Goal: Task Accomplishment & Management: Manage account settings

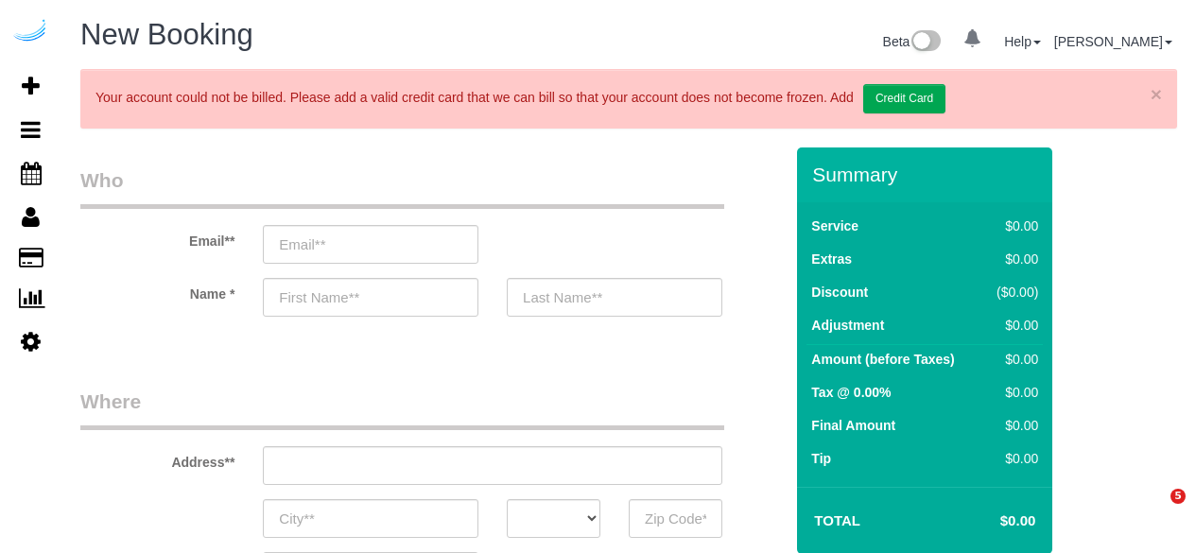
select select "4"
select select "number:9"
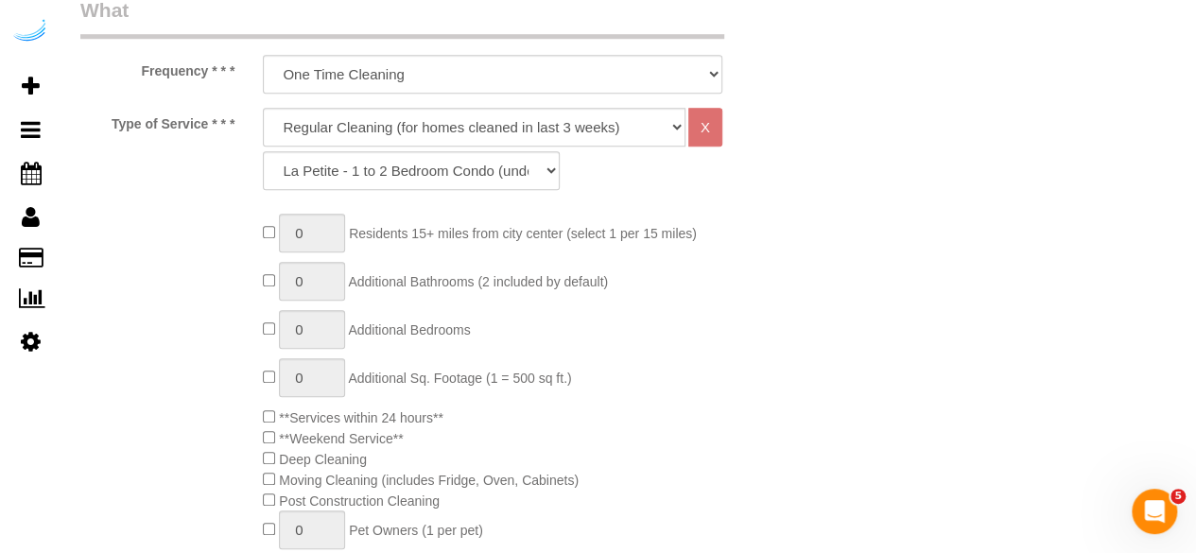
scroll to position [773, 0]
click at [431, 121] on select "Deep Cleaning (for homes that have not been cleaned in 3+ weeks) Spruce Regular…" at bounding box center [474, 126] width 422 height 39
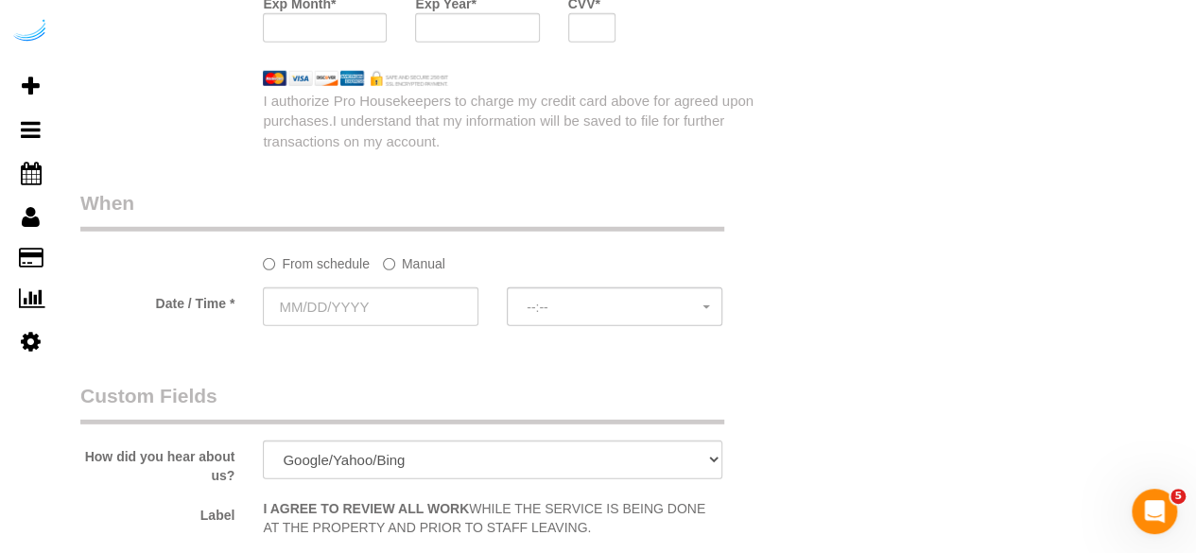
scroll to position [2637, 0]
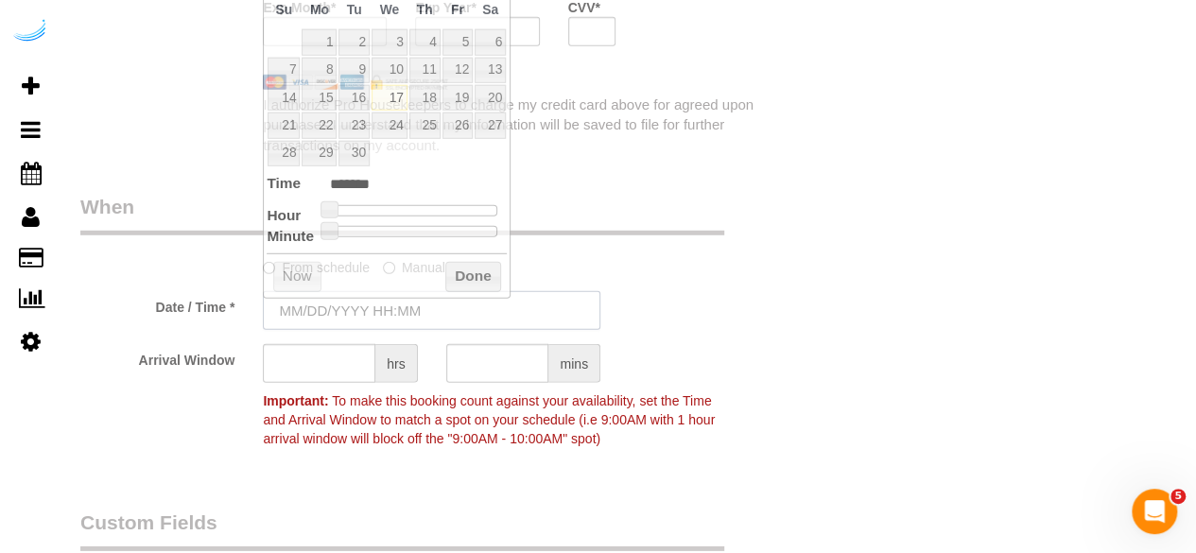
click at [302, 321] on input "text" at bounding box center [431, 310] width 337 height 39
type input "[DATE] 9:00AM"
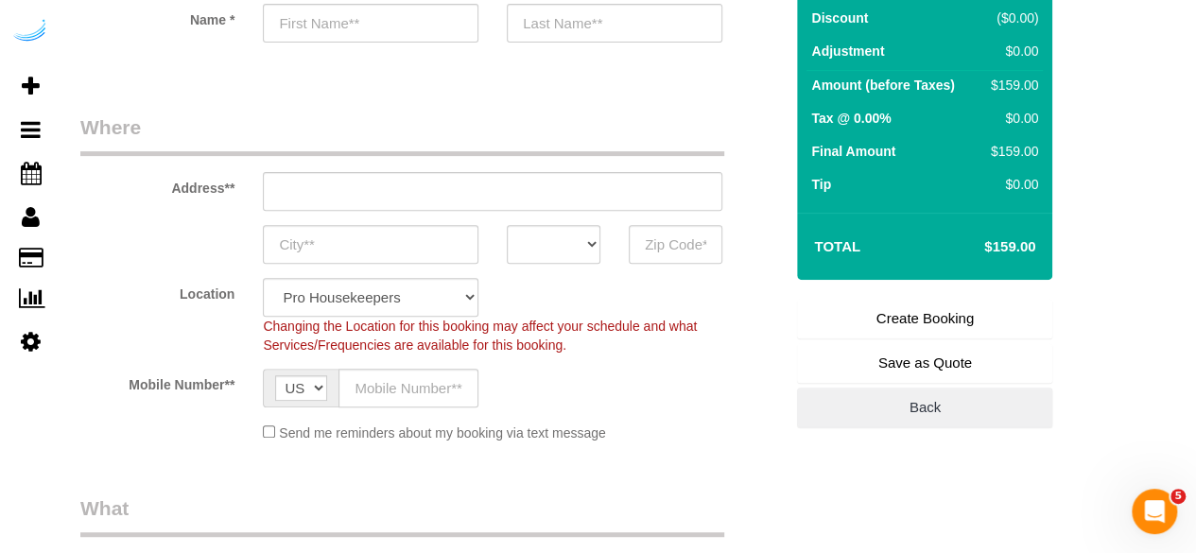
scroll to position [0, 0]
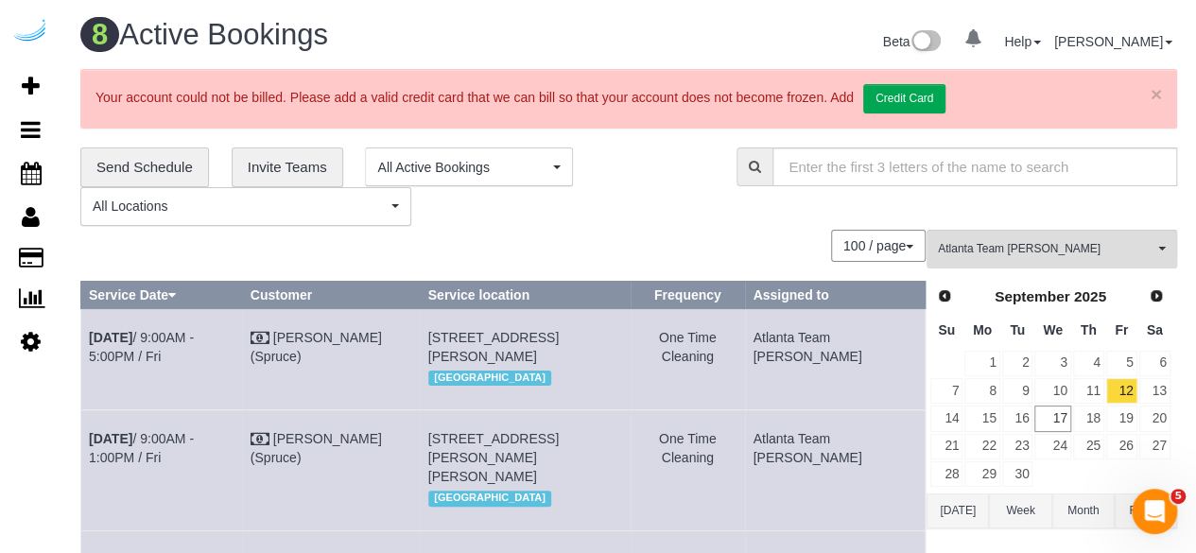
drag, startPoint x: 673, startPoint y: 197, endPoint x: 675, endPoint y: 171, distance: 25.6
click at [674, 196] on div "**********" at bounding box center [394, 186] width 628 height 78
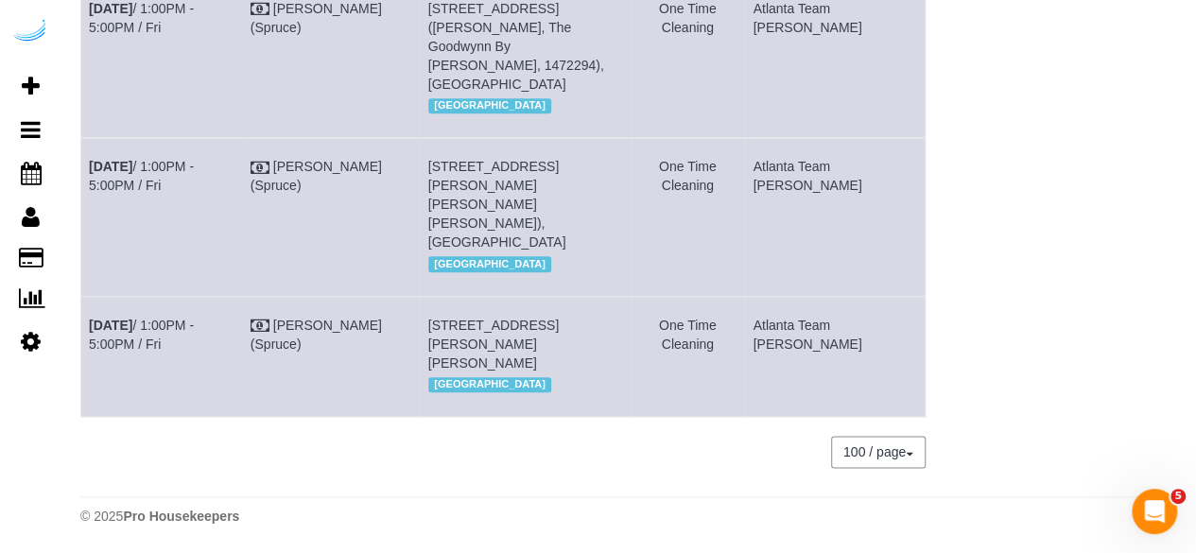
scroll to position [95, 0]
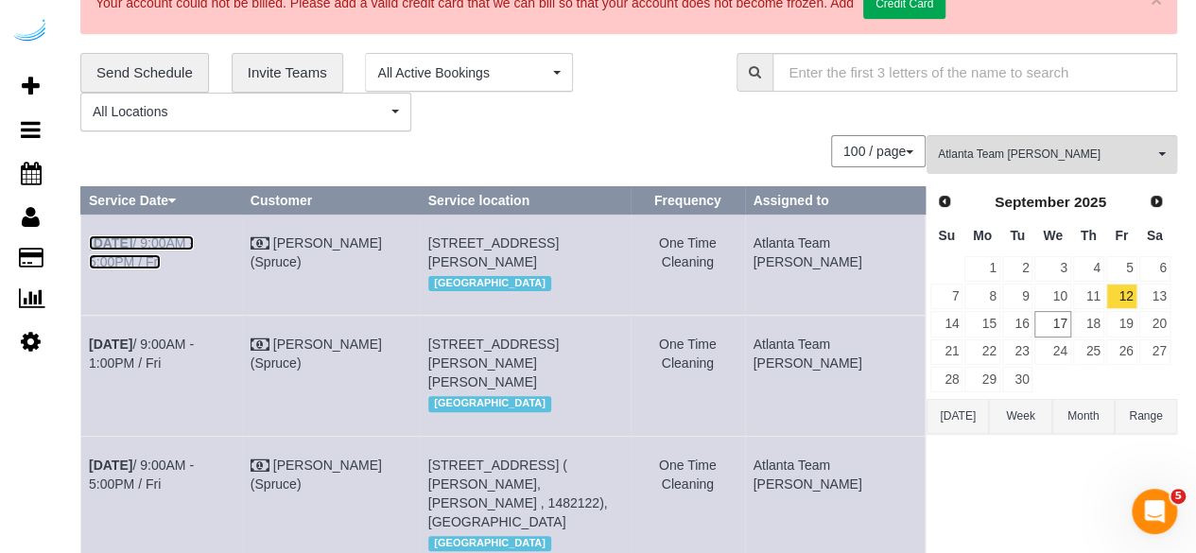
click at [163, 240] on link "Sep 12th / 9:00AM - 5:00PM / Fri" at bounding box center [141, 252] width 105 height 34
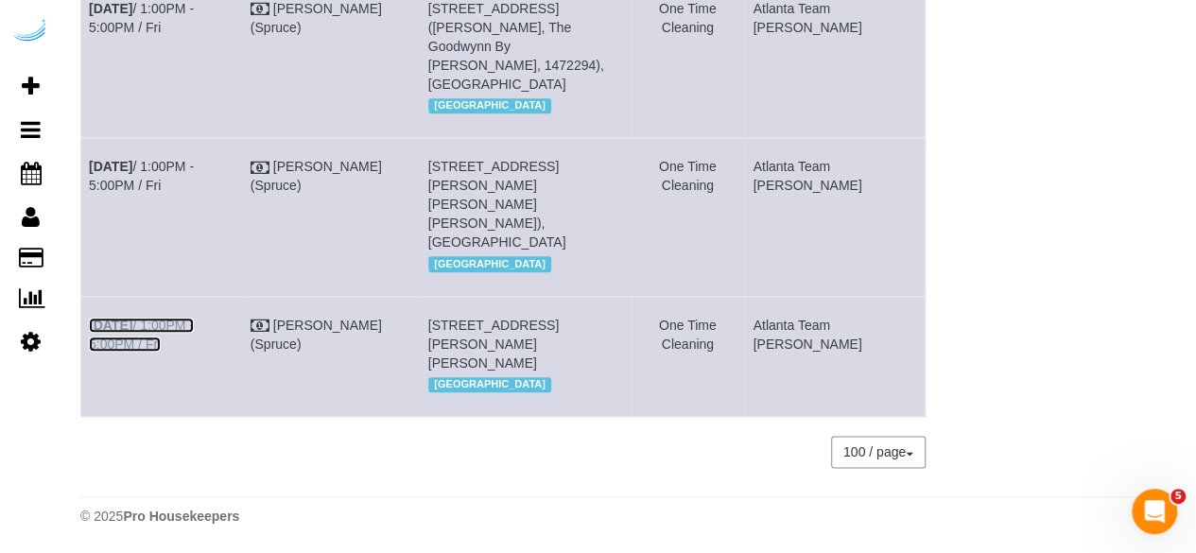
drag, startPoint x: 213, startPoint y: 328, endPoint x: 227, endPoint y: 292, distance: 38.6
click at [194, 328] on link "Sep 12th / 1:00PM - 5:00PM / Fri" at bounding box center [141, 335] width 105 height 34
click at [194, 185] on link "Sep 12th / 1:00PM - 5:00PM / Fri" at bounding box center [141, 176] width 105 height 34
drag, startPoint x: 218, startPoint y: 58, endPoint x: 248, endPoint y: 52, distance: 29.8
click at [194, 35] on link "Sep 12th / 1:00PM - 5:00PM / Fri" at bounding box center [141, 18] width 105 height 34
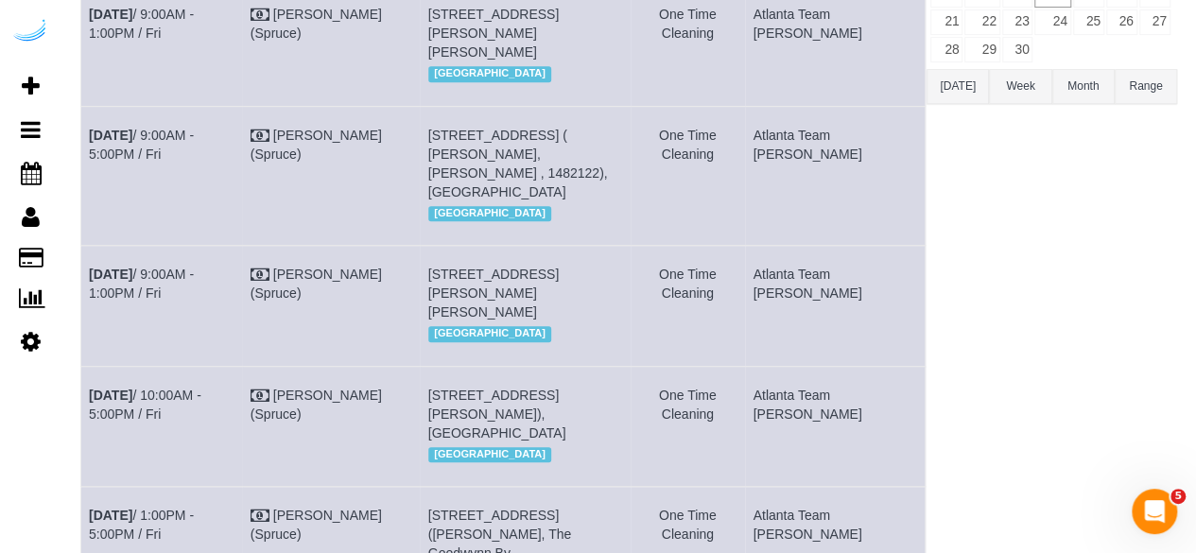
scroll to position [285, 0]
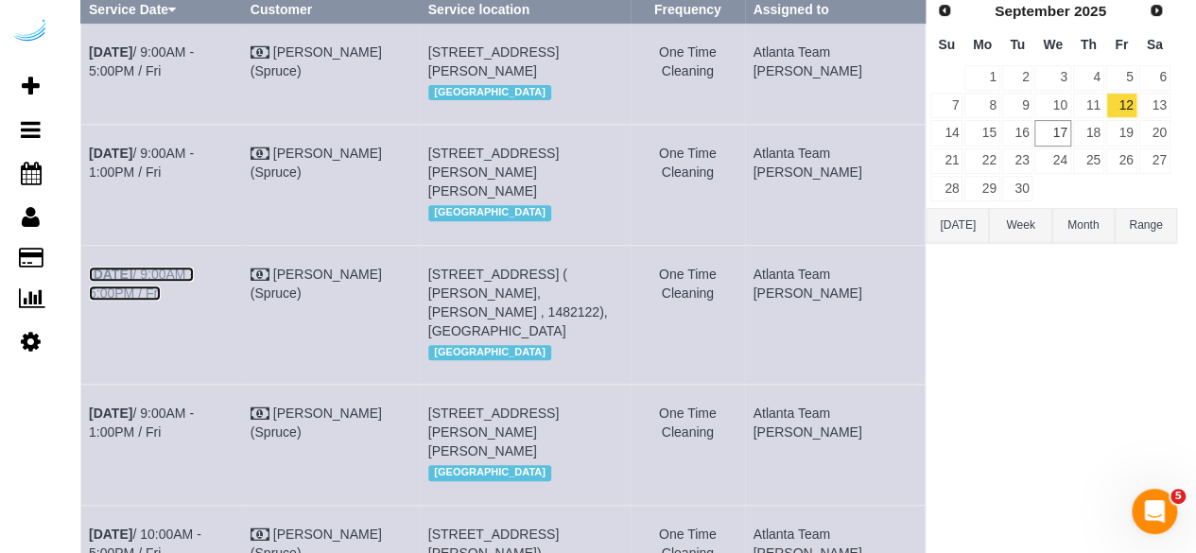
click at [194, 301] on link "Sep 12th / 9:00AM - 5:00PM / Fri" at bounding box center [141, 284] width 105 height 34
click at [194, 439] on link "Sep 12th / 9:00AM - 1:00PM / Fri" at bounding box center [141, 422] width 105 height 34
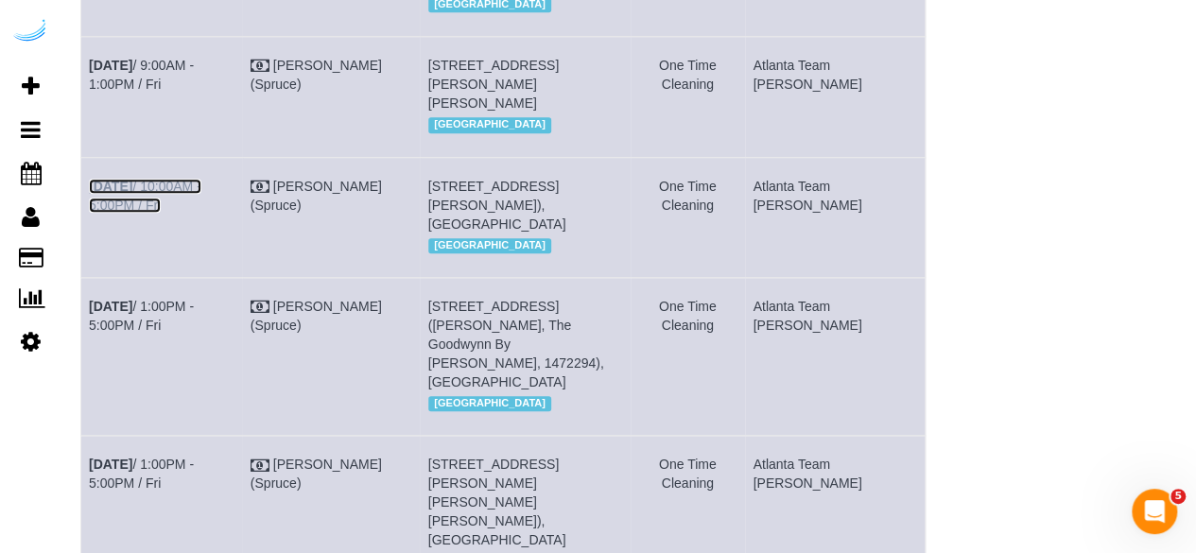
click at [187, 213] on link "Sep 12th / 10:00AM - 5:00PM / Fri" at bounding box center [145, 196] width 112 height 34
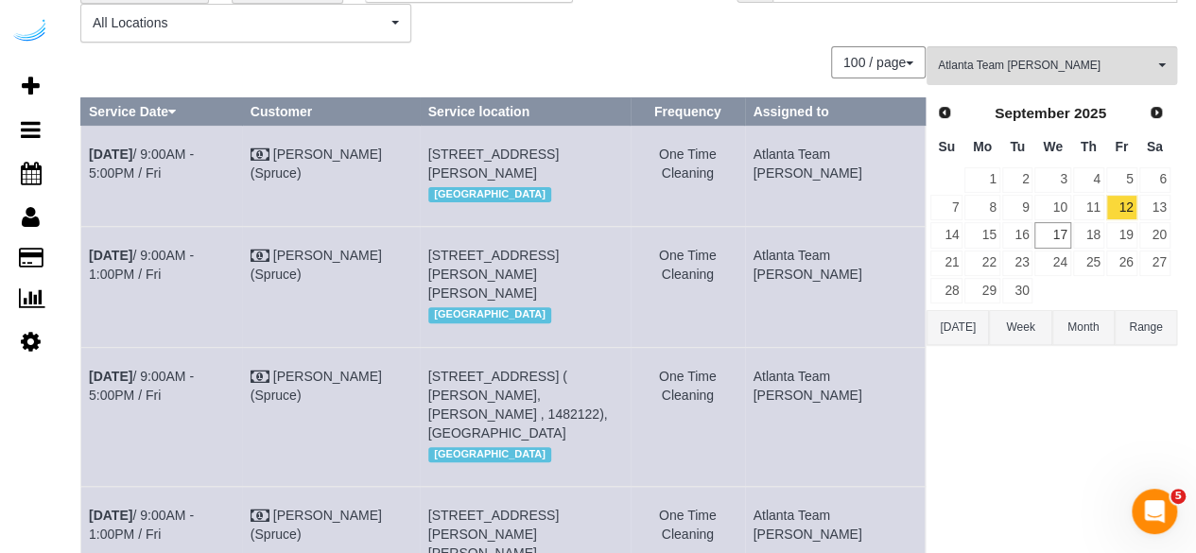
scroll to position [0, 0]
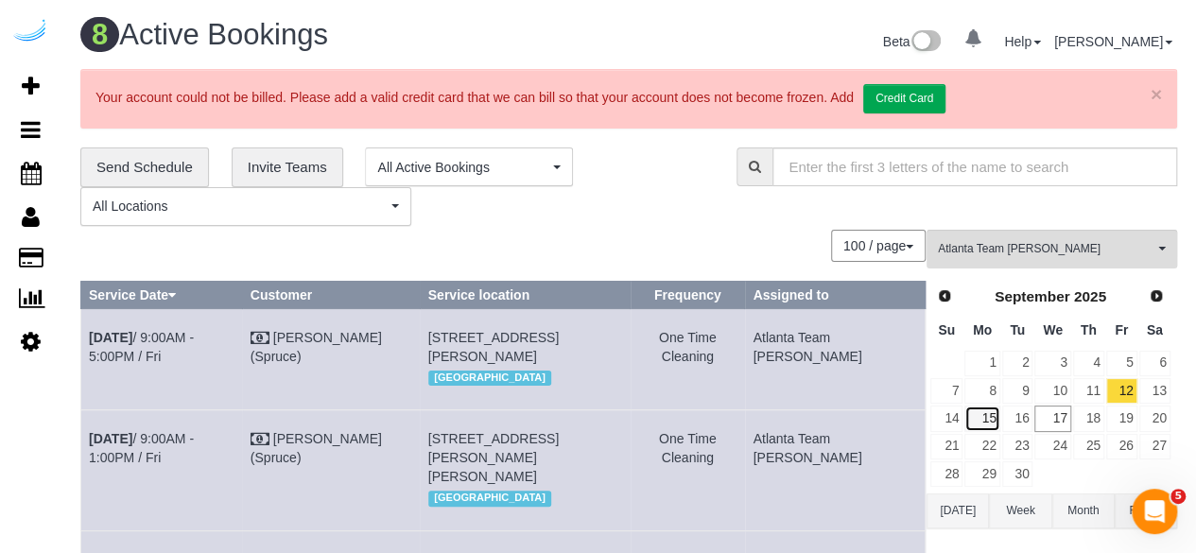
click at [986, 411] on link "15" at bounding box center [981, 418] width 35 height 26
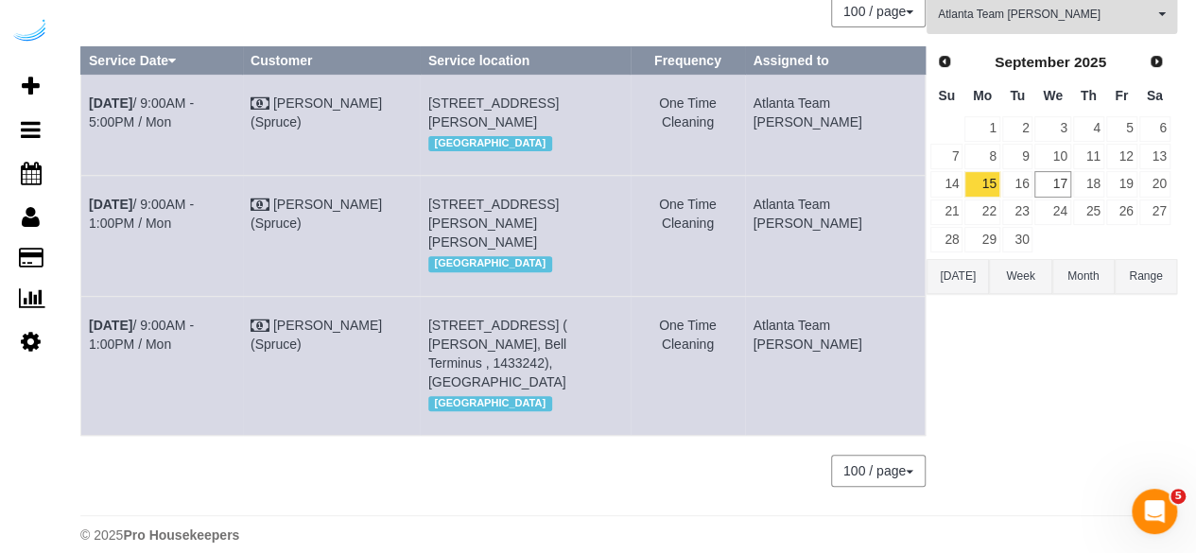
scroll to position [269, 0]
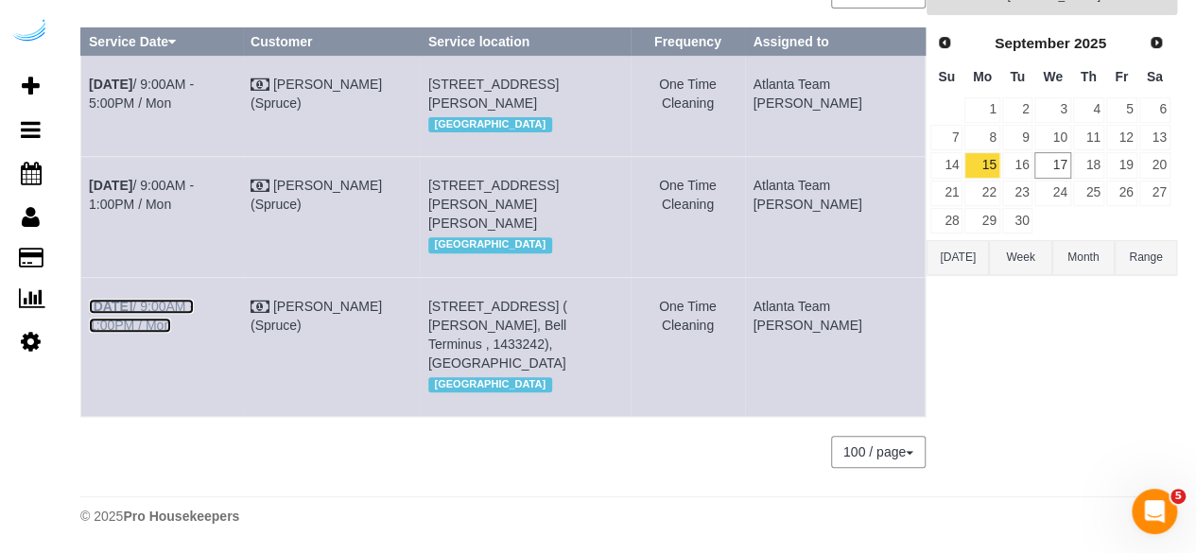
drag, startPoint x: 195, startPoint y: 301, endPoint x: 202, endPoint y: 284, distance: 18.6
click at [194, 301] on link "Sep 15th / 9:00AM - 1:00PM / Mon" at bounding box center [141, 316] width 105 height 34
click at [194, 189] on link "Sep 15th / 9:00AM - 1:00PM / Mon" at bounding box center [141, 195] width 105 height 34
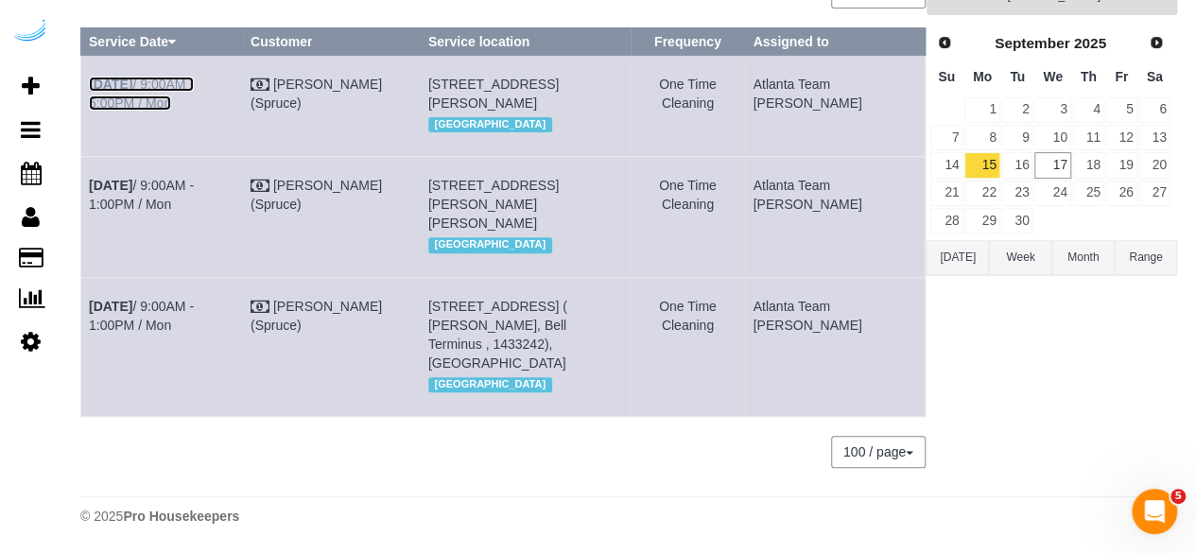
click at [194, 77] on link "Sep 15th / 9:00AM - 5:00PM / Mon" at bounding box center [141, 94] width 105 height 34
click at [1013, 152] on link "16" at bounding box center [1017, 165] width 31 height 26
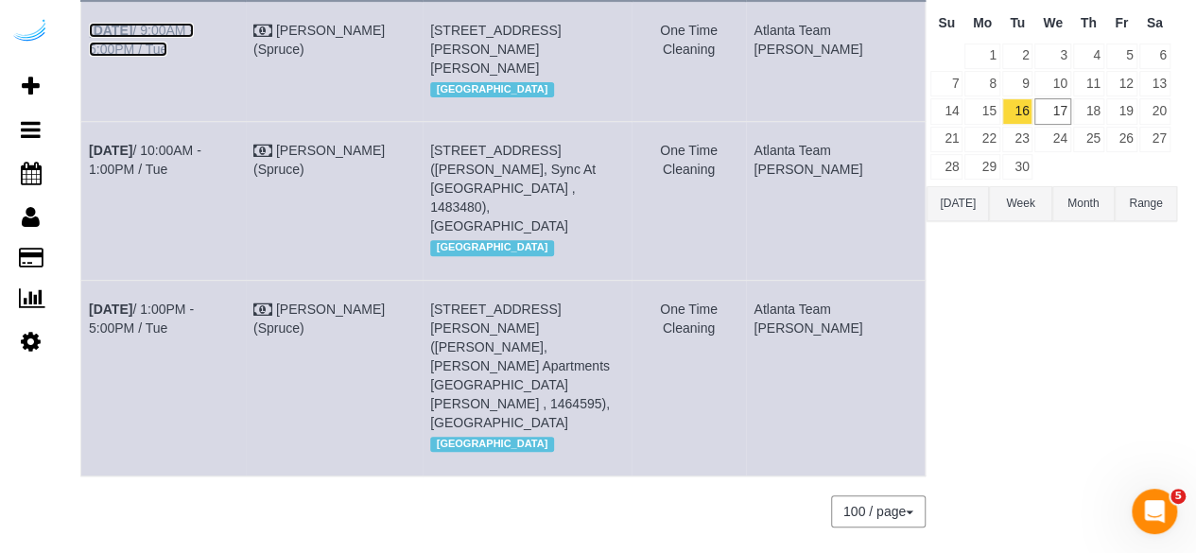
click at [194, 27] on link "Sep 16th / 9:00AM - 5:00PM / Tue" at bounding box center [141, 40] width 105 height 34
drag, startPoint x: 234, startPoint y: 167, endPoint x: 318, endPoint y: 124, distance: 94.7
click at [201, 167] on link "Sep 16th / 10:00AM - 1:00PM / Tue" at bounding box center [145, 160] width 112 height 34
click at [194, 307] on link "Sep 16th / 1:00PM - 5:00PM / Tue" at bounding box center [141, 318] width 105 height 34
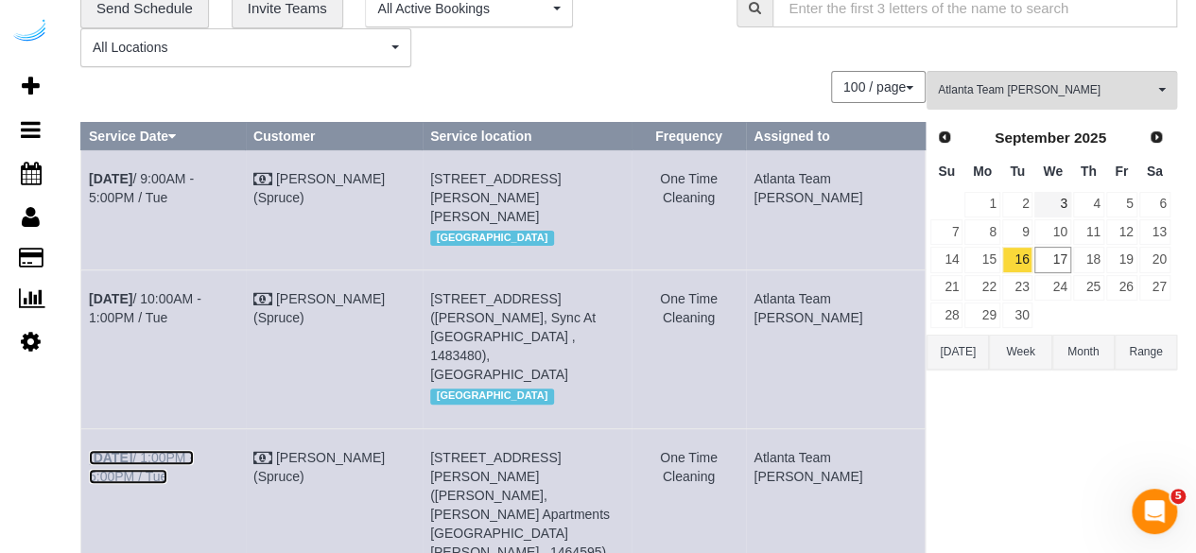
scroll to position [118, 0]
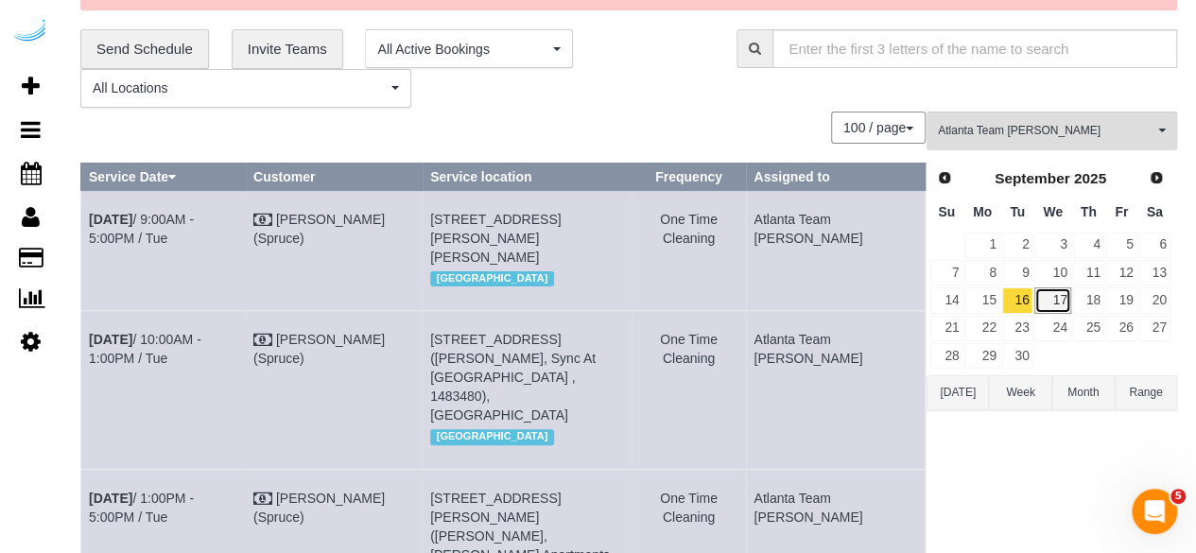
click at [1053, 298] on link "17" at bounding box center [1052, 300] width 36 height 26
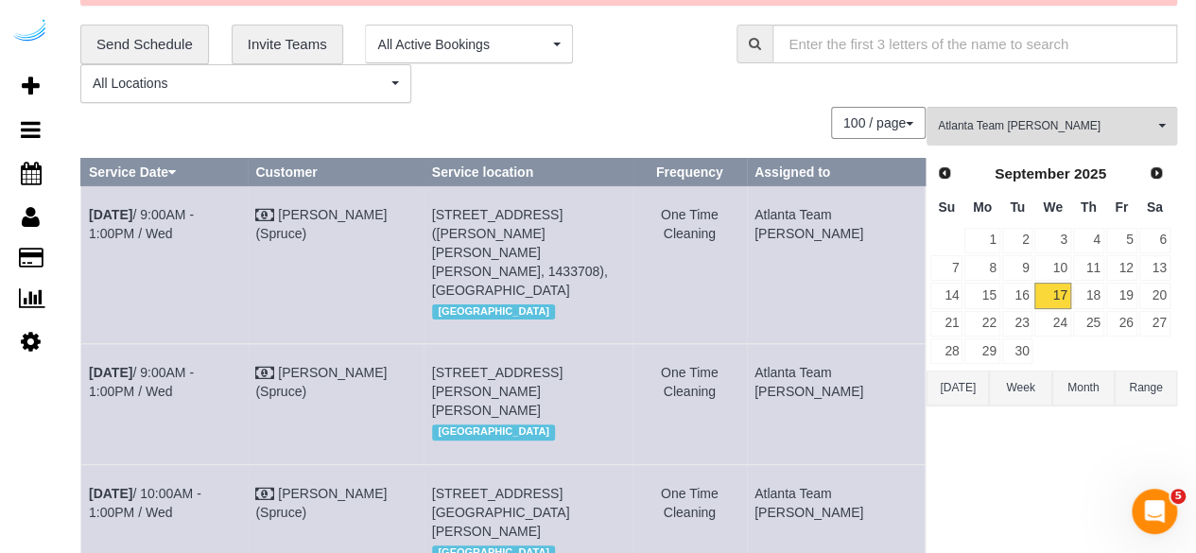
scroll to position [76, 0]
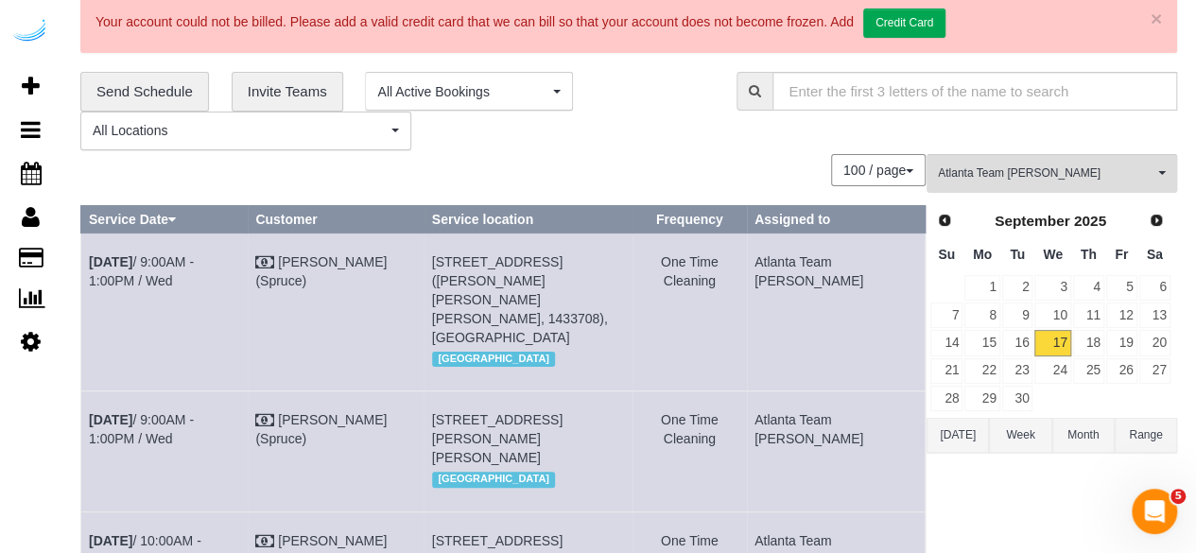
click at [225, 391] on td "Sep 17th / 9:00AM - 1:00PM / Wed" at bounding box center [164, 451] width 166 height 120
click at [178, 412] on link "Sep 17th / 9:00AM - 1:00PM / Wed" at bounding box center [141, 429] width 105 height 34
click at [194, 262] on link "Sep 17th / 9:00AM - 1:00PM / Wed" at bounding box center [141, 271] width 105 height 34
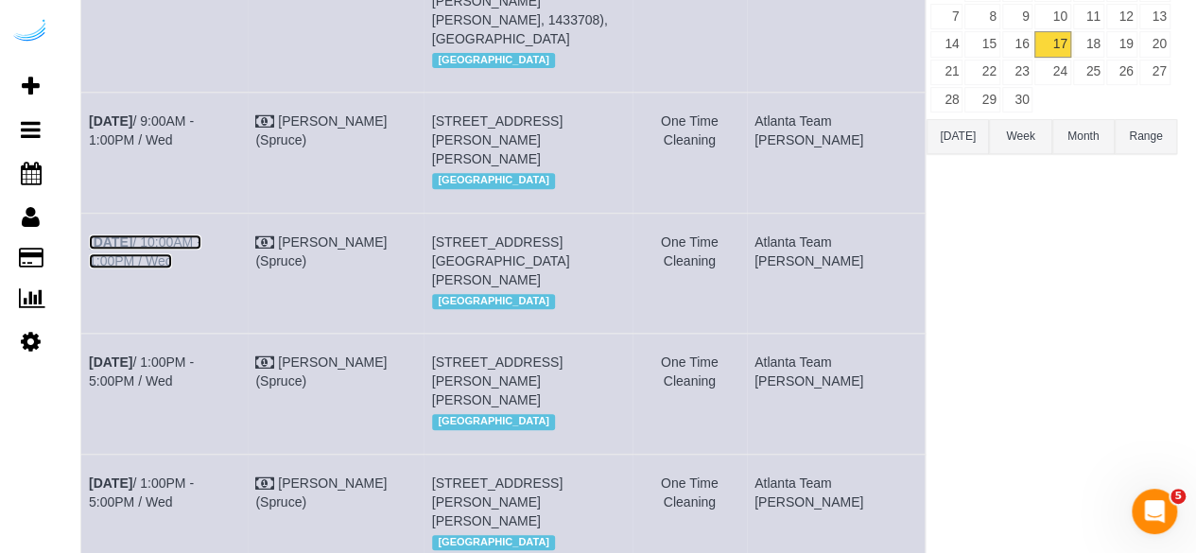
click at [201, 234] on link "Sep 17th / 10:00AM - 1:00PM / Wed" at bounding box center [145, 251] width 112 height 34
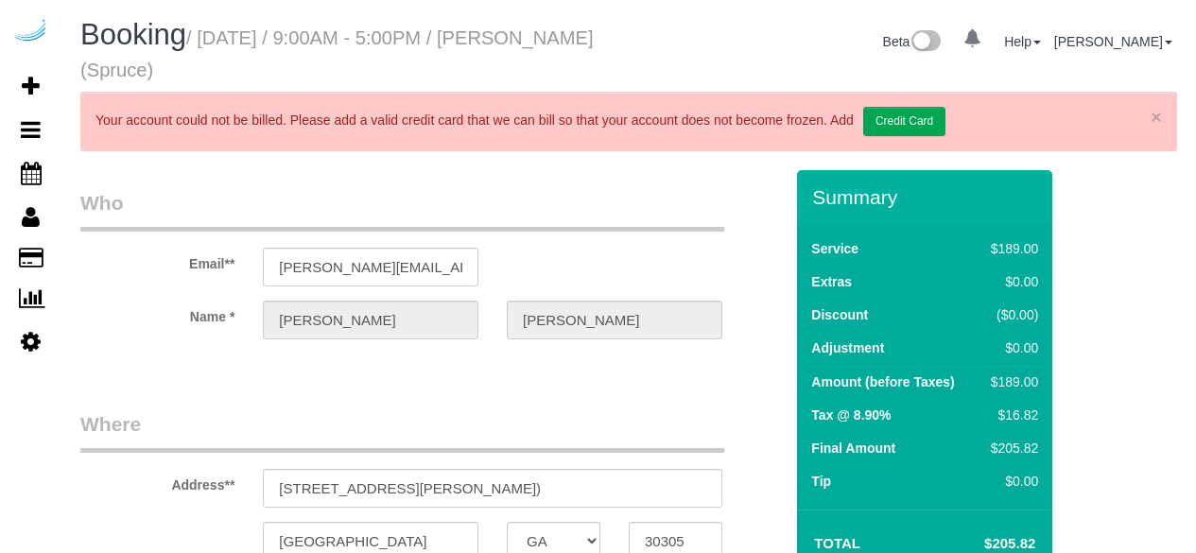
select select "GA"
select select "282"
select select "number:9"
select select "GA"
select select "object:666"
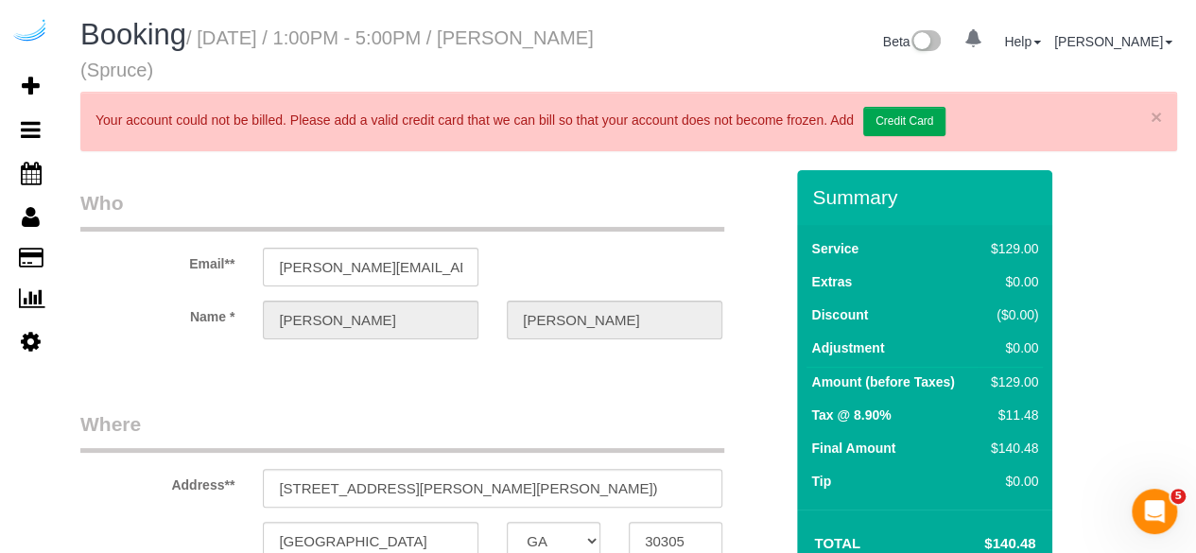
select select "282"
select select "number:9"
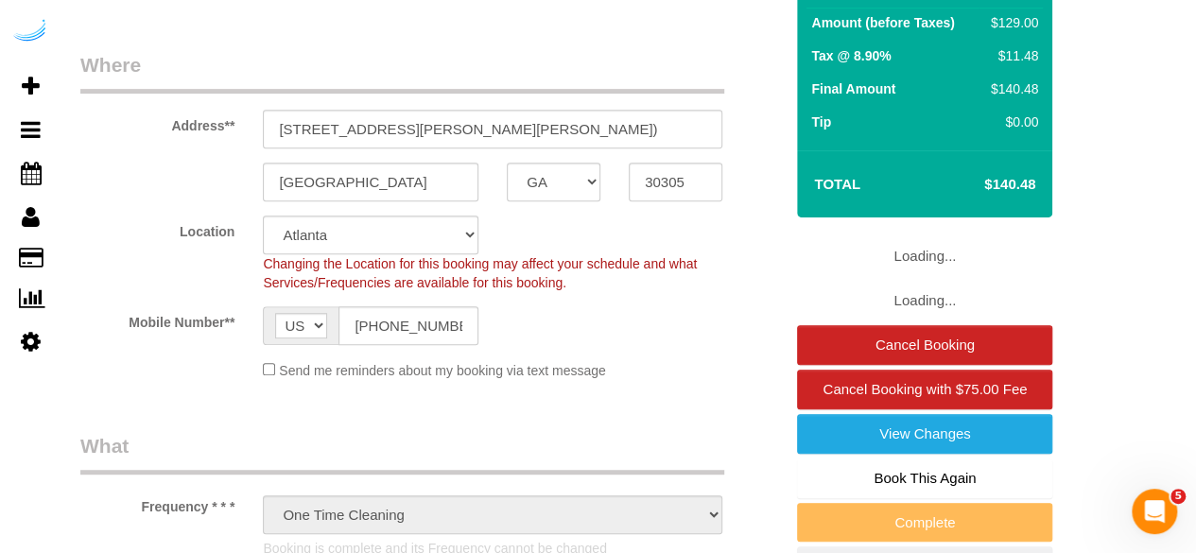
select select "object:792"
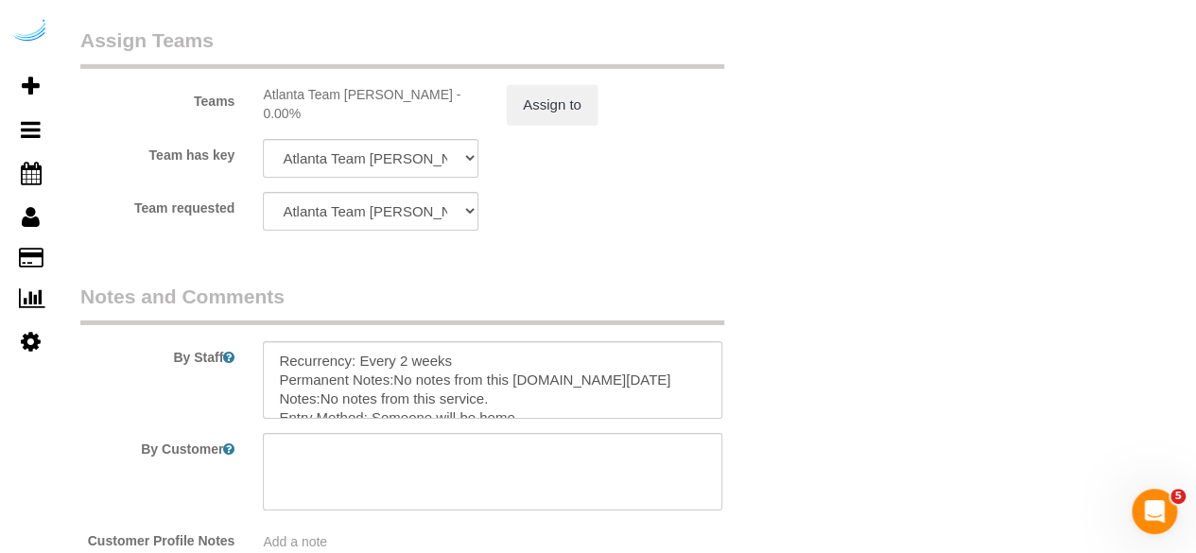
scroll to position [3213, 0]
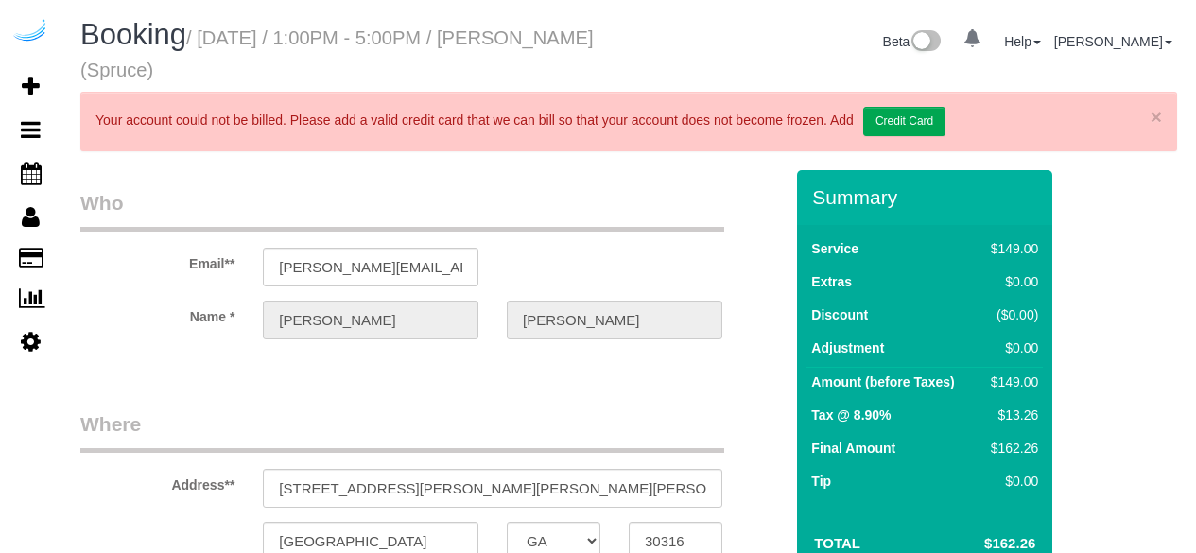
select select "GA"
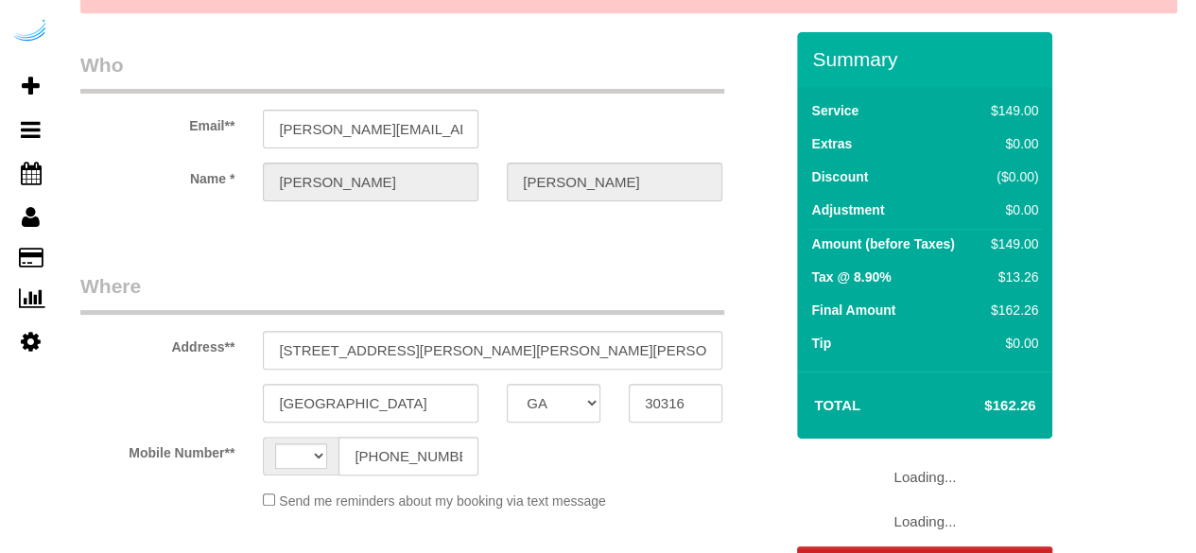
select select "string:US"
select select "object:618"
select select "282"
select select "number:9"
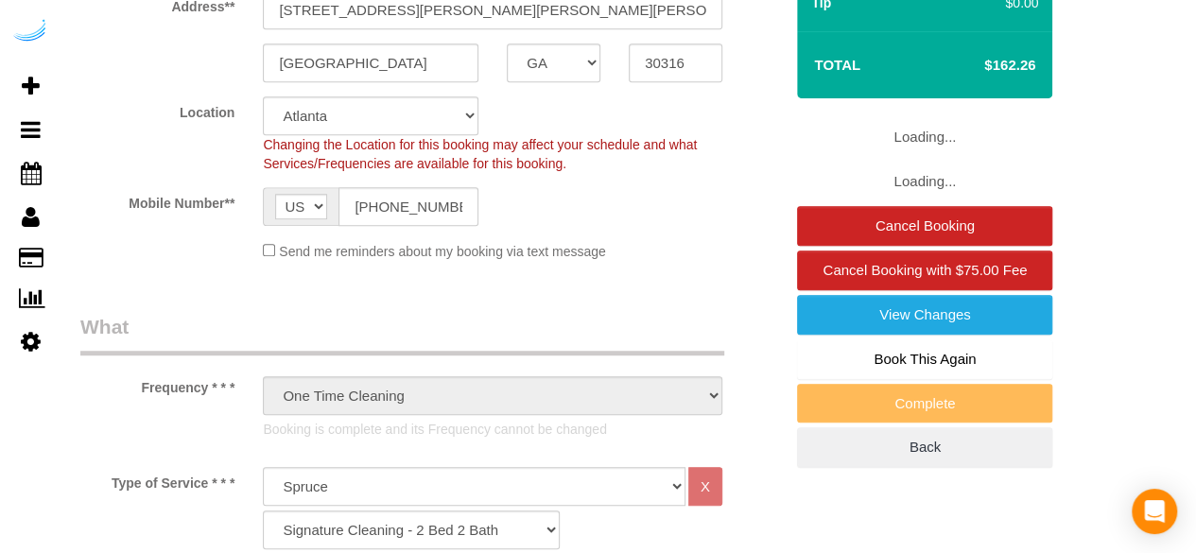
select select "object:792"
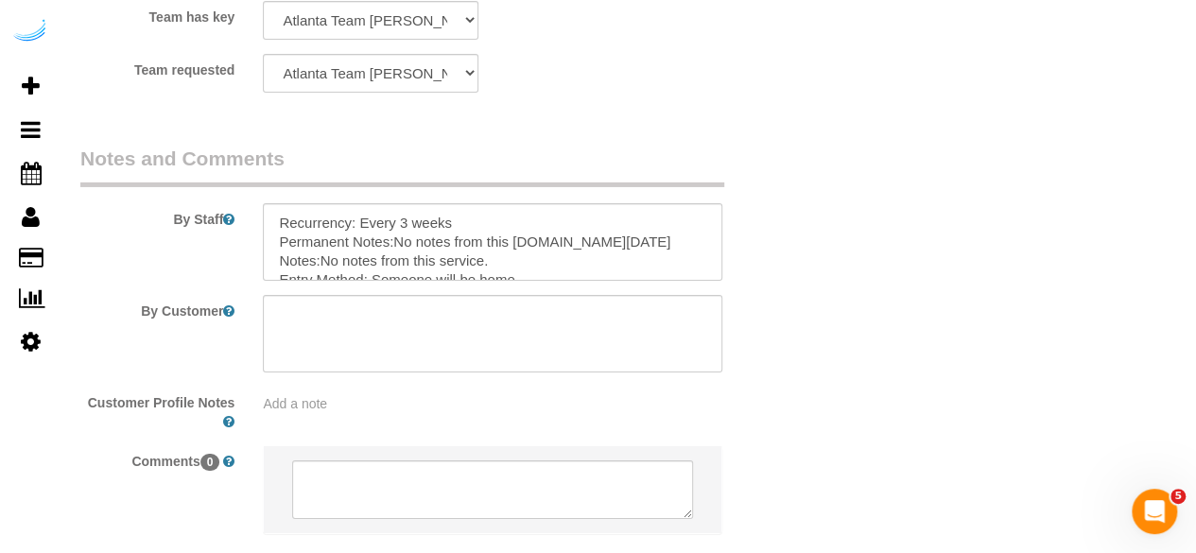
scroll to position [3257, 0]
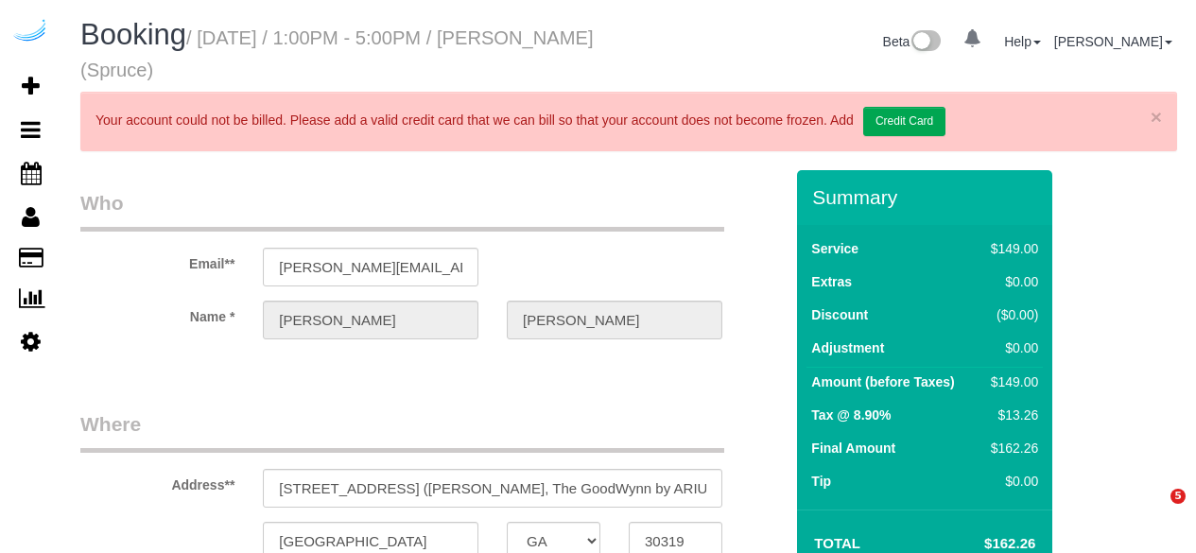
select select "GA"
select select "number:9"
select select "object:792"
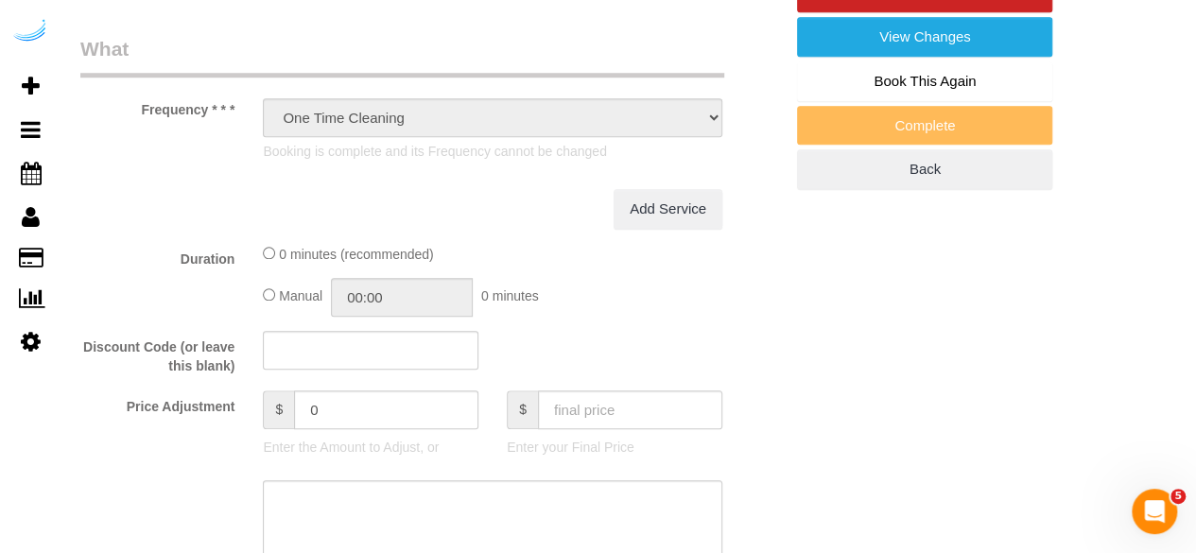
select select "282"
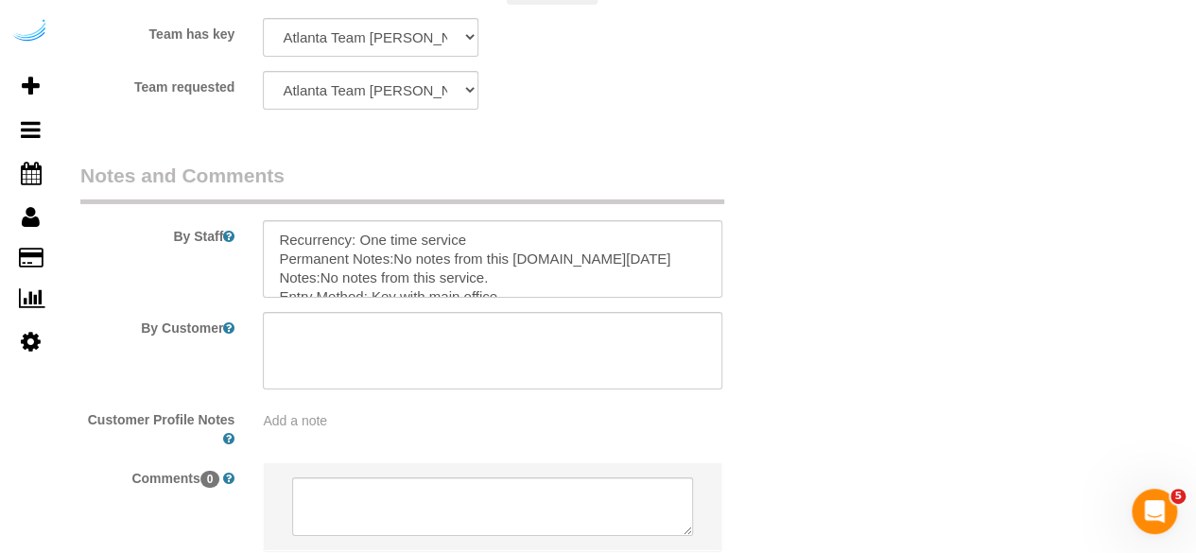
scroll to position [3257, 0]
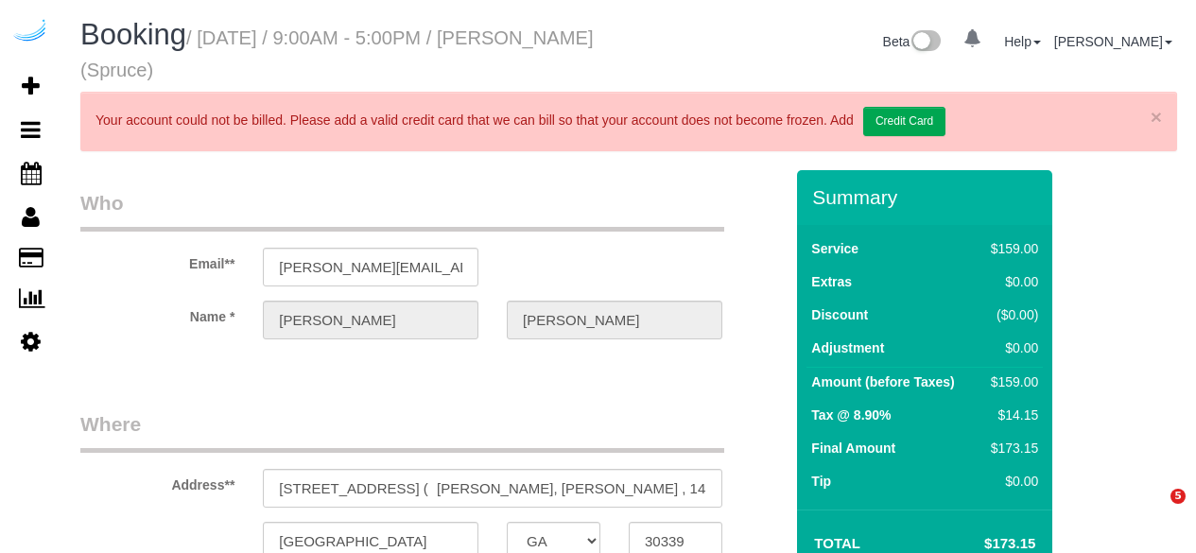
select select "GA"
select select "282"
select select "number:9"
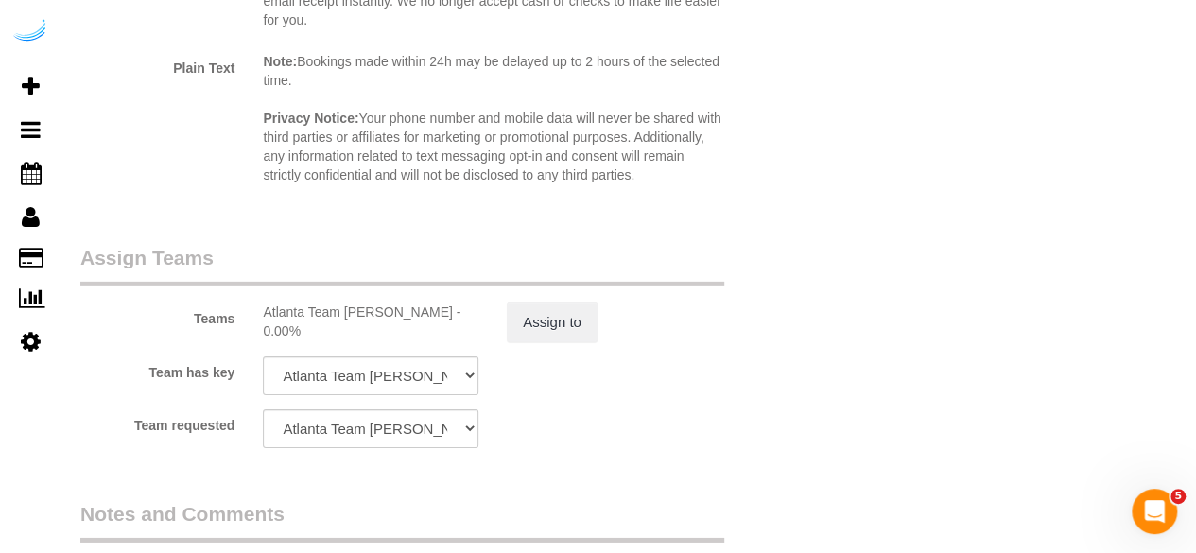
scroll to position [3119, 0]
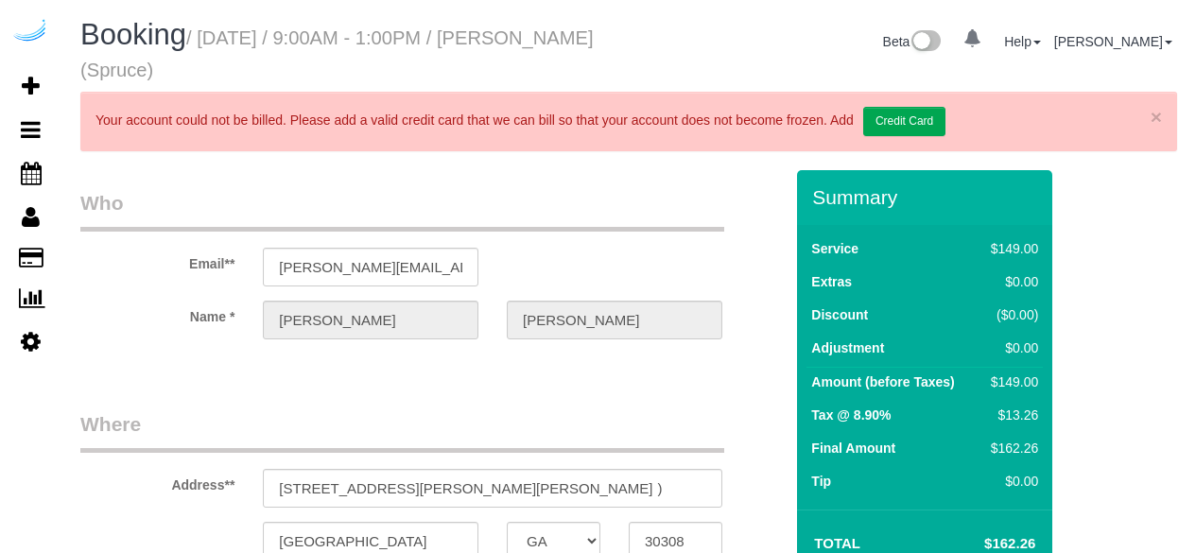
select select "GA"
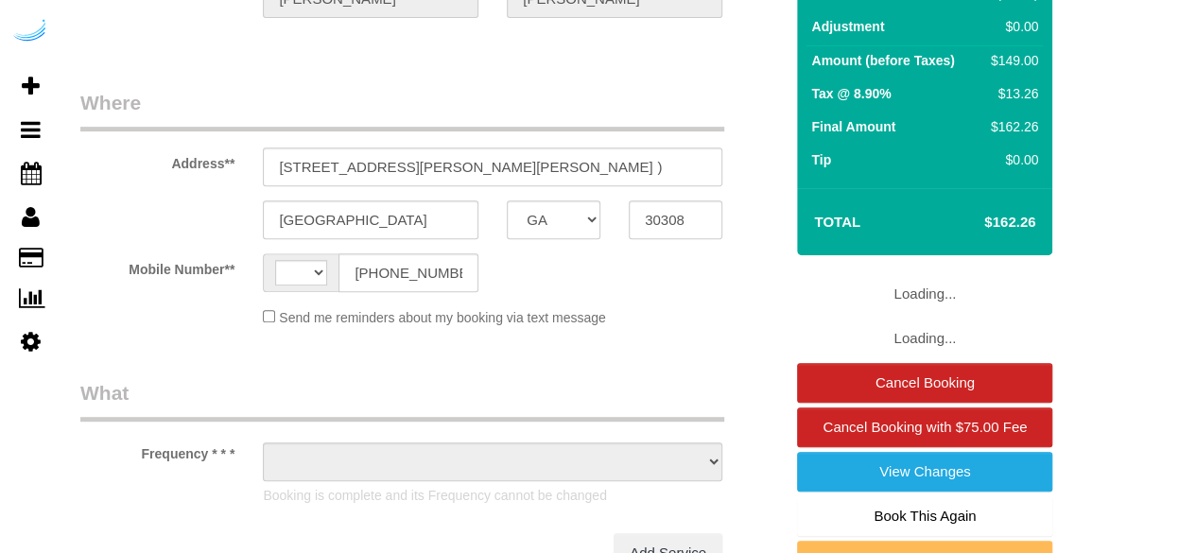
select select "string:[GEOGRAPHIC_DATA]"
select select "object:664"
select select "282"
select select "number:9"
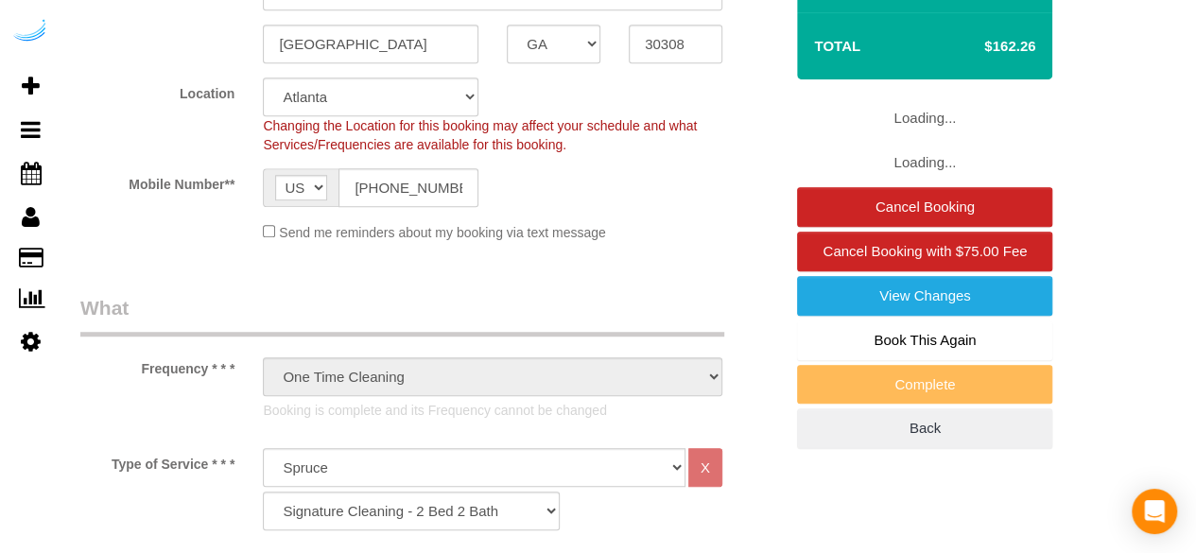
select select "object:792"
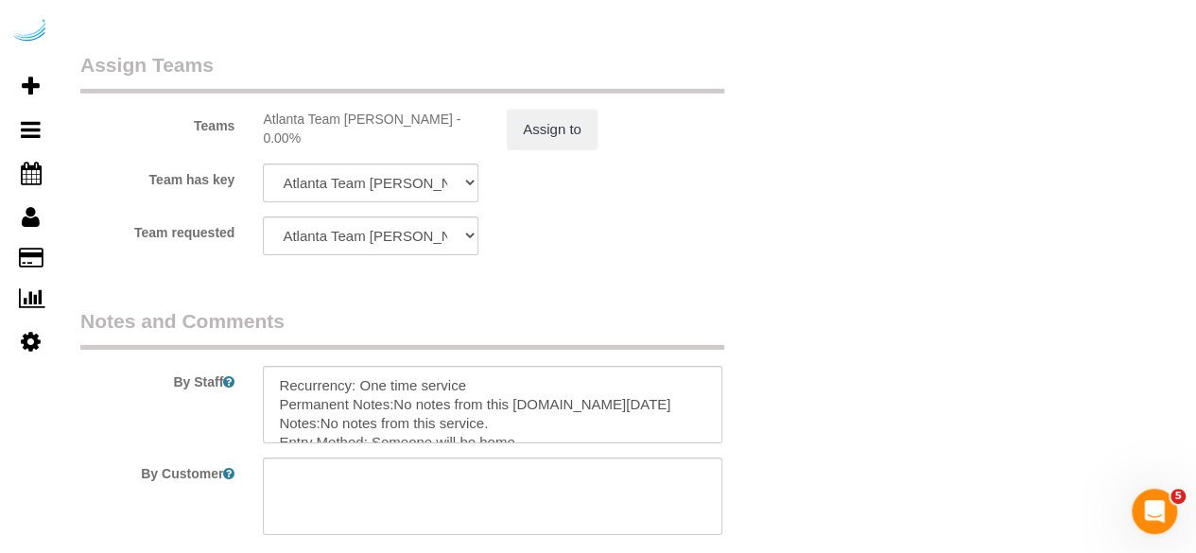
scroll to position [3213, 0]
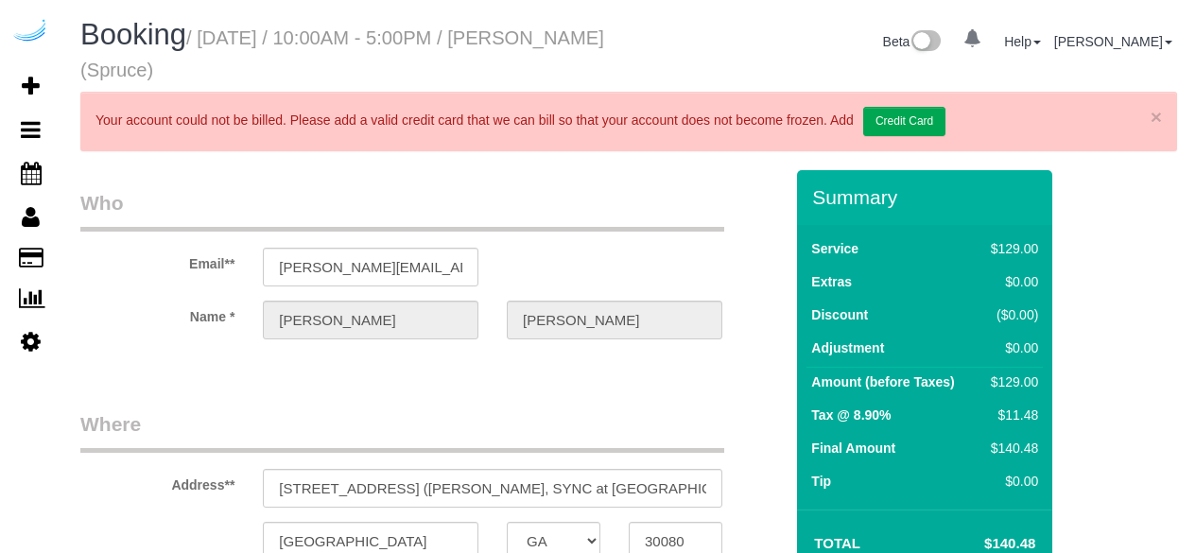
select select "GA"
select select "number:9"
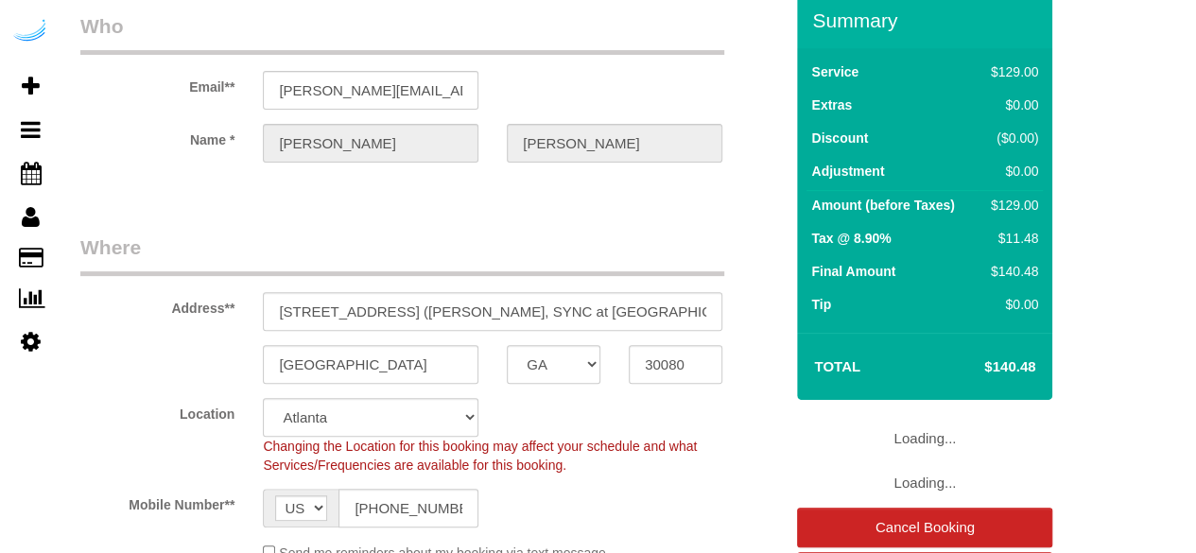
select select "282"
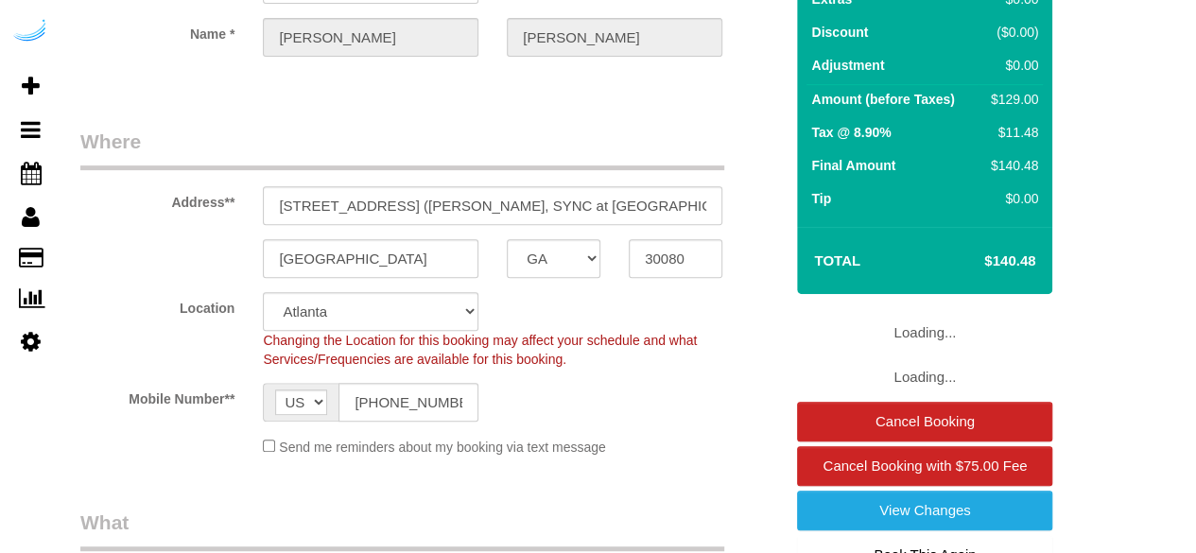
select select "object:792"
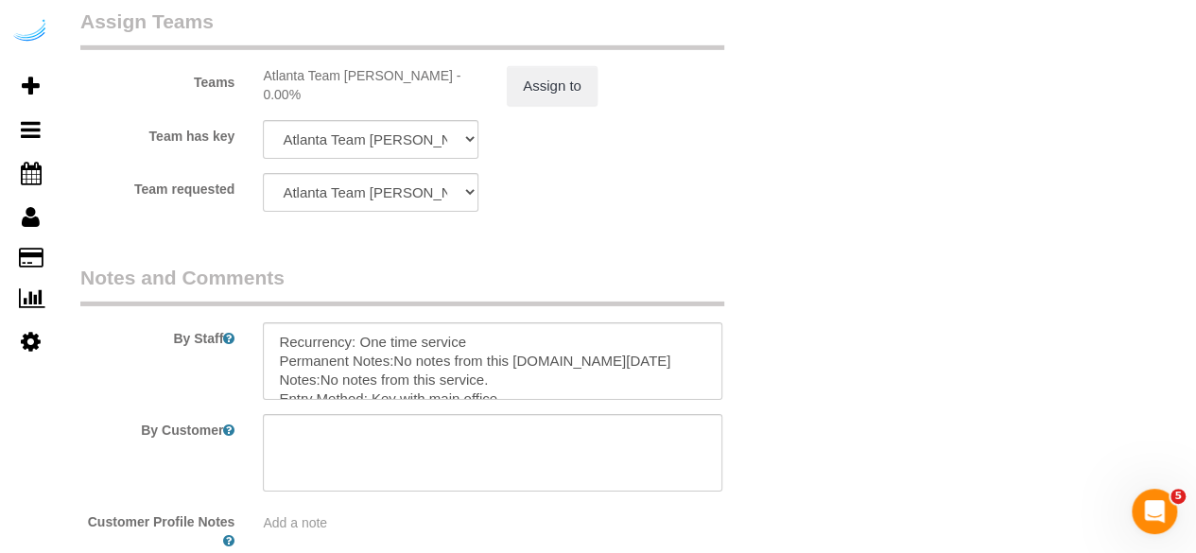
scroll to position [3162, 0]
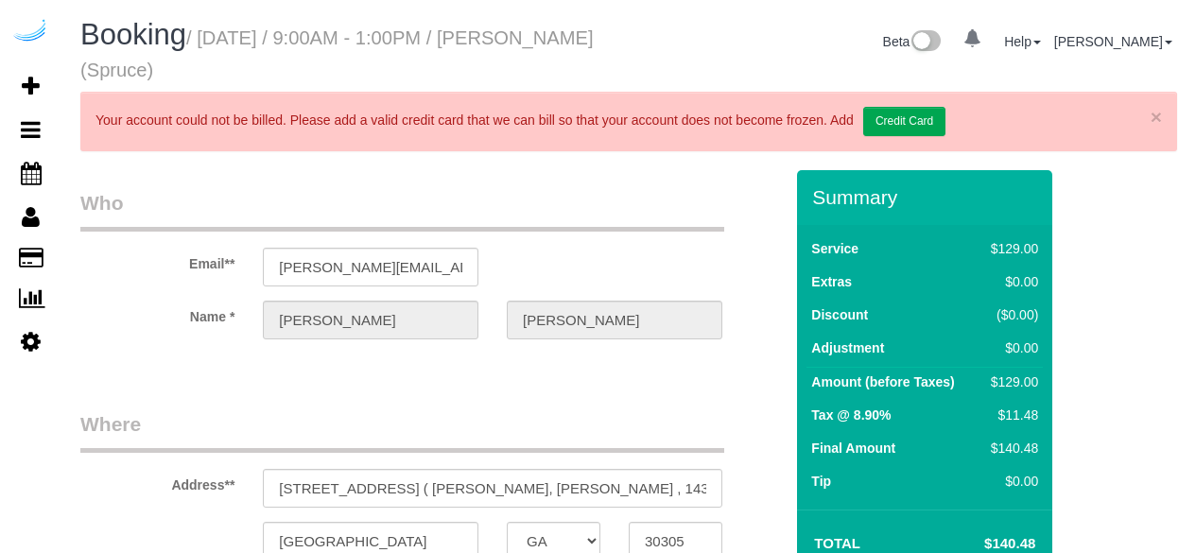
select select "GA"
select select "number:9"
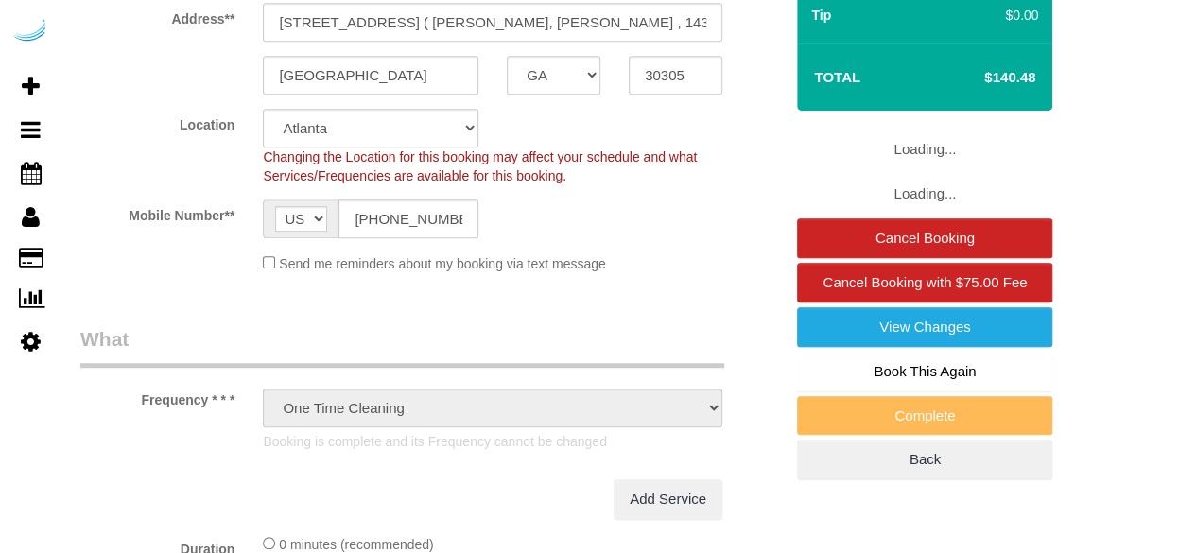
select select "282"
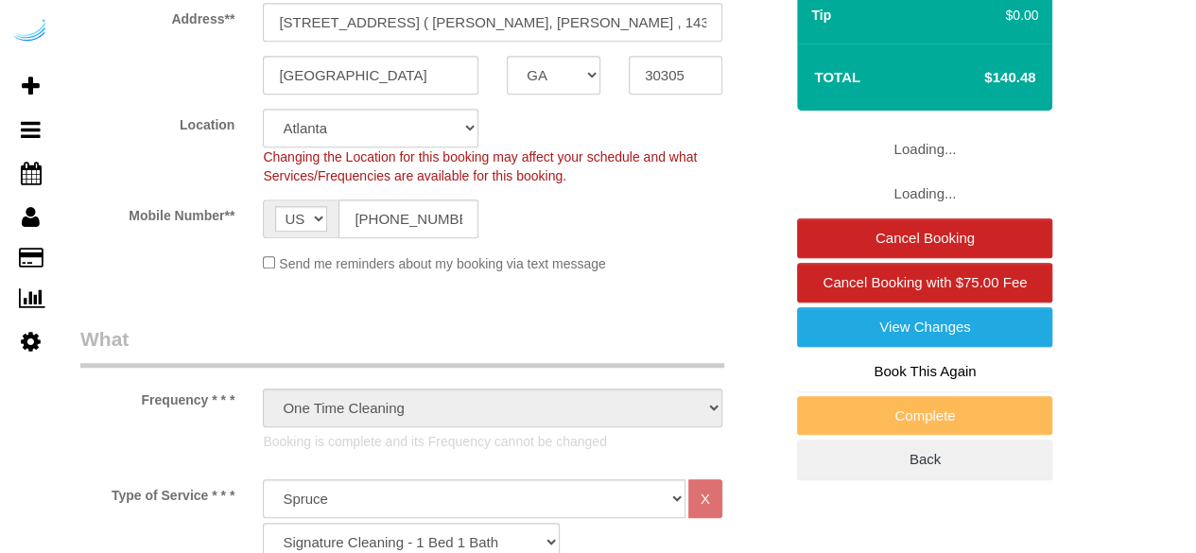
select select "object:792"
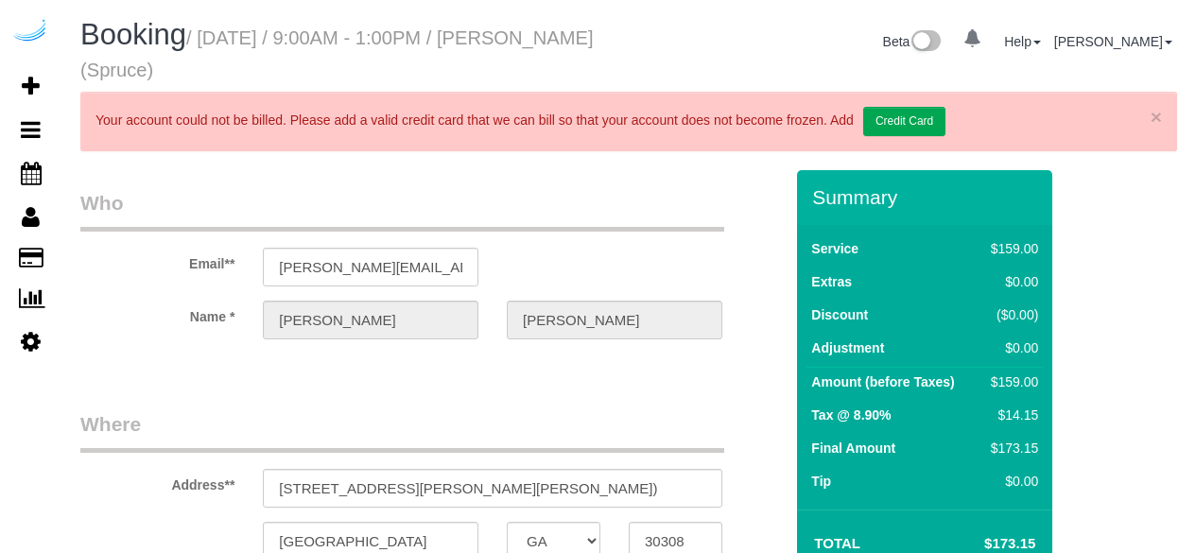
select select "GA"
select select "object:708"
select select "number:9"
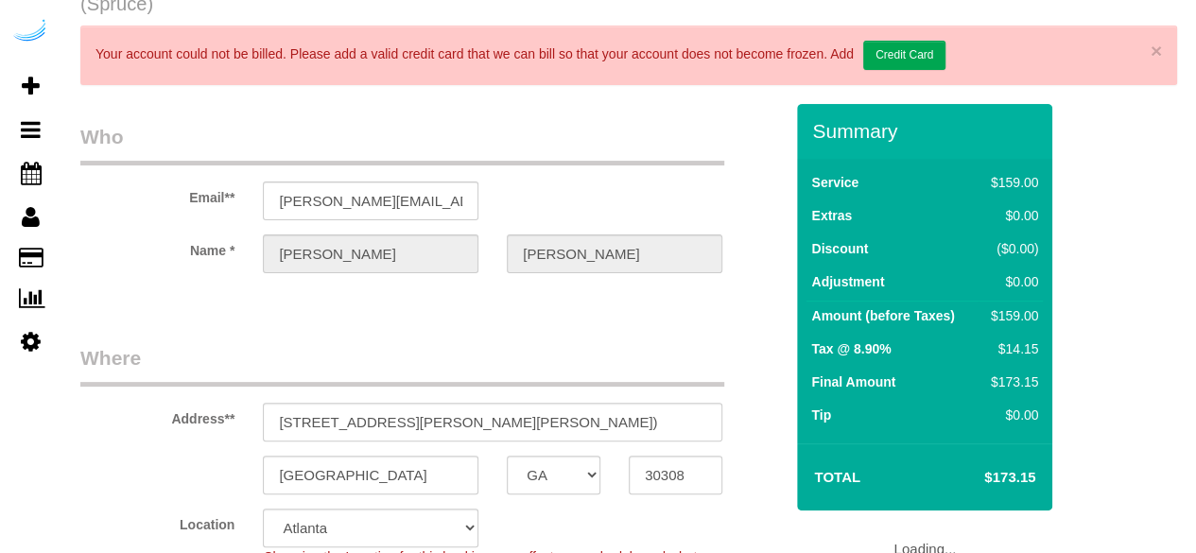
select select "282"
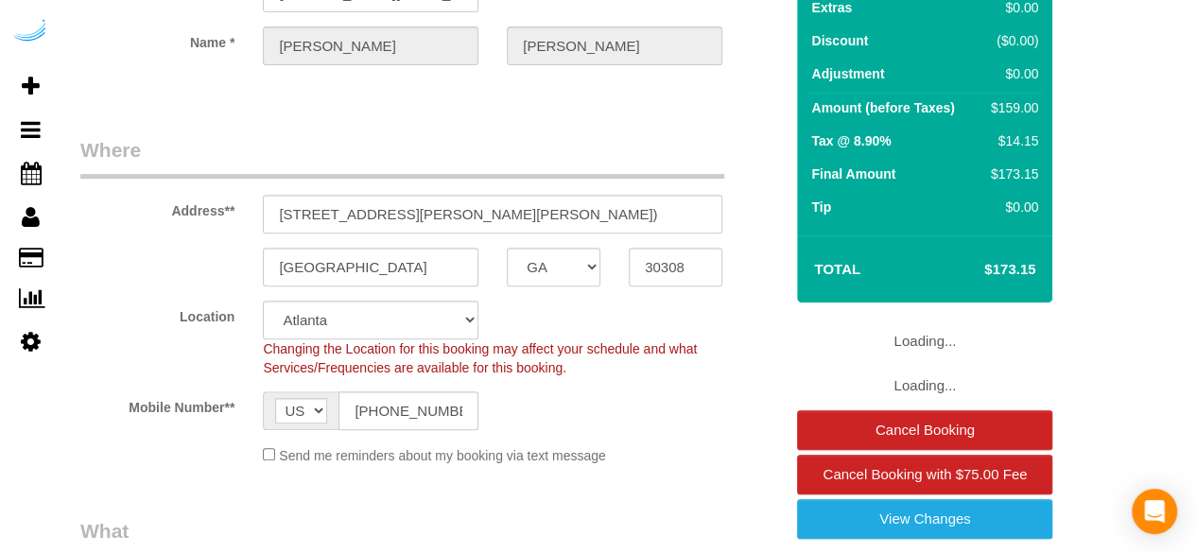
select select "object:792"
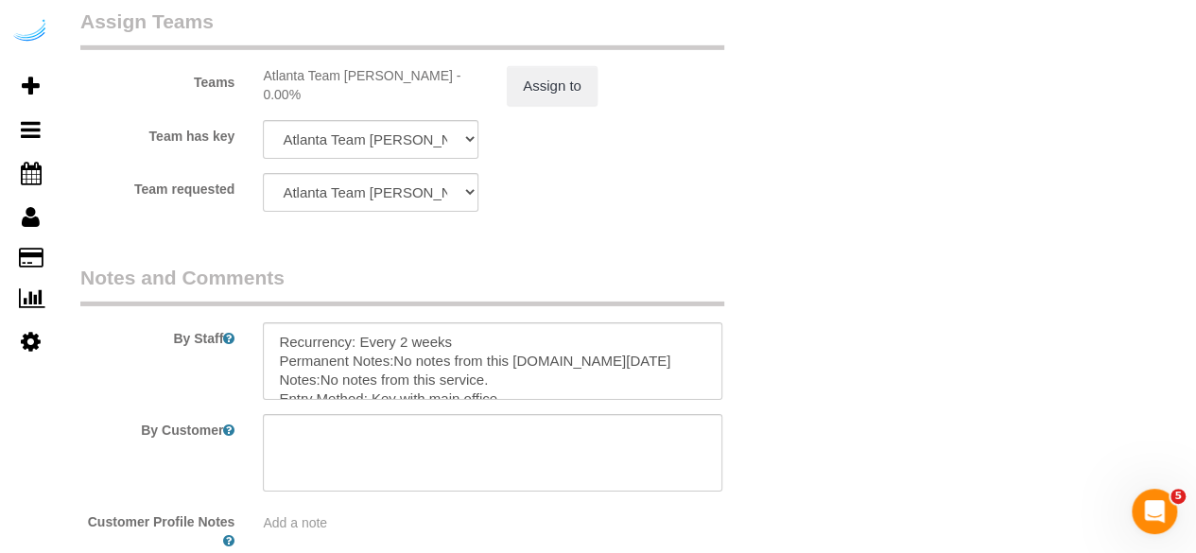
scroll to position [3119, 0]
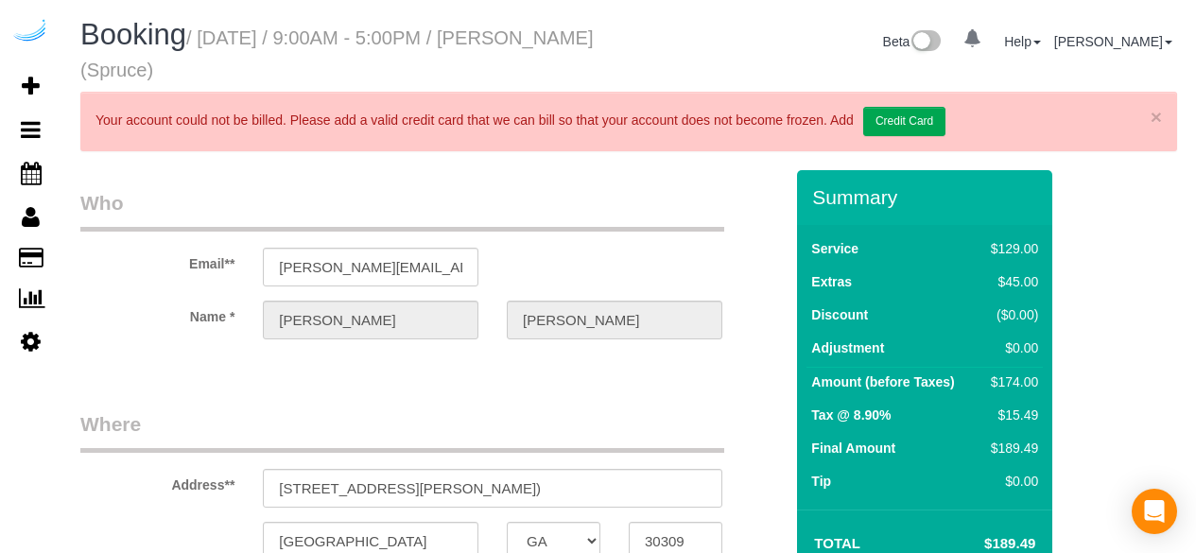
select select "GA"
select select "number:9"
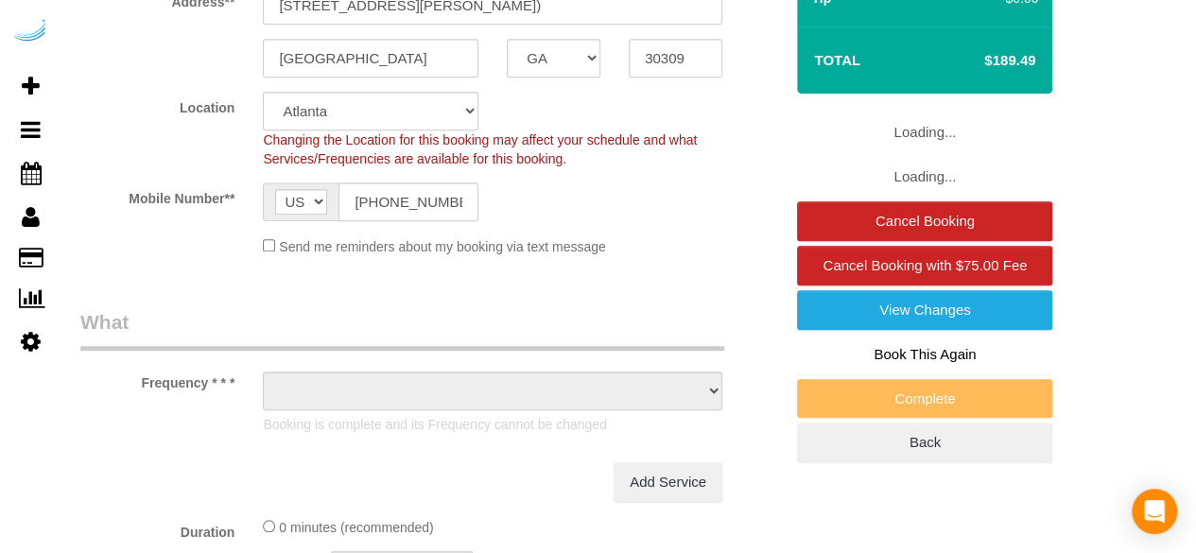
select select "object:708"
select select "282"
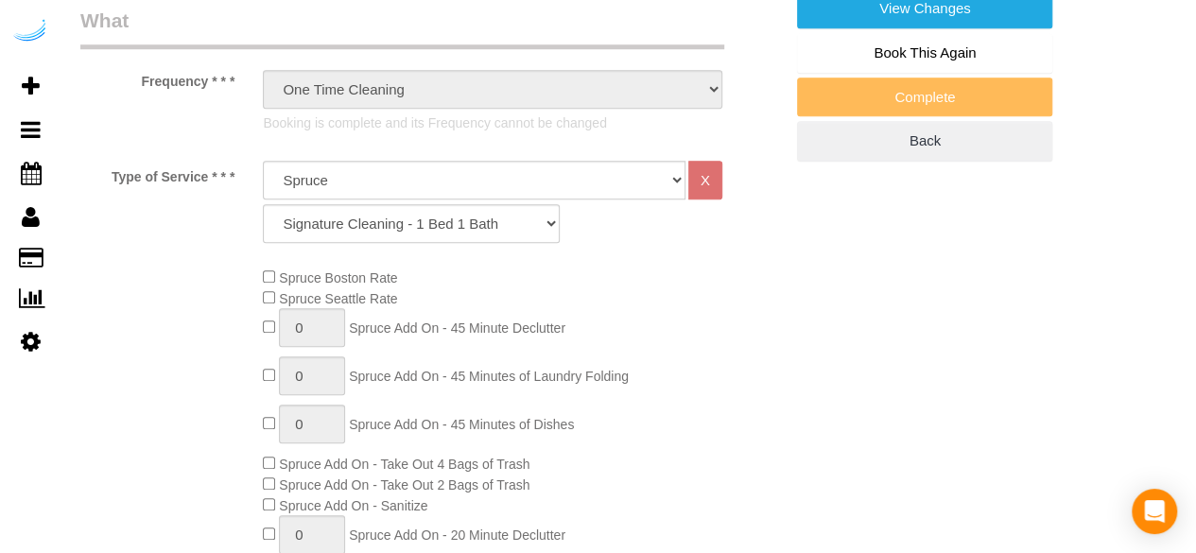
select select "object:792"
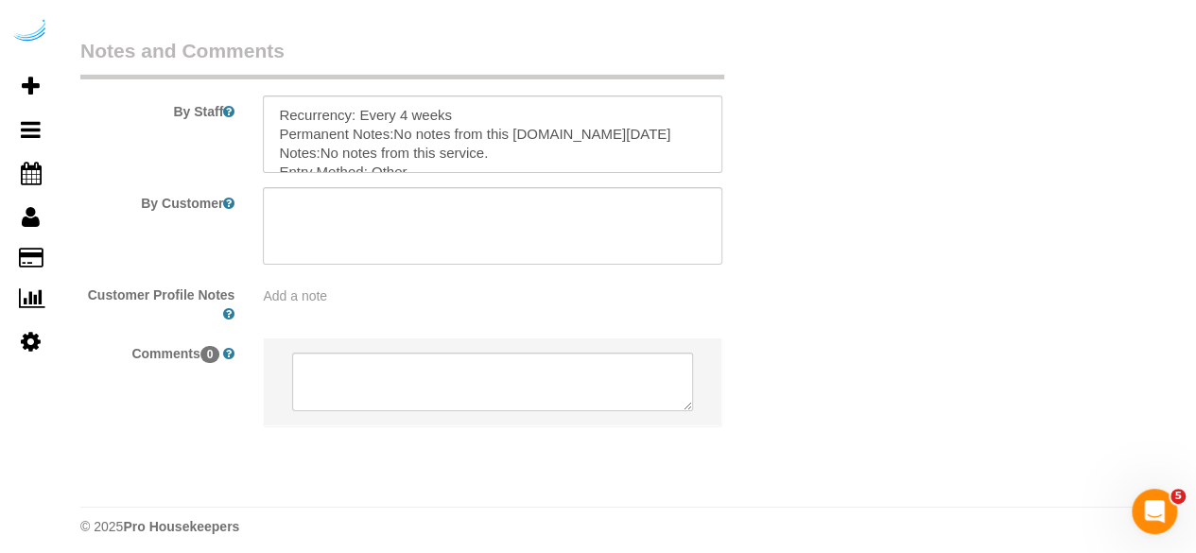
scroll to position [3257, 0]
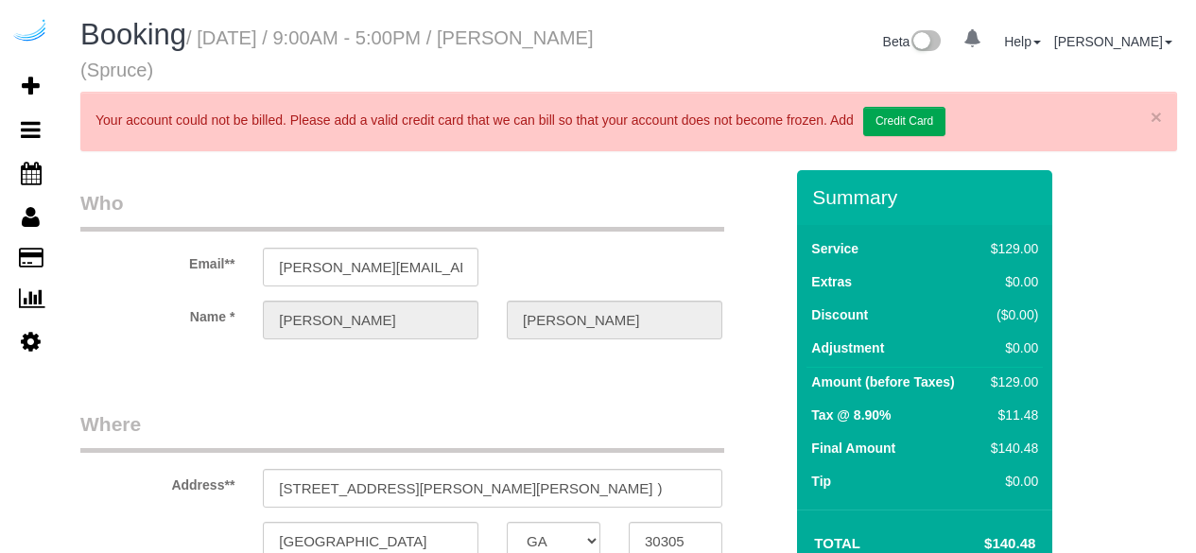
select select "GA"
select select "object:627"
select select "282"
select select "number:9"
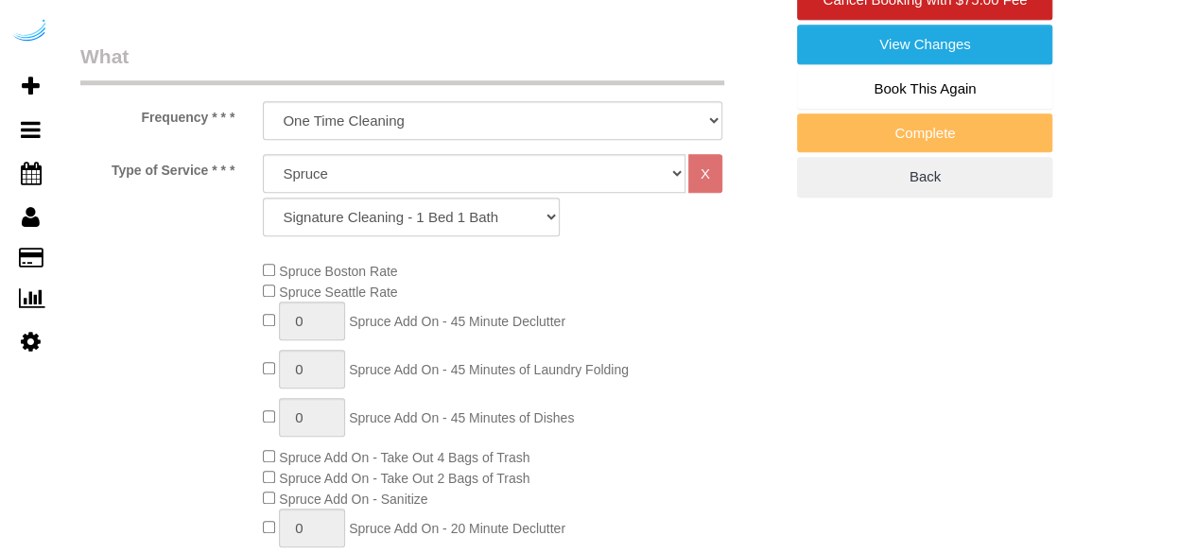
select select "object:785"
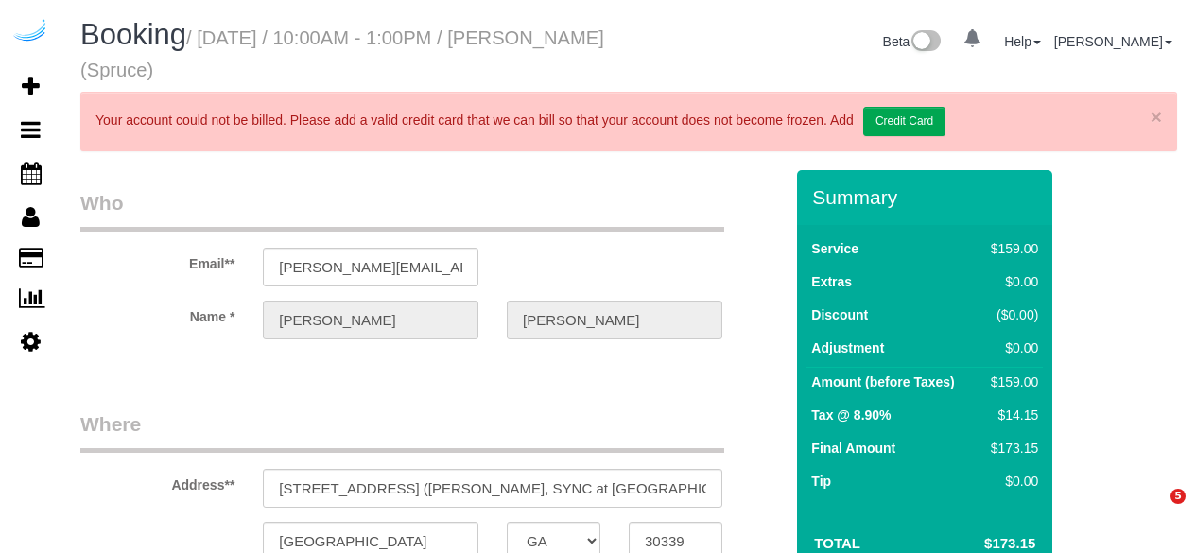
select select "GA"
select select "string:[GEOGRAPHIC_DATA]"
select select "number:9"
select select "object:673"
select select "282"
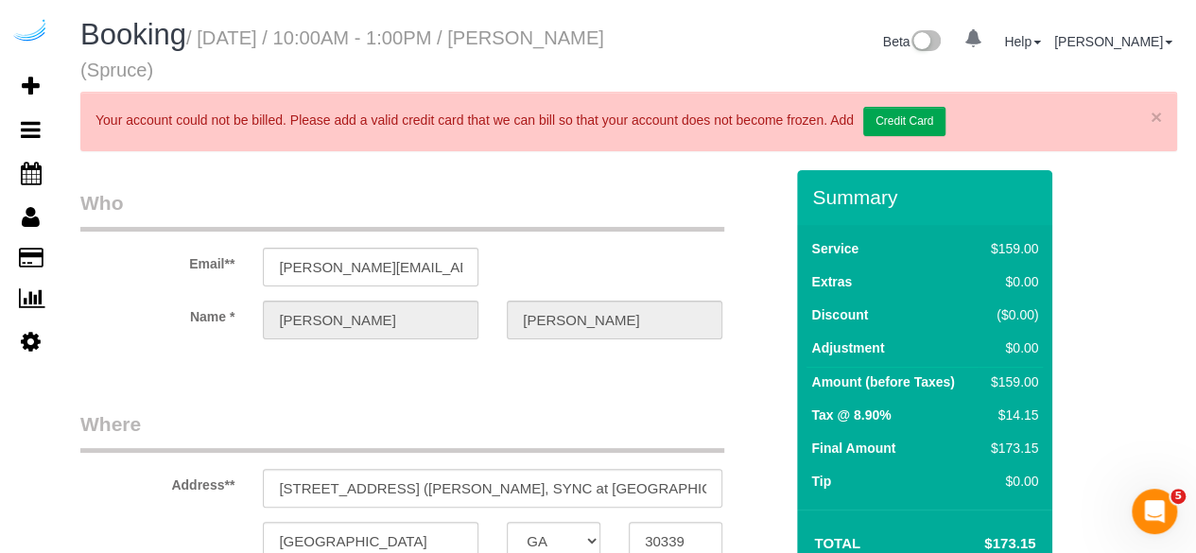
select select "object:785"
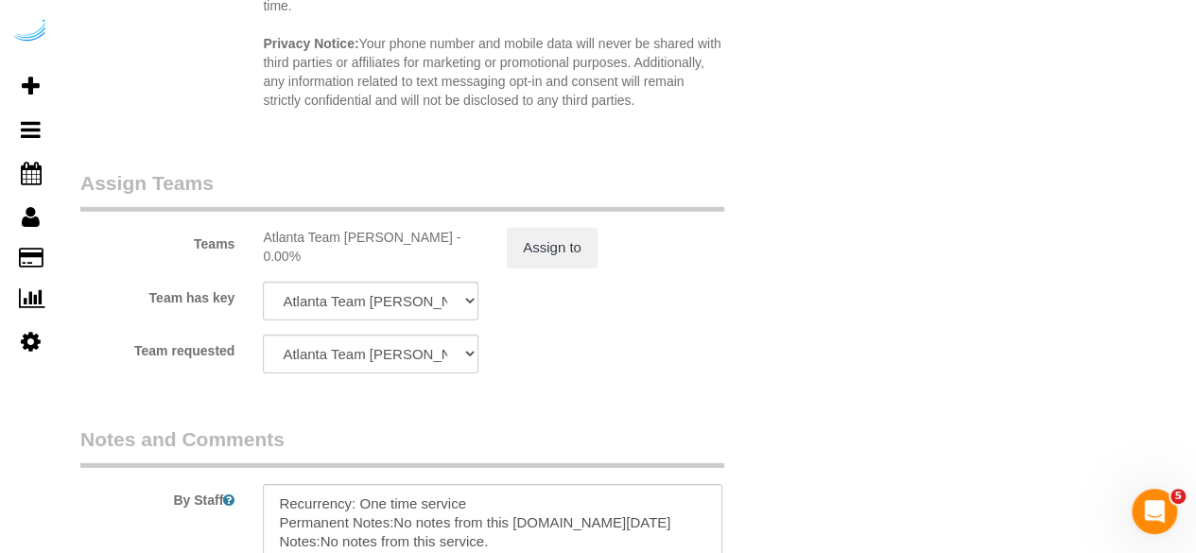
scroll to position [3024, 0]
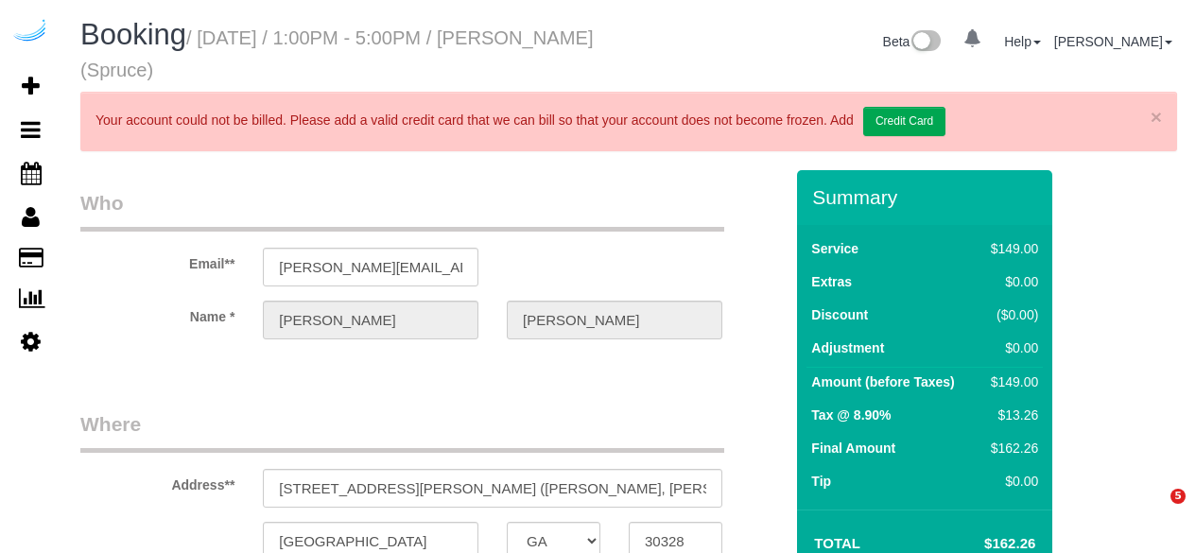
select select "GA"
select select "string:US"
select select "object:414"
select select "number:9"
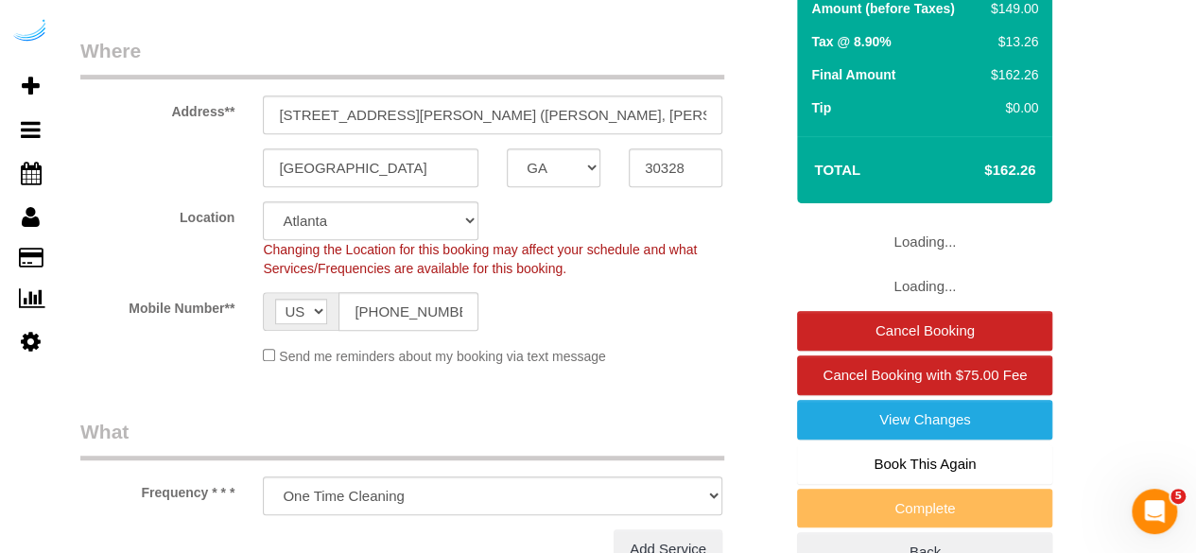
select select "object:708"
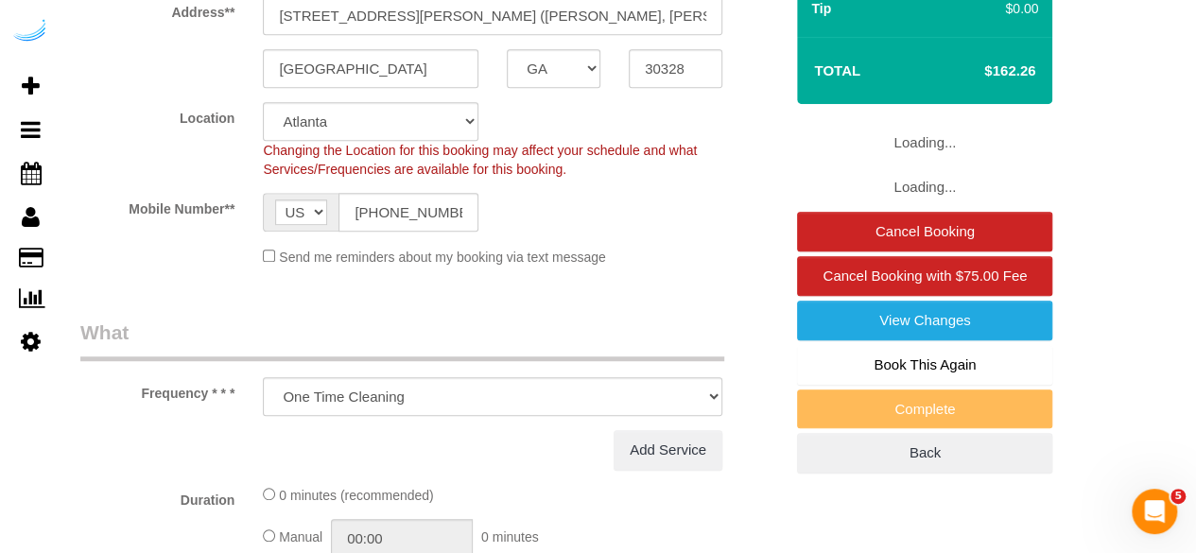
select select "282"
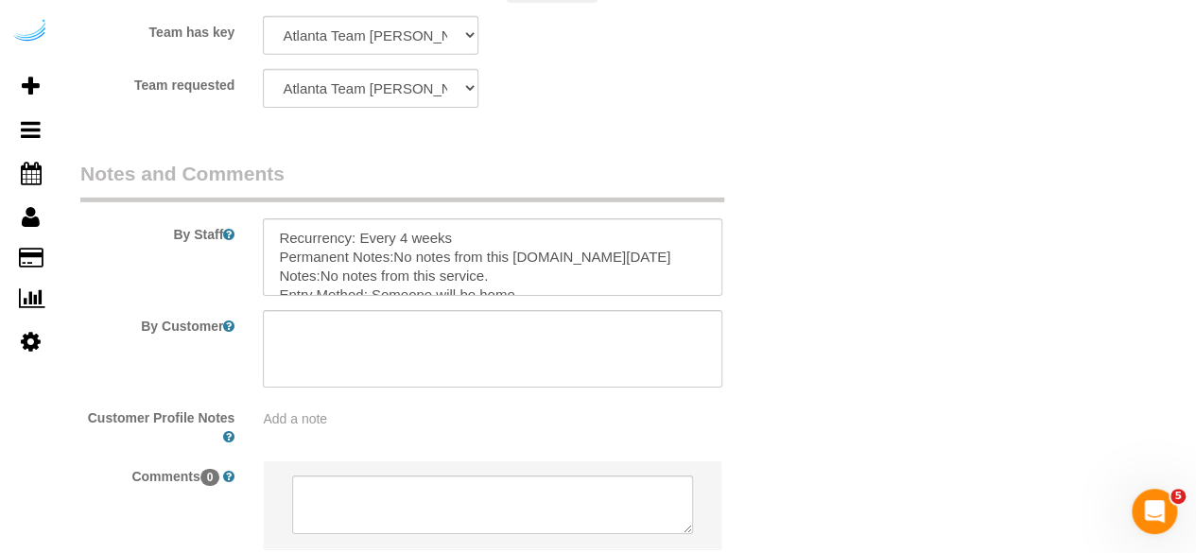
scroll to position [3181, 0]
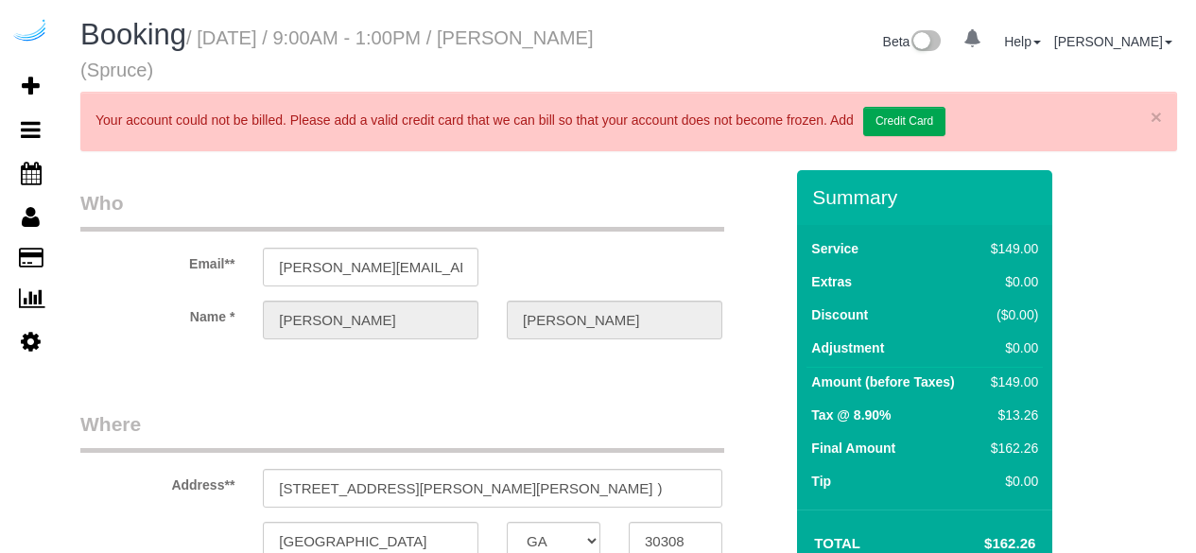
select select "GA"
select select "number:9"
select select "object:701"
select select "282"
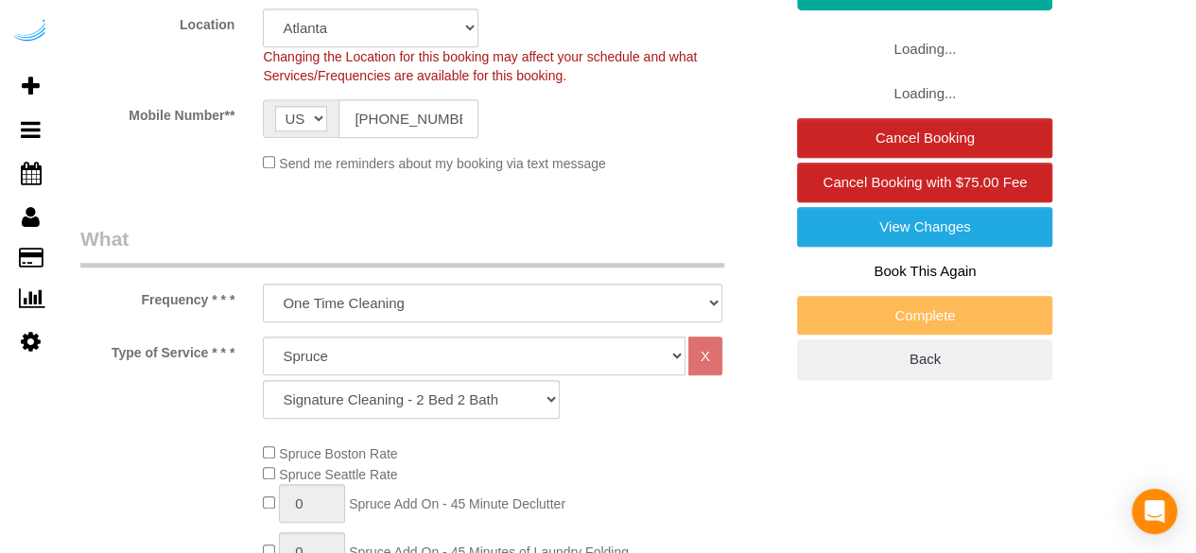
select select "object:785"
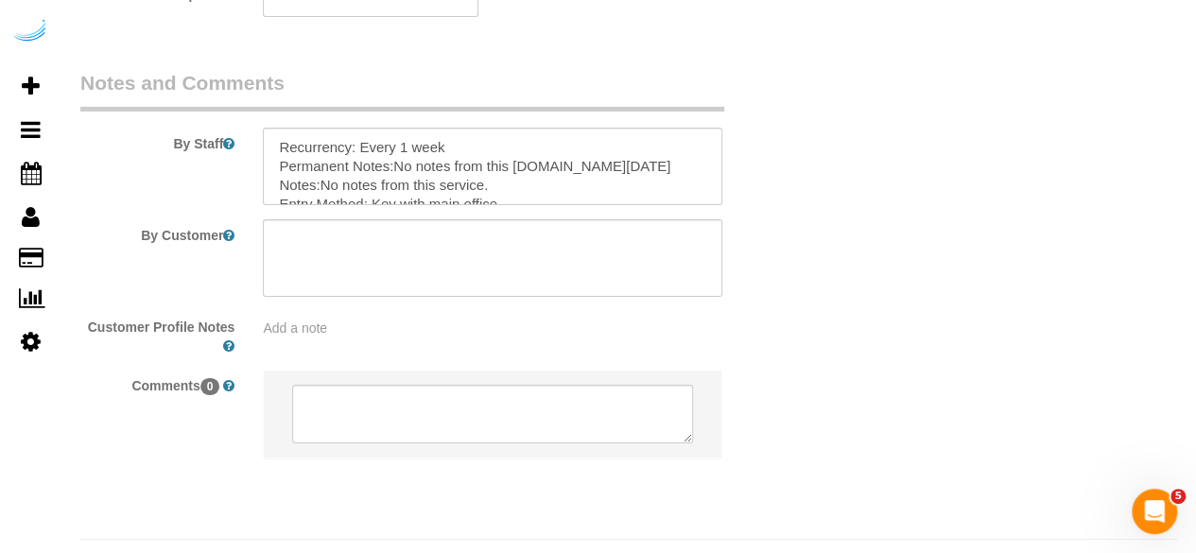
scroll to position [3181, 0]
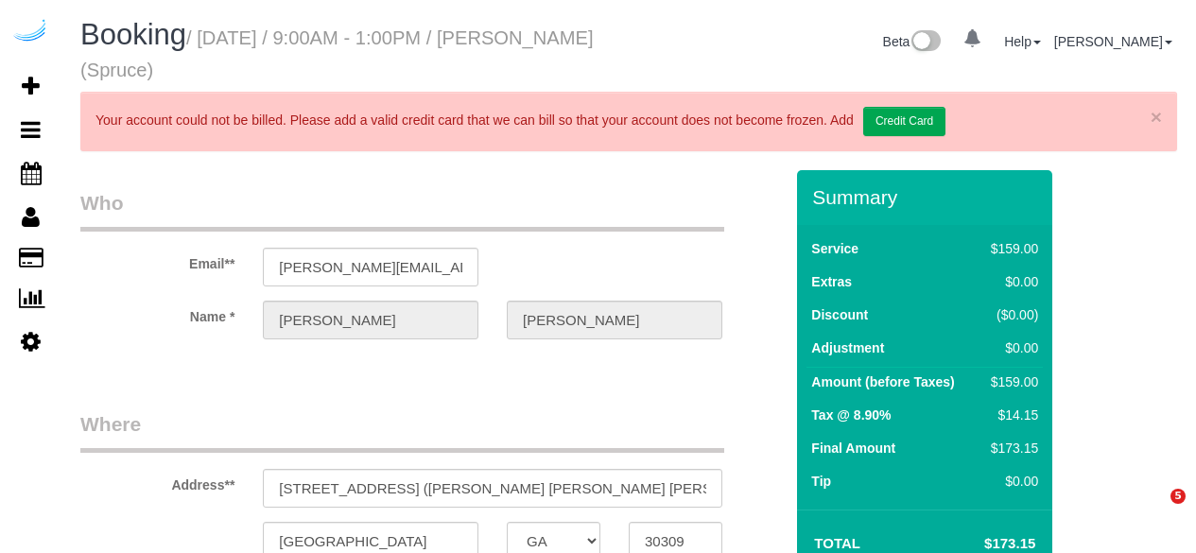
select select "GA"
select select "number:9"
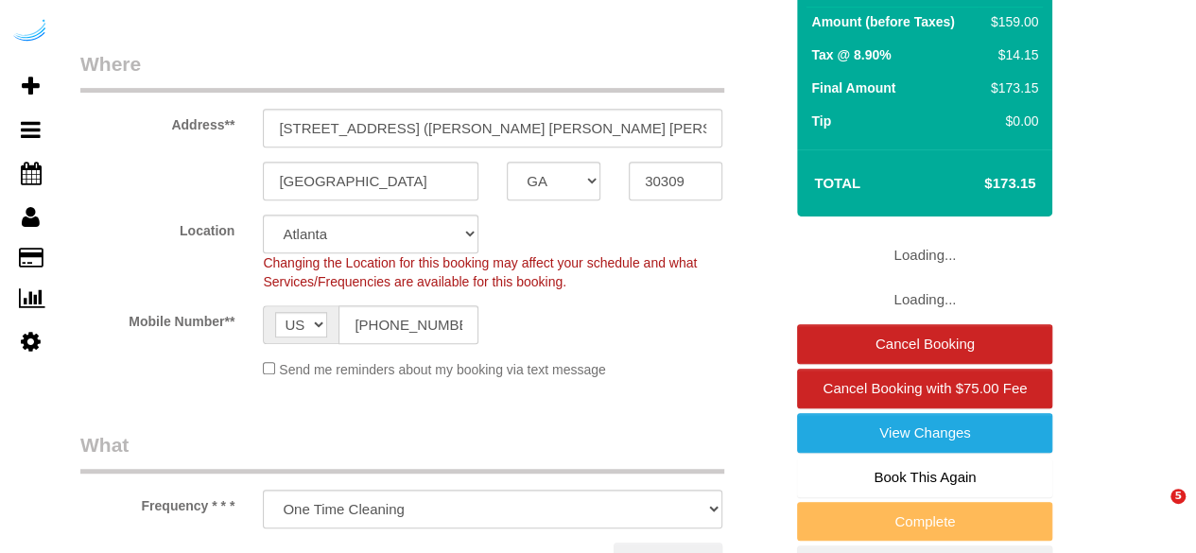
select select "282"
select select "object:785"
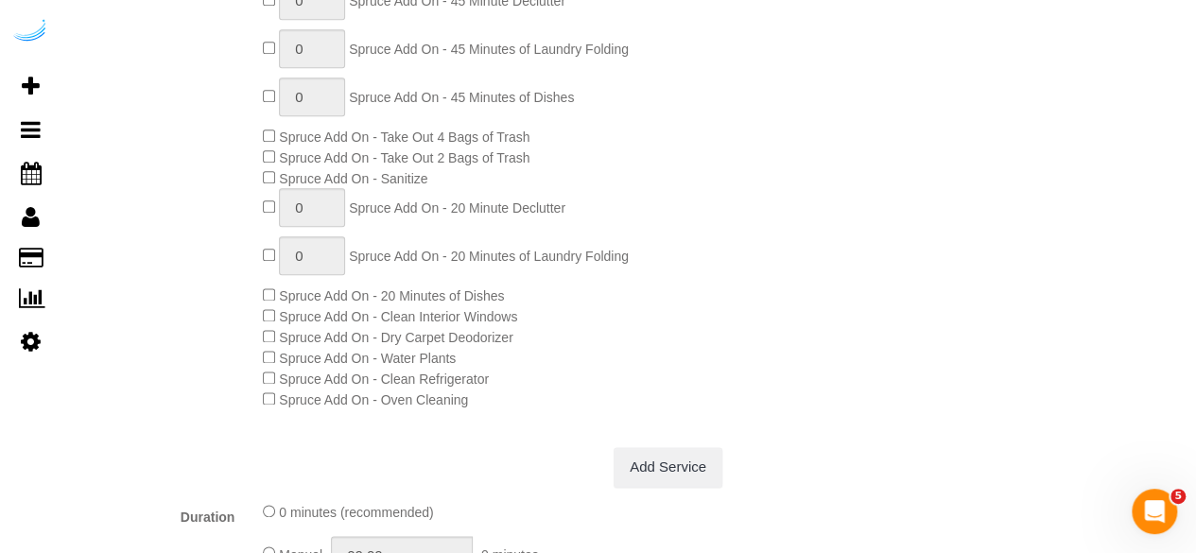
scroll to position [1040, 0]
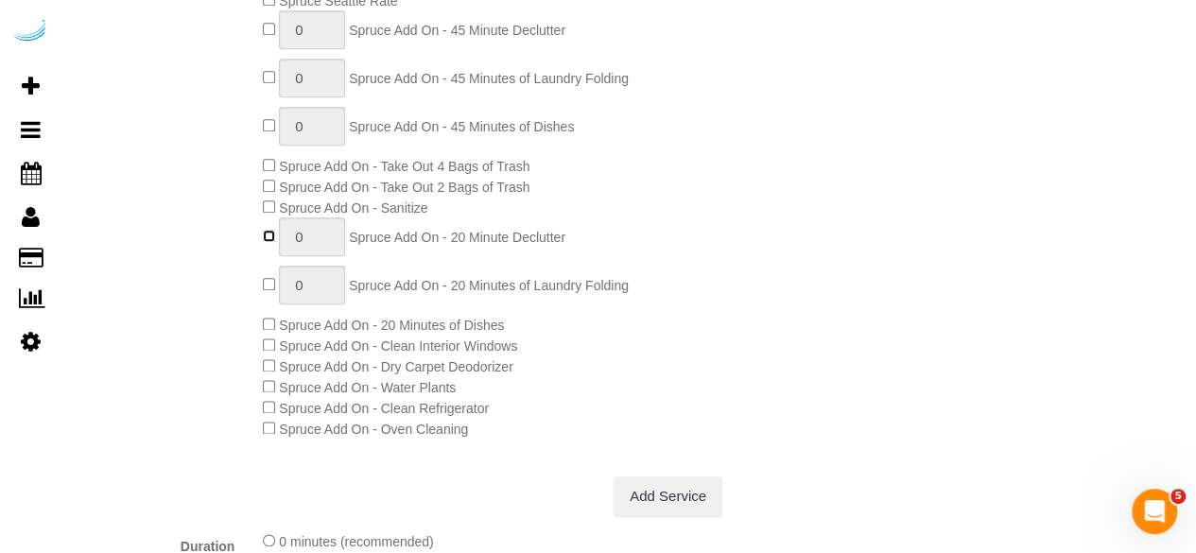
type input "1"
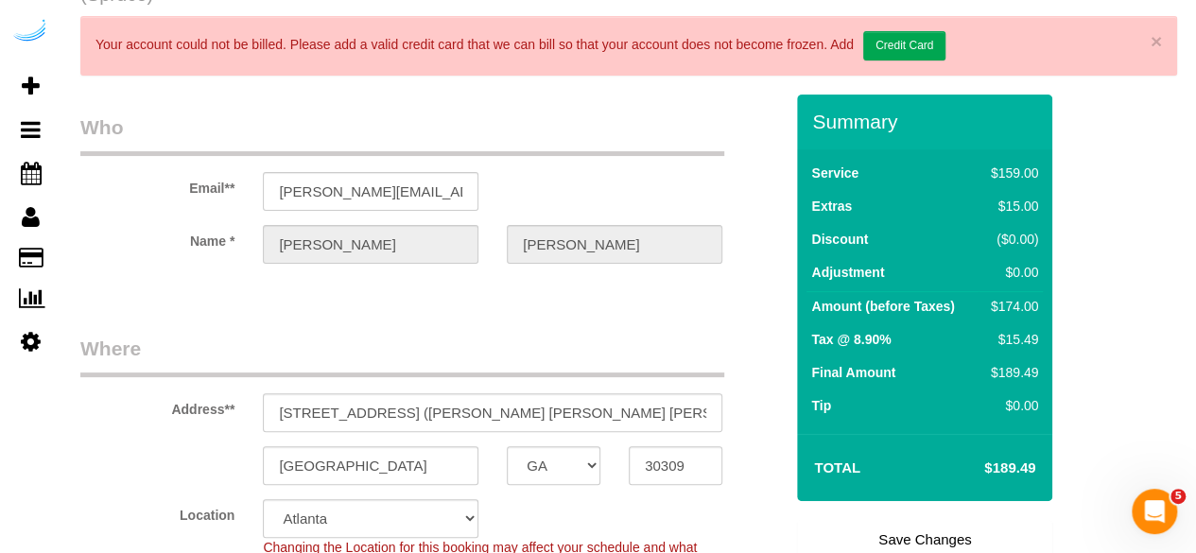
scroll to position [284, 0]
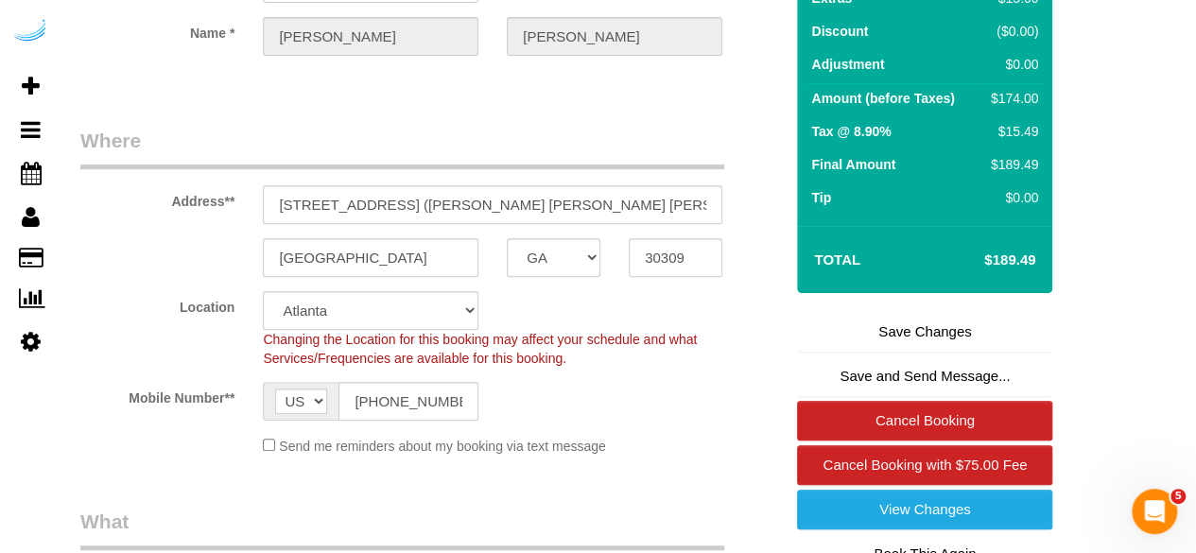
click at [910, 334] on link "Save Changes" at bounding box center [924, 332] width 255 height 40
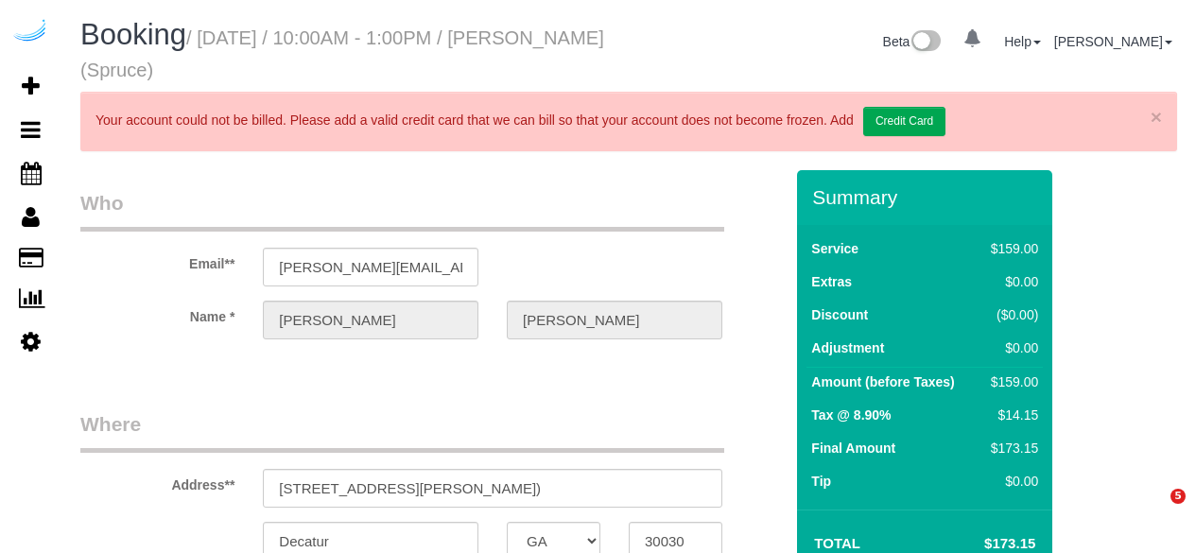
select select "GA"
select select "282"
select select "number:9"
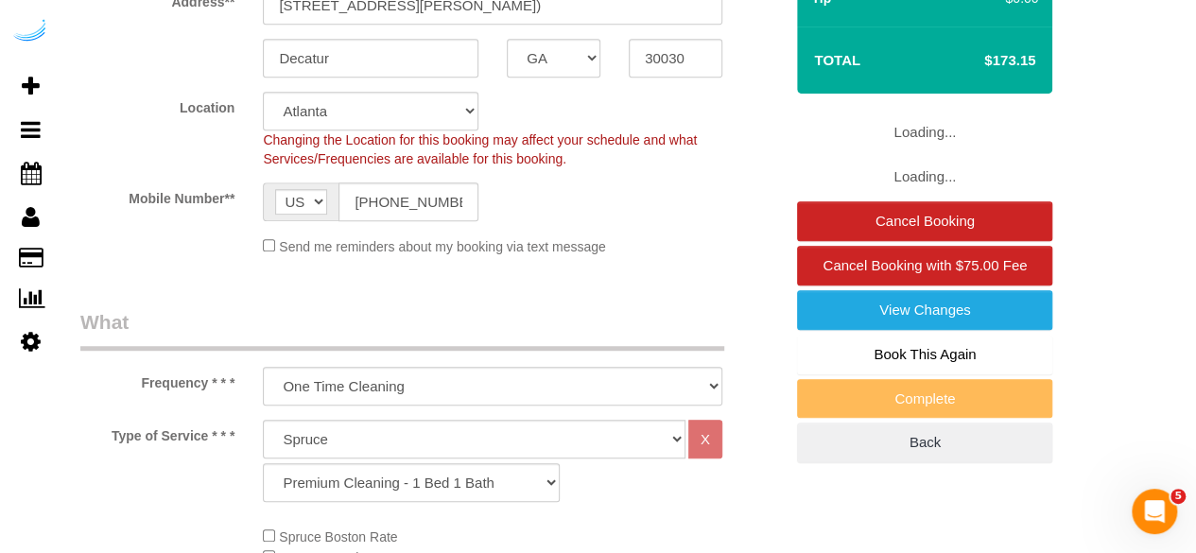
select select "object:785"
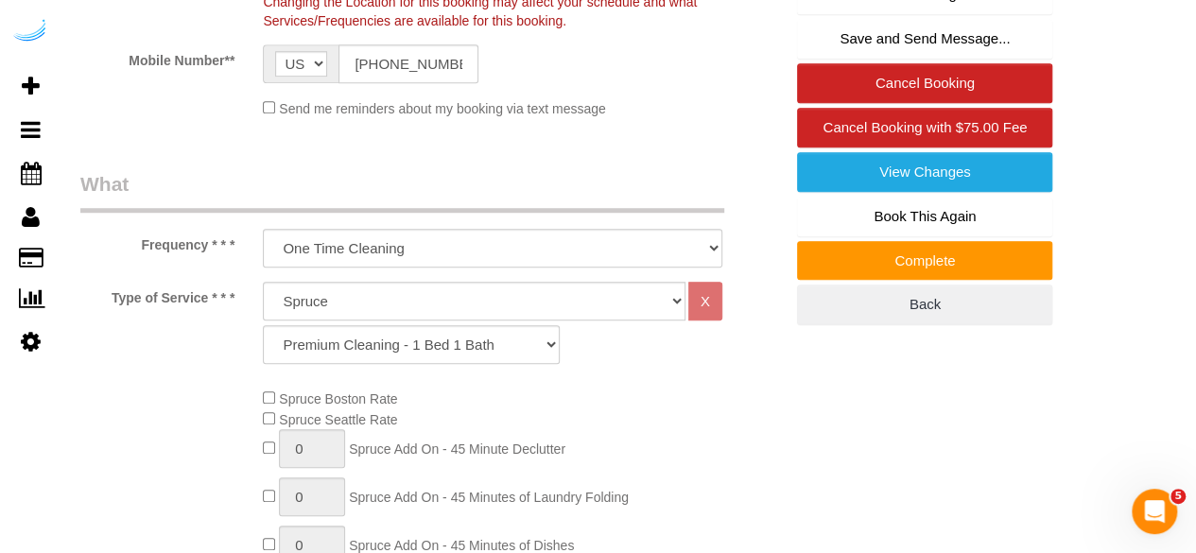
scroll to position [378, 0]
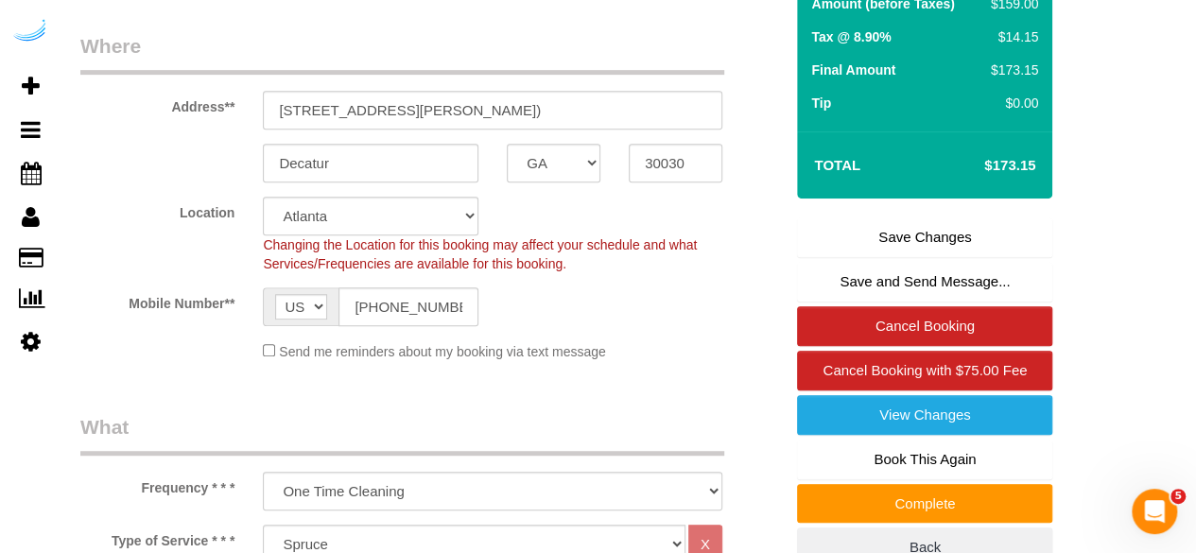
click at [902, 232] on link "Save Changes" at bounding box center [924, 237] width 255 height 40
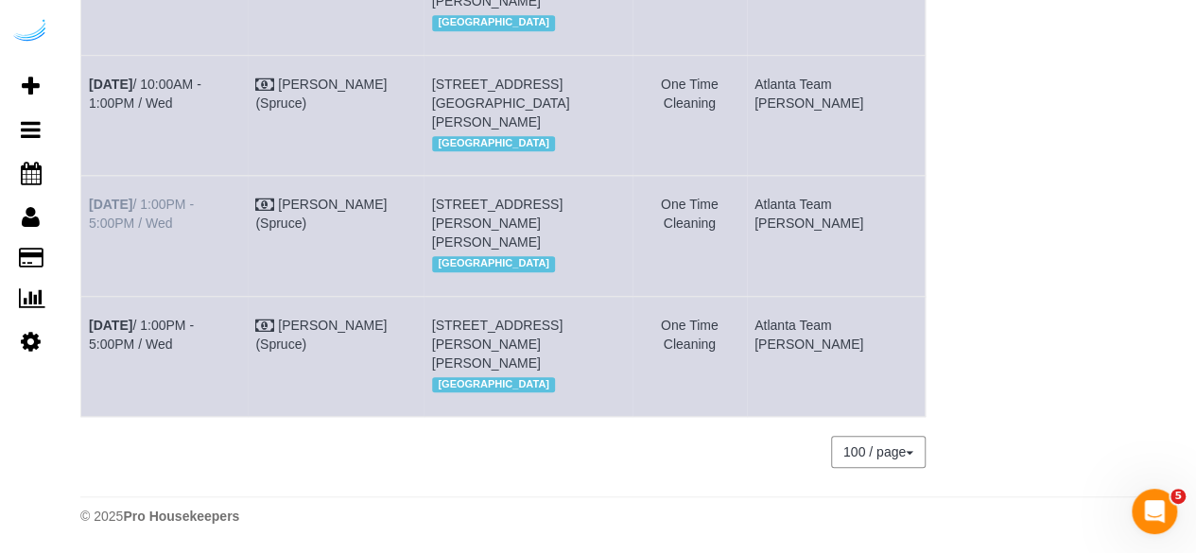
scroll to position [548, 0]
click at [194, 198] on link "[DATE] 1:00PM - 5:00PM / Wed" at bounding box center [141, 214] width 105 height 34
click at [194, 324] on link "[DATE] 1:00PM - 5:00PM / Wed" at bounding box center [141, 335] width 105 height 34
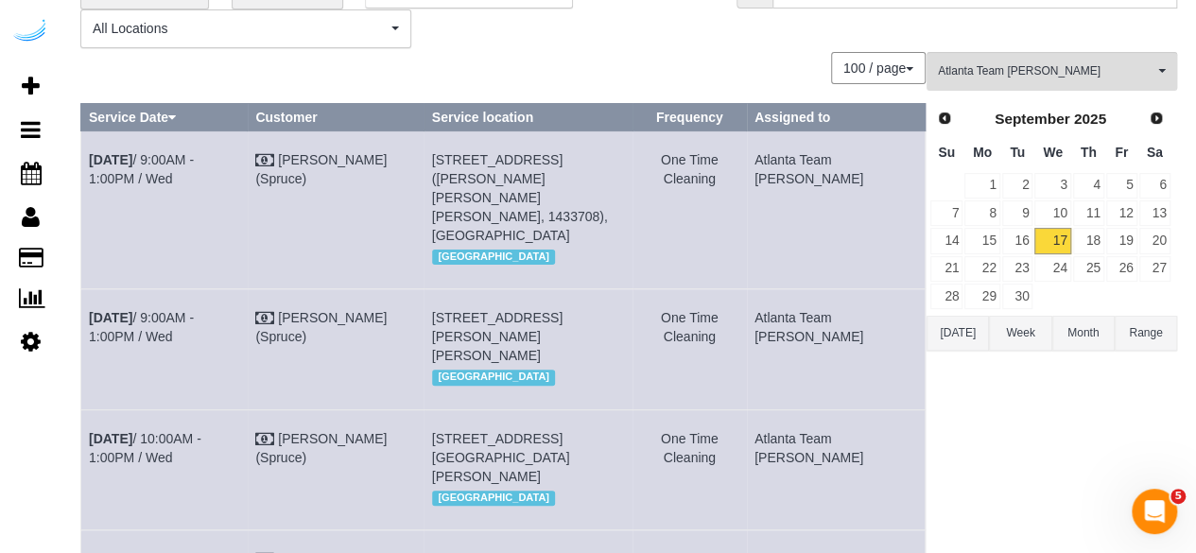
scroll to position [0, 0]
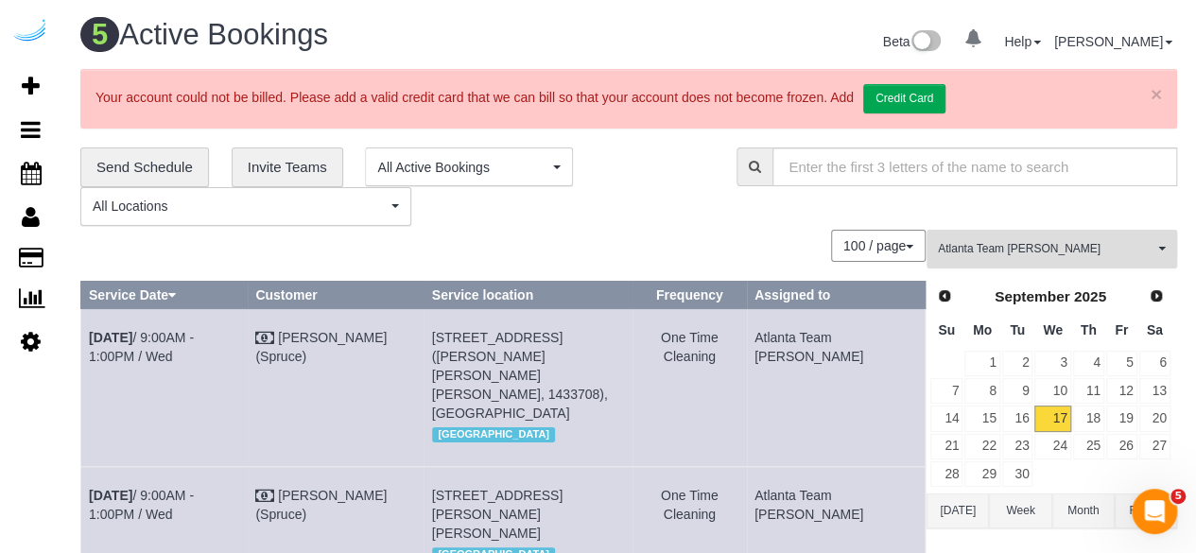
click at [1028, 237] on button "Atlanta Team [PERSON_NAME] All Teams" at bounding box center [1051, 249] width 250 height 39
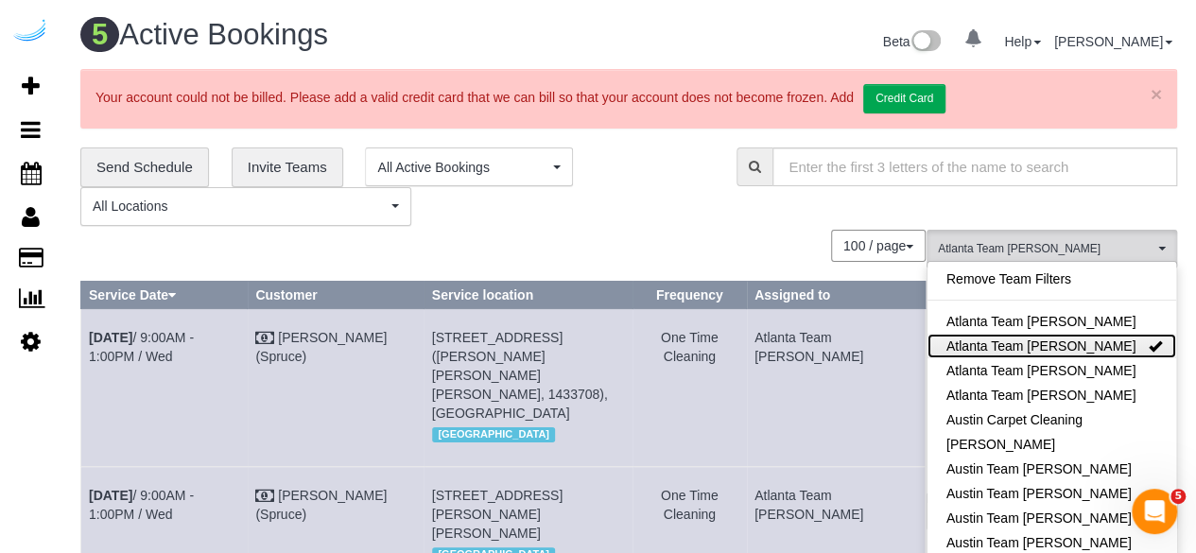
click at [1060, 341] on link "Atlanta Team [PERSON_NAME]" at bounding box center [1051, 346] width 249 height 25
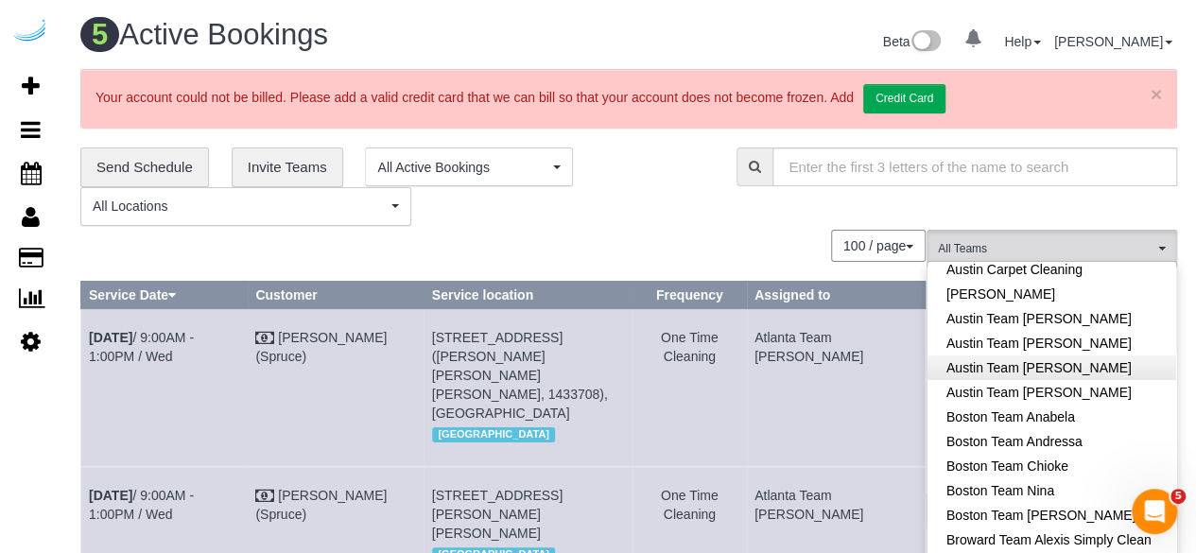
scroll to position [189, 0]
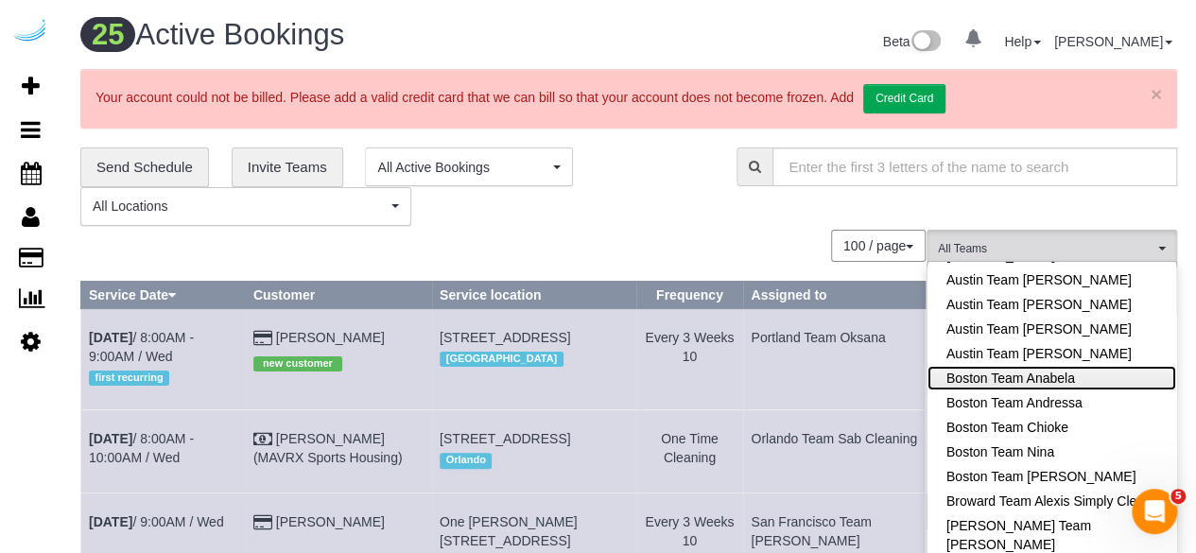
click at [1096, 369] on link "Boston Team Anabela" at bounding box center [1051, 378] width 249 height 25
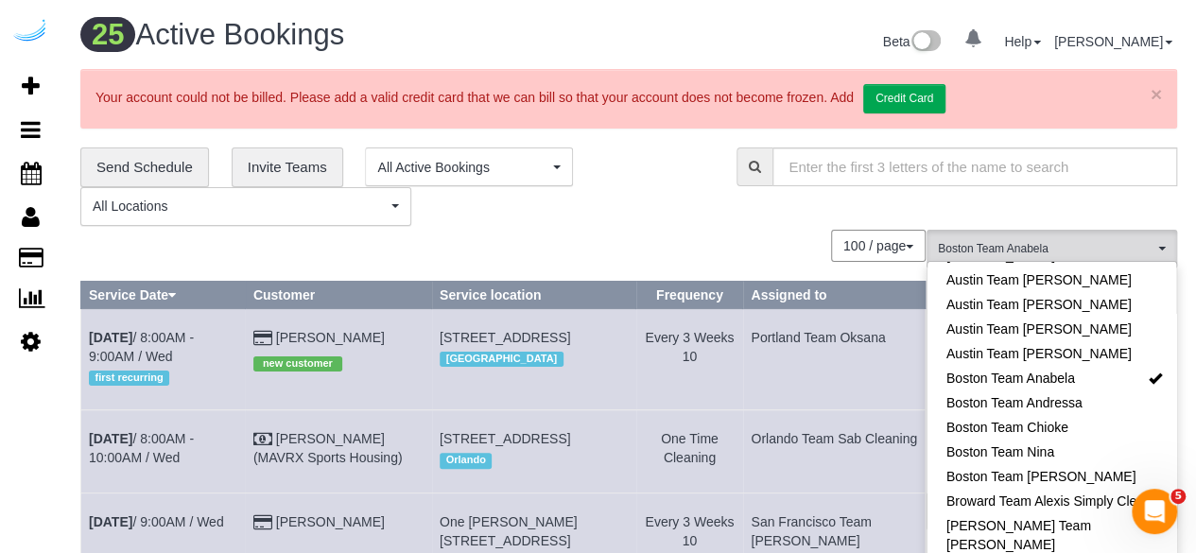
click at [788, 232] on div "100 / page 10 / page 20 / page 30 / page 40 / page 50 / page 100 / page" at bounding box center [502, 246] width 845 height 32
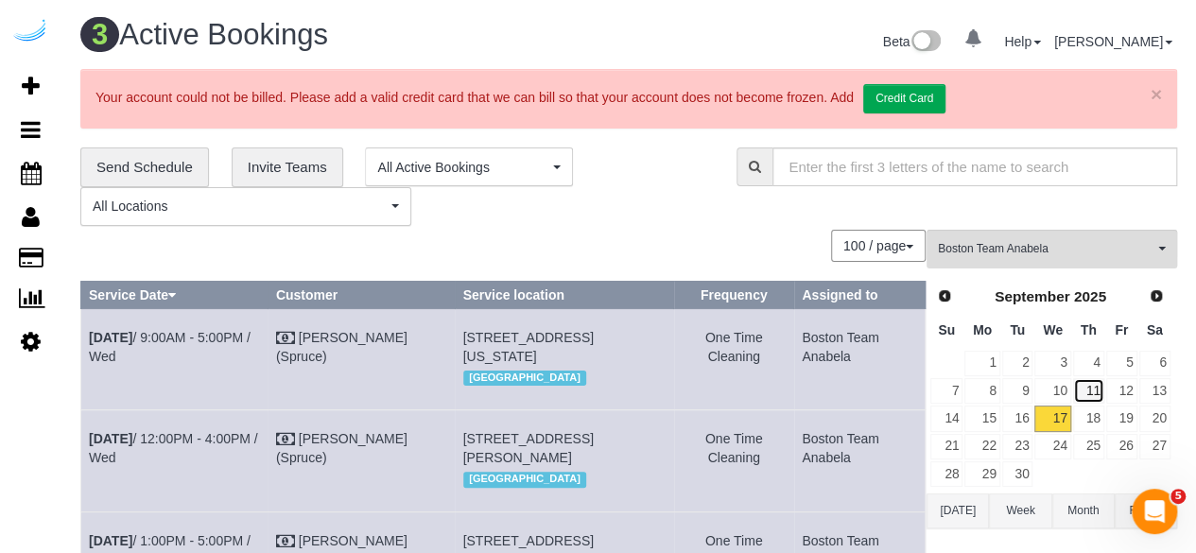
click at [1093, 389] on link "11" at bounding box center [1088, 391] width 31 height 26
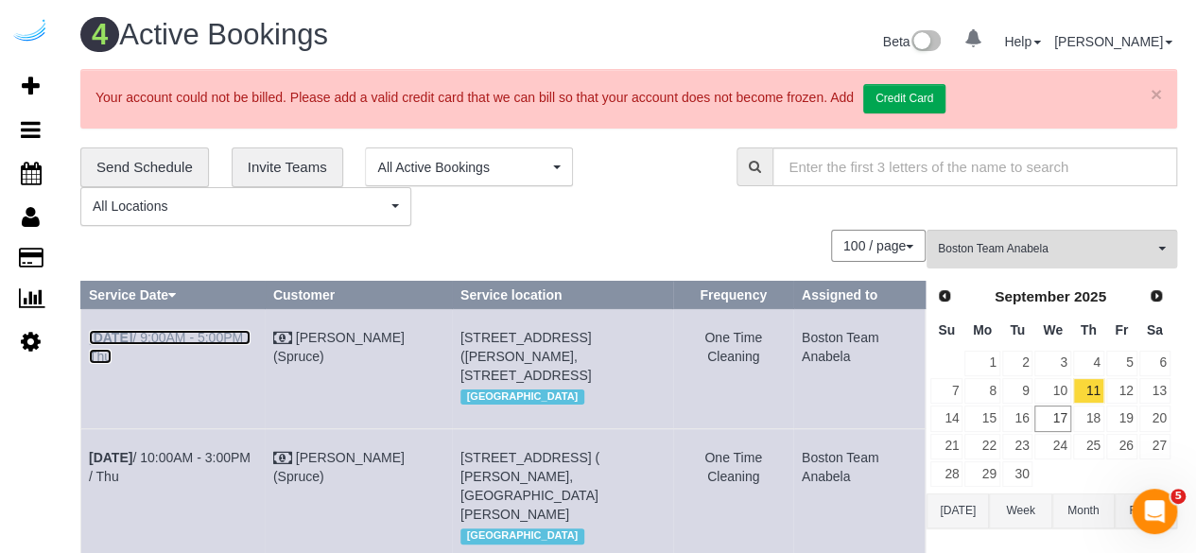
click at [213, 336] on link "Sep 11th / 9:00AM - 5:00PM / Thu" at bounding box center [170, 347] width 162 height 34
drag, startPoint x: 168, startPoint y: 455, endPoint x: 180, endPoint y: 442, distance: 16.7
click at [168, 455] on link "Sep 11th / 10:00AM - 3:00PM / Thu" at bounding box center [170, 467] width 162 height 34
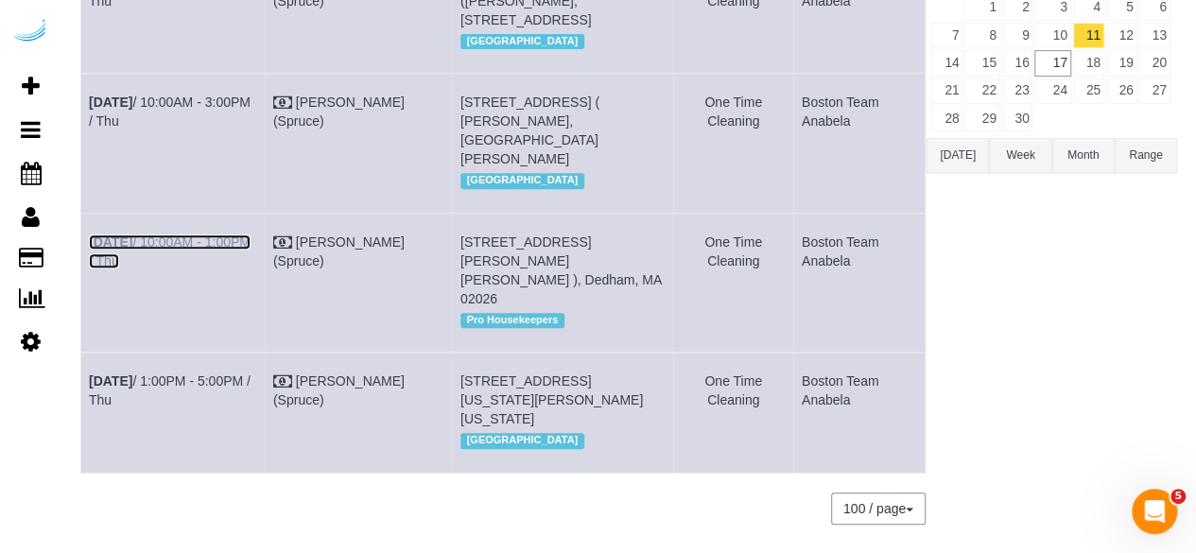
click at [237, 242] on link "Sep 11th / 10:00AM - 1:00PM / Thu" at bounding box center [170, 251] width 162 height 34
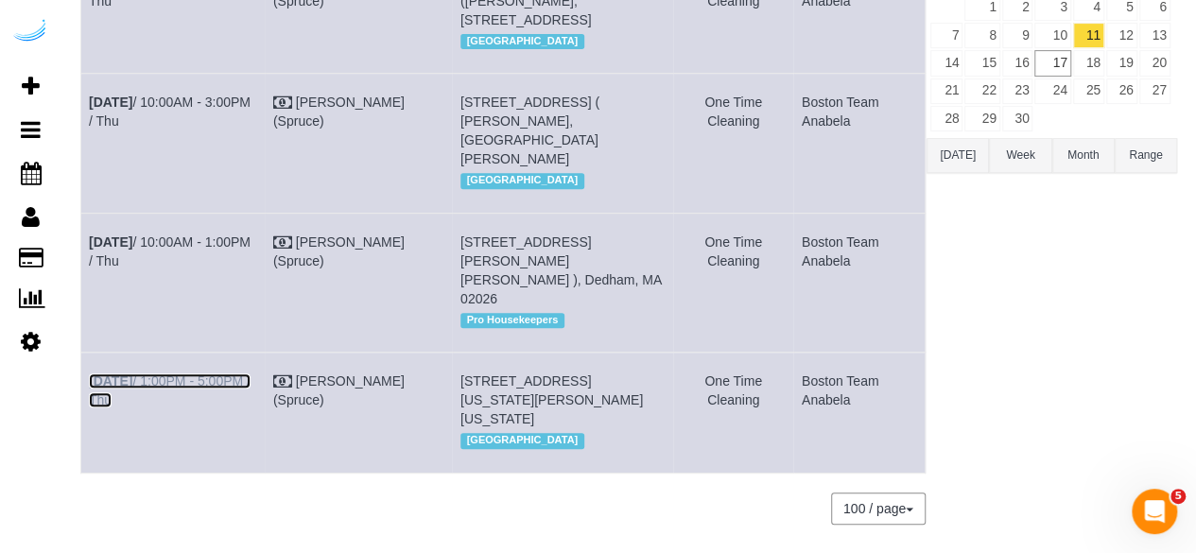
click at [215, 376] on link "Sep 11th / 1:00PM - 5:00PM / Thu" at bounding box center [170, 390] width 162 height 34
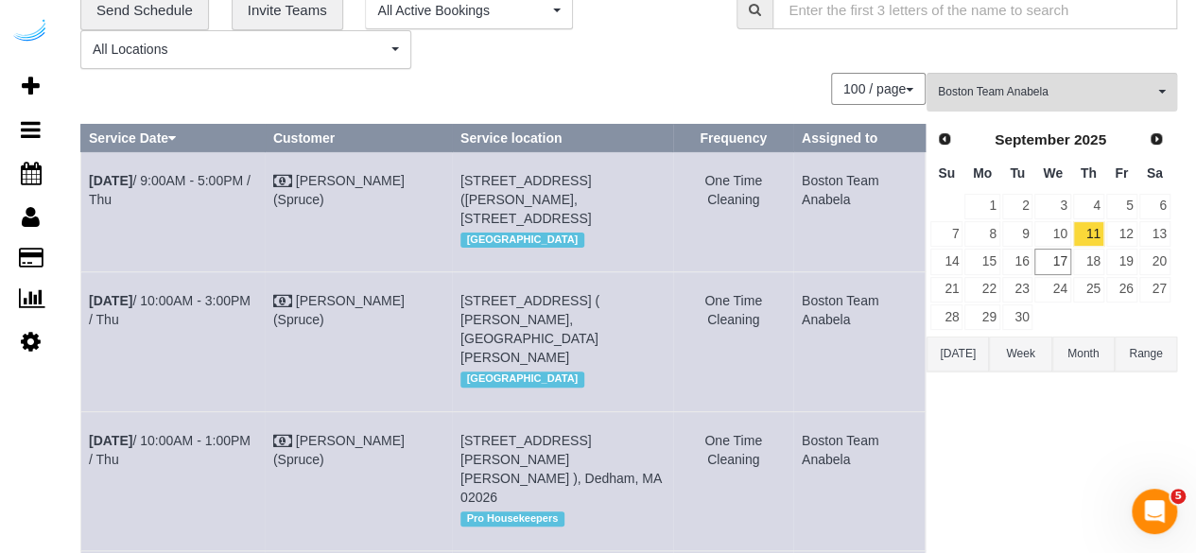
scroll to position [0, 0]
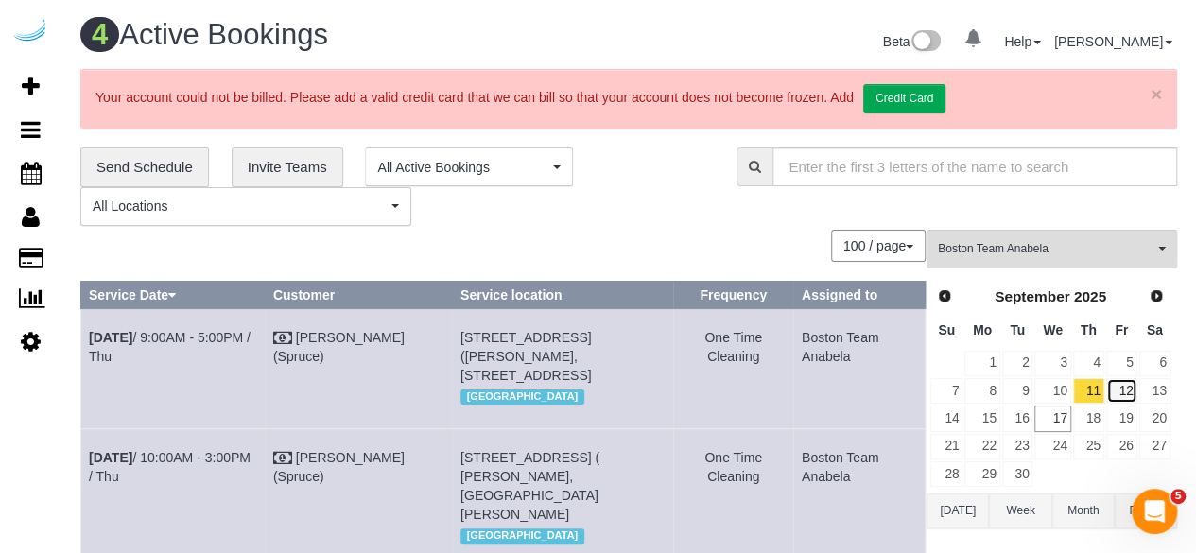
click at [1124, 385] on link "12" at bounding box center [1121, 391] width 31 height 26
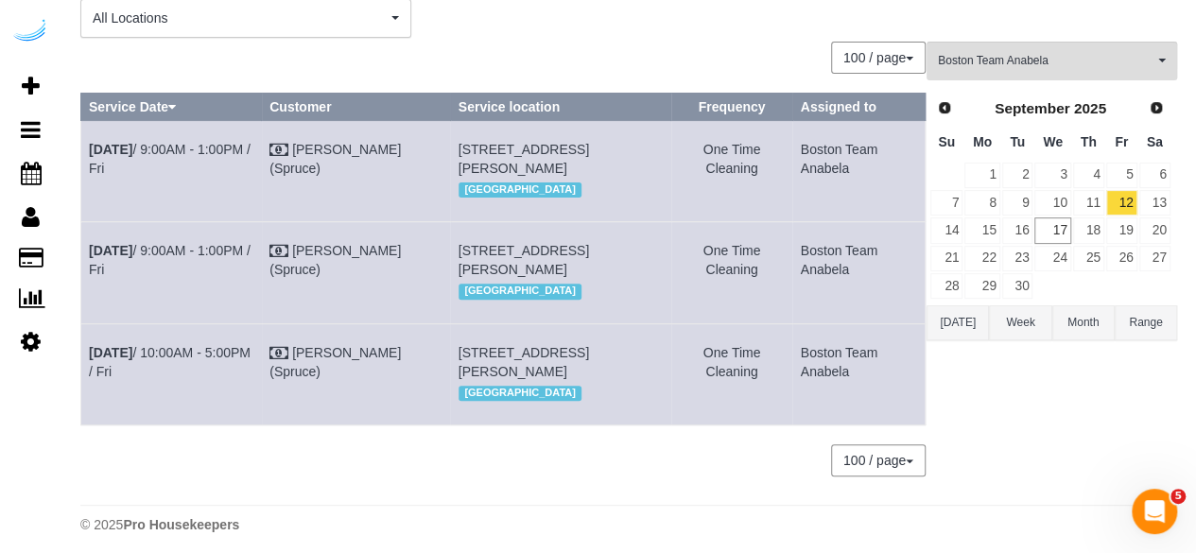
scroll to position [189, 0]
drag, startPoint x: 229, startPoint y: 277, endPoint x: 221, endPoint y: 265, distance: 14.4
click at [229, 276] on link "Sep 12th / 9:00AM - 1:00PM / Fri" at bounding box center [170, 259] width 162 height 34
click at [208, 156] on td "Sep 12th / 9:00AM - 1:00PM / Fri" at bounding box center [171, 169] width 181 height 101
click at [221, 143] on link "Sep 12th / 9:00AM - 1:00PM / Fri" at bounding box center [170, 158] width 162 height 34
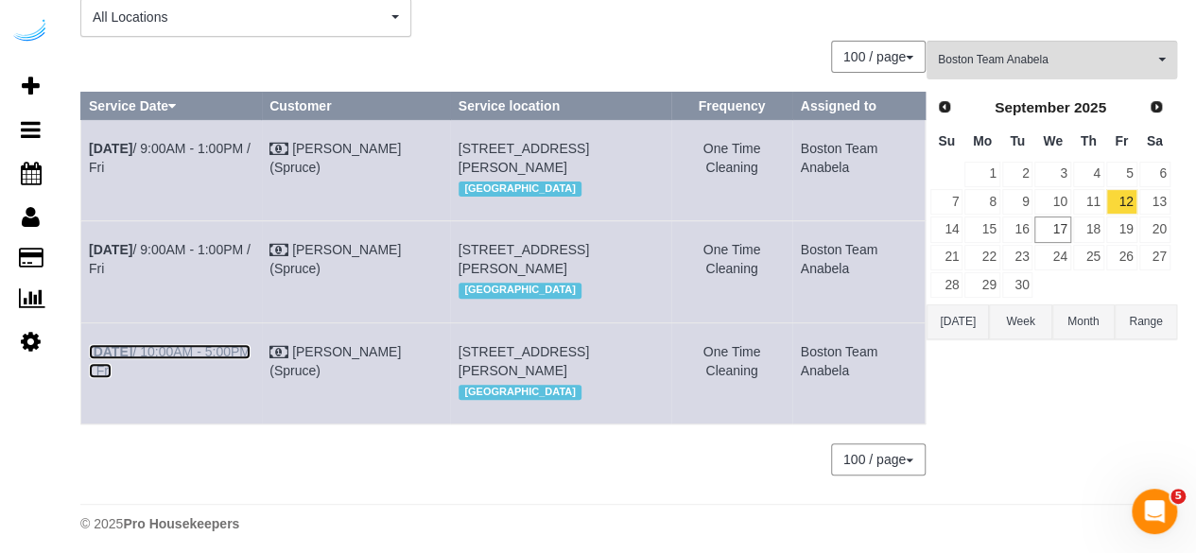
click at [235, 378] on link "Sep 12th / 10:00AM - 5:00PM / Fri" at bounding box center [170, 361] width 162 height 34
click at [994, 222] on link "15" at bounding box center [981, 229] width 35 height 26
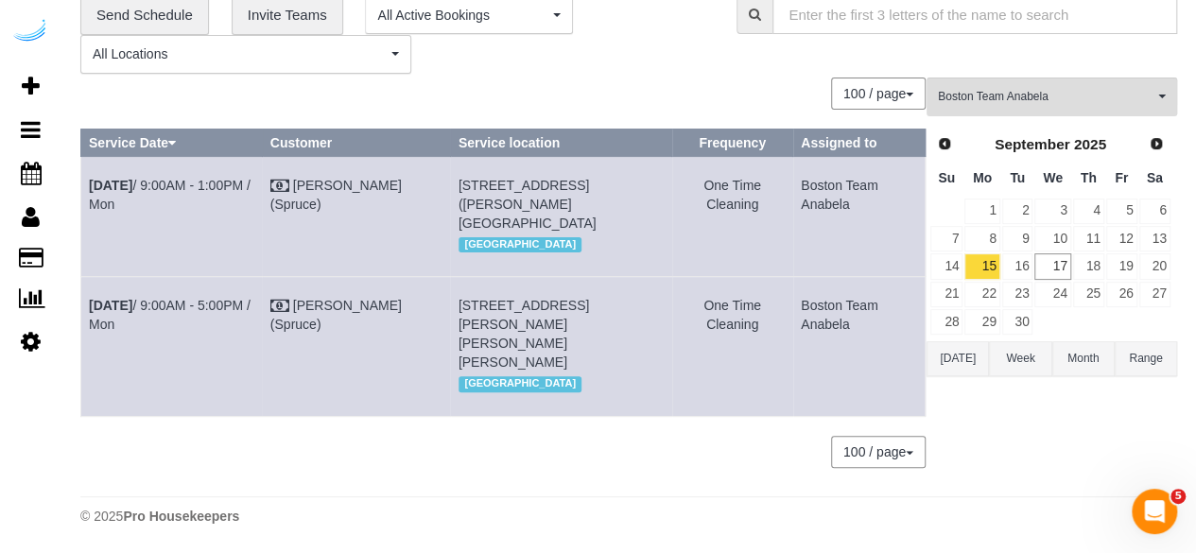
scroll to position [129, 0]
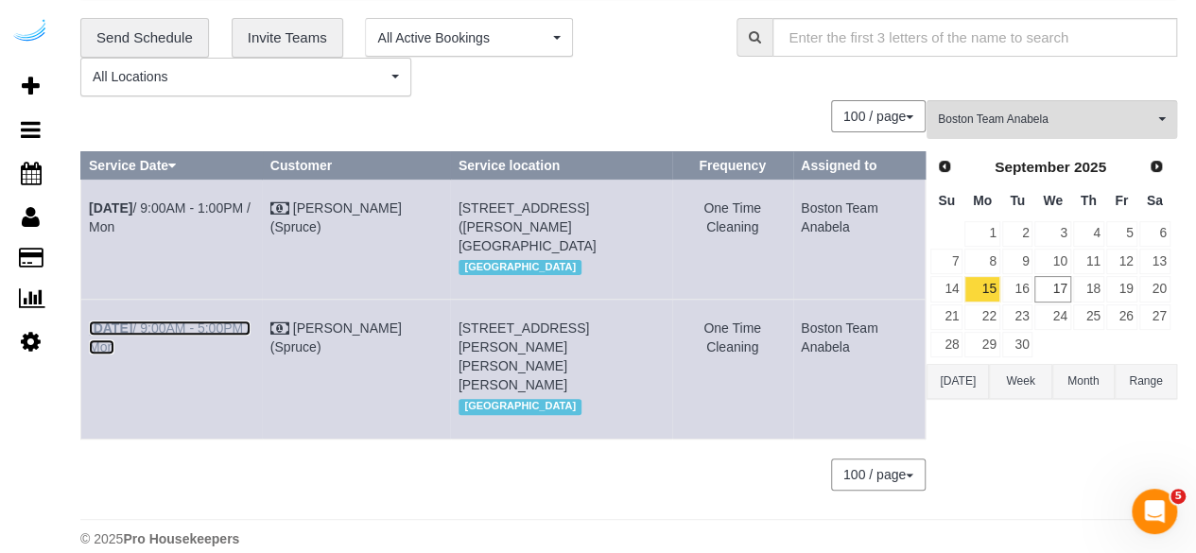
click at [210, 320] on link "Sep 15th / 9:00AM - 5:00PM / Mon" at bounding box center [170, 337] width 162 height 34
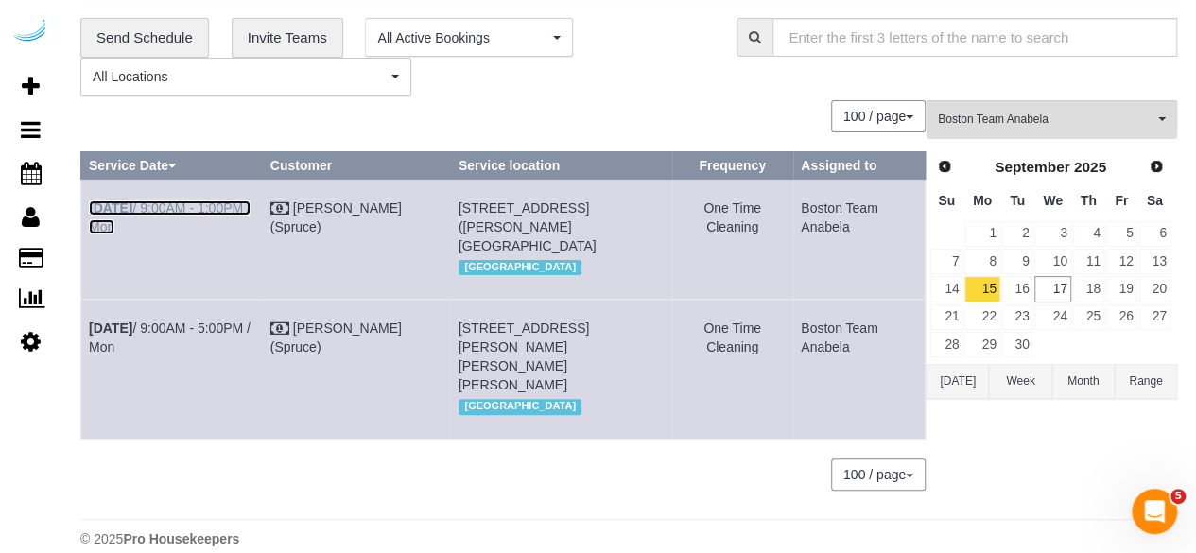
click at [190, 205] on link "Sep 15th / 9:00AM - 1:00PM / Mon" at bounding box center [170, 217] width 162 height 34
click at [1019, 270] on td "9" at bounding box center [1017, 261] width 33 height 27
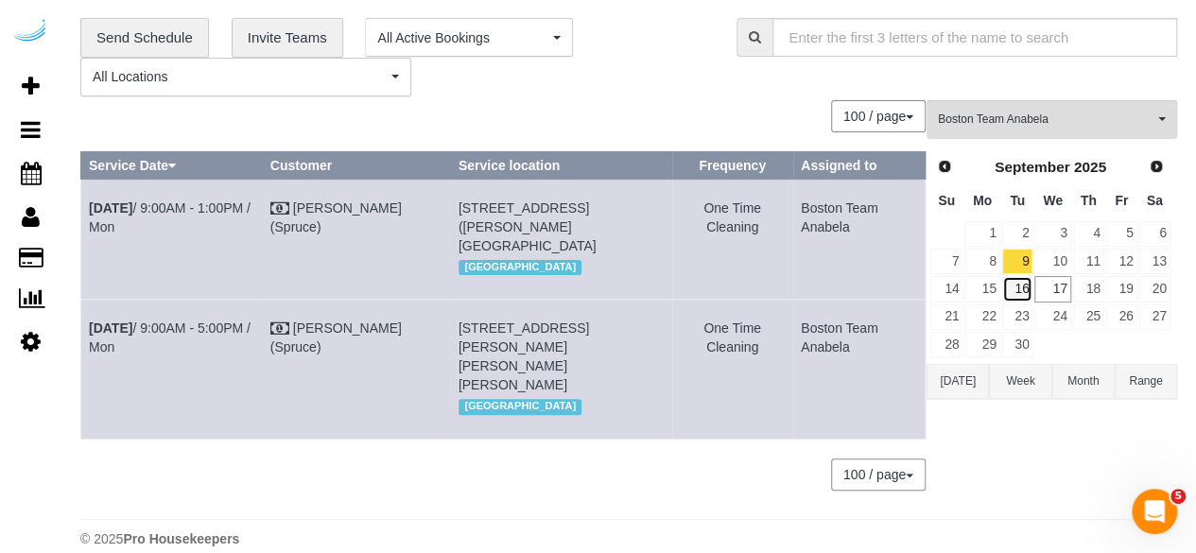
click at [1025, 279] on link "16" at bounding box center [1017, 289] width 31 height 26
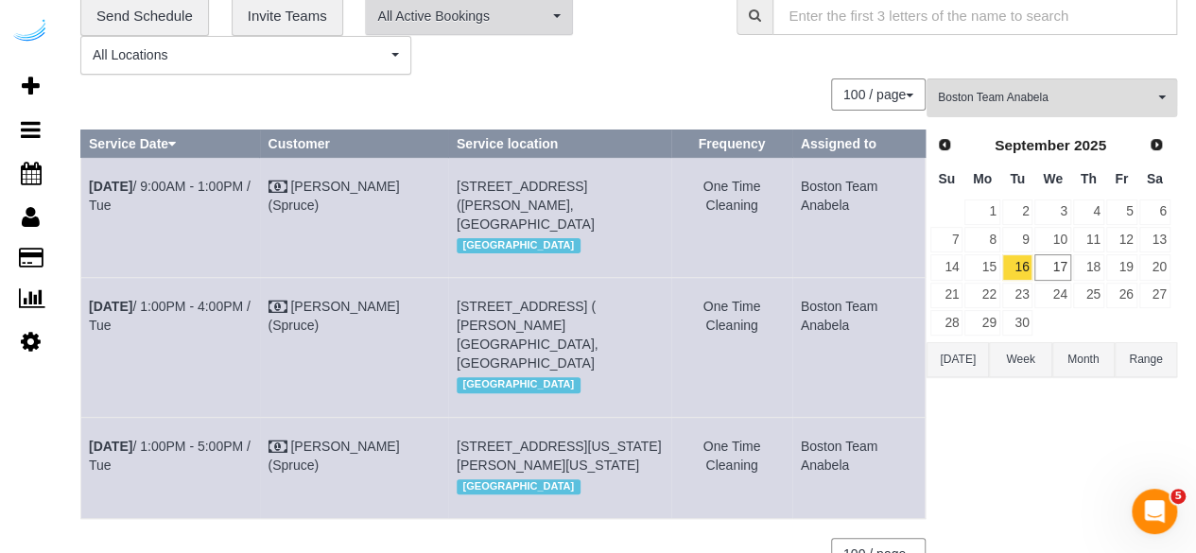
scroll to position [24, 0]
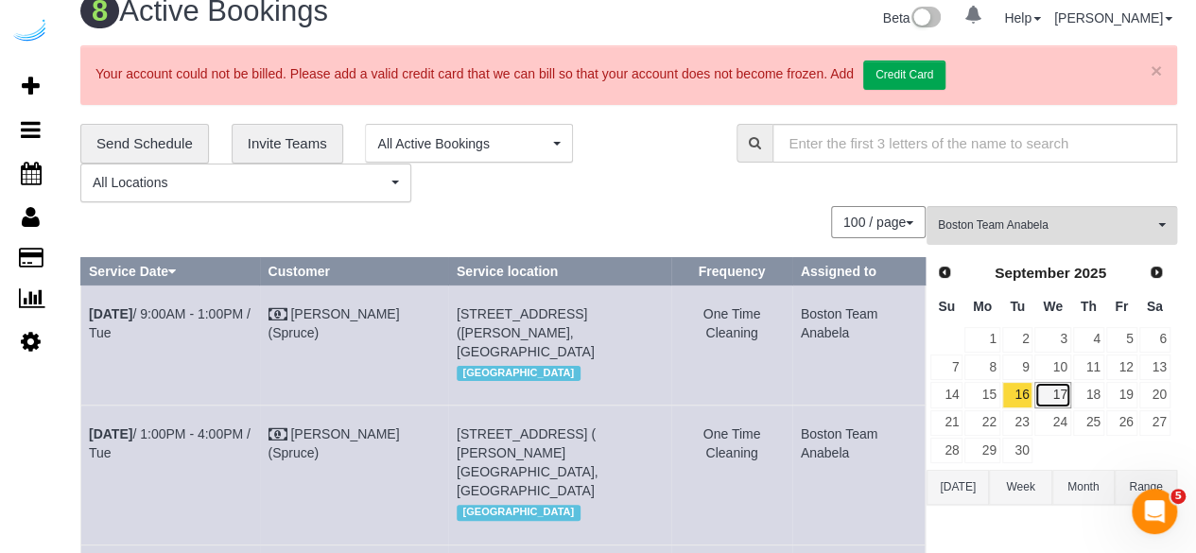
click at [1050, 383] on link "17" at bounding box center [1052, 395] width 36 height 26
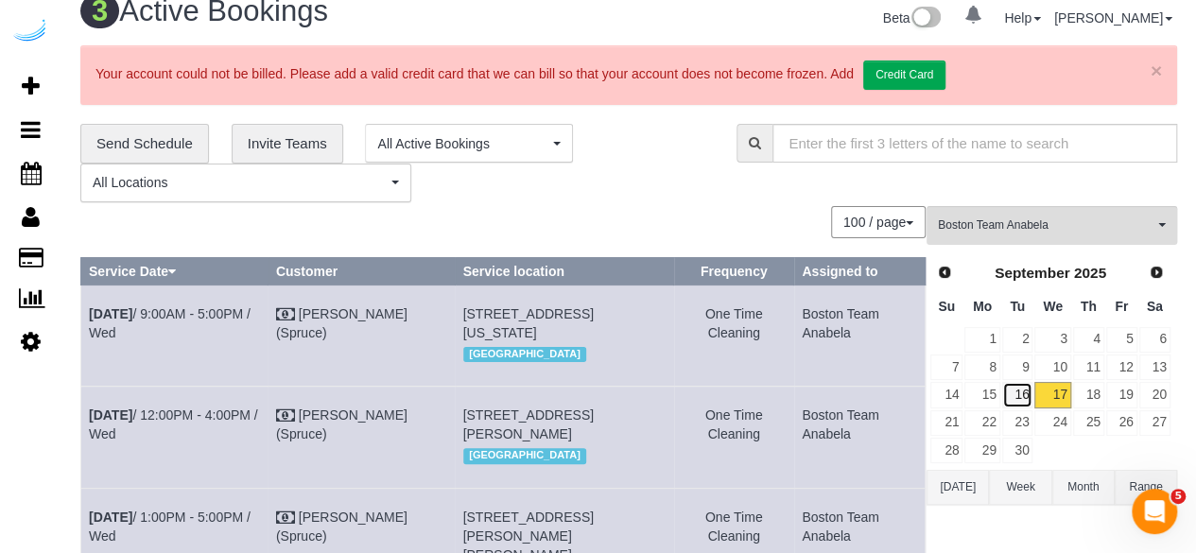
click at [1017, 387] on link "16" at bounding box center [1017, 395] width 31 height 26
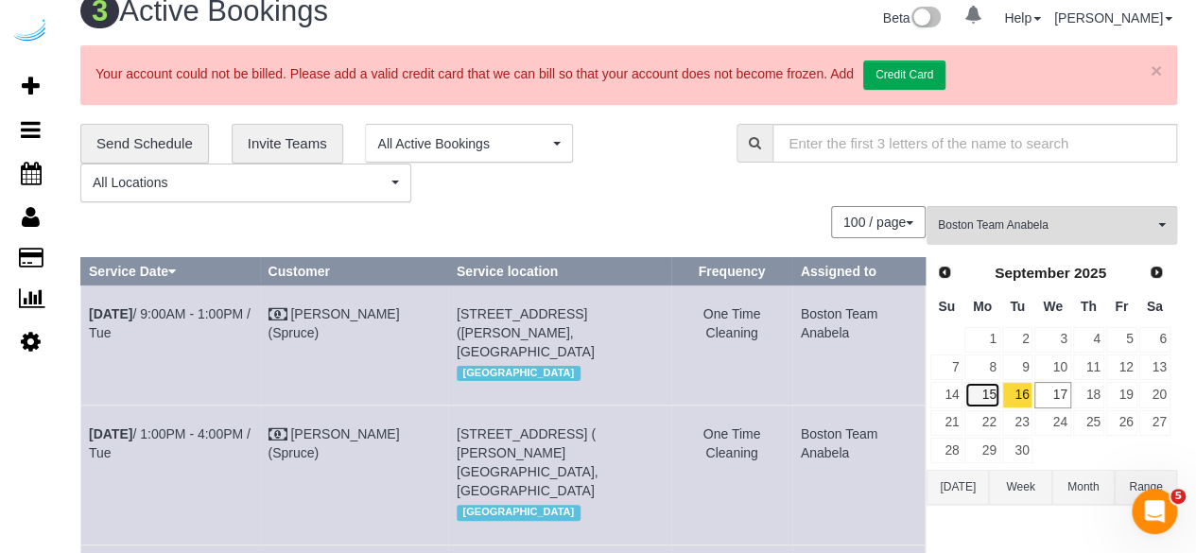
click at [990, 393] on link "15" at bounding box center [981, 395] width 35 height 26
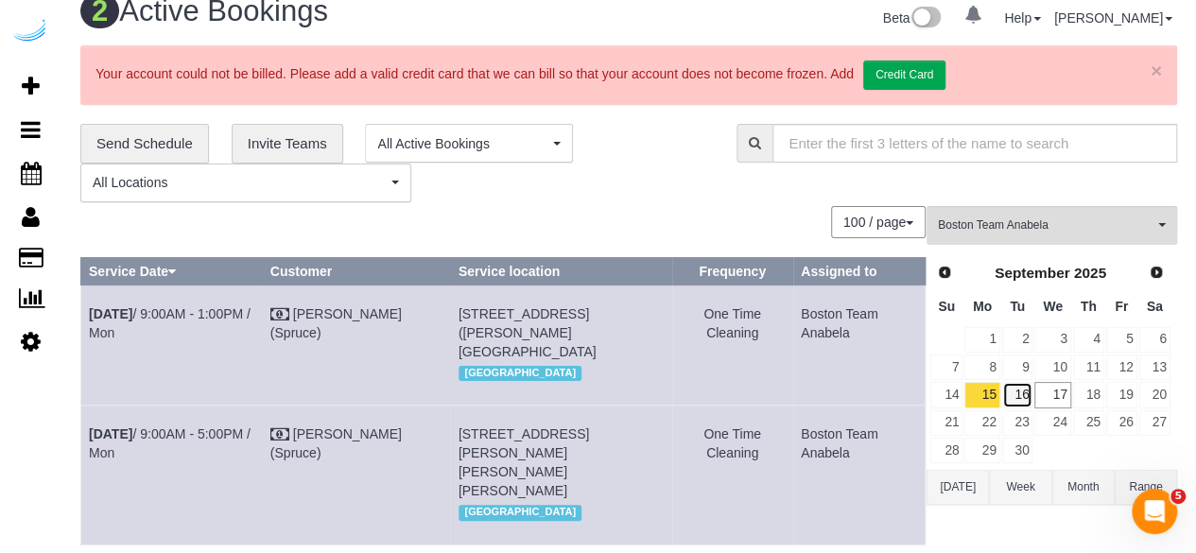
click at [1023, 390] on link "16" at bounding box center [1017, 395] width 31 height 26
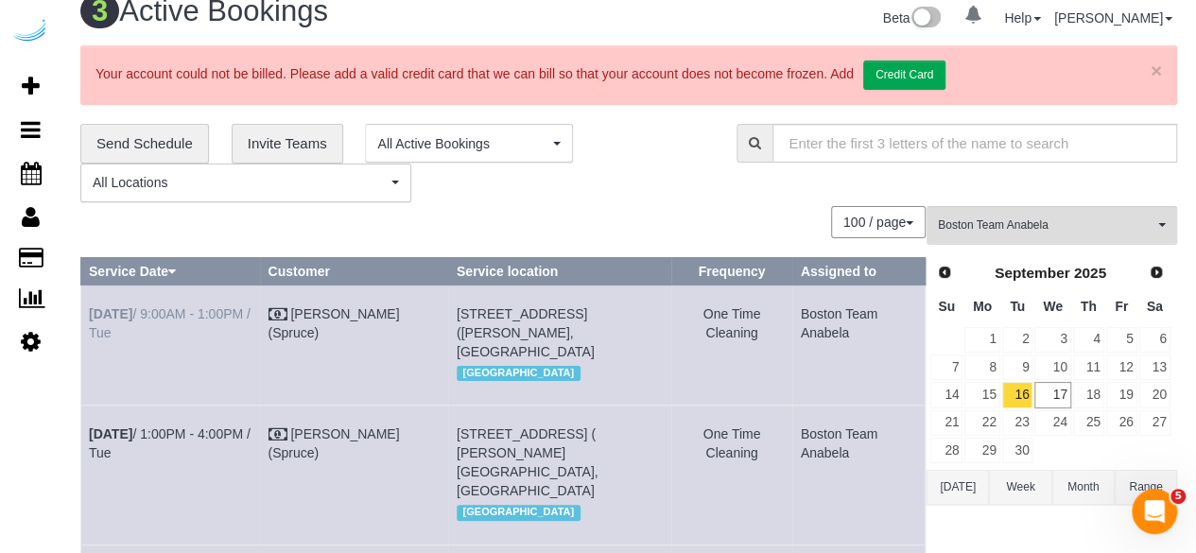
click at [236, 301] on td "Sep 16th / 9:00AM - 1:00PM / Tue" at bounding box center [170, 344] width 179 height 120
click at [232, 311] on link "Sep 16th / 9:00AM - 1:00PM / Tue" at bounding box center [170, 323] width 162 height 34
drag, startPoint x: 201, startPoint y: 447, endPoint x: 198, endPoint y: 426, distance: 21.0
click at [201, 447] on link "Sep 16th / 1:00PM - 4:00PM / Tue" at bounding box center [170, 443] width 162 height 34
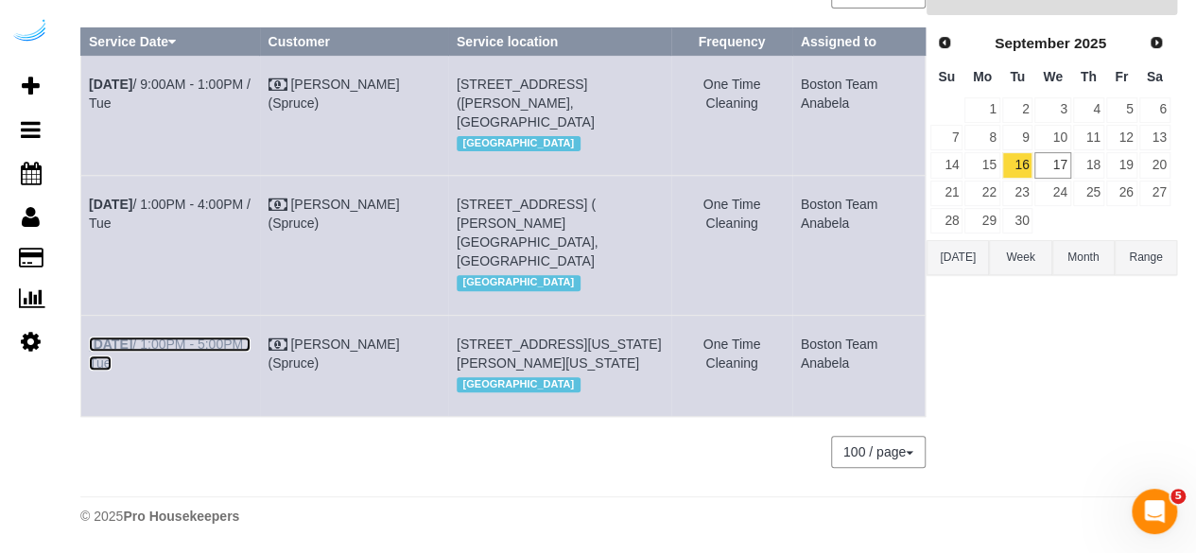
click at [217, 336] on link "Sep 16th / 1:00PM - 5:00PM / Tue" at bounding box center [170, 353] width 162 height 34
click at [1058, 152] on link "17" at bounding box center [1052, 165] width 36 height 26
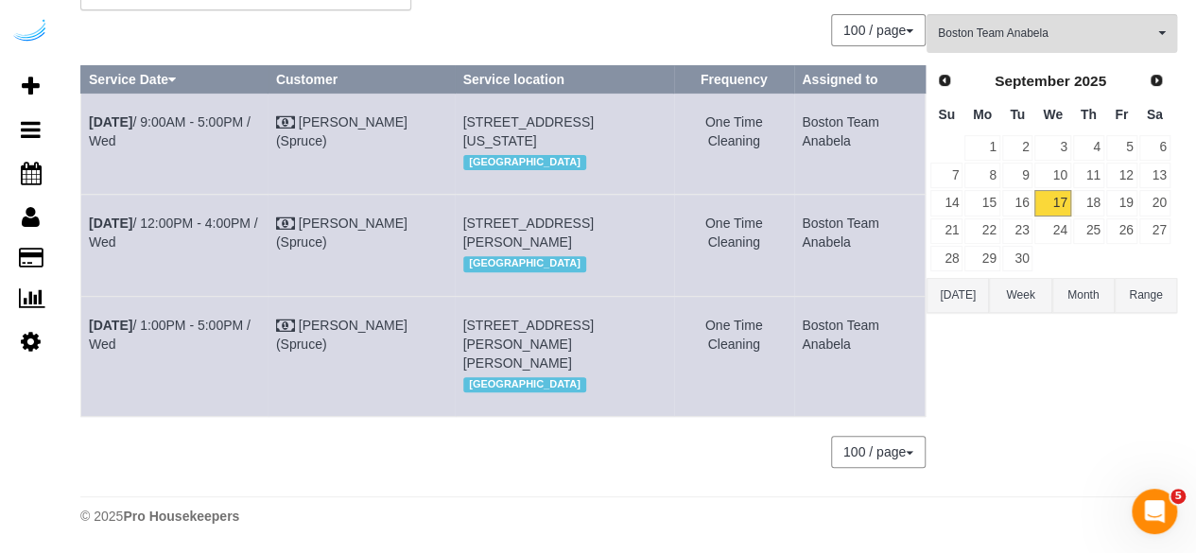
scroll to position [288, 0]
click at [217, 114] on link "Sep 17th / 9:00AM - 5:00PM / Wed" at bounding box center [170, 131] width 162 height 34
drag, startPoint x: 232, startPoint y: 187, endPoint x: 259, endPoint y: 137, distance: 57.1
click at [232, 215] on link "Sep 17th / 12:00PM - 4:00PM / Wed" at bounding box center [173, 232] width 169 height 34
click at [213, 311] on td "Sep 17th / 1:00PM - 5:00PM / Wed" at bounding box center [174, 356] width 187 height 120
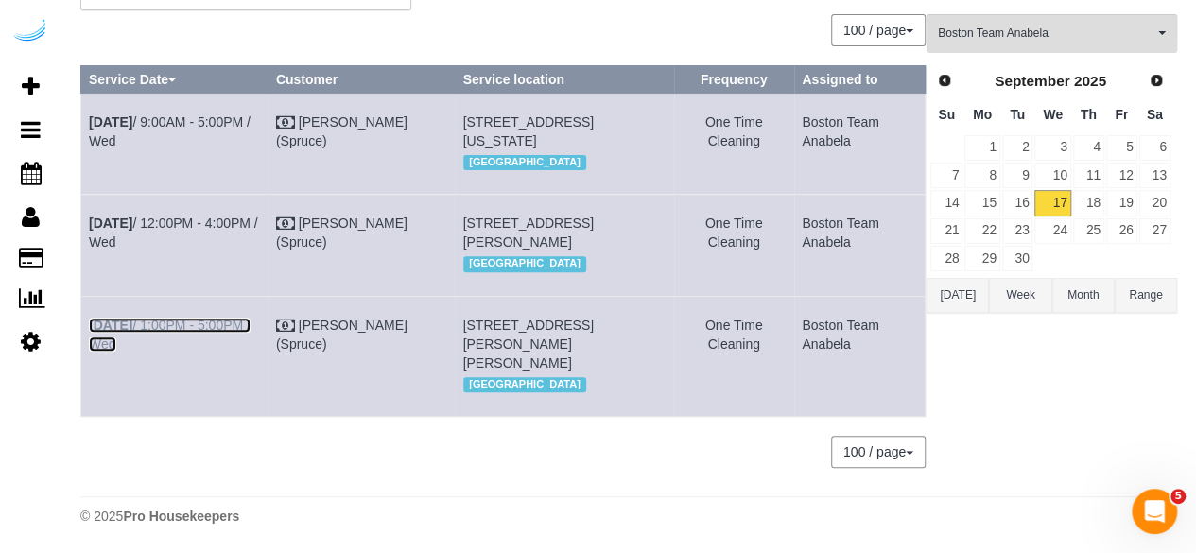
click at [215, 318] on link "Sep 17th / 1:00PM - 5:00PM / Wed" at bounding box center [170, 335] width 162 height 34
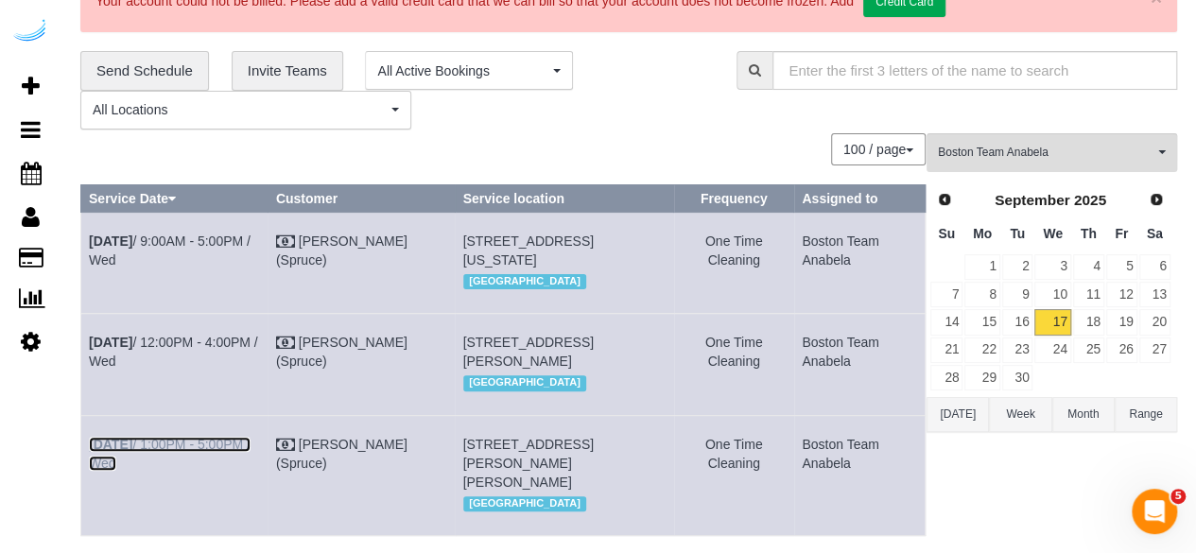
scroll to position [0, 0]
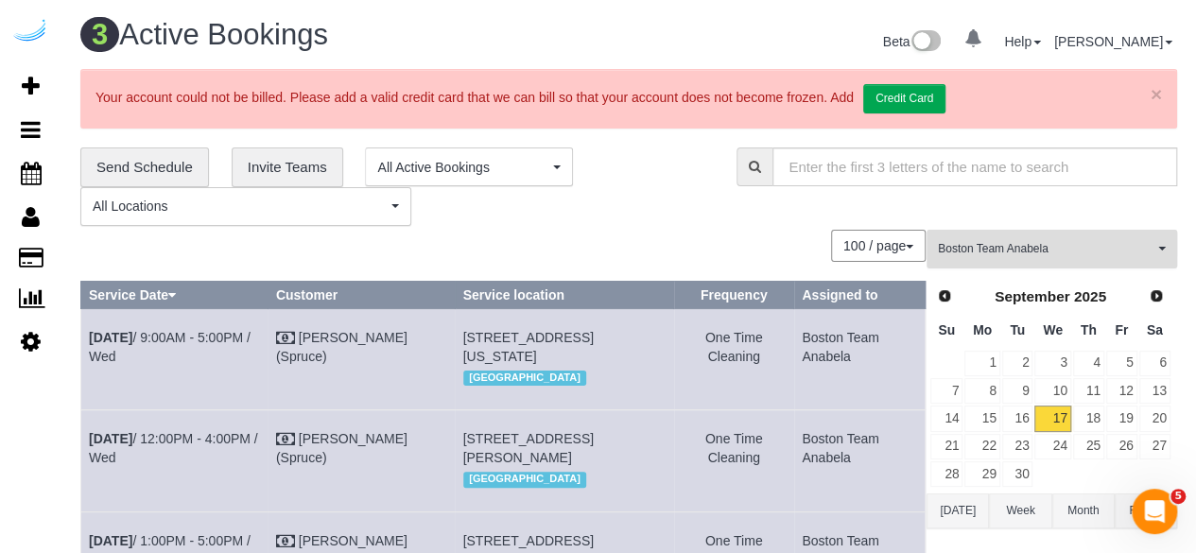
drag, startPoint x: 1014, startPoint y: 266, endPoint x: 1017, endPoint y: 251, distance: 14.5
click at [1015, 261] on button "Boston Team Anabela All Teams" at bounding box center [1051, 249] width 250 height 39
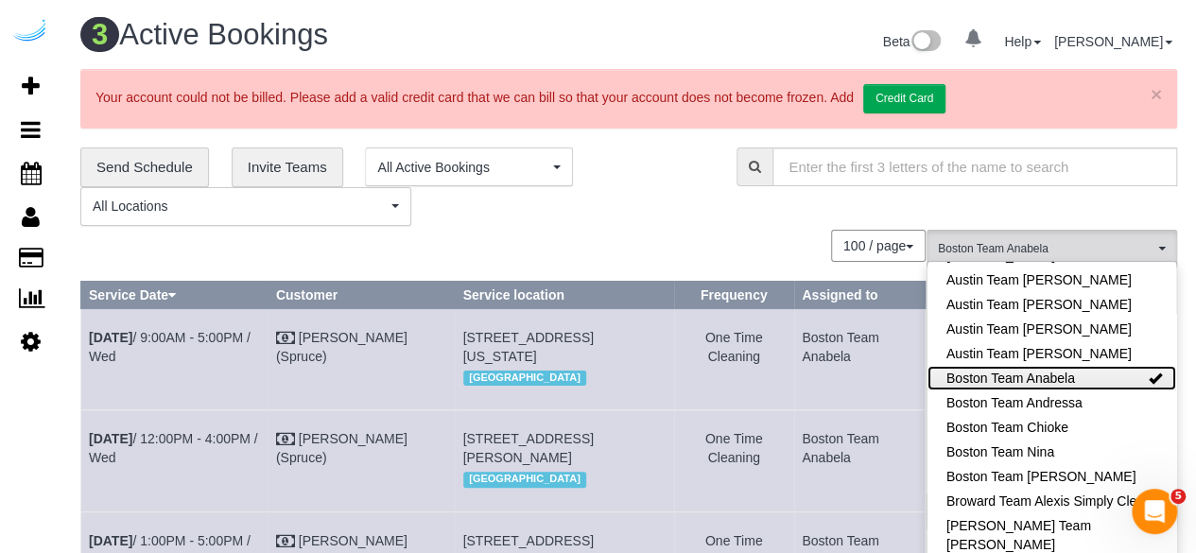
click at [1062, 366] on link "Boston Team Anabela" at bounding box center [1051, 378] width 249 height 25
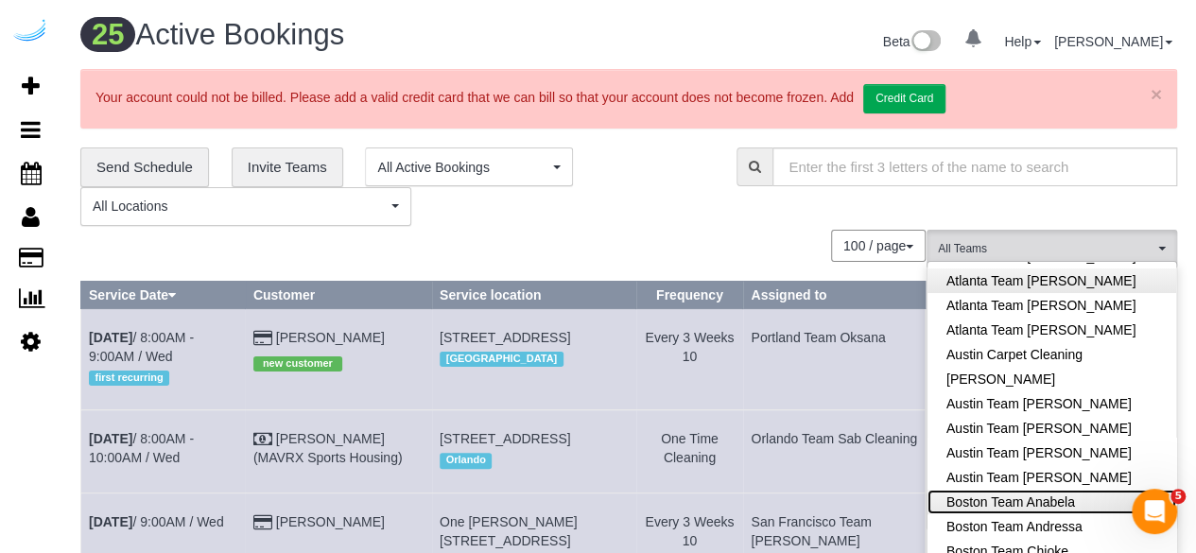
scroll to position [95, 0]
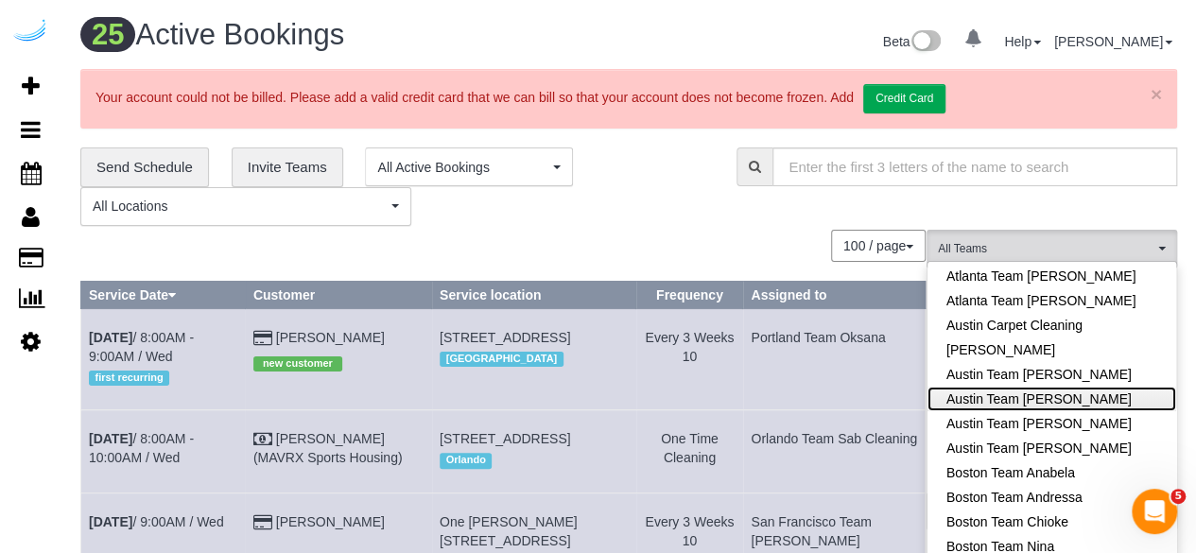
click at [1077, 387] on link "Austin Team [PERSON_NAME]" at bounding box center [1051, 399] width 249 height 25
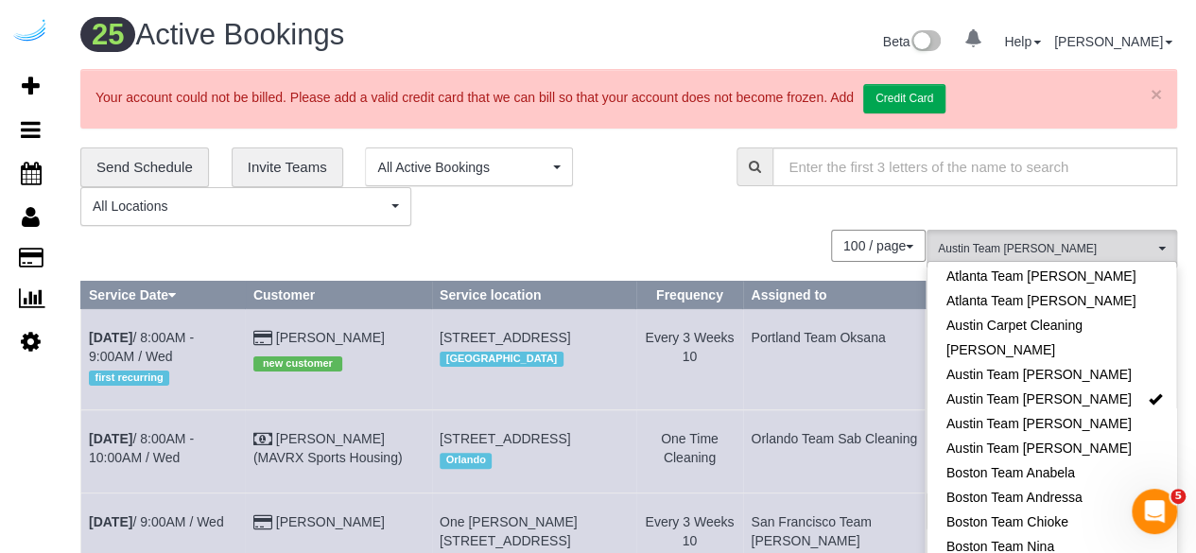
click at [621, 222] on div "**********" at bounding box center [394, 186] width 628 height 78
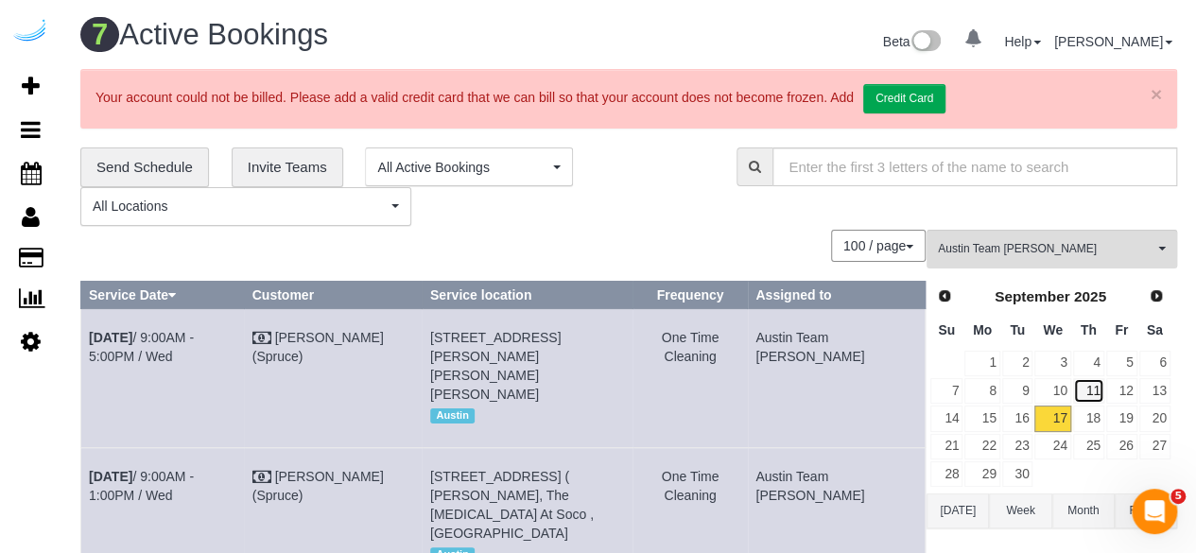
click at [1096, 393] on link "11" at bounding box center [1088, 391] width 31 height 26
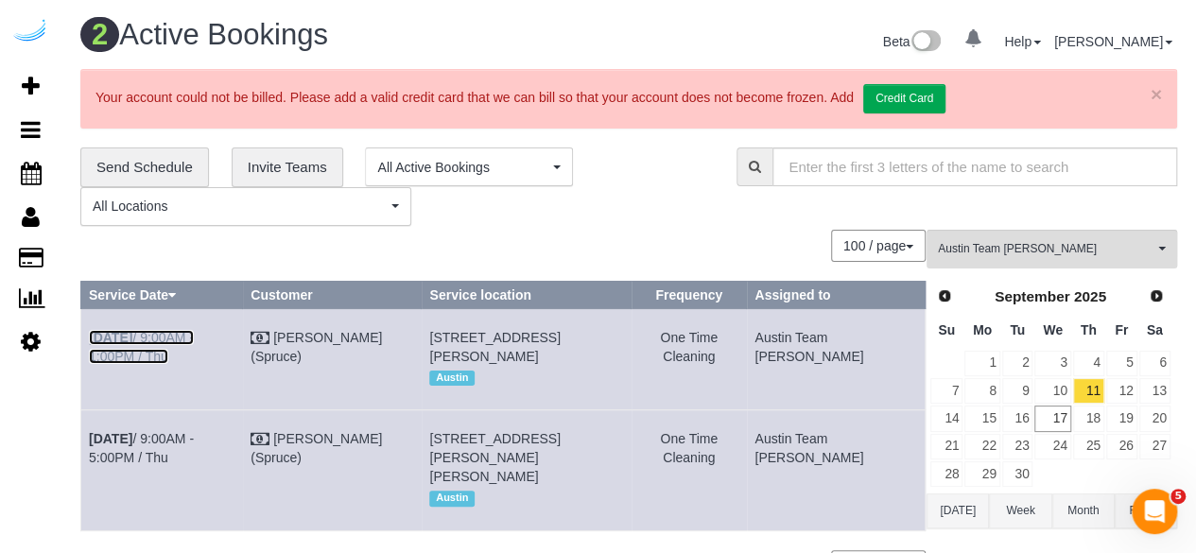
click at [194, 331] on link "[DATE] 9:00AM - 1:00PM / Thu" at bounding box center [141, 347] width 105 height 34
click at [151, 465] on link "[DATE] 9:00AM - 5:00PM / Thu" at bounding box center [141, 448] width 105 height 34
click at [1117, 385] on link "12" at bounding box center [1121, 391] width 31 height 26
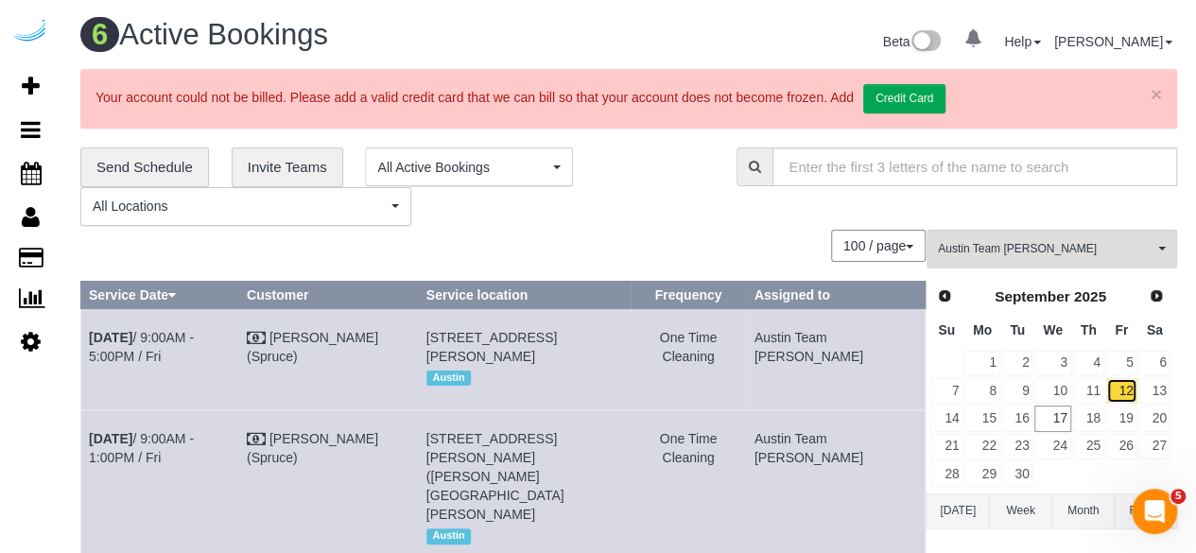
click at [1120, 383] on link "12" at bounding box center [1121, 391] width 31 height 26
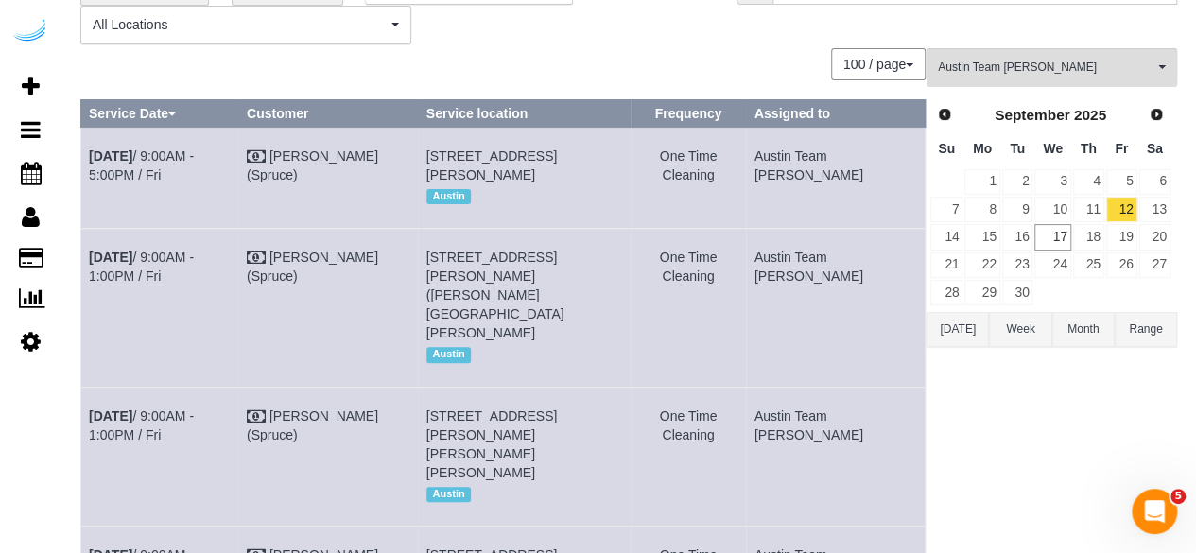
scroll to position [378, 0]
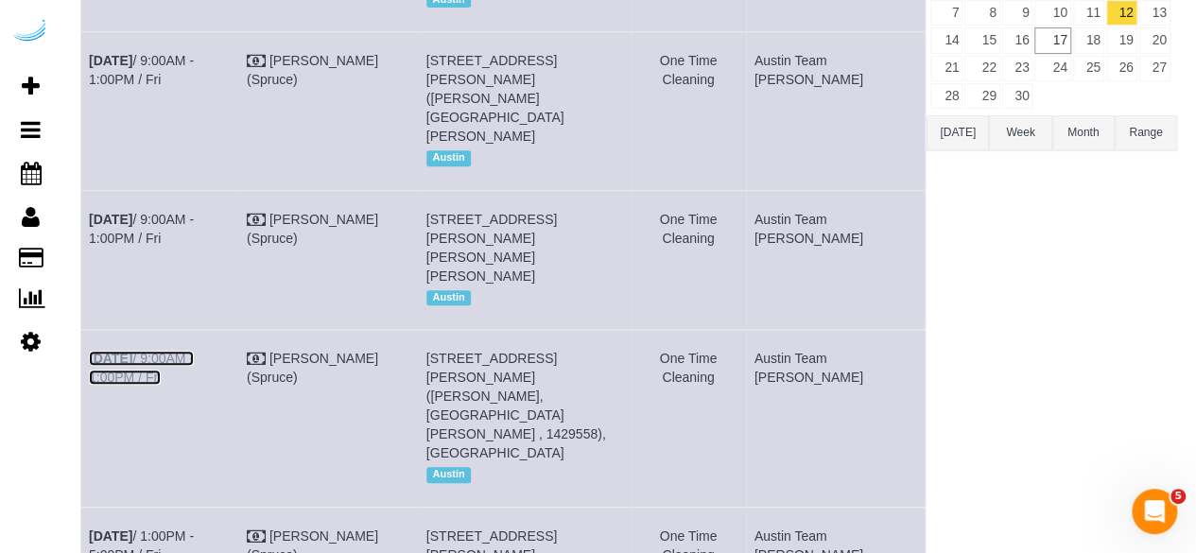
click at [194, 351] on link "[DATE] 9:00AM - 1:00PM / Fri" at bounding box center [141, 368] width 105 height 34
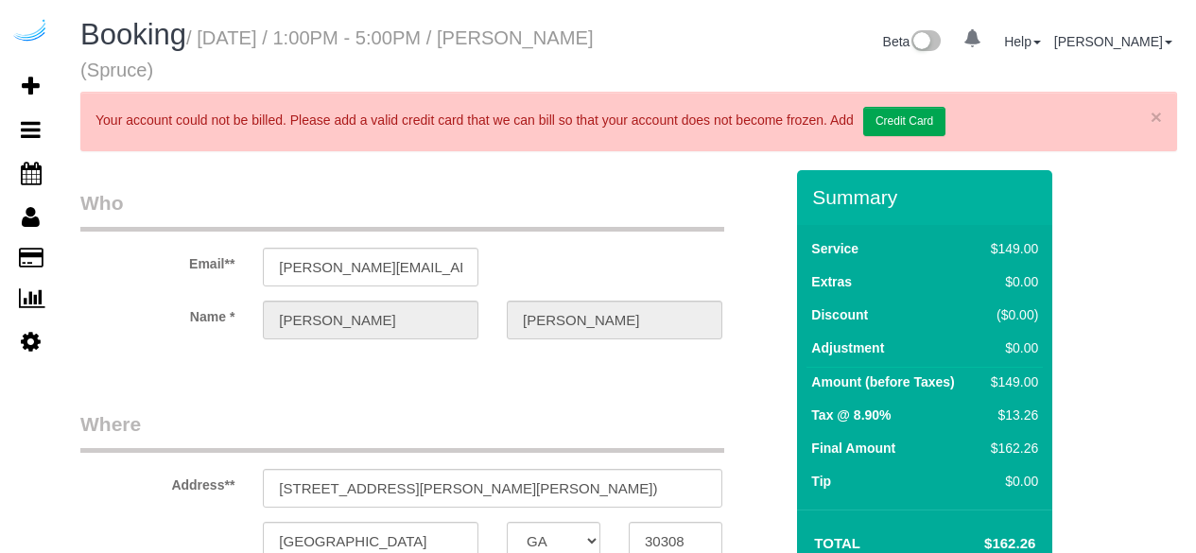
select select "GA"
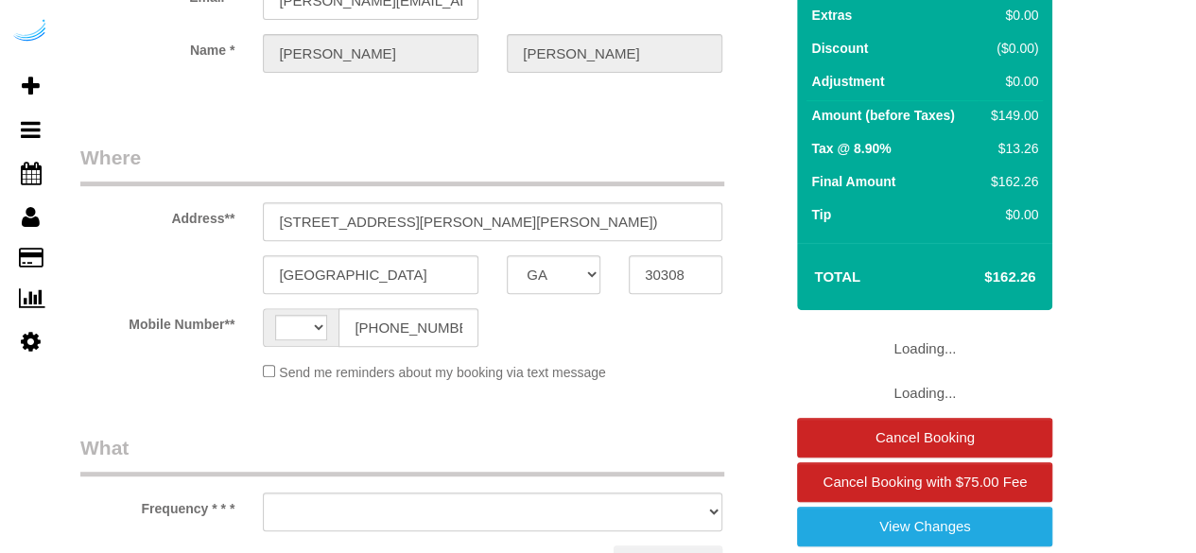
select select "string:[GEOGRAPHIC_DATA]"
select select "object:627"
select select "number:9"
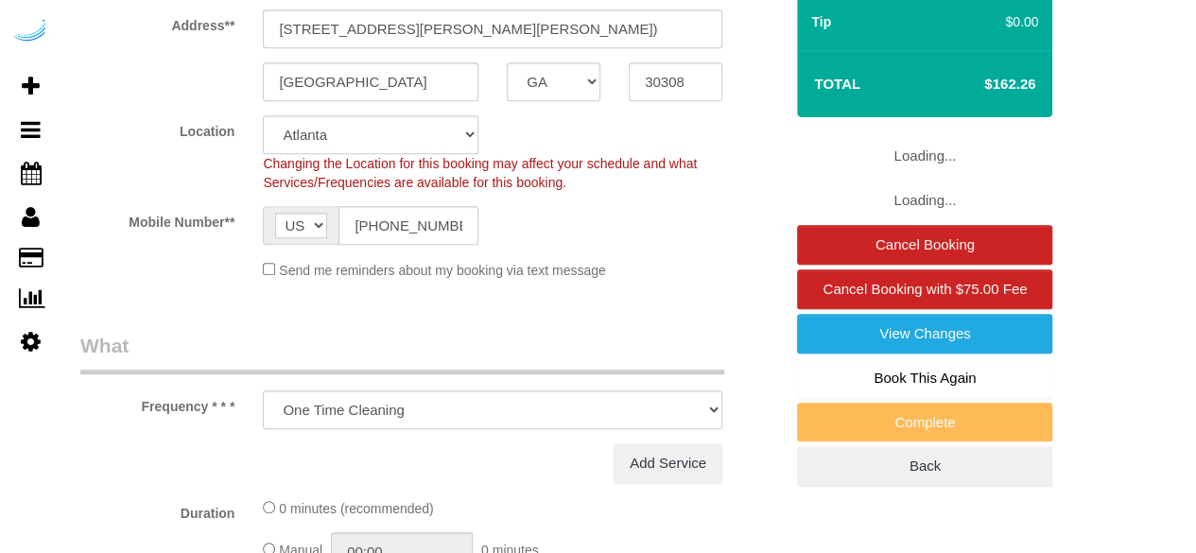
select select "282"
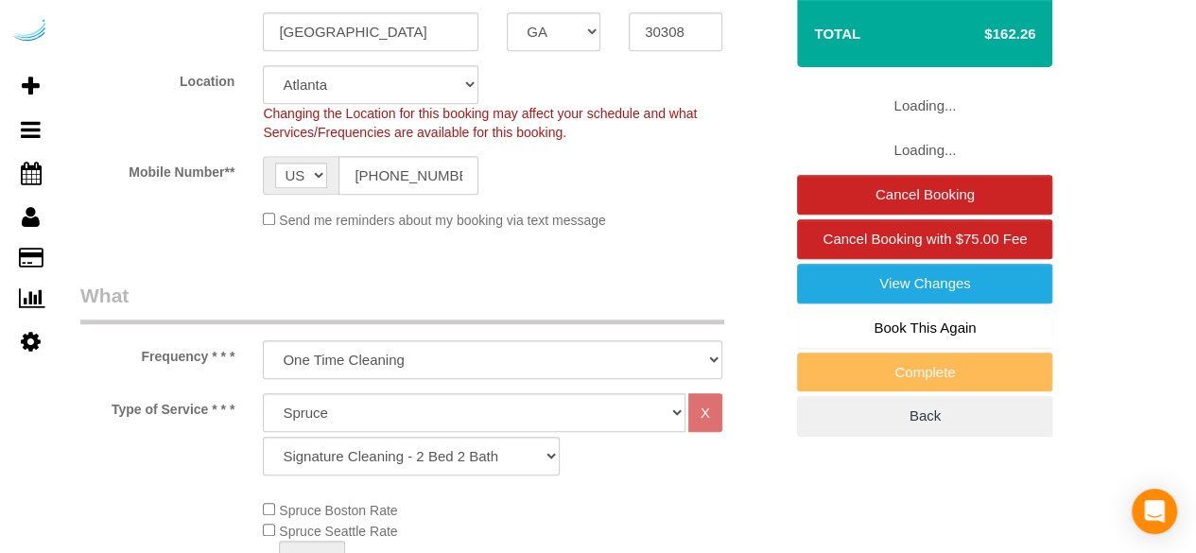
select select "object:785"
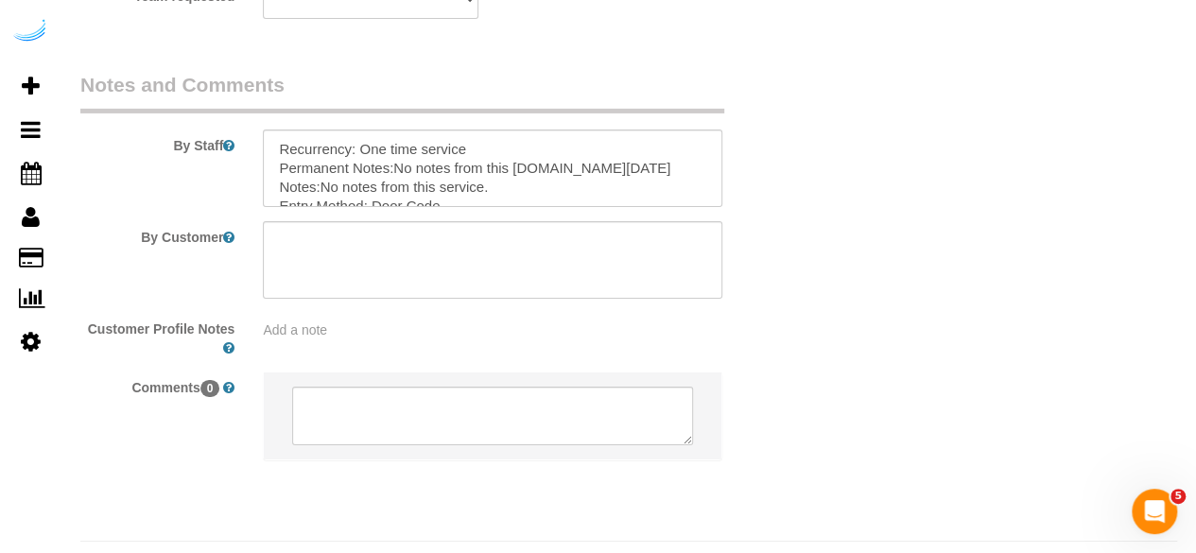
scroll to position [3181, 0]
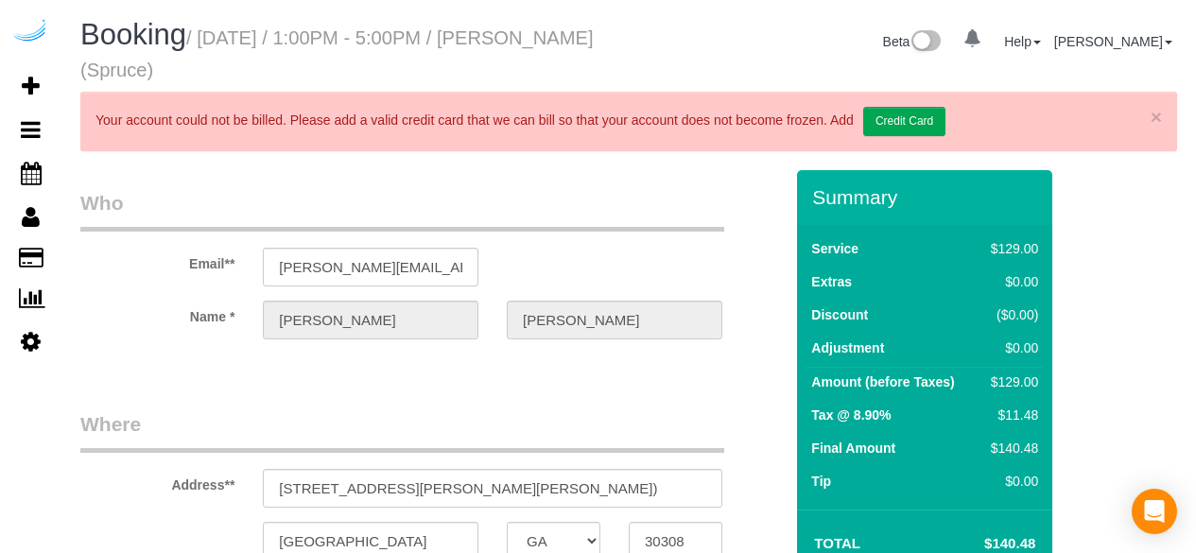
select select "GA"
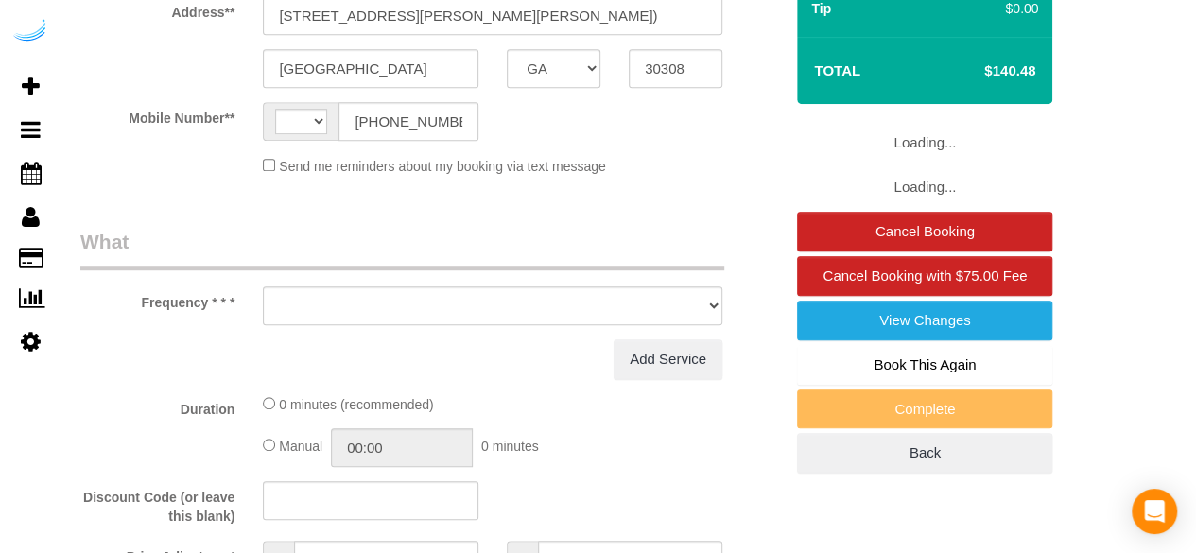
select select "string:[GEOGRAPHIC_DATA]"
select select "object:613"
select select "282"
select select "number:9"
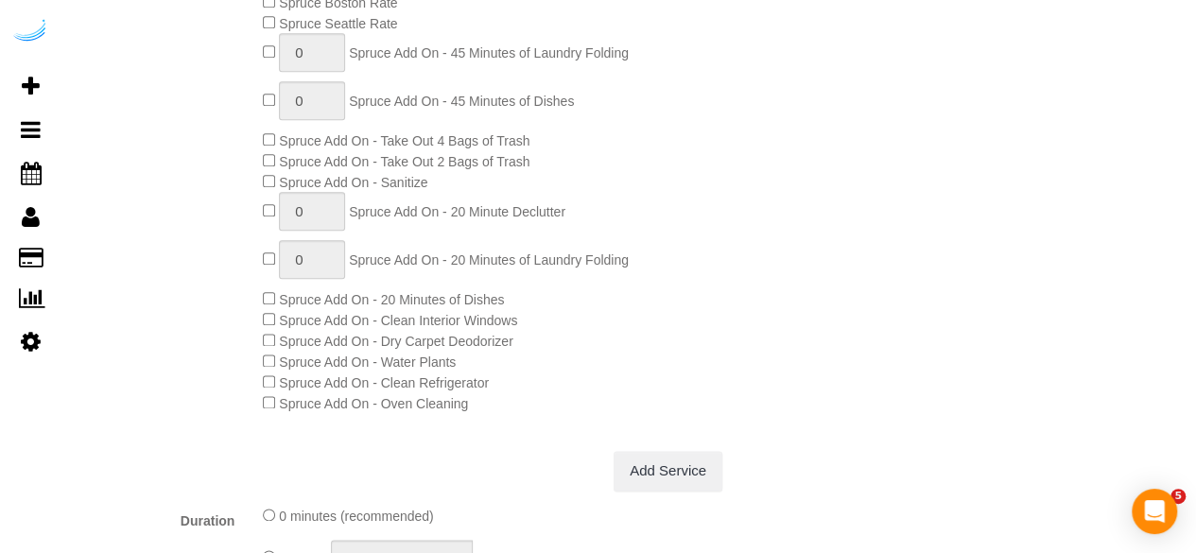
select select "object:780"
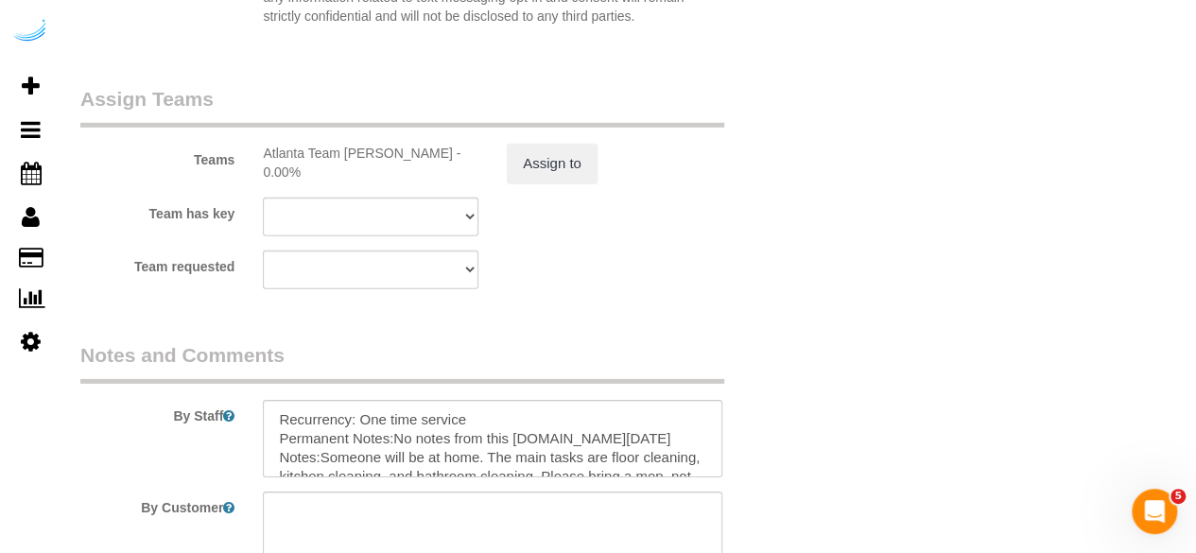
scroll to position [2832, 0]
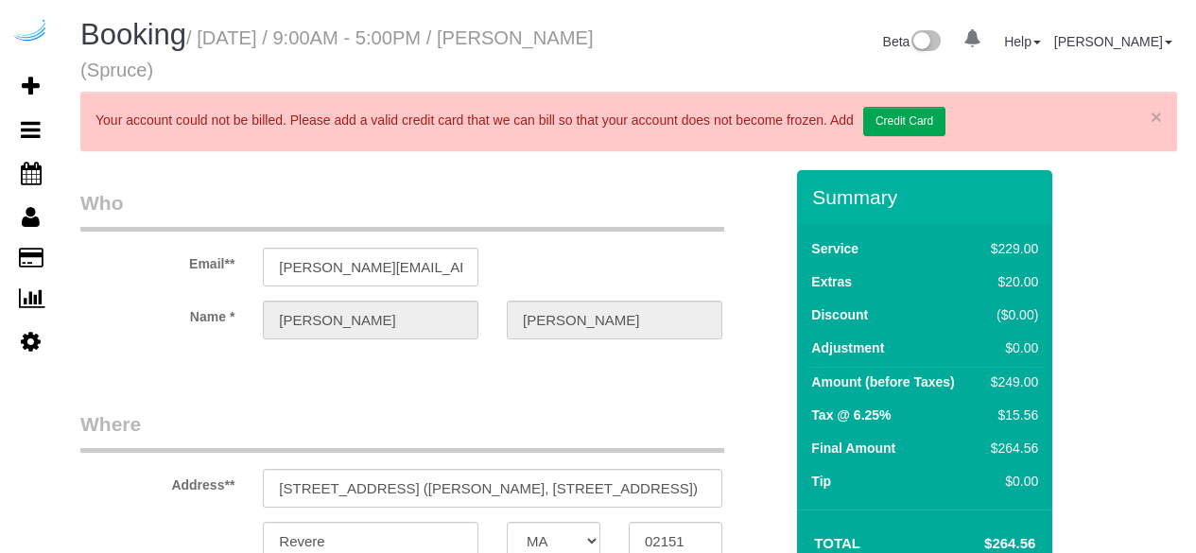
select select "MA"
select select "object:634"
select select "282"
select select "number:9"
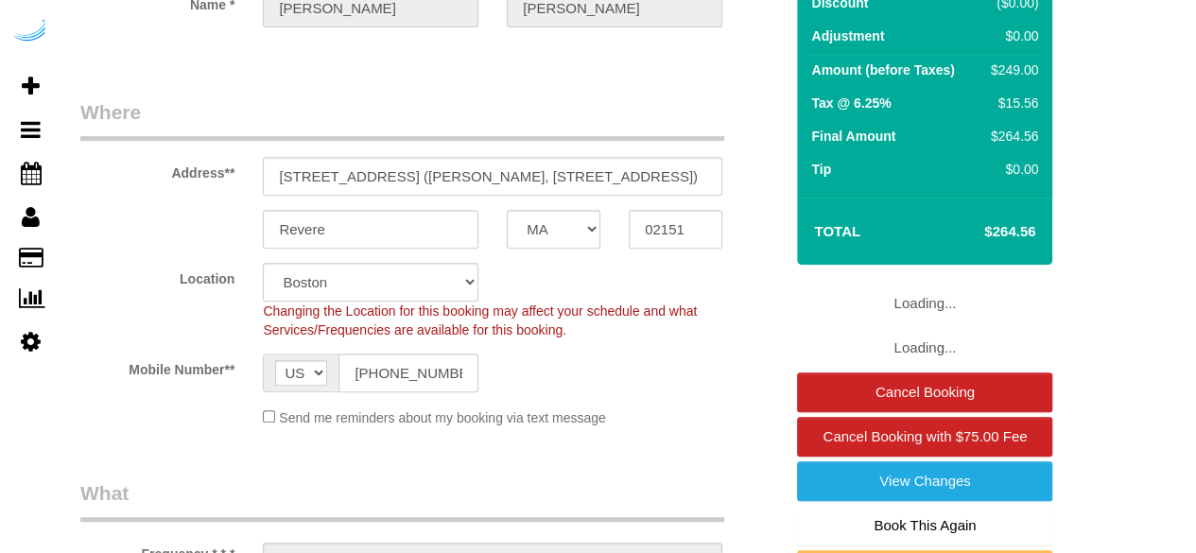
select select "object:792"
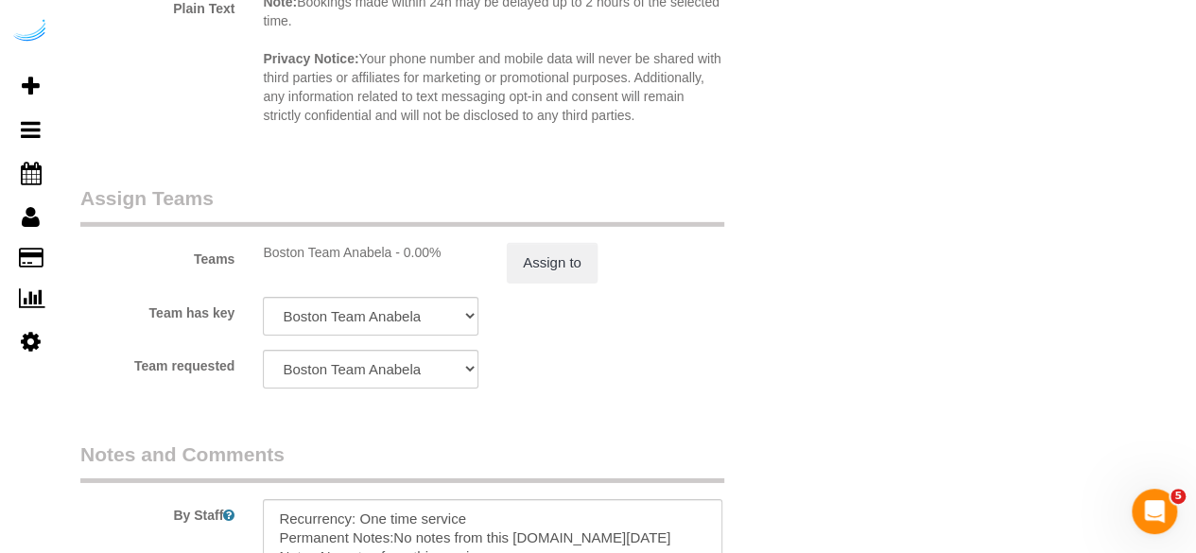
scroll to position [3213, 0]
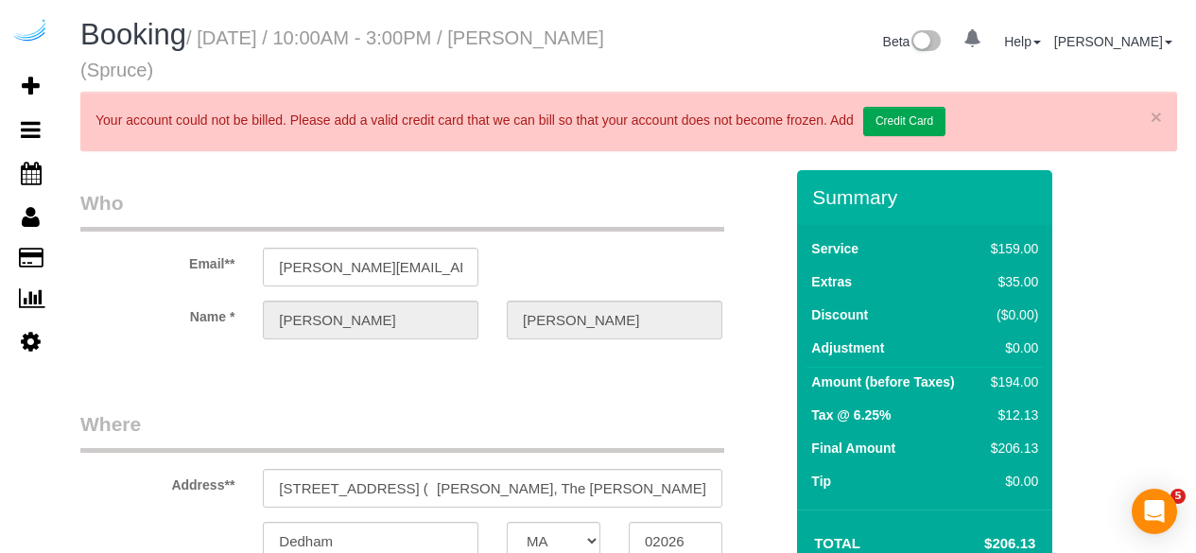
select select "MA"
select select "282"
select select "number:9"
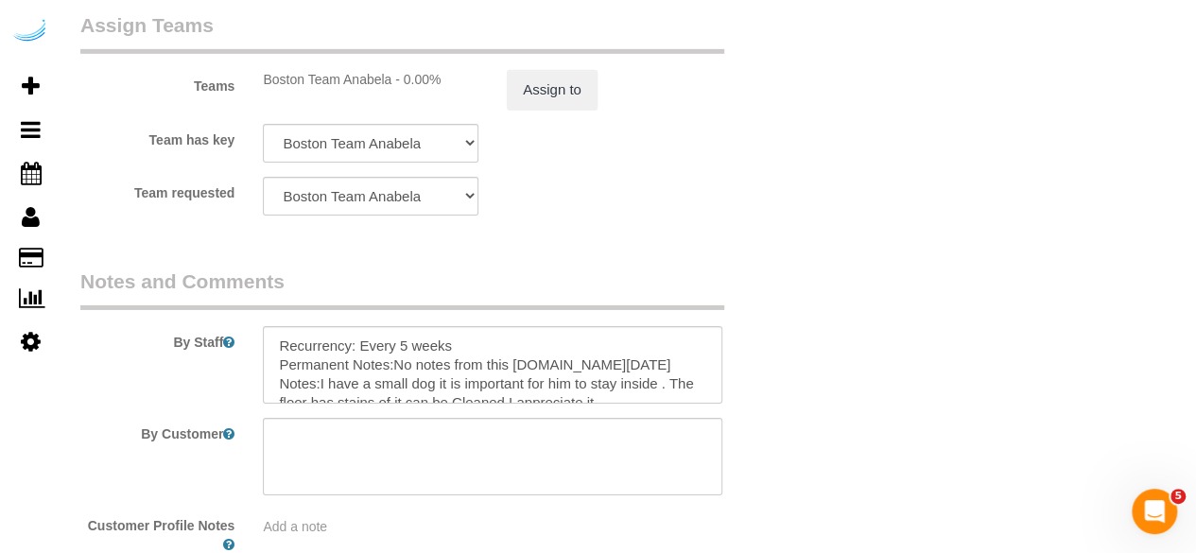
scroll to position [3024, 0]
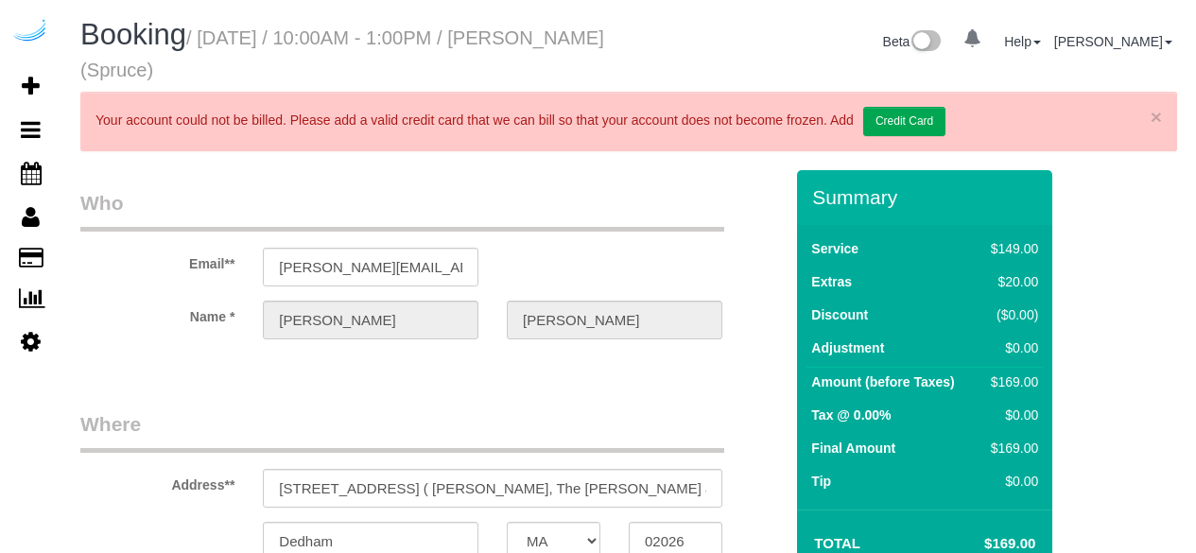
select select "MA"
select select "number:9"
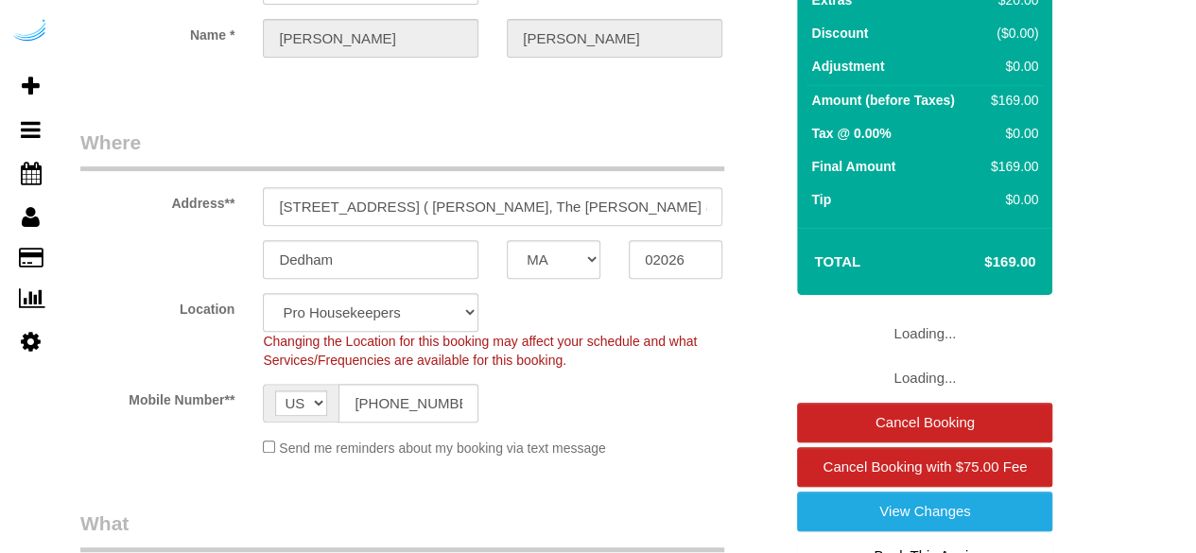
scroll to position [284, 0]
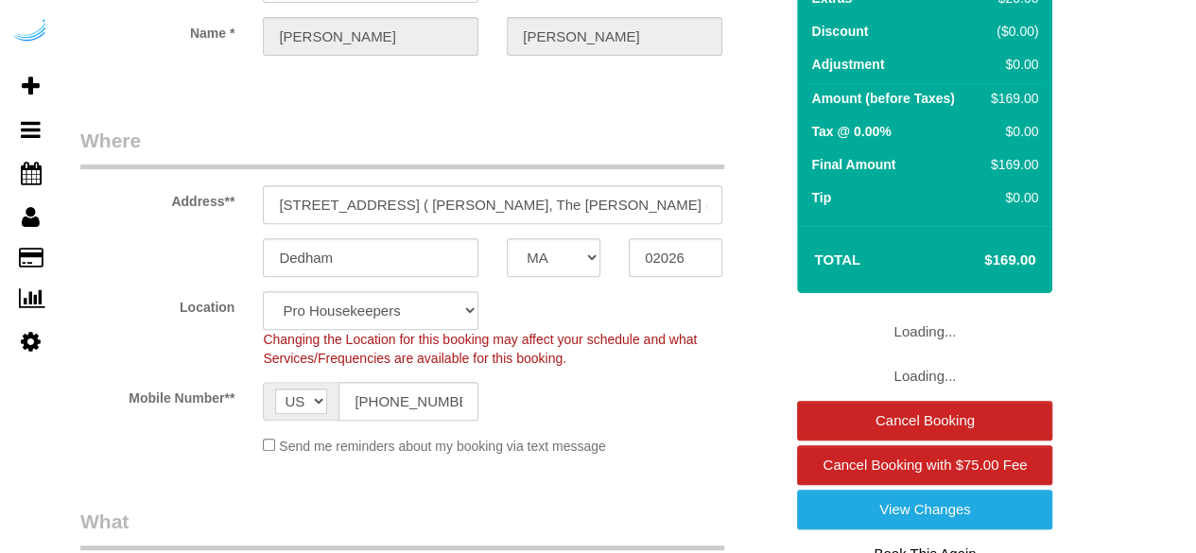
select select "object:1217"
select select "282"
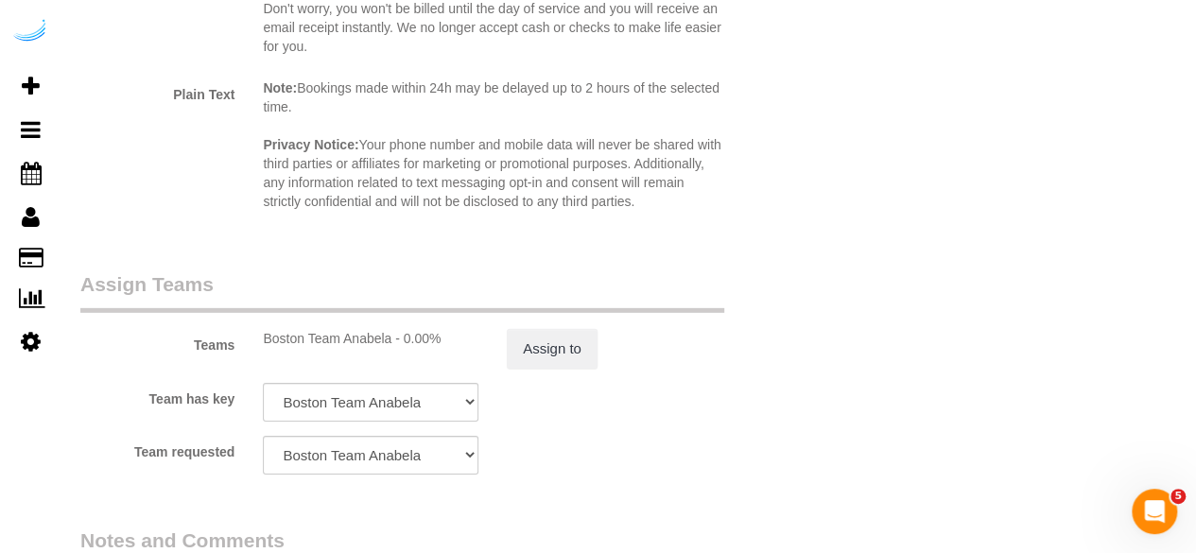
scroll to position [2930, 0]
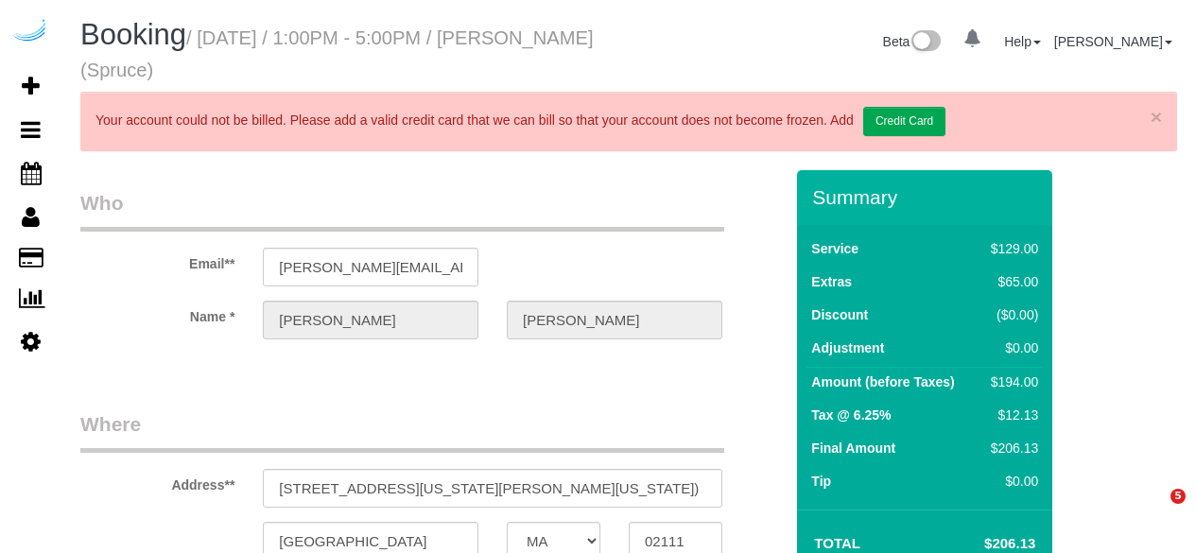
select select "MA"
select select "282"
select select "number:9"
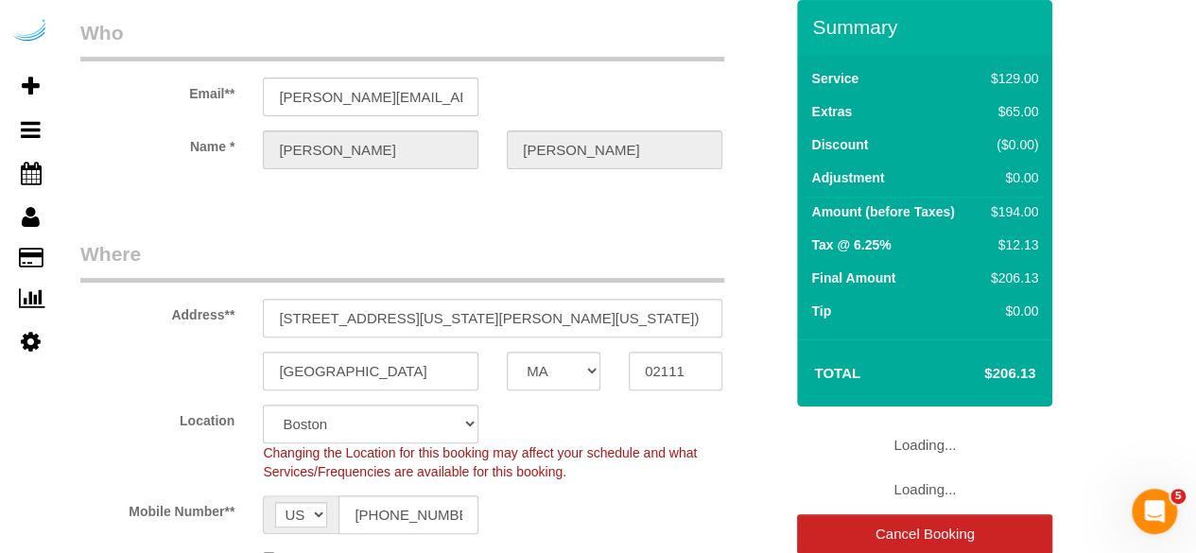
select select "object:792"
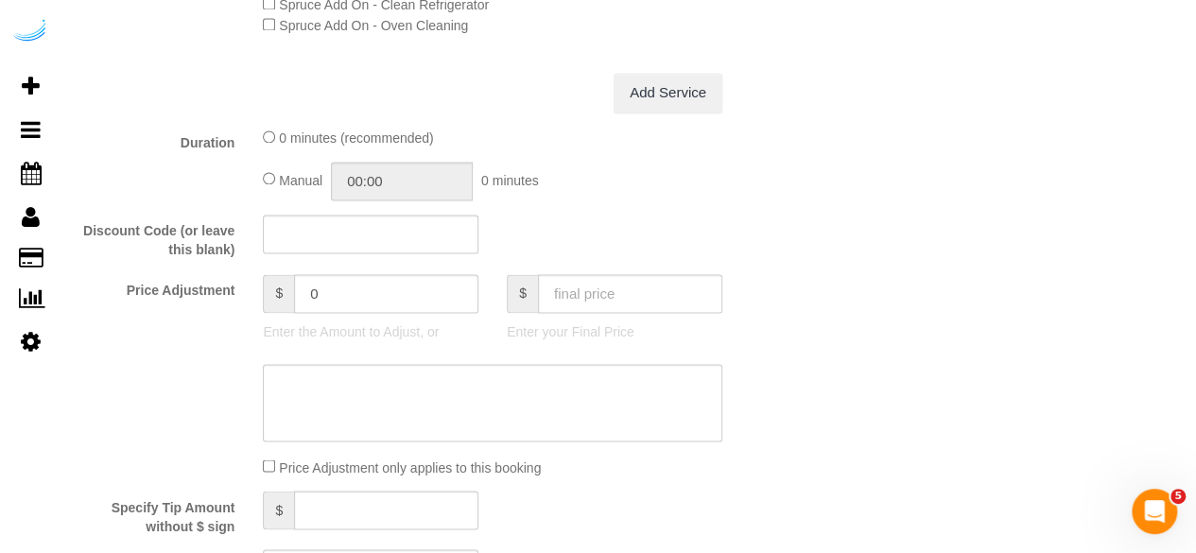
scroll to position [1035, 0]
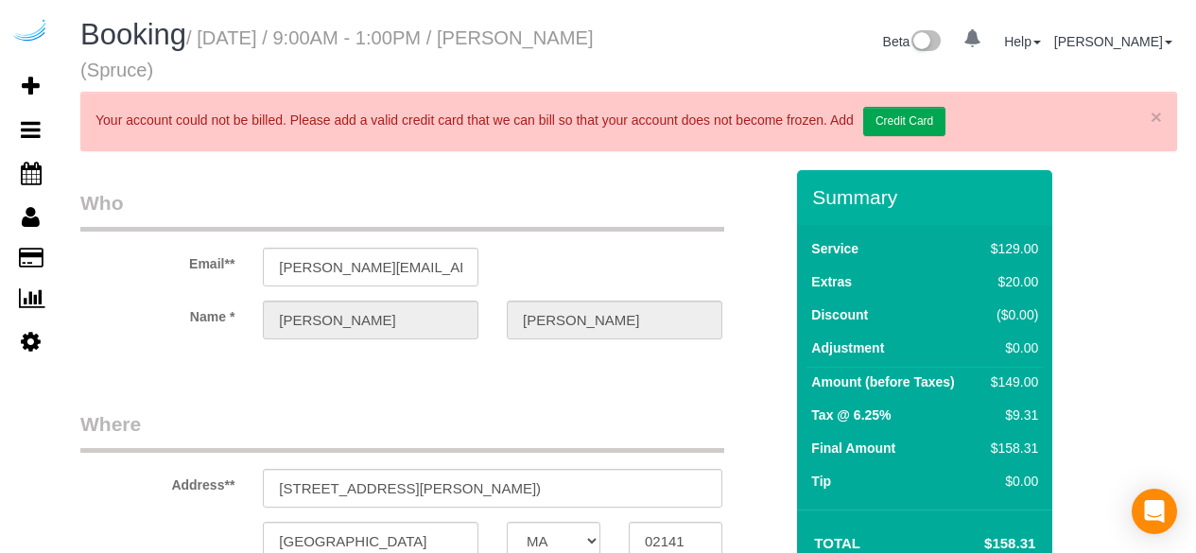
select select "MA"
select select "number:9"
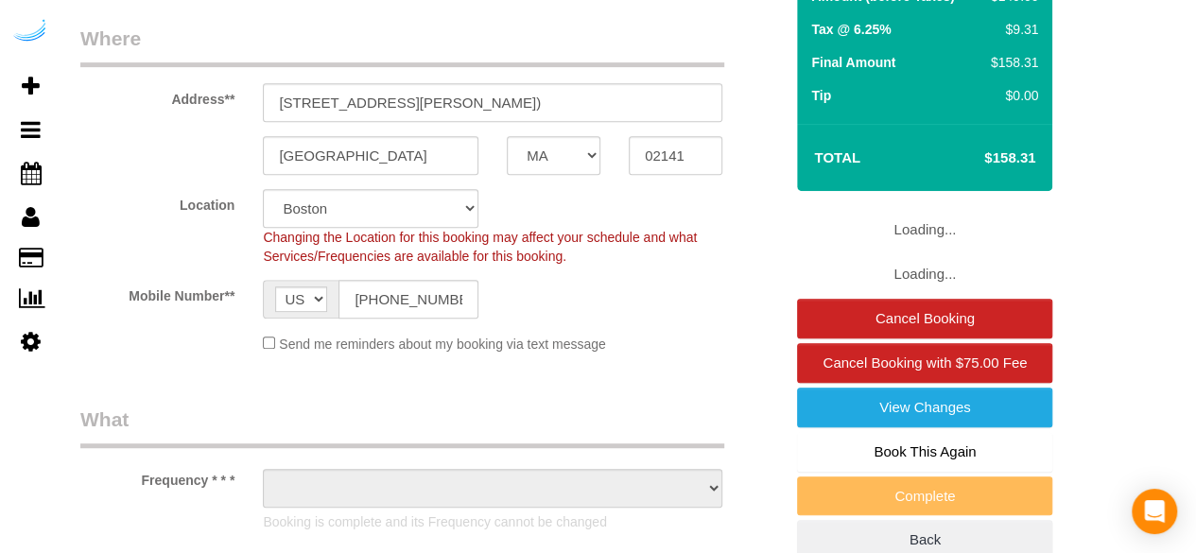
select select "object:708"
select select "282"
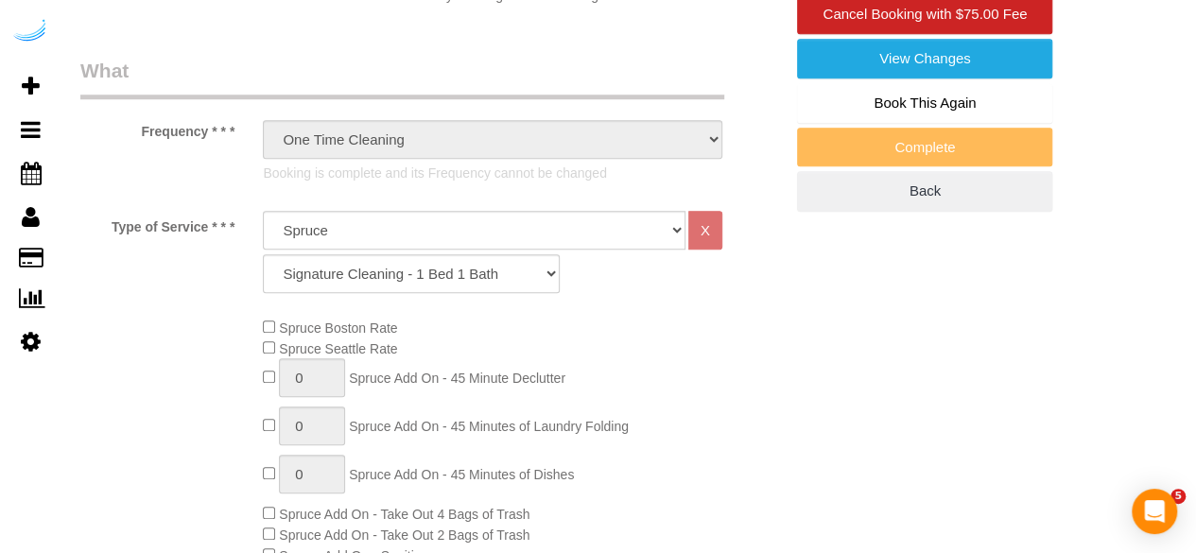
select select "object:795"
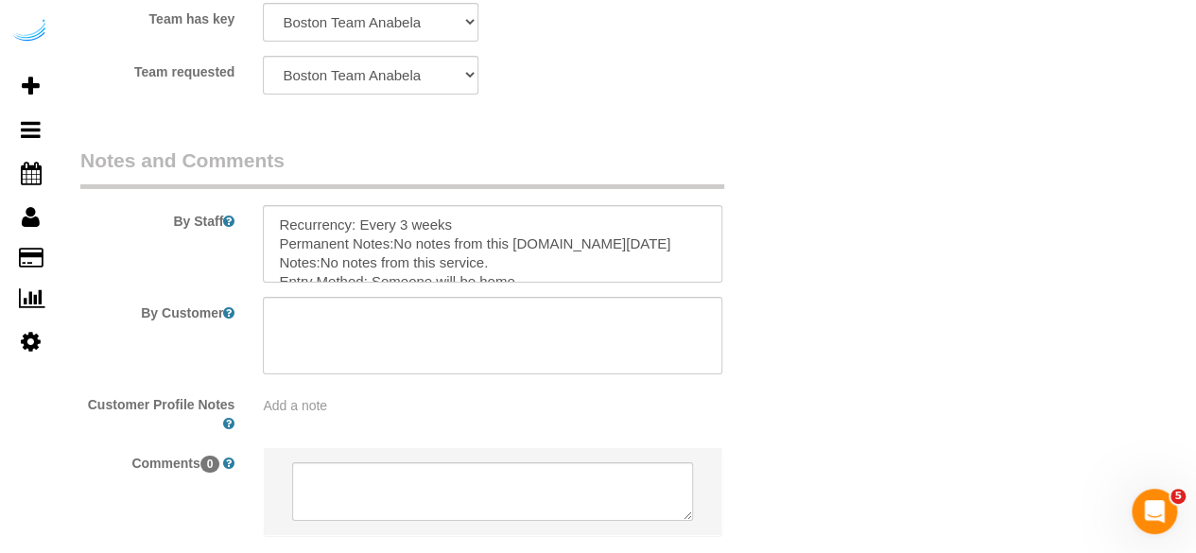
scroll to position [3257, 0]
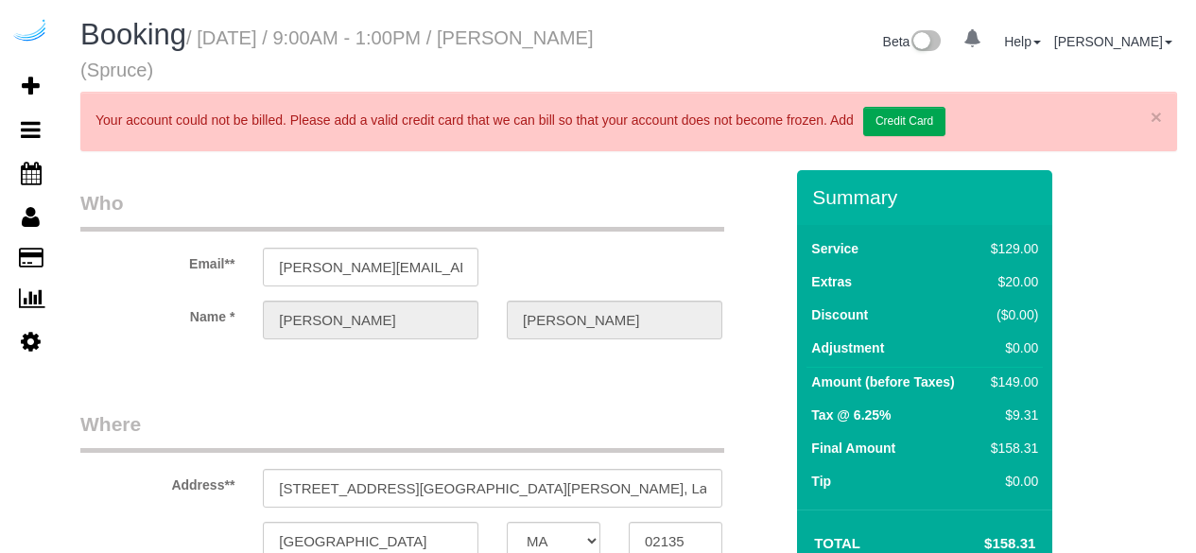
select select "MA"
select select "number:9"
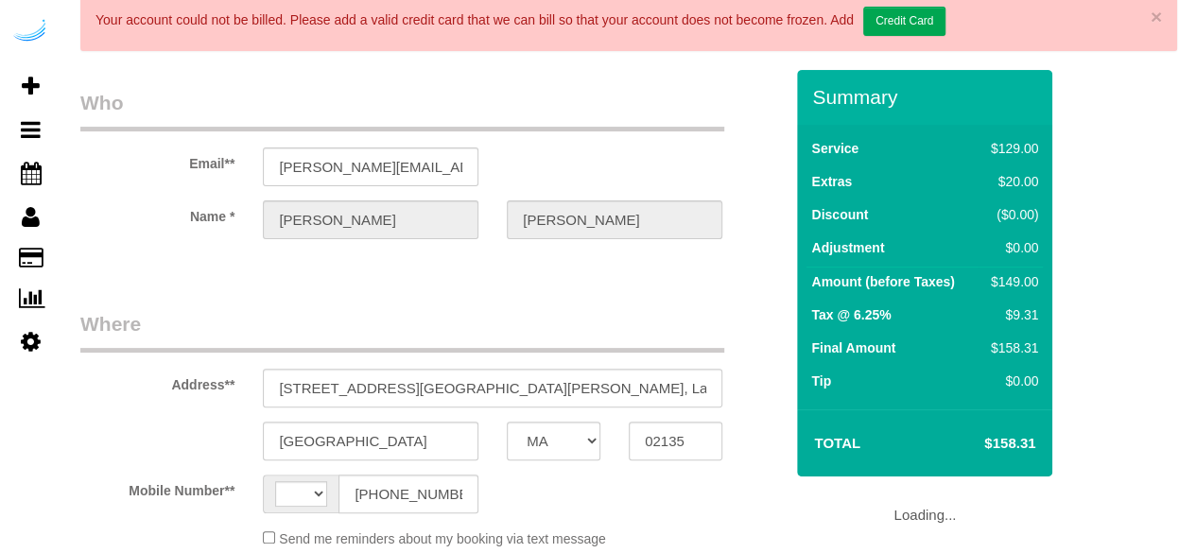
select select "string:[GEOGRAPHIC_DATA]"
select select "object:706"
select select "282"
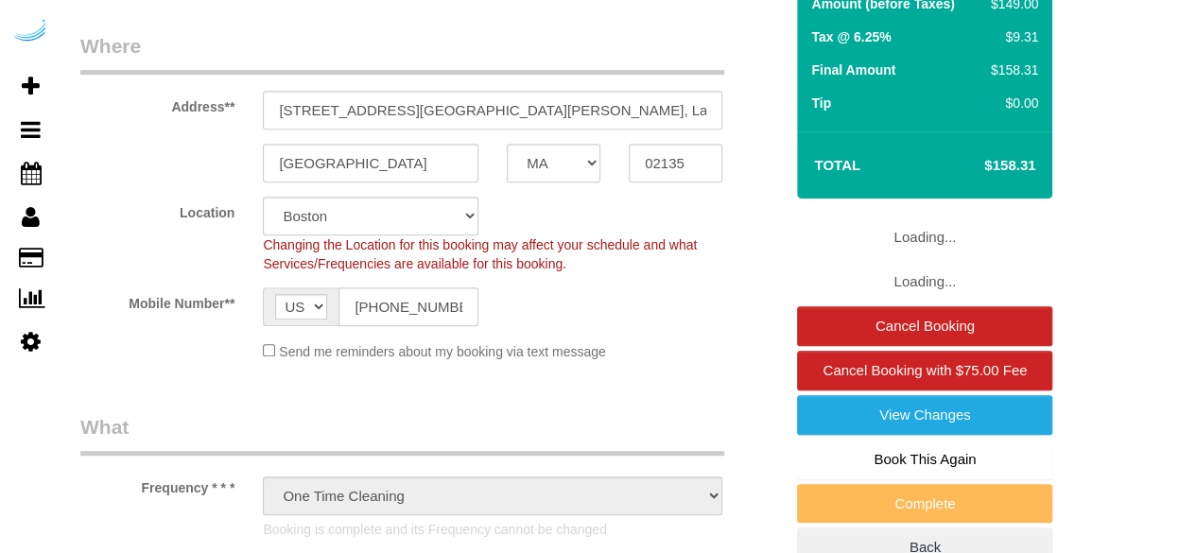
select select "object:792"
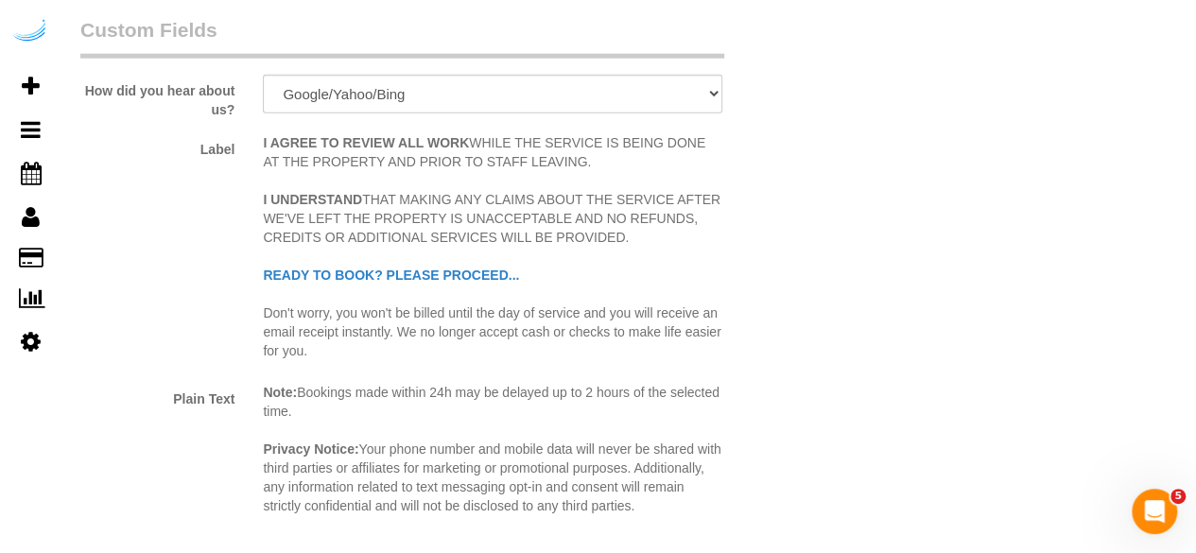
scroll to position [3024, 0]
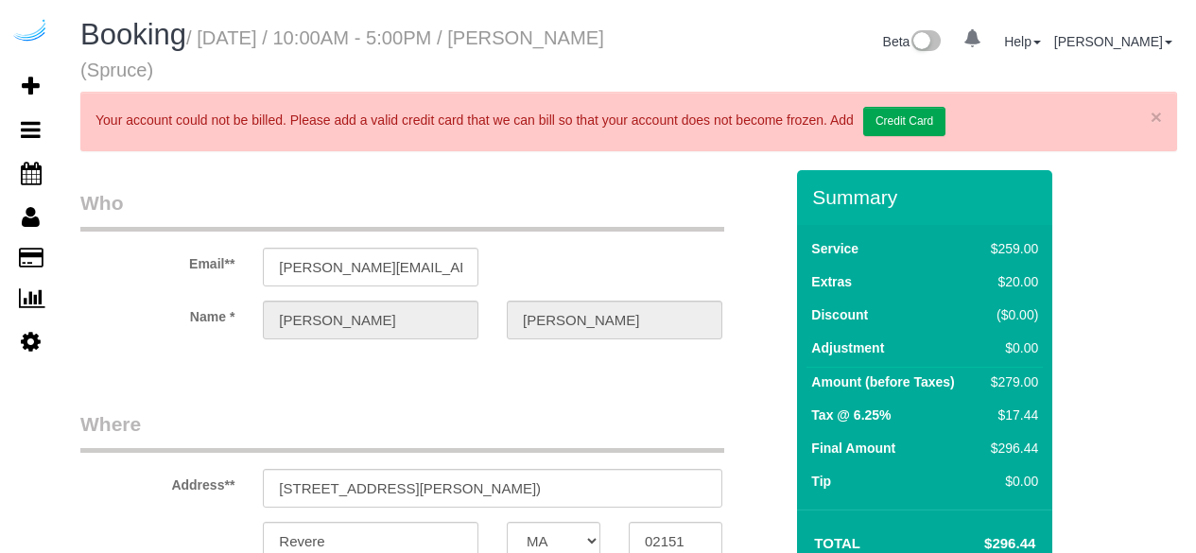
select select "MA"
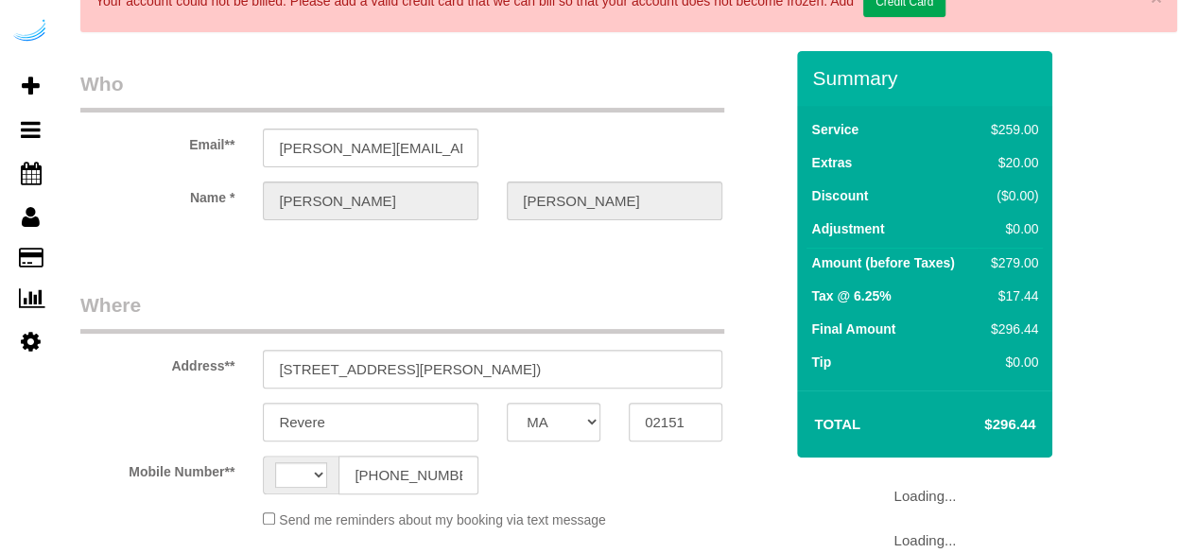
select select "string:[GEOGRAPHIC_DATA]"
select select "object:666"
select select "282"
select select "number:9"
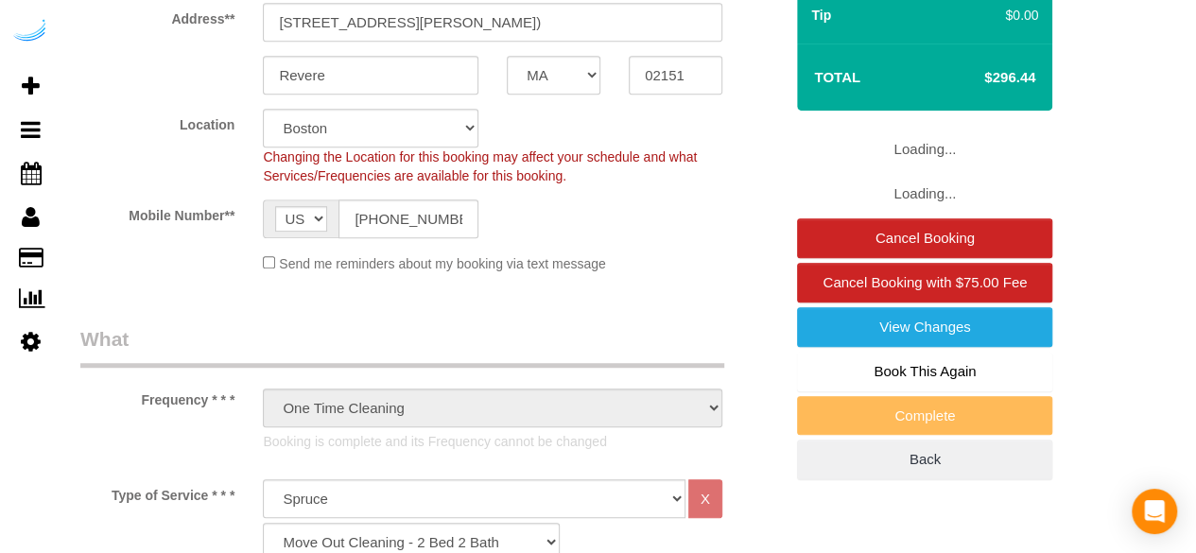
select select "object:792"
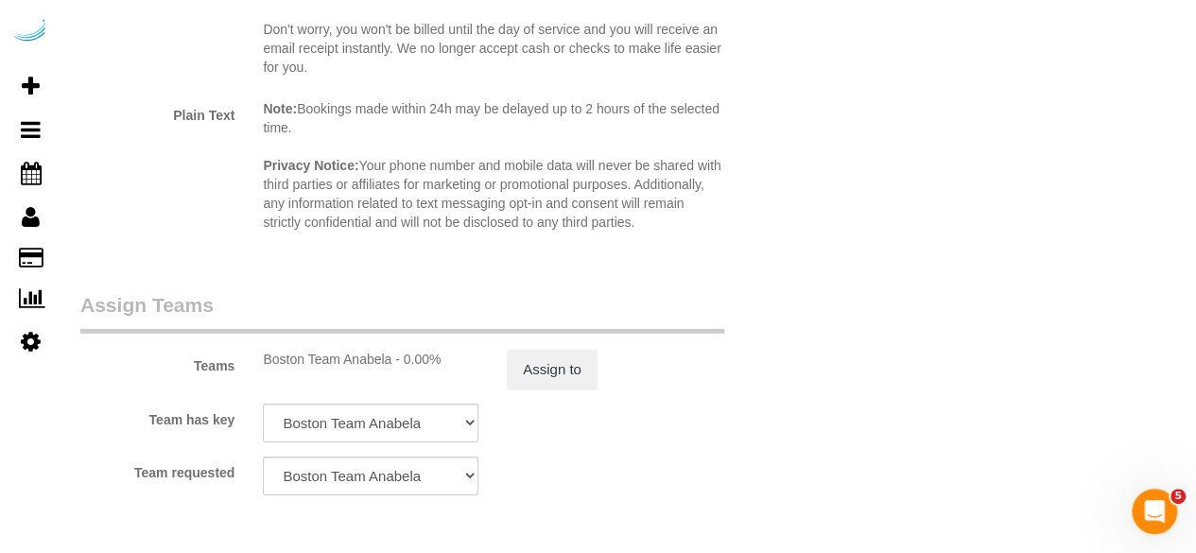
scroll to position [3119, 0]
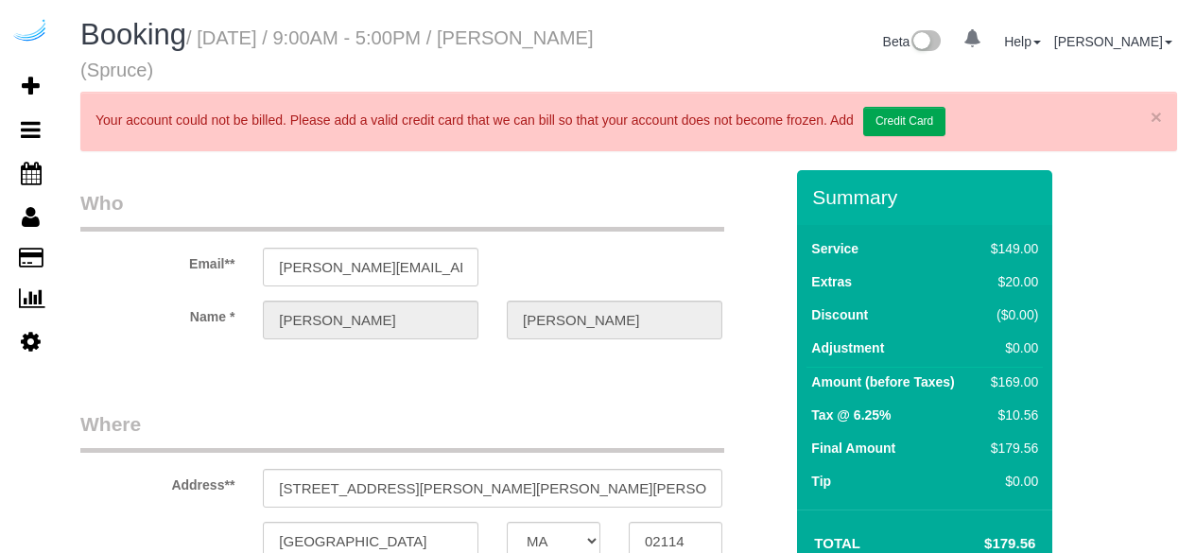
select select "MA"
select select "number:9"
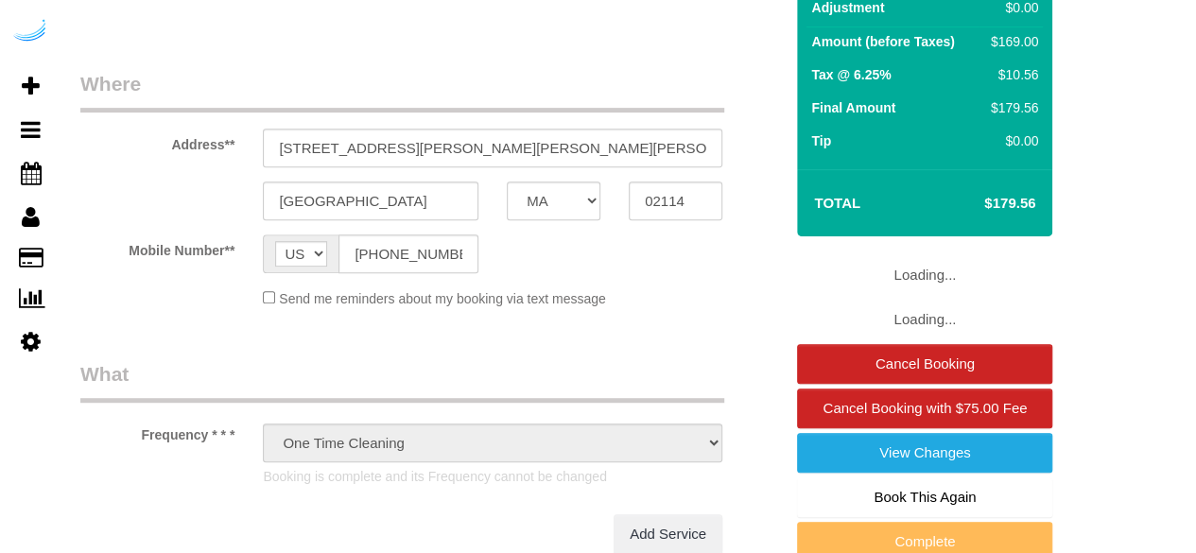
select select "282"
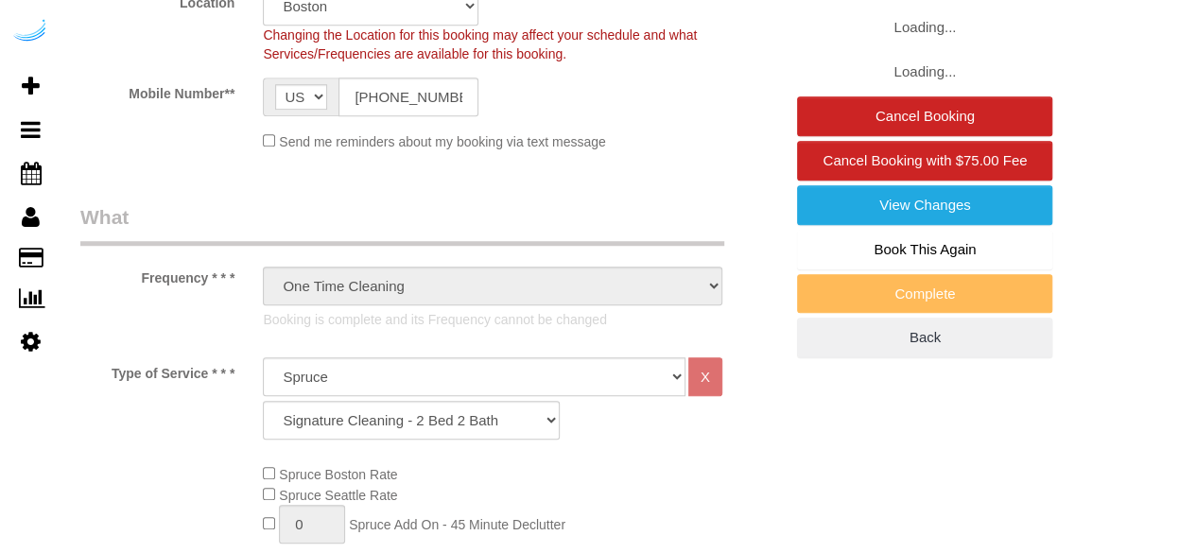
select select "object:795"
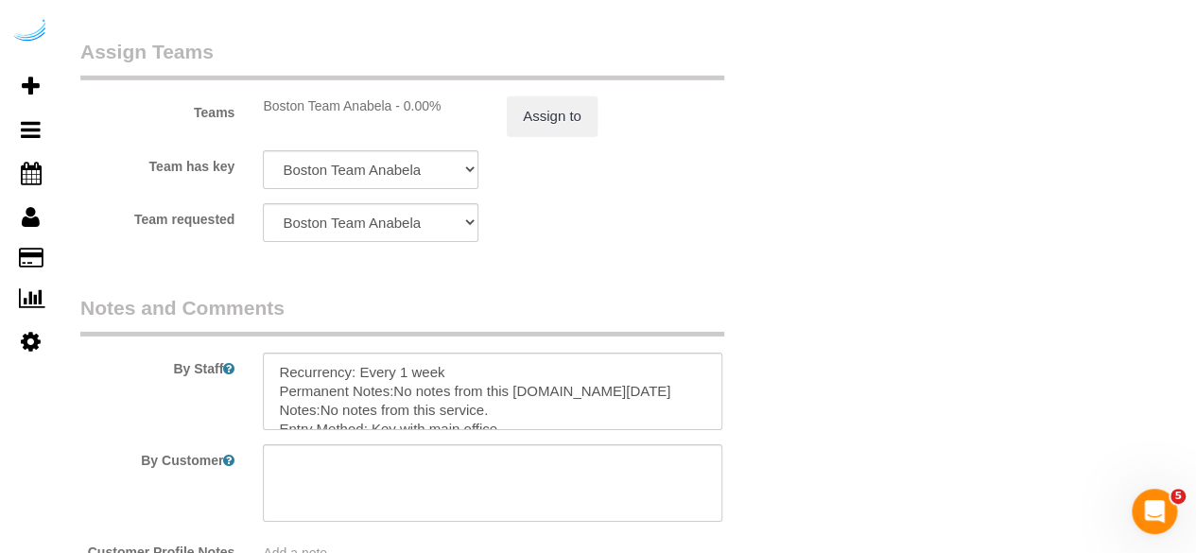
scroll to position [3024, 0]
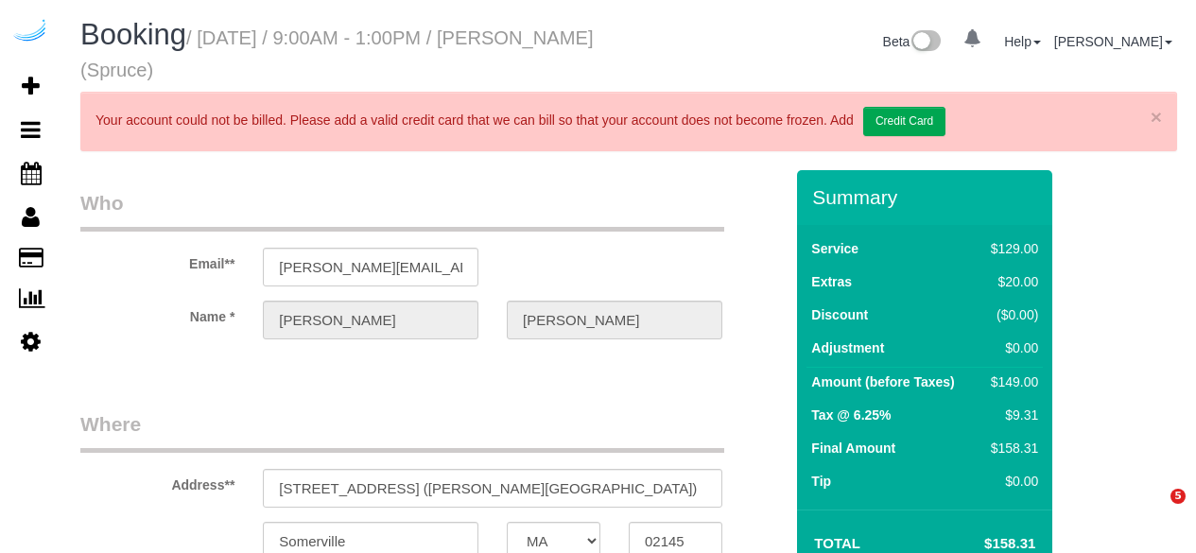
select select "MA"
select select "number:9"
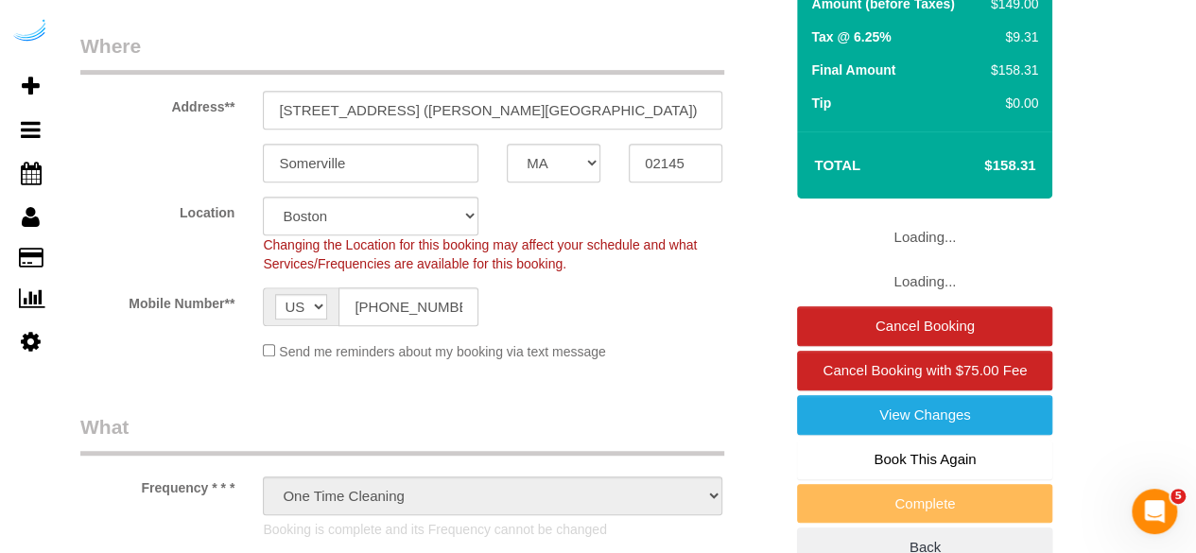
select select "object:715"
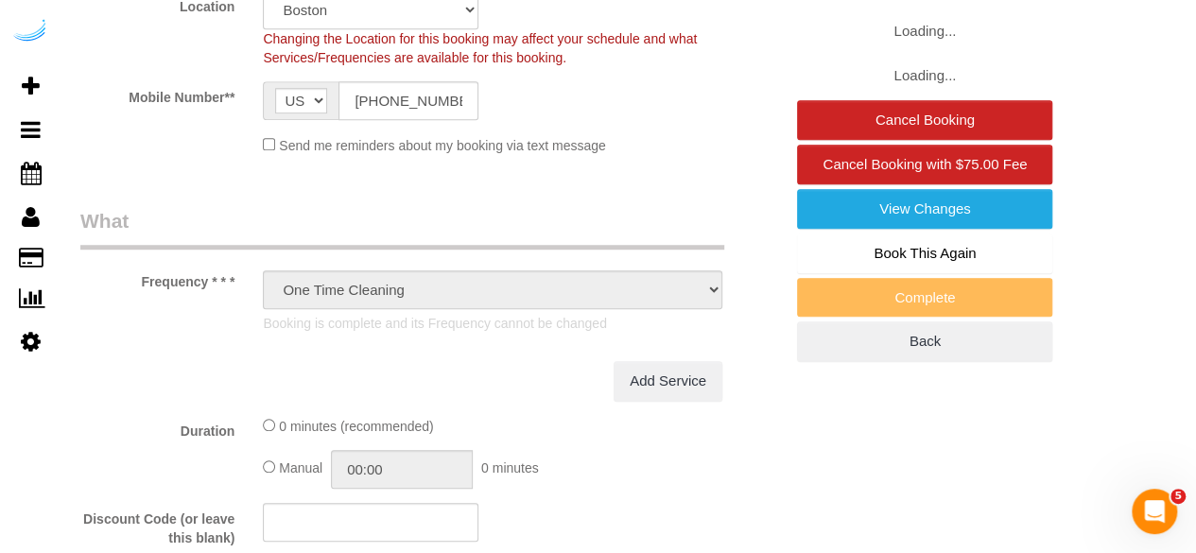
select select "282"
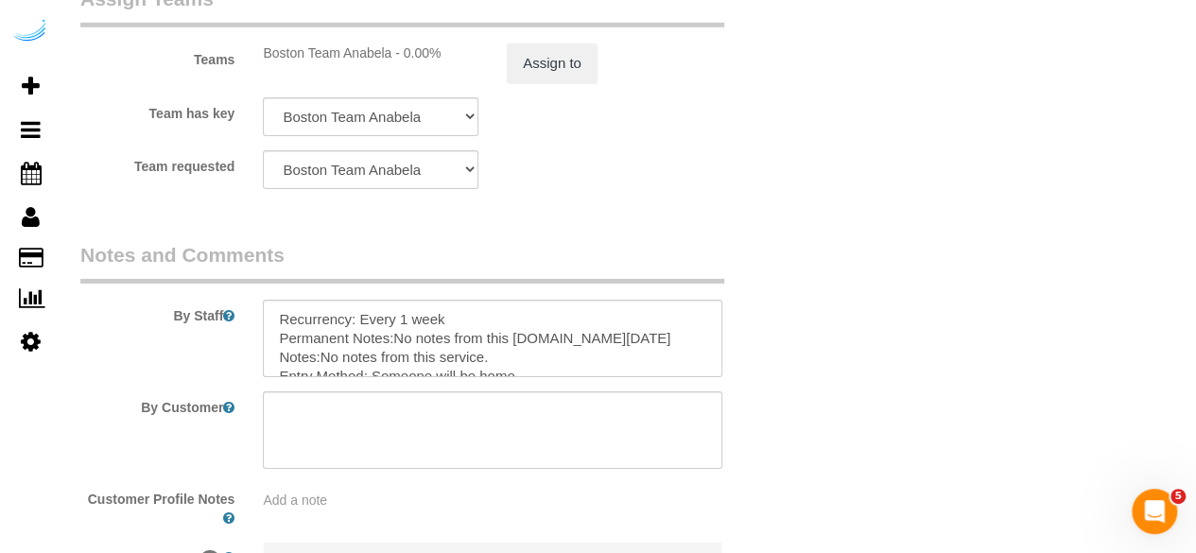
scroll to position [3119, 0]
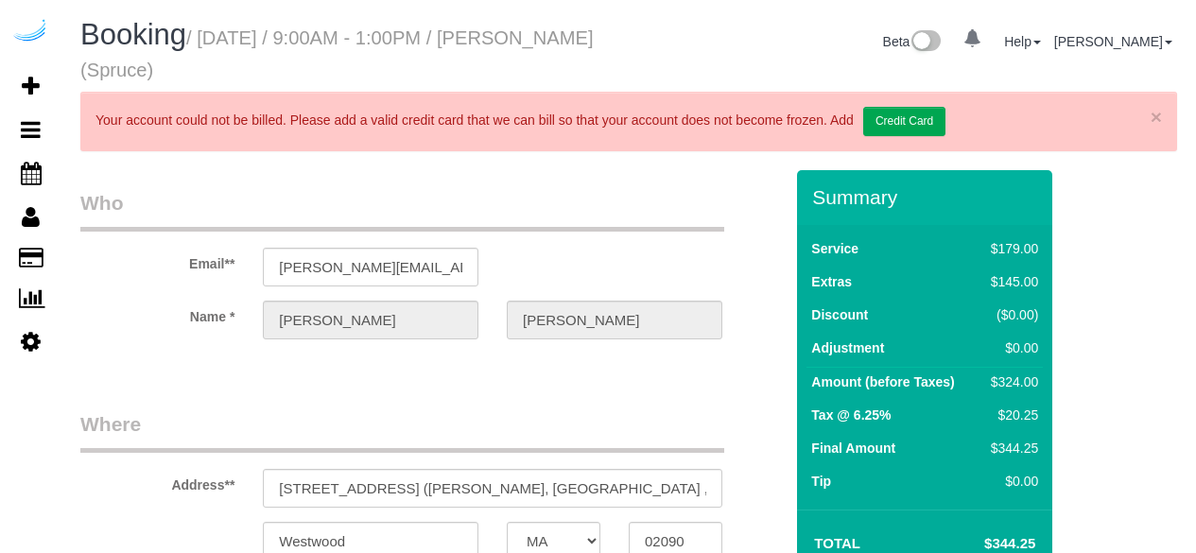
select select "MA"
select select "282"
select select "number:9"
select select "object:785"
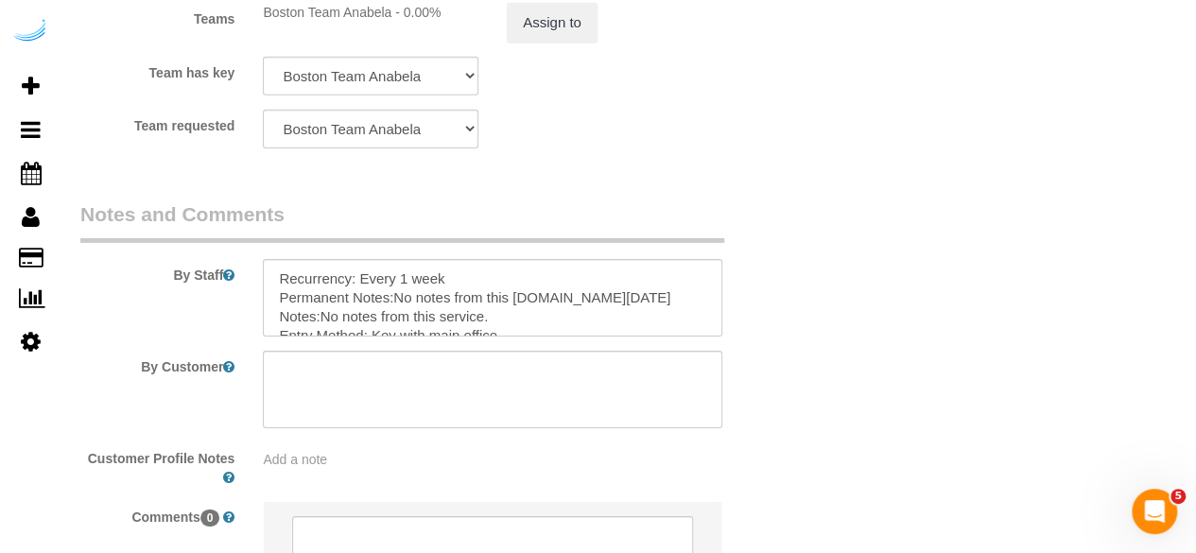
scroll to position [3181, 0]
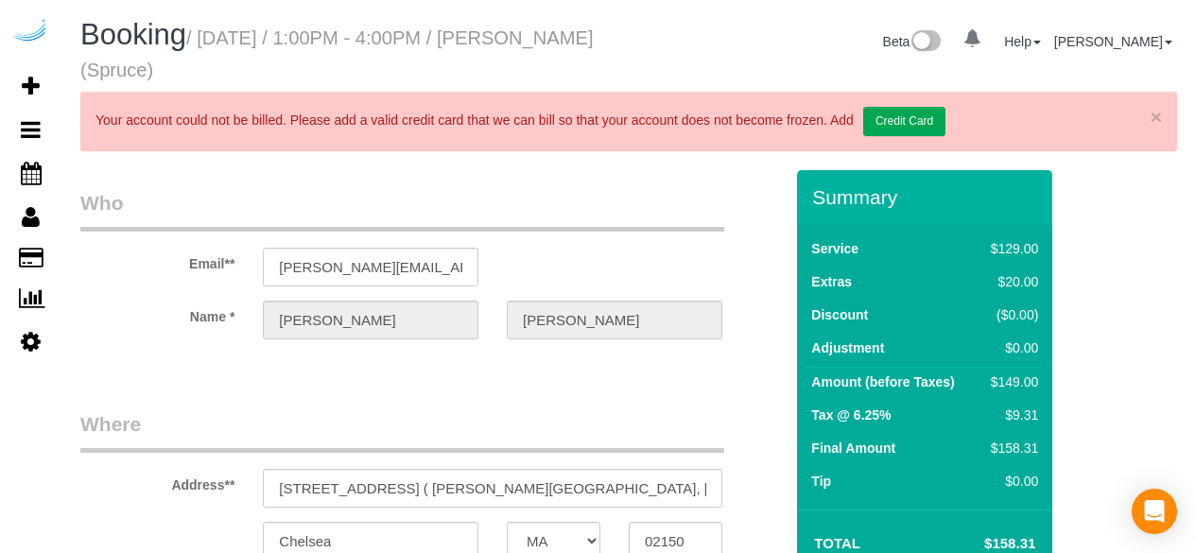
select select "MA"
select select "282"
select select "number:9"
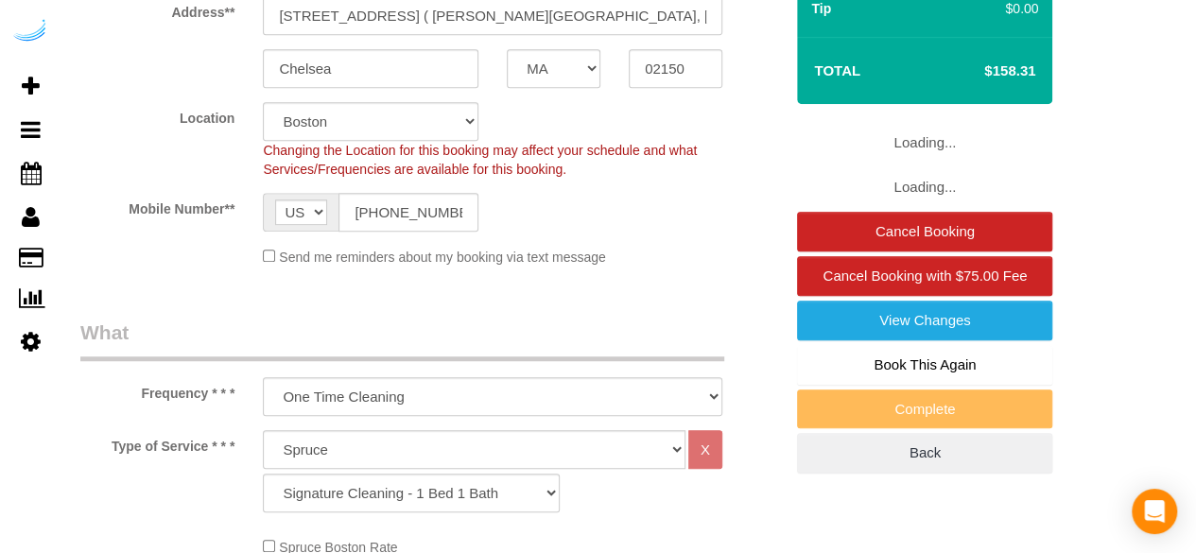
select select "object:785"
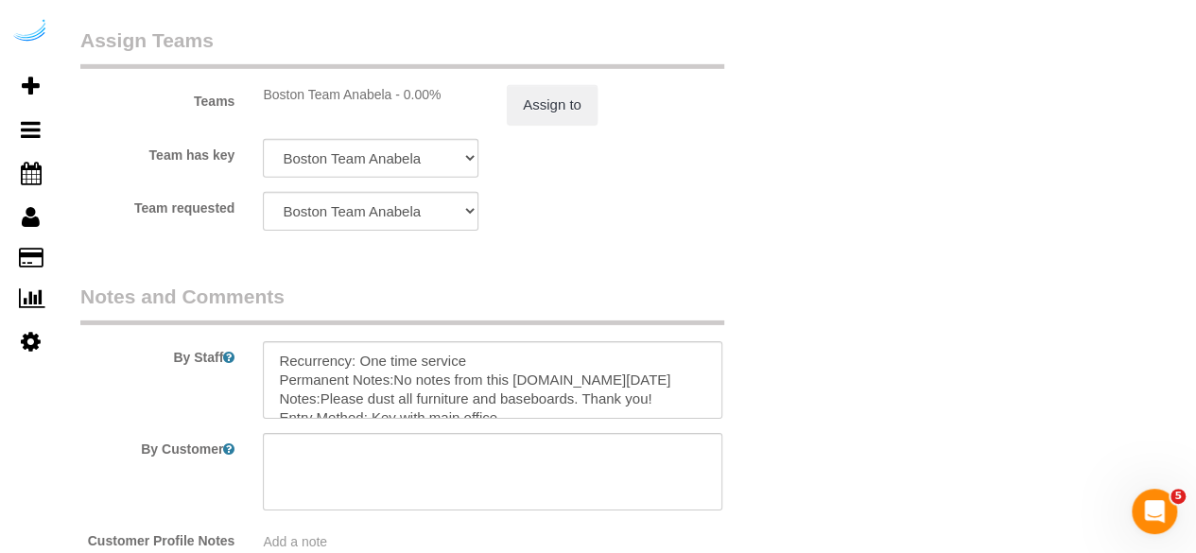
scroll to position [3181, 0]
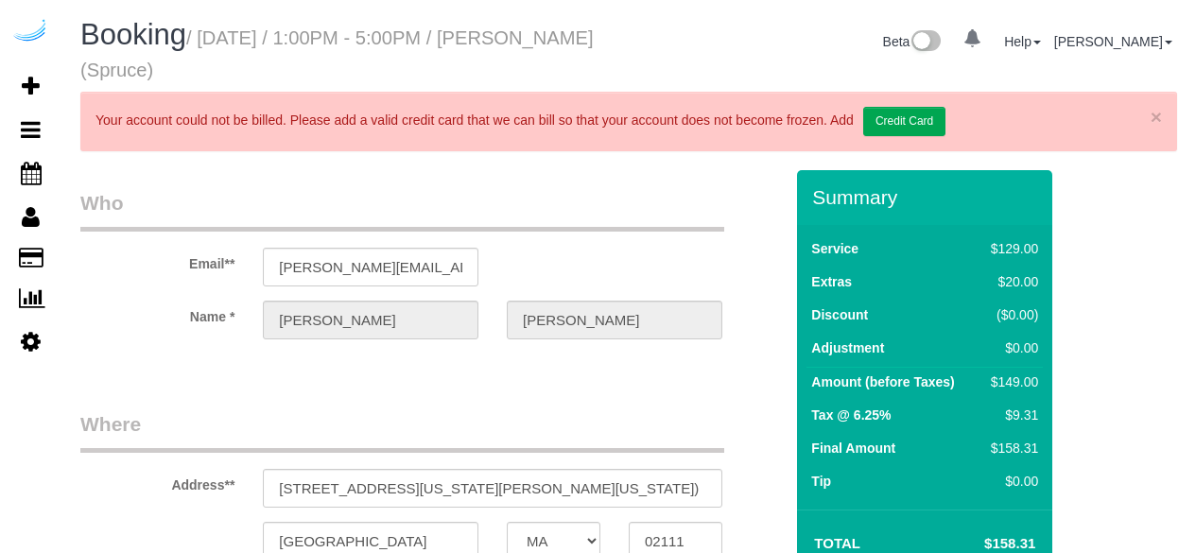
select select "MA"
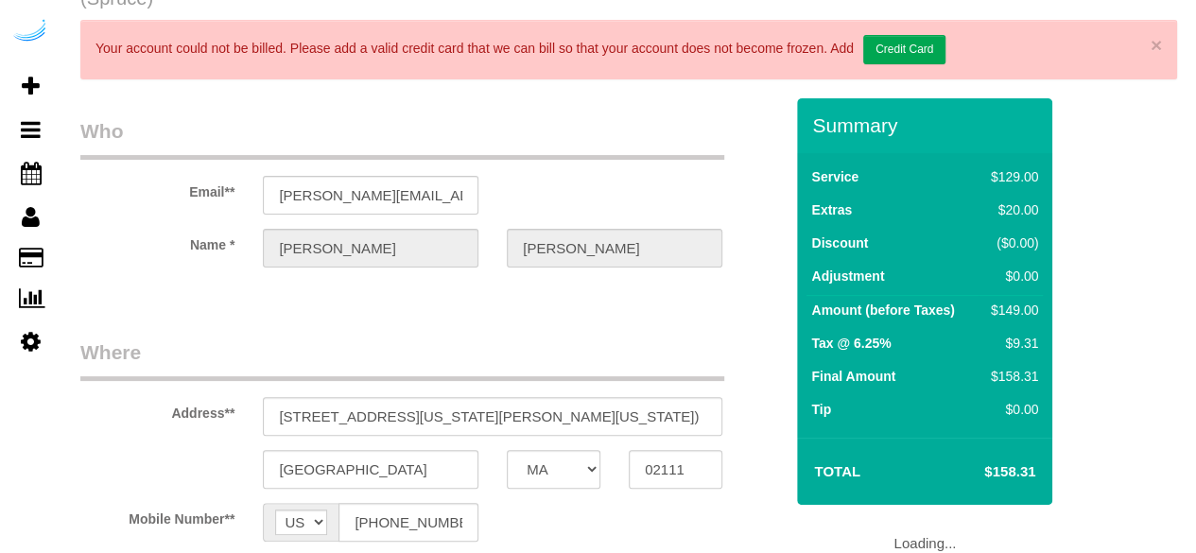
select select "282"
select select "number:9"
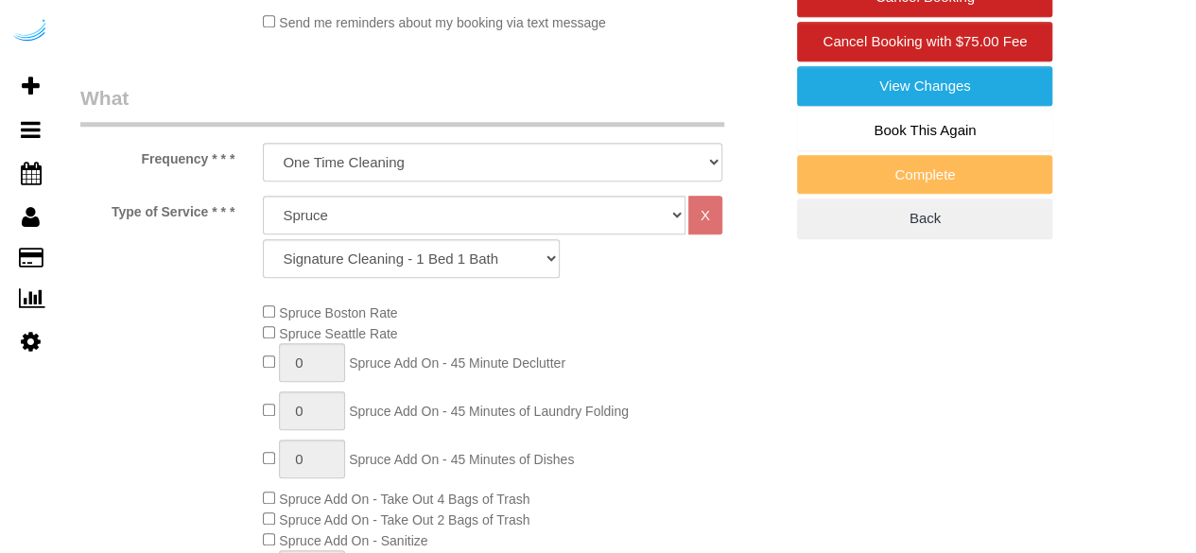
select select "object:785"
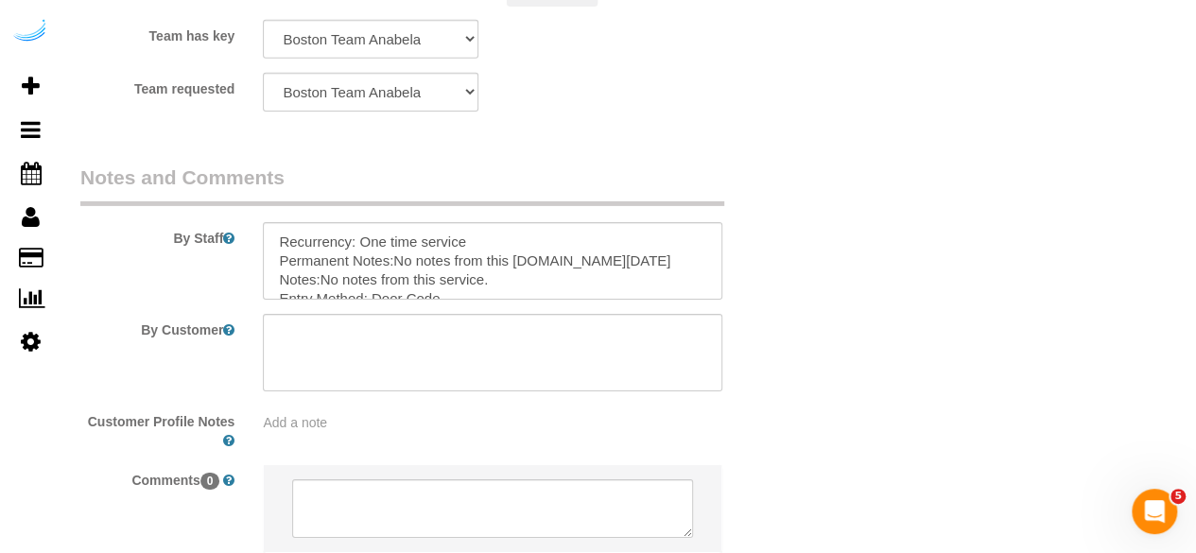
scroll to position [3119, 0]
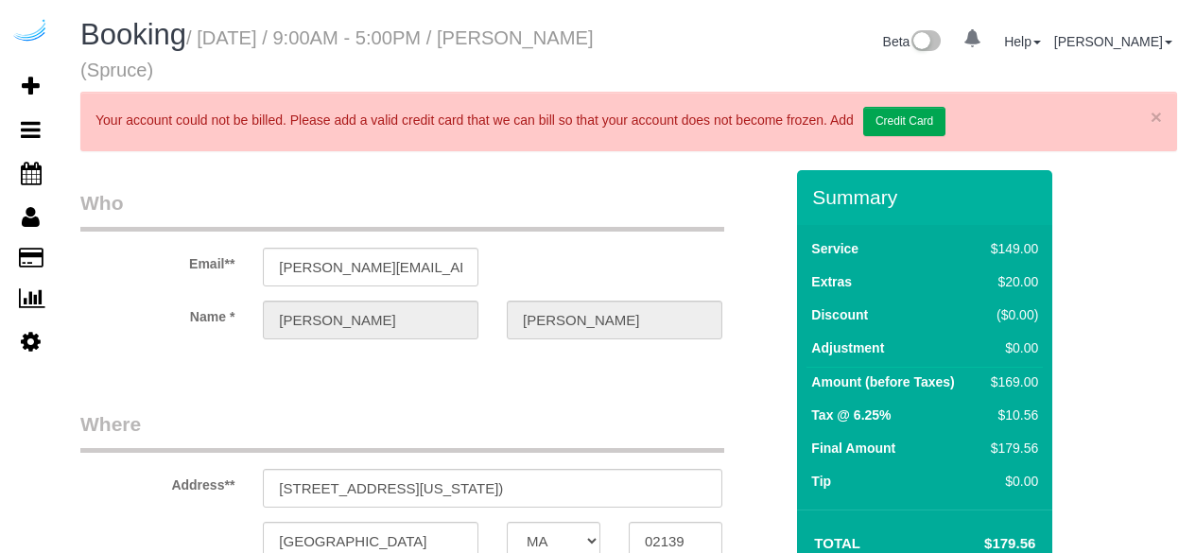
select select "MA"
select select "string:[GEOGRAPHIC_DATA]"
select select "object:613"
select select "282"
select select "number:9"
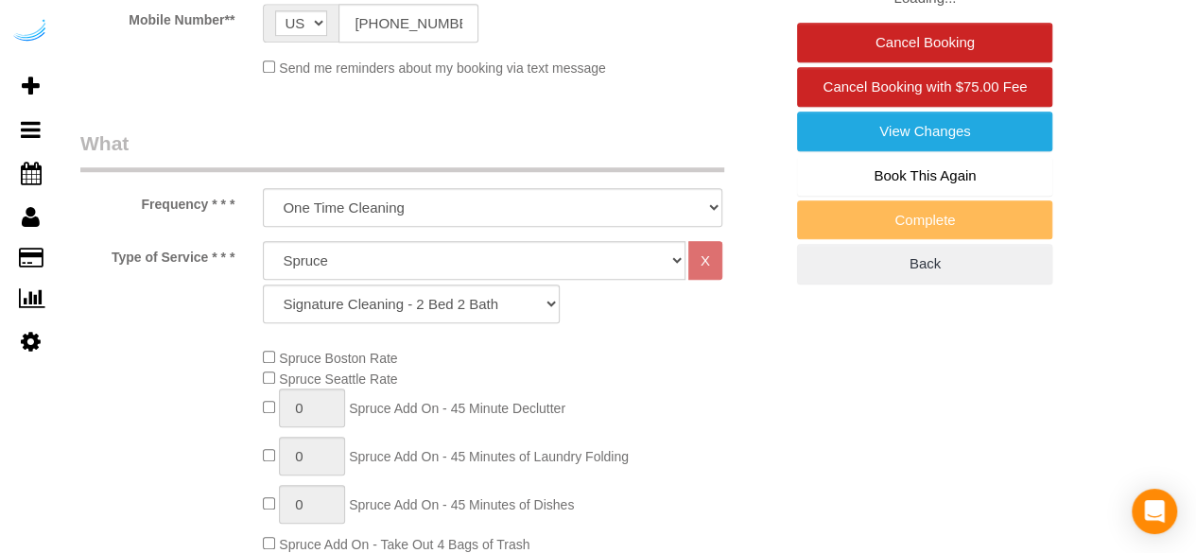
select select "object:785"
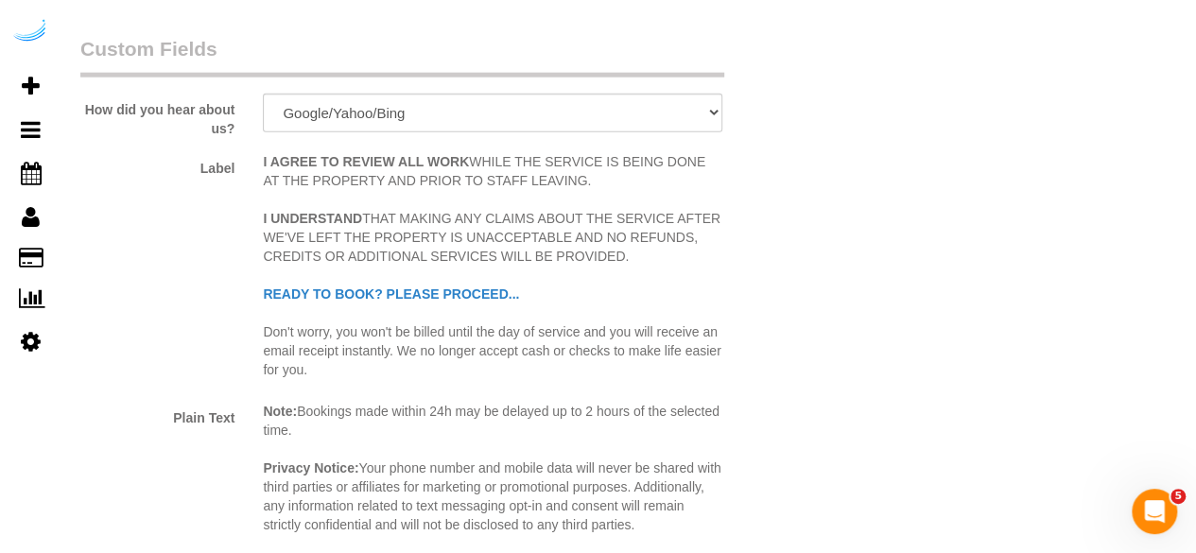
scroll to position [2930, 0]
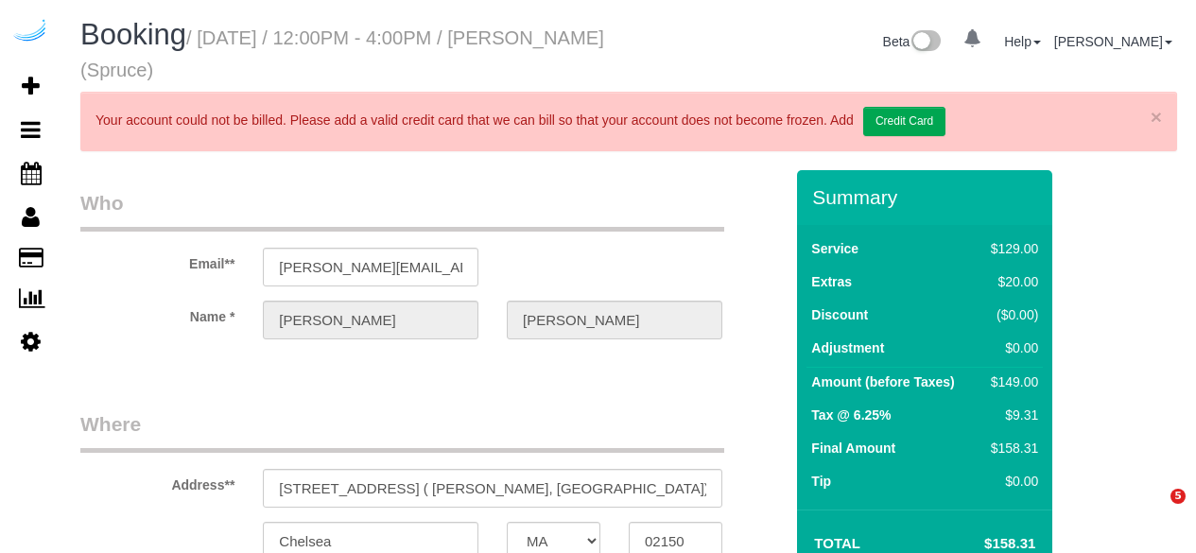
select select "MA"
select select "282"
select select "number:9"
select select "object:785"
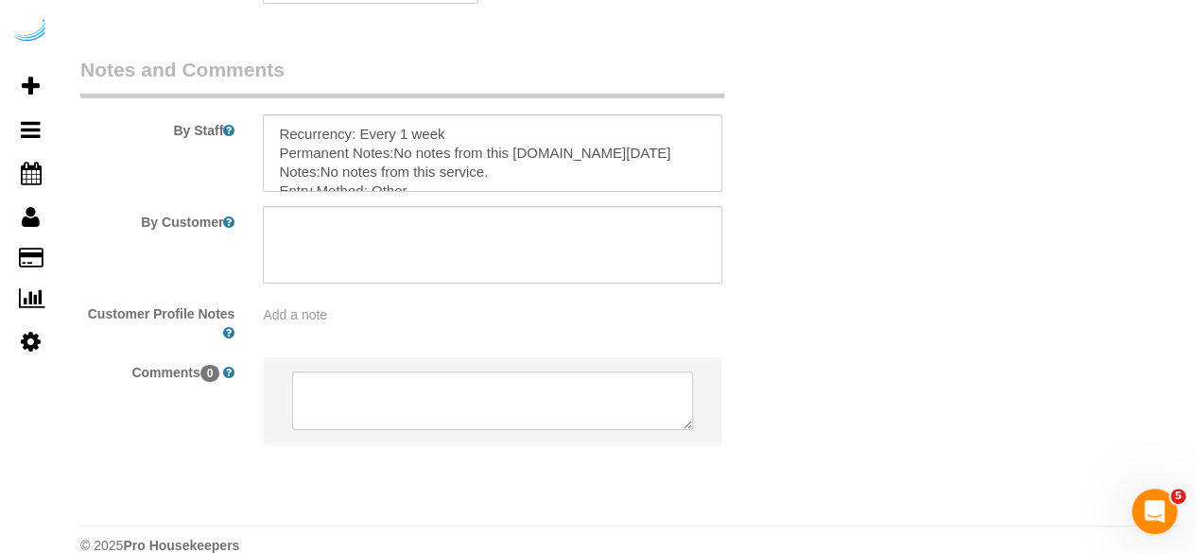
scroll to position [3181, 0]
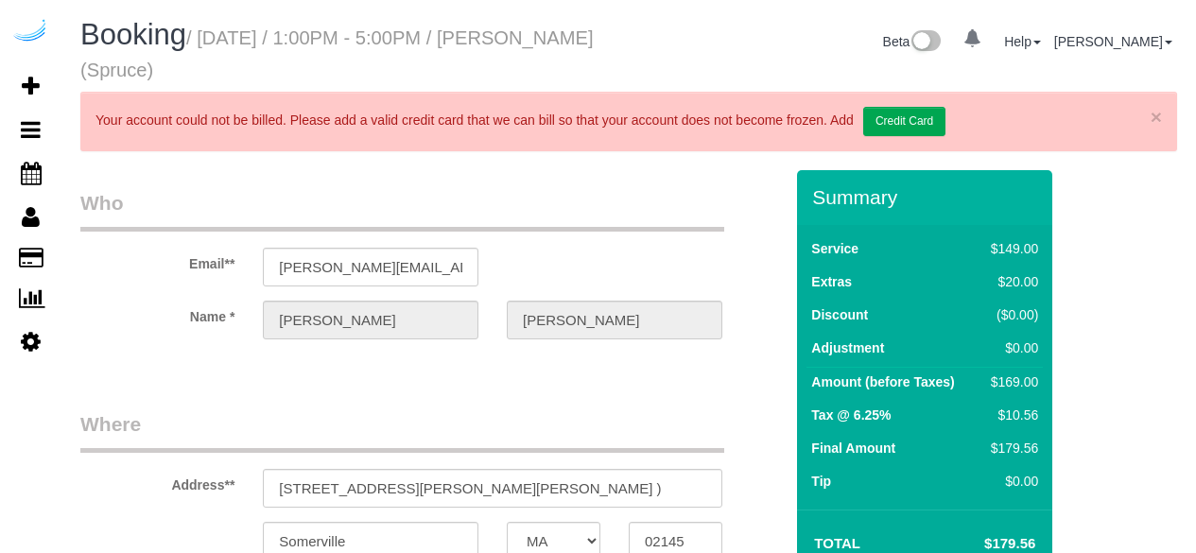
select select "MA"
select select "number:9"
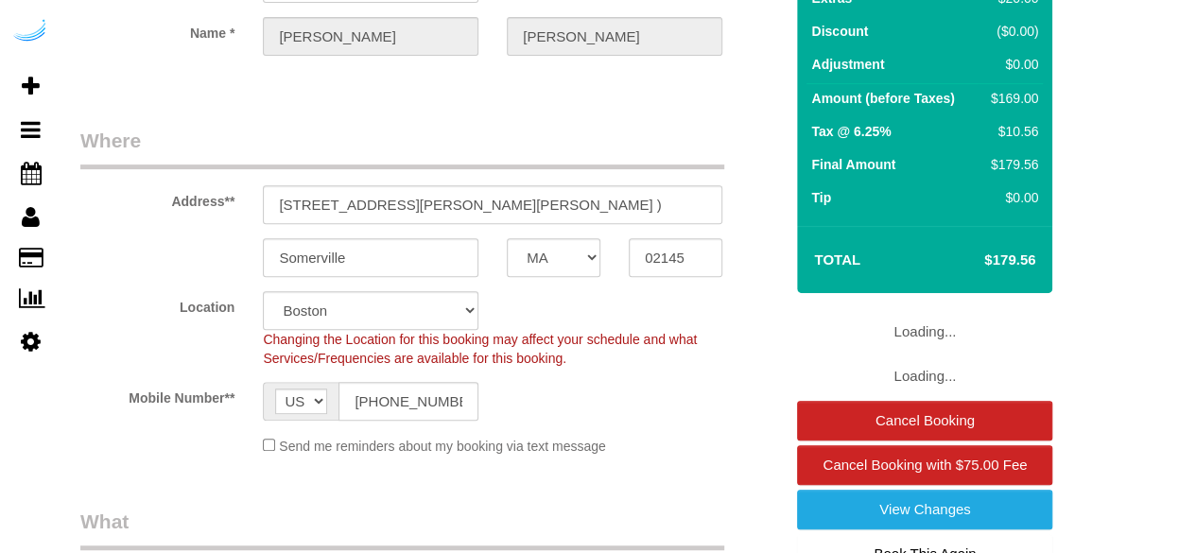
select select "object:785"
select select "282"
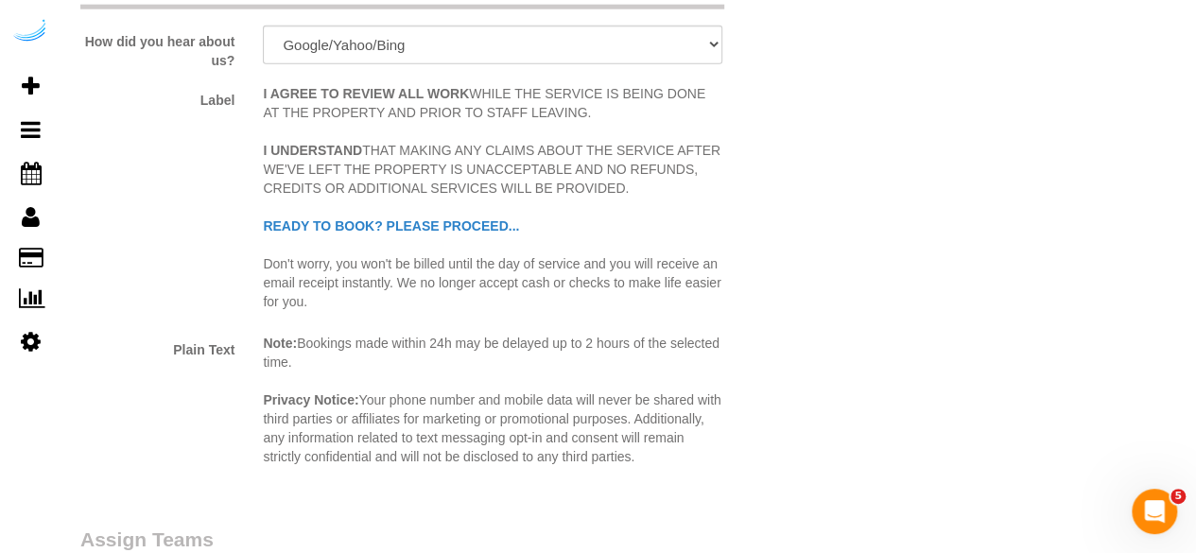
scroll to position [3024, 0]
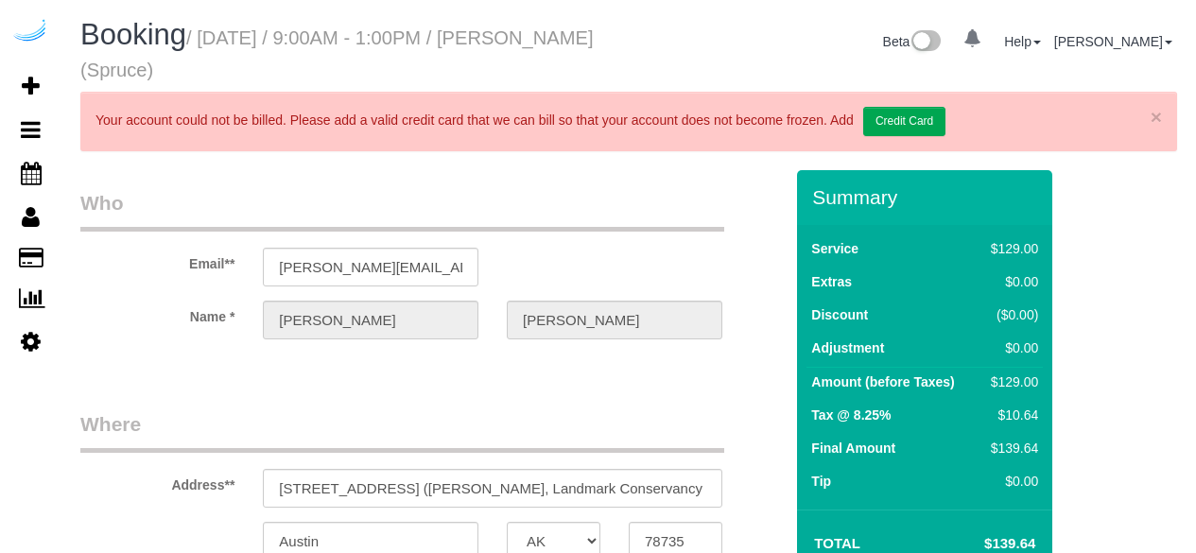
select select "[GEOGRAPHIC_DATA]"
select select "string:US"
select select "object:664"
select select "number:9"
select select "282"
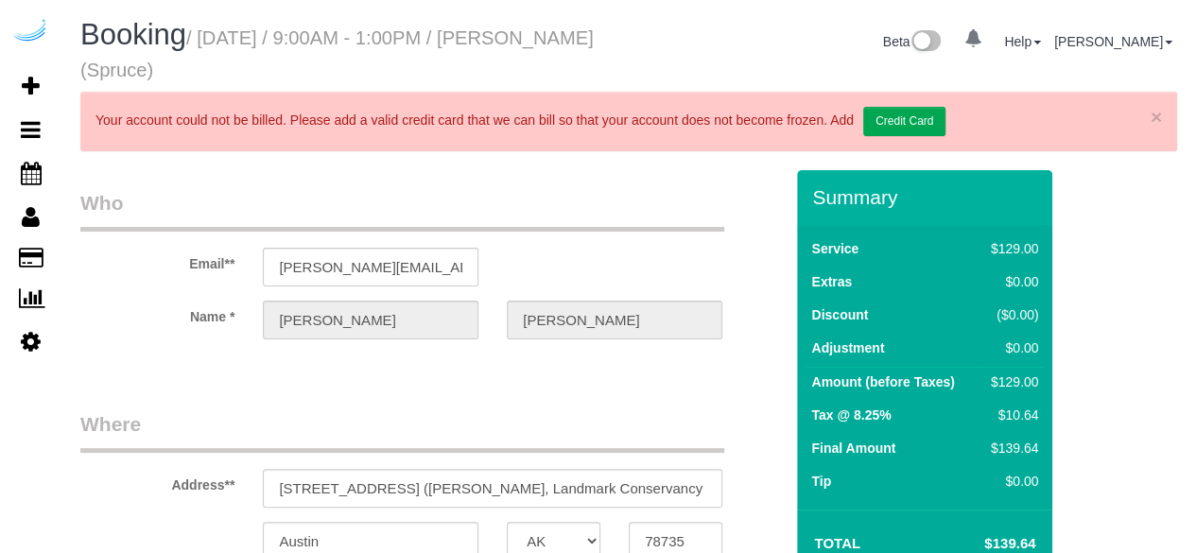
select select "object:807"
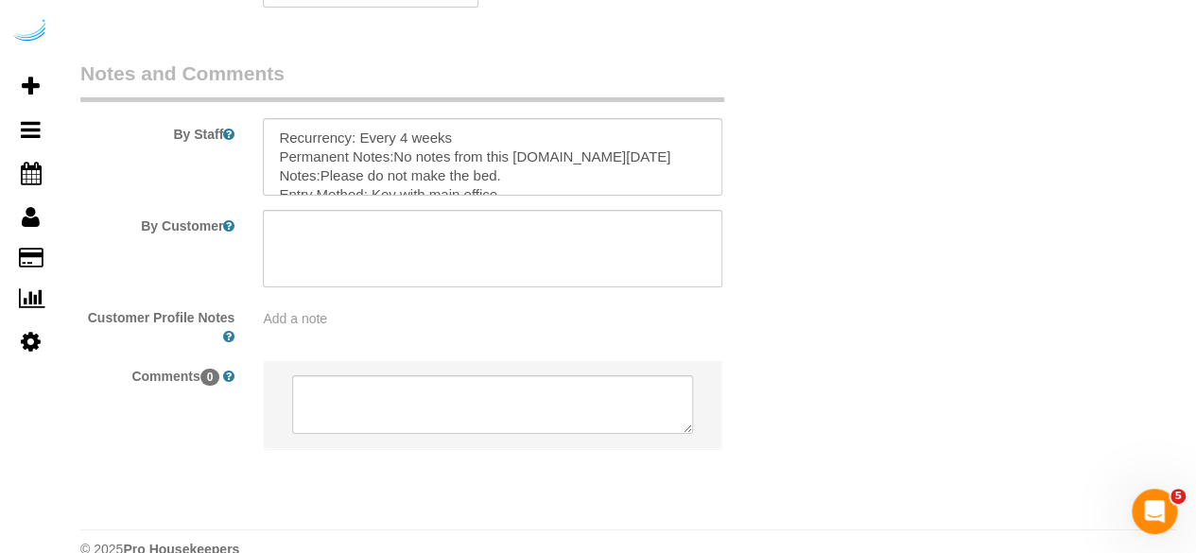
scroll to position [3257, 0]
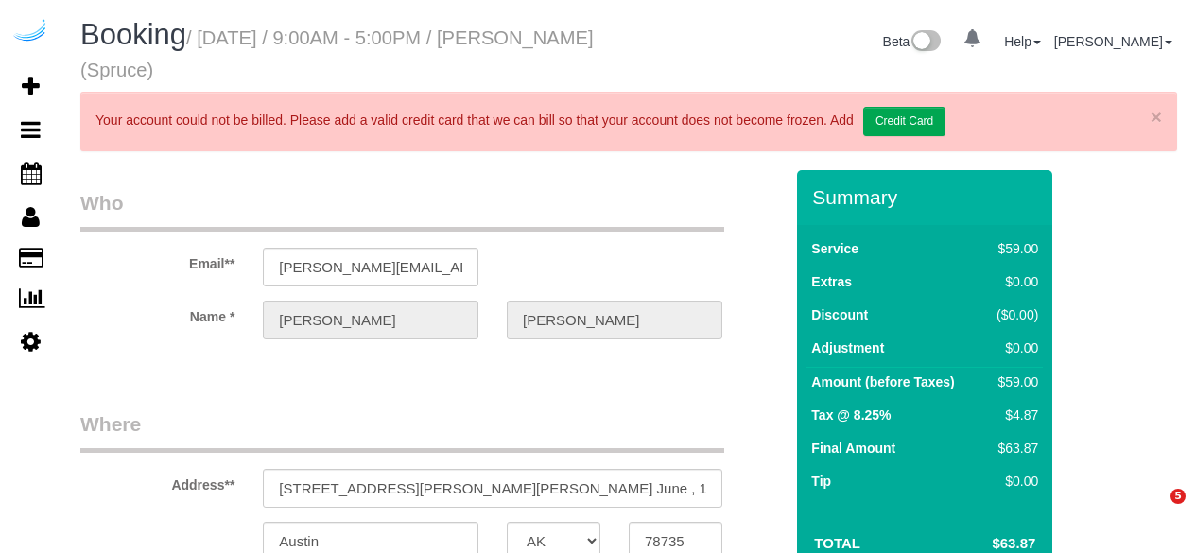
select select "[GEOGRAPHIC_DATA]"
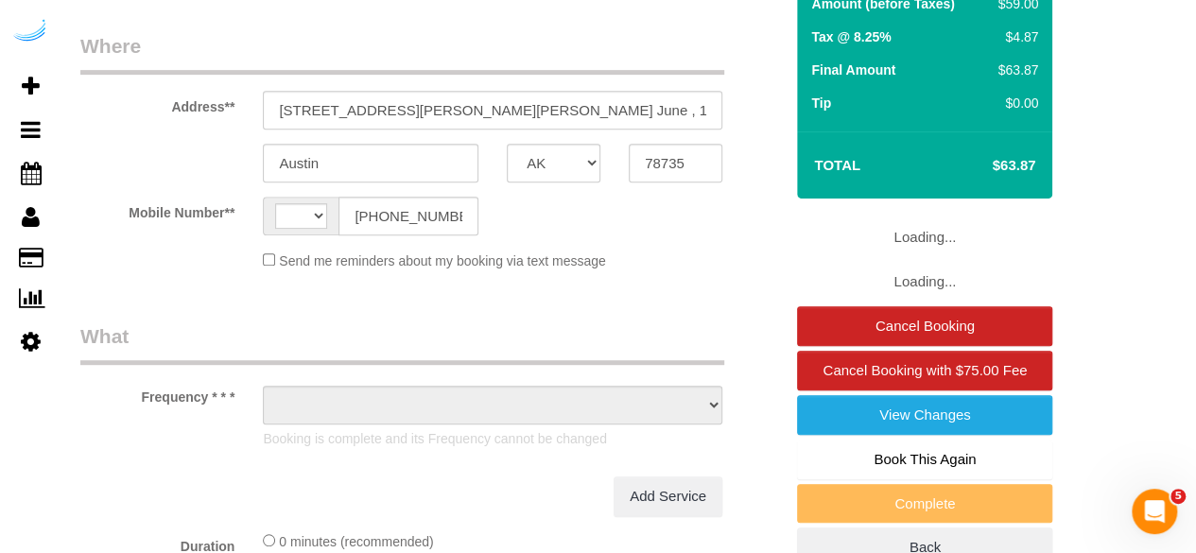
select select "string:[GEOGRAPHIC_DATA]"
select select "object:618"
select select "282"
select select "number:9"
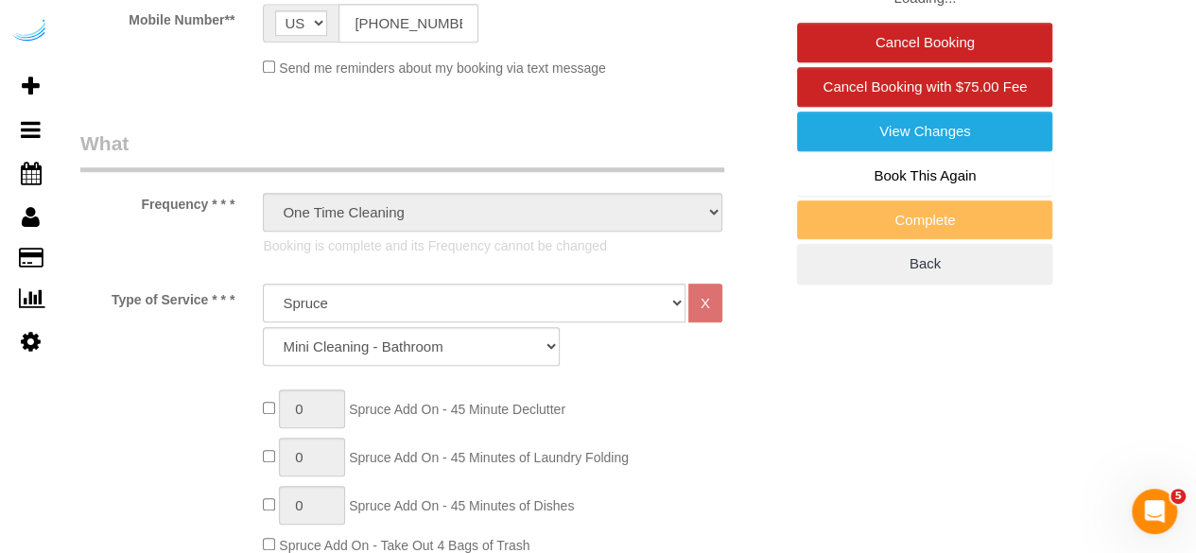
select select "object:809"
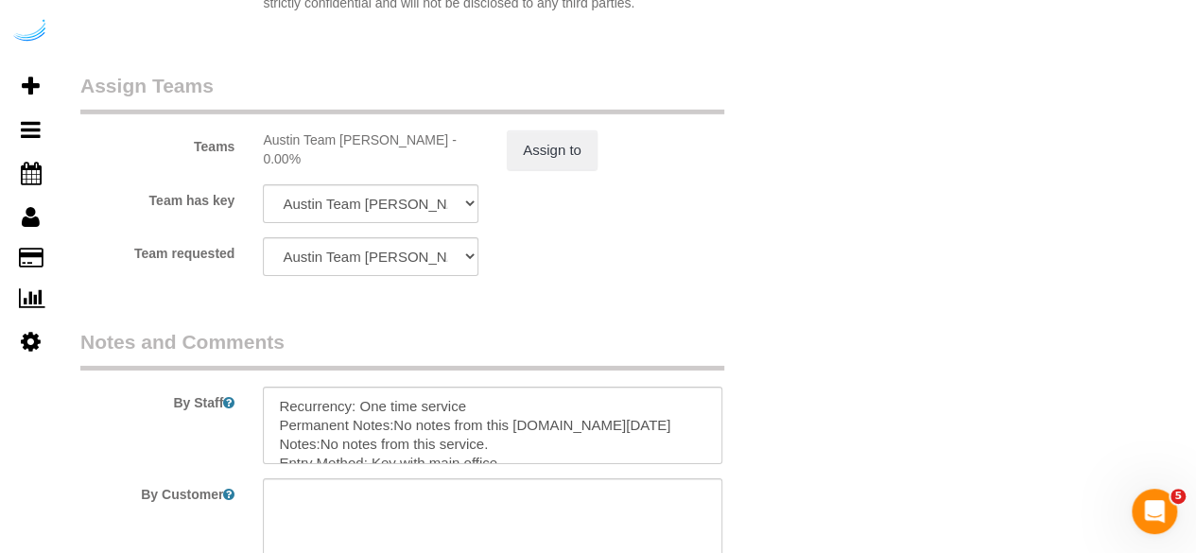
scroll to position [3213, 0]
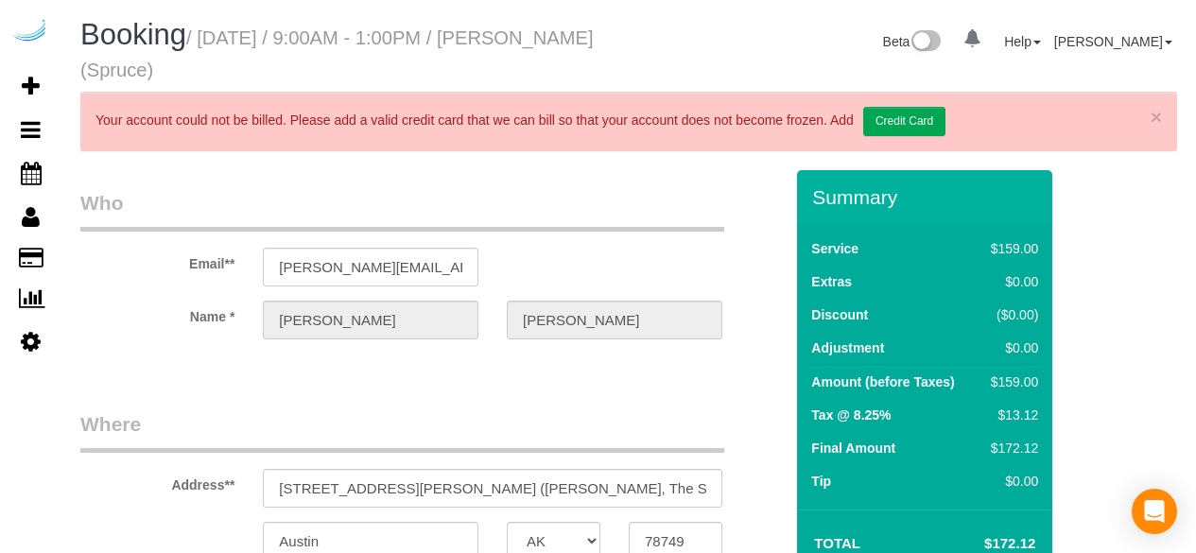
select select "[GEOGRAPHIC_DATA]"
select select "number:9"
select select "object:807"
select select "282"
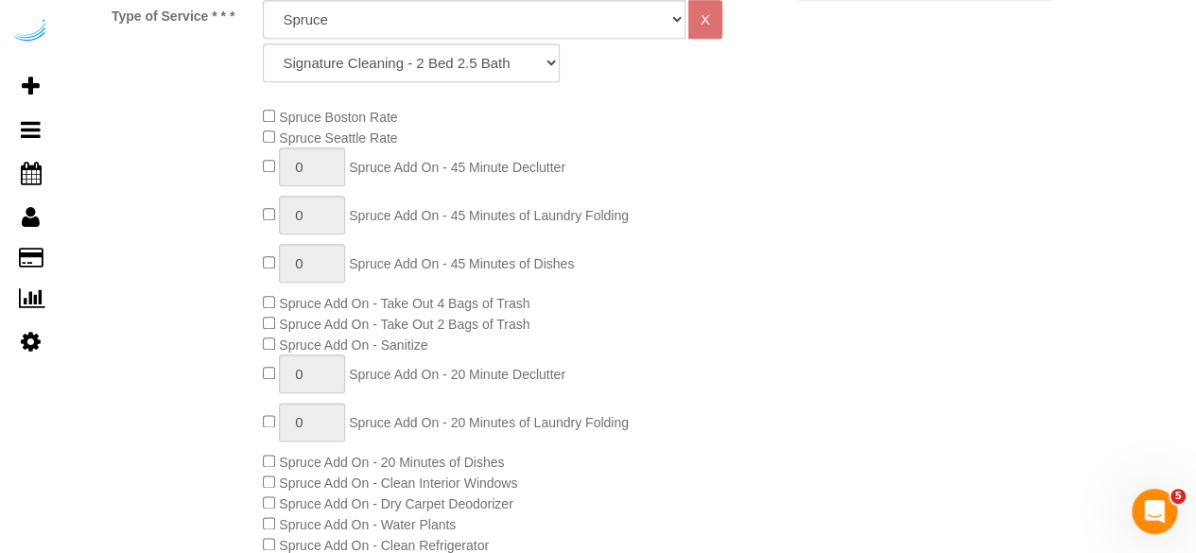
scroll to position [209, 0]
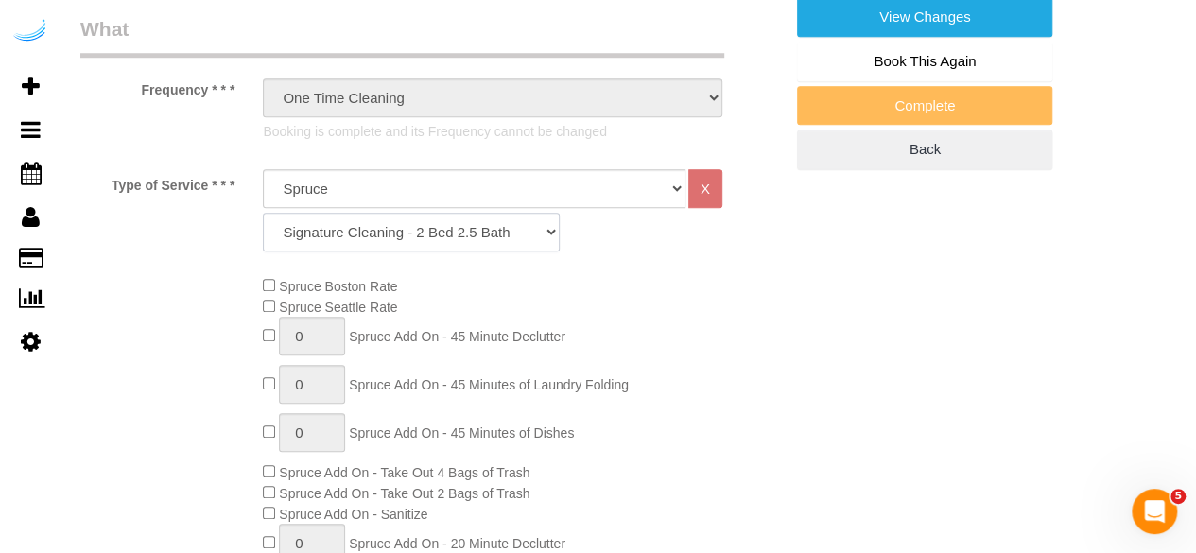
click at [439, 228] on select "Signature Cleaning - Studio Signature Cleaning - 1 Bed 1 Bath Signature Cleanin…" at bounding box center [411, 232] width 297 height 39
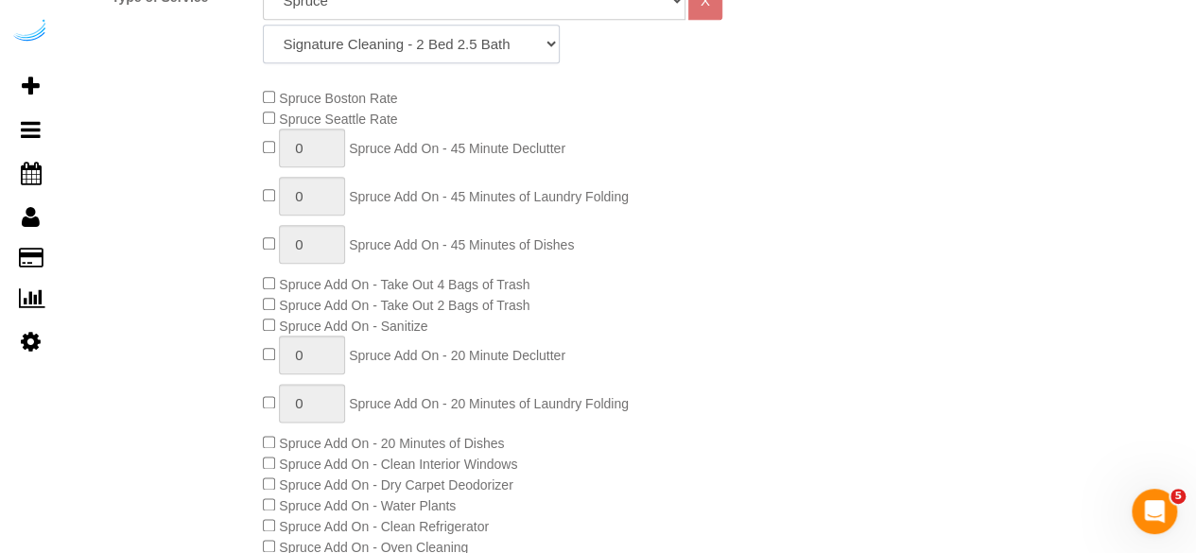
scroll to position [965, 0]
click at [449, 32] on select "Signature Cleaning - Studio Signature Cleaning - 1 Bed 1 Bath Signature Cleanin…" at bounding box center [411, 43] width 297 height 39
click at [263, 24] on select "Signature Cleaning - Studio Signature Cleaning - 1 Bed 1 Bath Signature Cleanin…" at bounding box center [411, 43] width 297 height 39
click at [459, 48] on select "Signature Cleaning - Studio Signature Cleaning - 1 Bed 1 Bath Signature Cleanin…" at bounding box center [411, 43] width 297 height 39
select select "326"
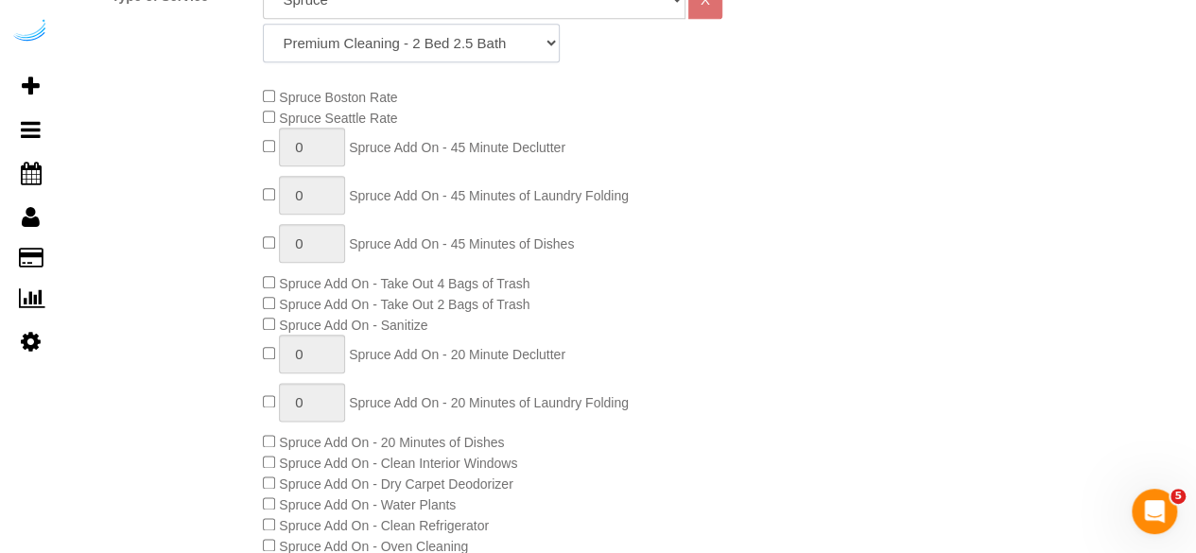
click at [263, 24] on select "Signature Cleaning - Studio Signature Cleaning - 1 Bed 1 Bath Signature Cleanin…" at bounding box center [411, 43] width 297 height 39
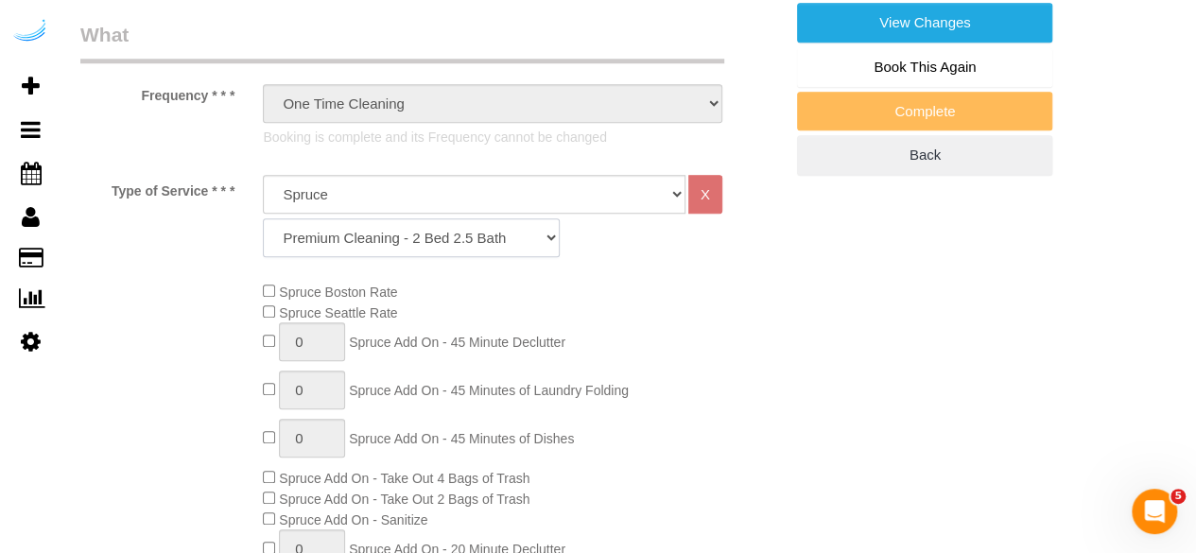
scroll to position [398, 0]
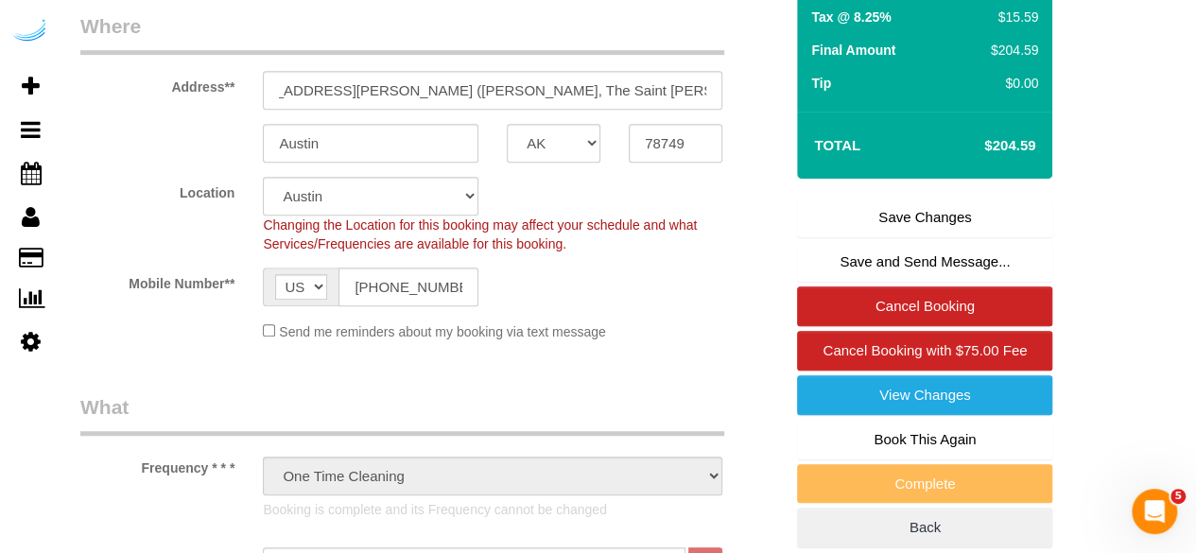
click at [878, 209] on link "Save Changes" at bounding box center [924, 218] width 255 height 40
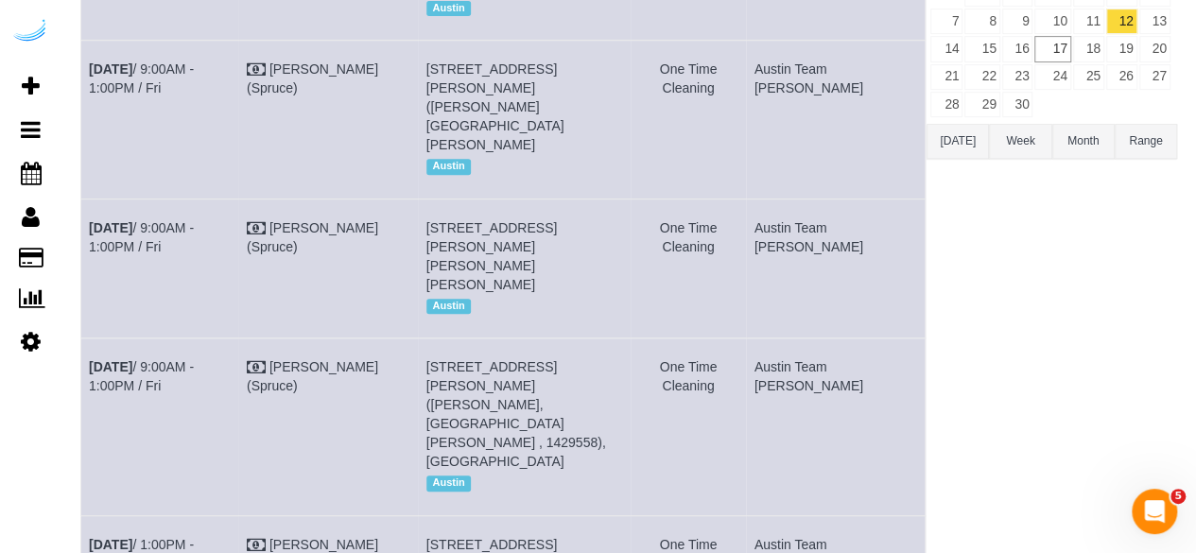
scroll to position [378, 0]
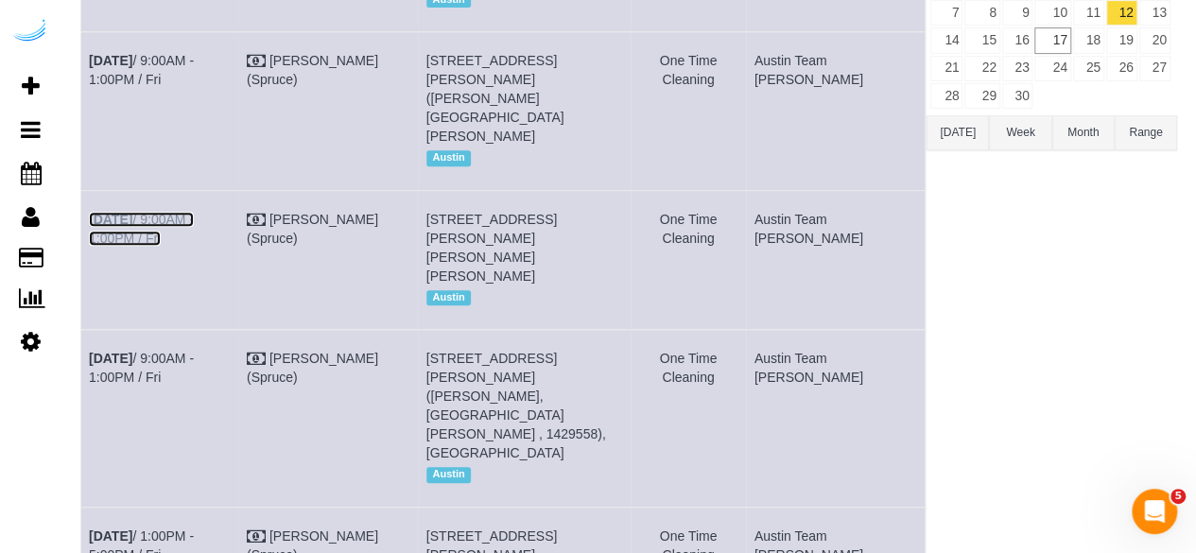
drag, startPoint x: 215, startPoint y: 190, endPoint x: 229, endPoint y: 179, distance: 17.4
click at [194, 212] on link "[DATE] 9:00AM - 1:00PM / Fri" at bounding box center [141, 229] width 105 height 34
click at [194, 72] on link "[DATE] 9:00AM - 1:00PM / Fri" at bounding box center [141, 70] width 105 height 34
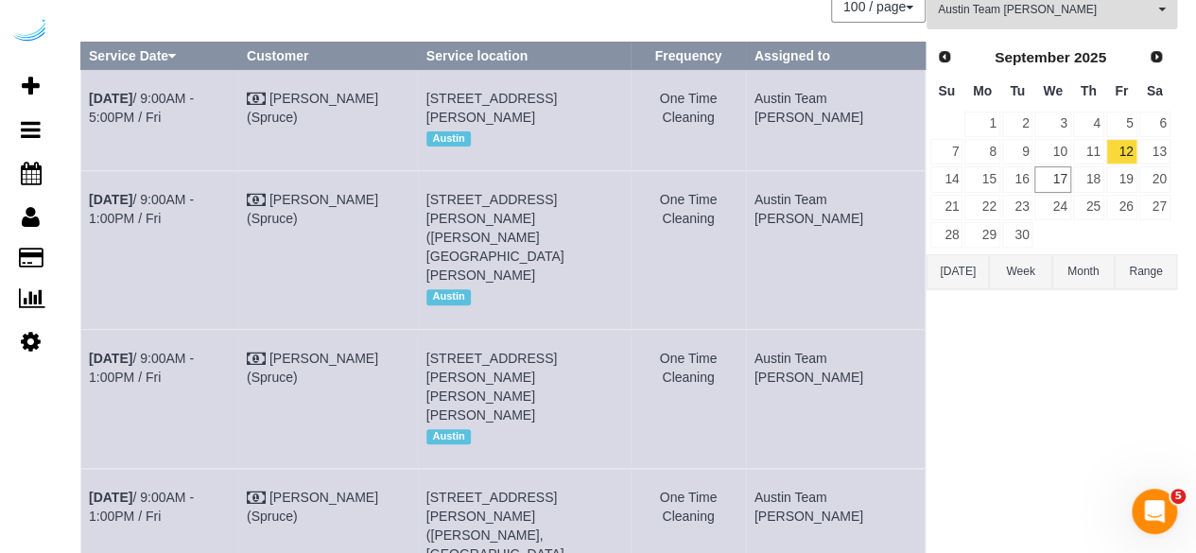
scroll to position [189, 0]
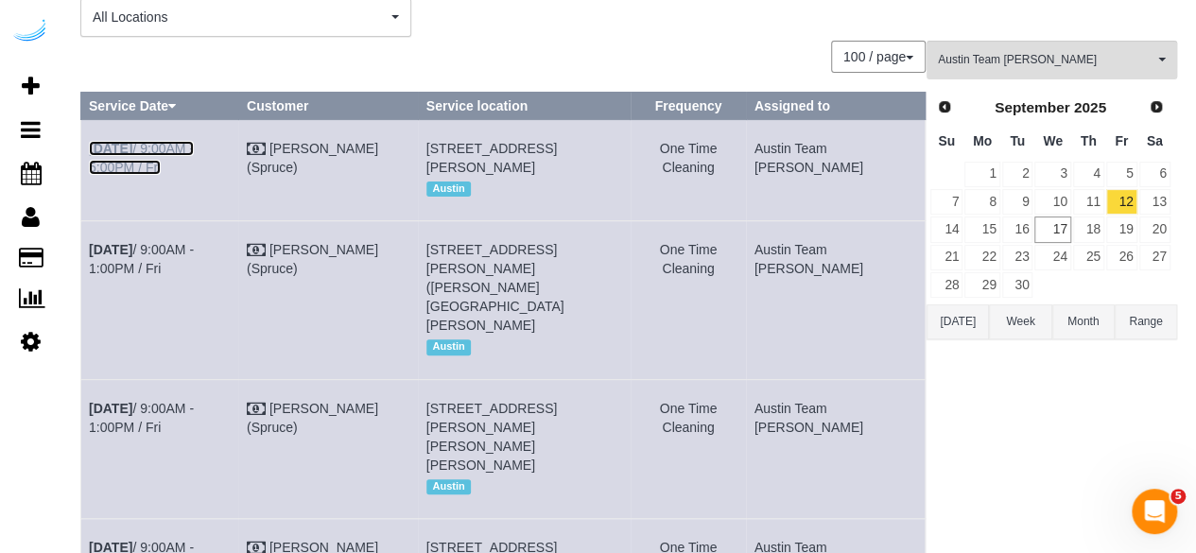
drag, startPoint x: 219, startPoint y: 141, endPoint x: 225, endPoint y: 132, distance: 10.2
click at [194, 141] on link "[DATE] 9:00AM - 5:00PM / Fri" at bounding box center [141, 158] width 105 height 34
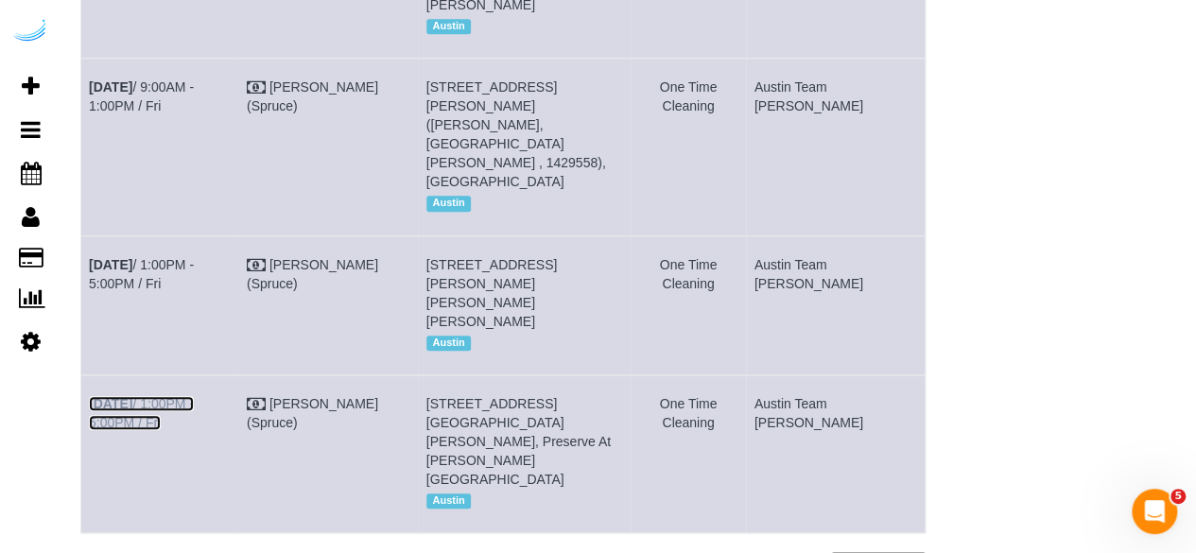
drag, startPoint x: 222, startPoint y: 293, endPoint x: 234, endPoint y: 267, distance: 28.3
click at [194, 396] on link "Sep 12th / 1:00PM - 5:00PM / Fri" at bounding box center [141, 413] width 105 height 34
click at [194, 257] on link "Sep 12th / 1:00PM - 5:00PM / Fri" at bounding box center [141, 274] width 105 height 34
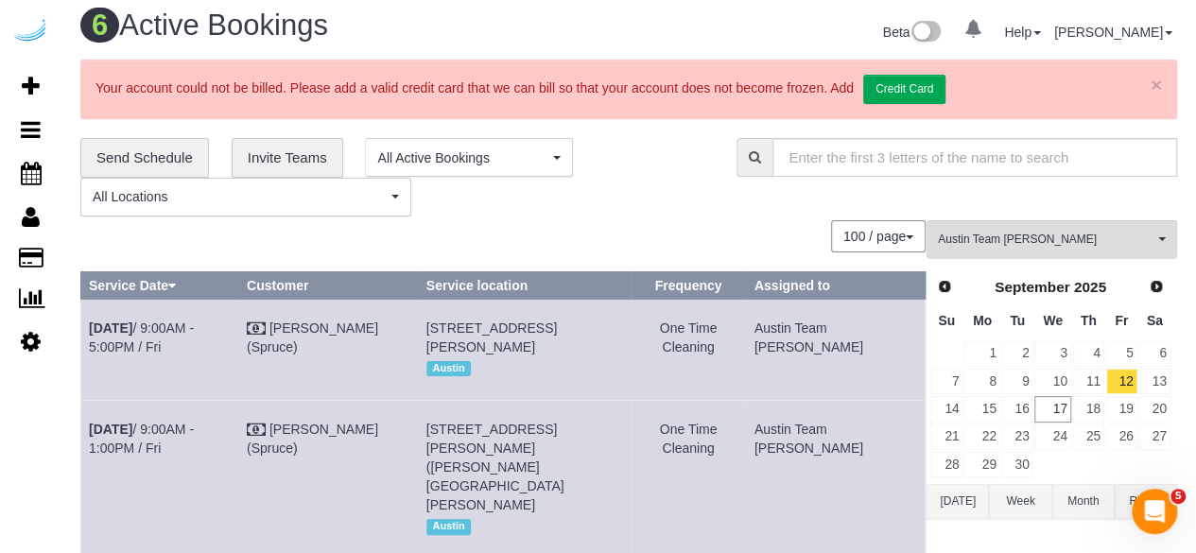
scroll to position [0, 0]
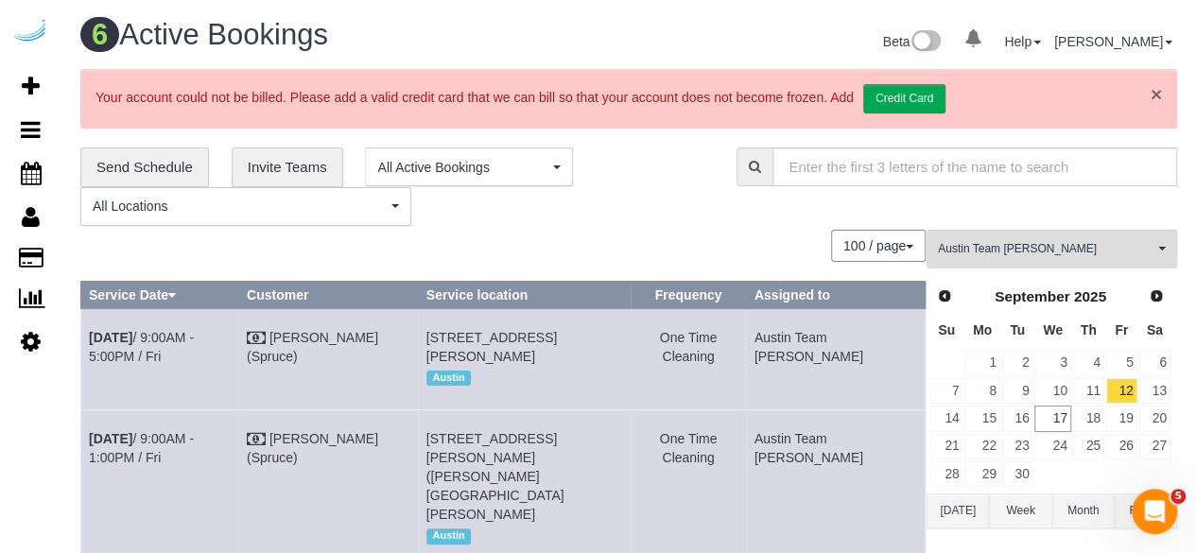
click at [1152, 92] on link "×" at bounding box center [1155, 94] width 11 height 20
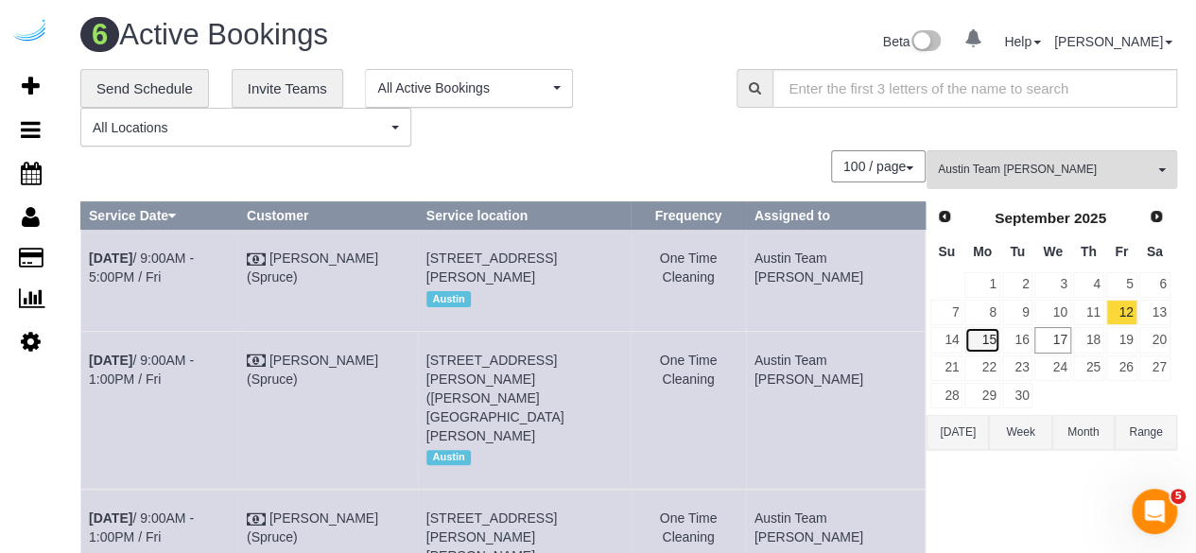
click at [981, 337] on link "15" at bounding box center [981, 340] width 35 height 26
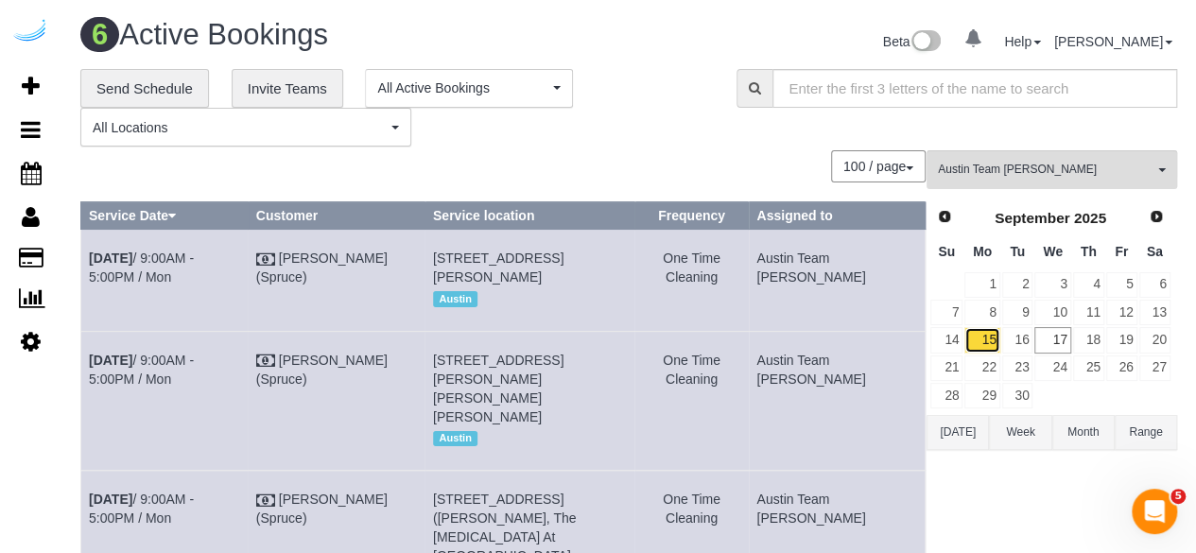
click at [988, 336] on link "15" at bounding box center [981, 340] width 35 height 26
click at [194, 256] on link "Sep 15th / 9:00AM - 5:00PM / Mon" at bounding box center [141, 267] width 105 height 34
click at [194, 387] on link "Sep 15th / 9:00AM - 5:00PM / Mon" at bounding box center [141, 370] width 105 height 34
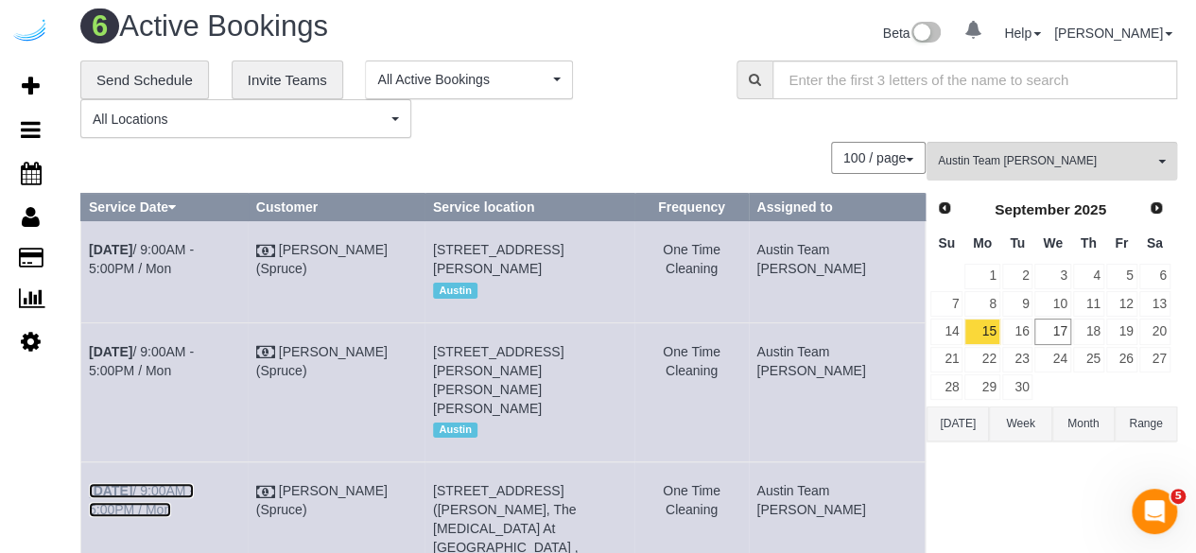
click at [194, 505] on link "Sep 15th / 9:00AM - 5:00PM / Mon" at bounding box center [141, 500] width 105 height 34
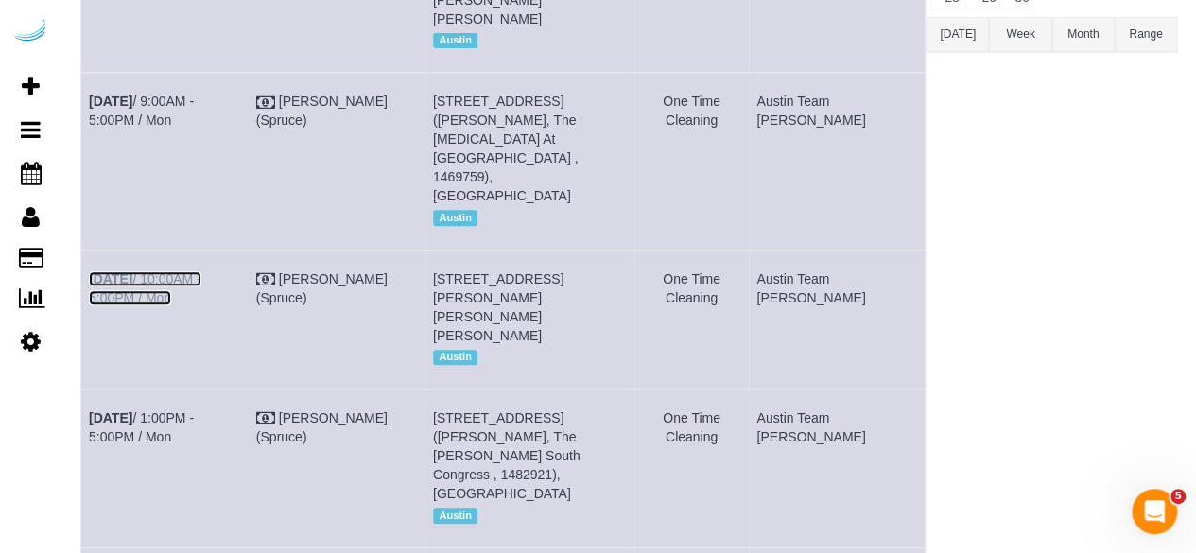
drag, startPoint x: 206, startPoint y: 234, endPoint x: 340, endPoint y: 159, distance: 154.0
click at [201, 271] on link "Sep 15th / 10:00AM - 5:00PM / Mon" at bounding box center [145, 288] width 112 height 34
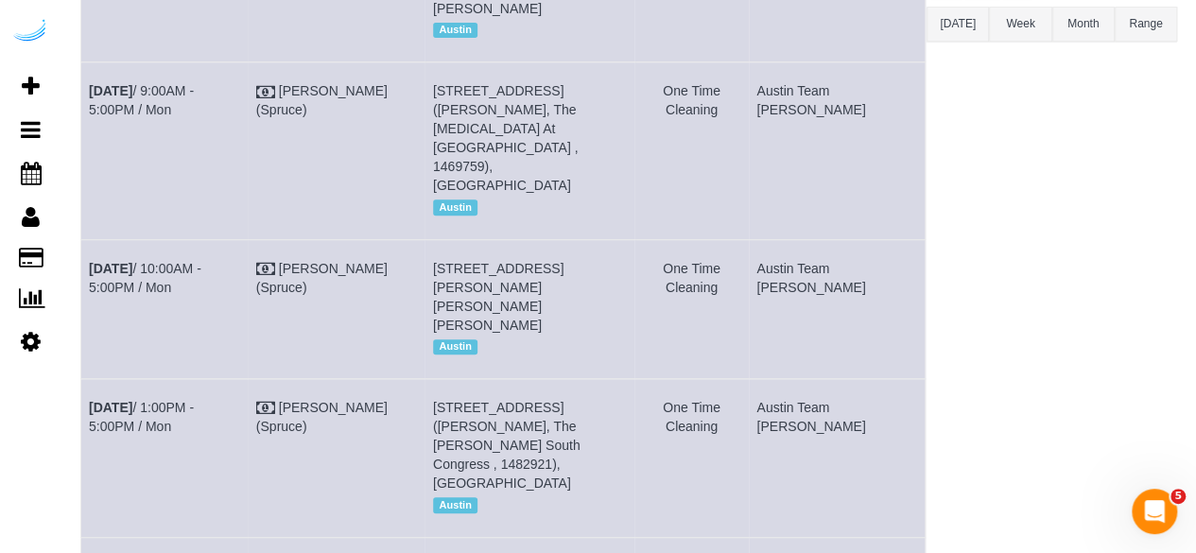
click at [188, 400] on link "Sep 15th / 1:00PM - 5:00PM / Mon" at bounding box center [141, 417] width 105 height 34
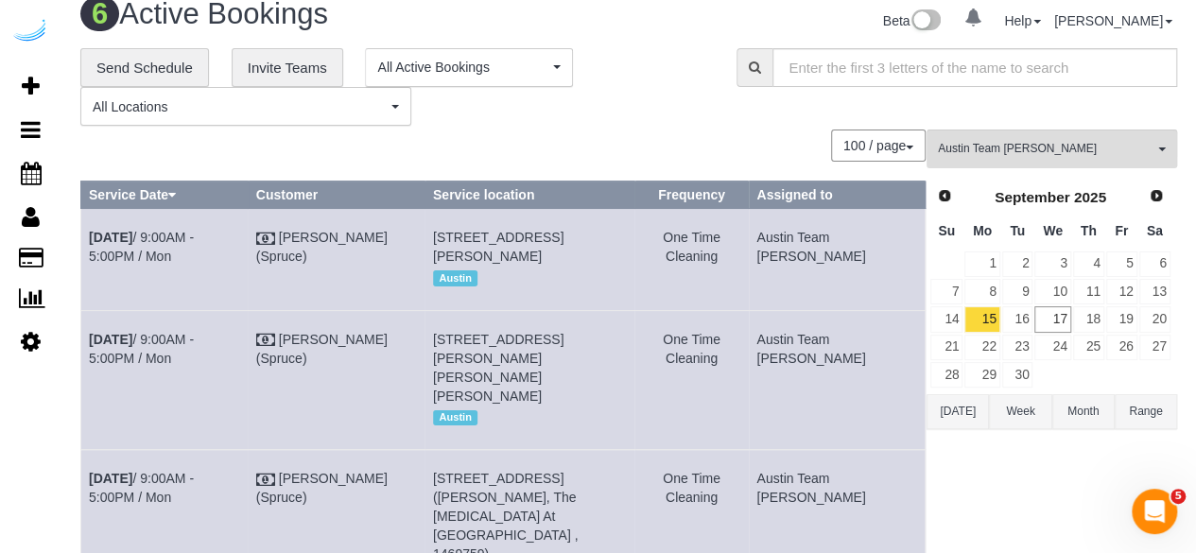
scroll to position [0, 0]
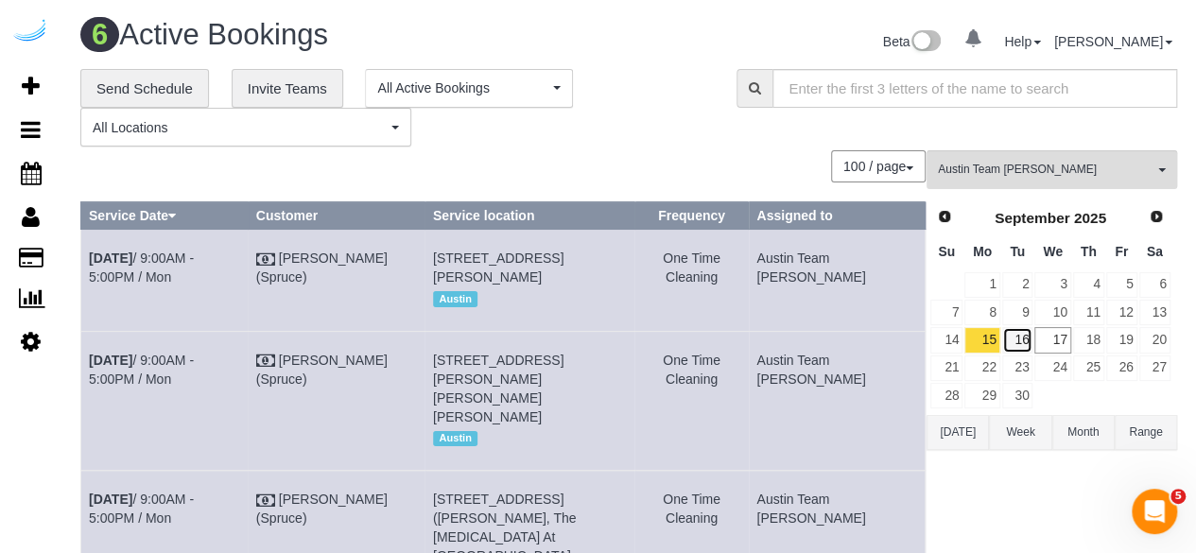
click at [1018, 336] on link "16" at bounding box center [1017, 340] width 31 height 26
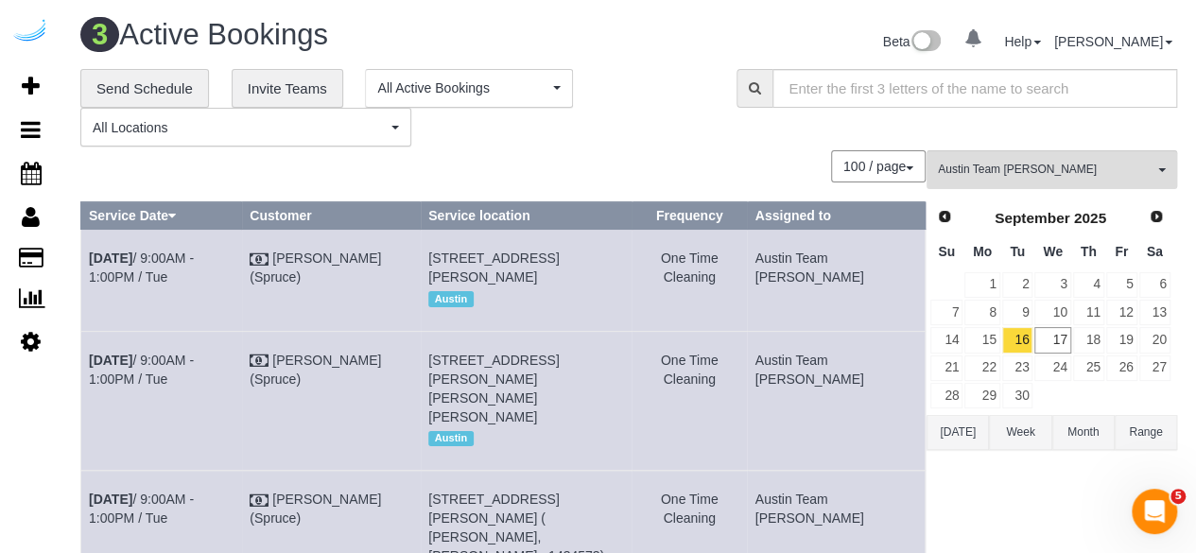
scroll to position [9, 0]
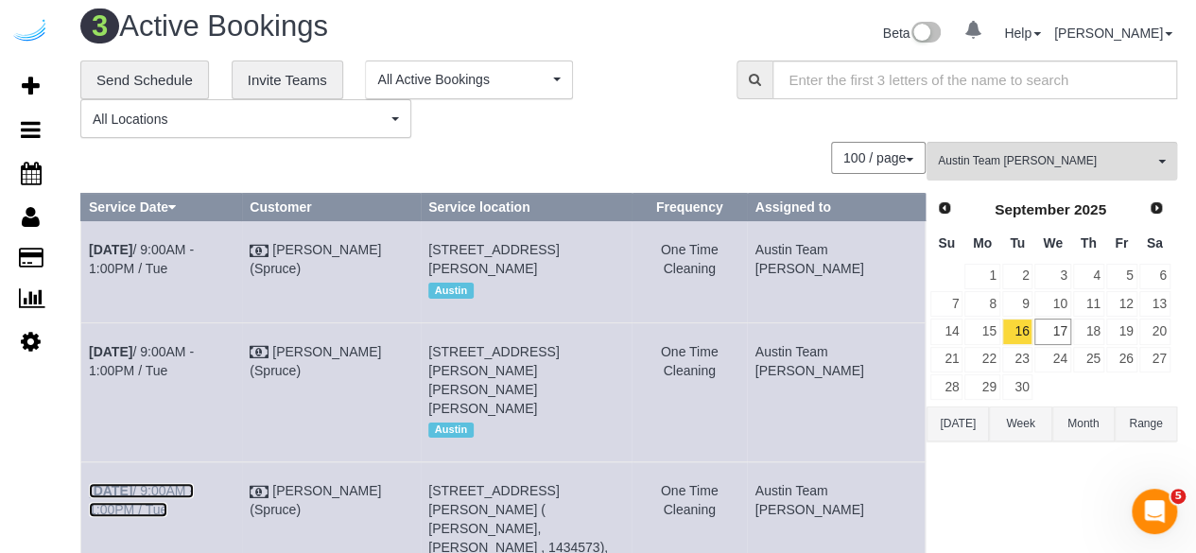
click at [194, 505] on link "Sep 16th / 9:00AM - 1:00PM / Tue" at bounding box center [141, 500] width 105 height 34
click at [194, 504] on link "Sep 16th / 9:00AM - 1:00PM / Tue" at bounding box center [141, 500] width 105 height 34
click at [194, 378] on link "Sep 16th / 9:00AM - 1:00PM / Tue" at bounding box center [141, 361] width 105 height 34
click at [194, 251] on link "Sep 16th / 9:00AM - 1:00PM / Tue" at bounding box center [141, 259] width 105 height 34
click at [1046, 334] on link "17" at bounding box center [1052, 331] width 36 height 26
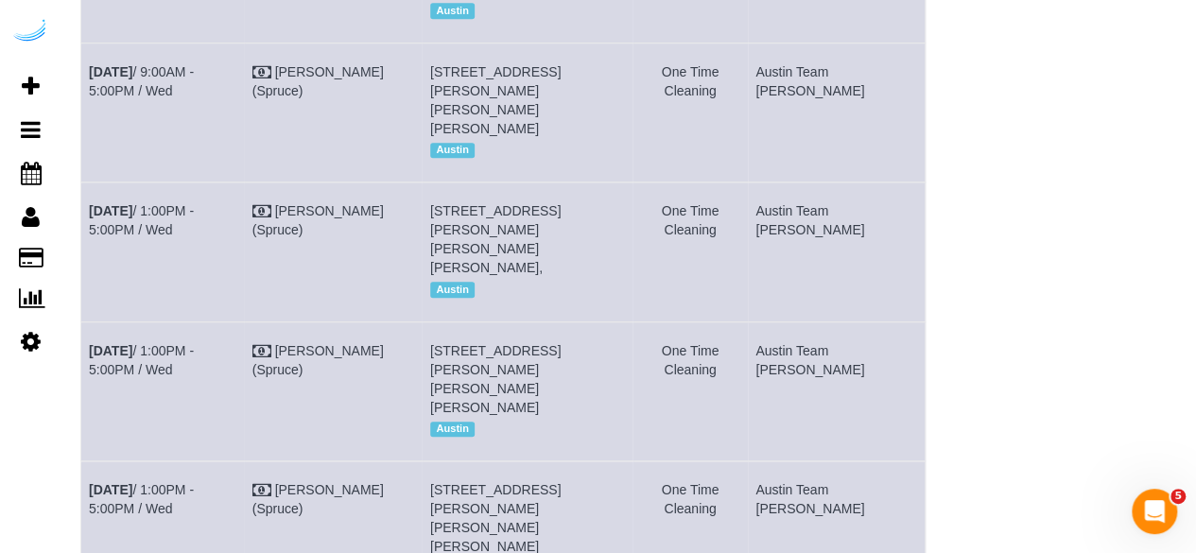
scroll to position [107, 0]
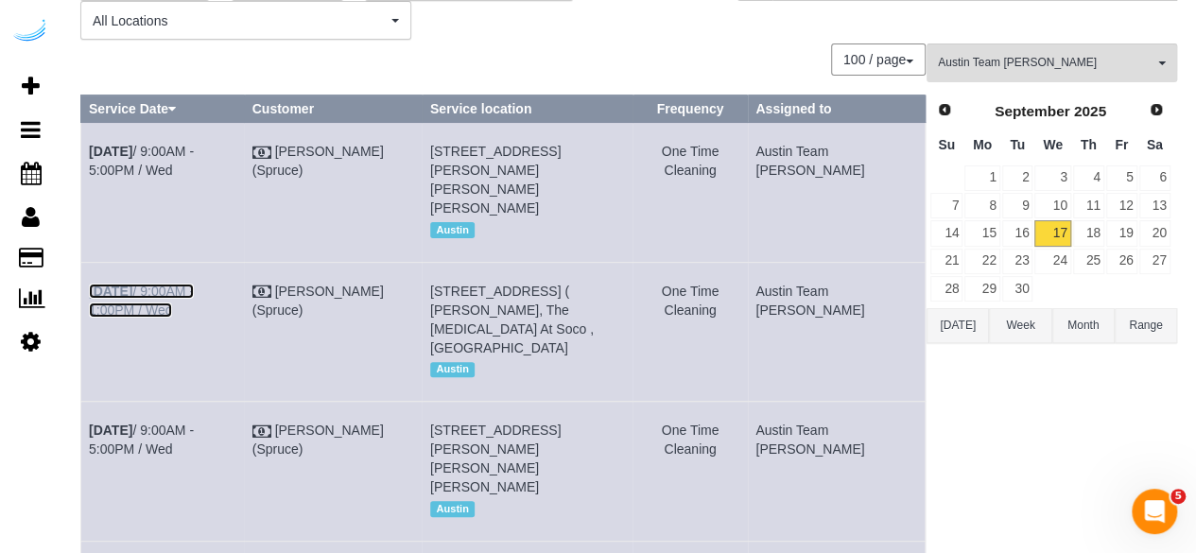
click at [194, 284] on link "Sep 17th / 9:00AM - 1:00PM / Wed" at bounding box center [141, 301] width 105 height 34
click at [163, 151] on link "Sep 17th / 9:00AM - 5:00PM / Wed" at bounding box center [141, 161] width 105 height 34
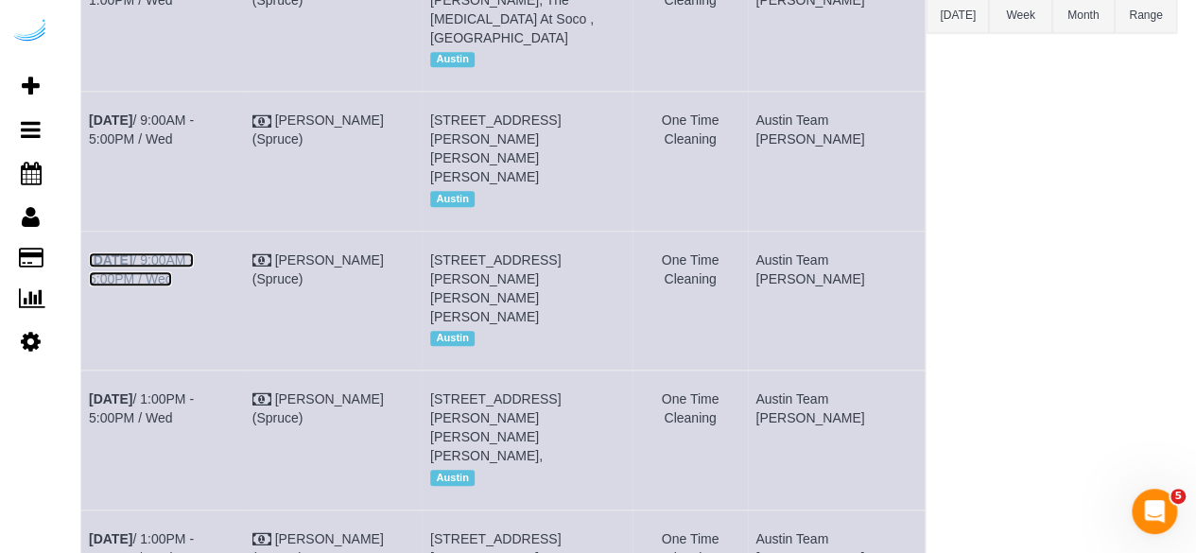
click at [194, 252] on link "Sep 17th / 9:00AM - 5:00PM / Wed" at bounding box center [141, 269] width 105 height 34
drag, startPoint x: 223, startPoint y: 119, endPoint x: 412, endPoint y: 4, distance: 221.4
click at [194, 119] on link "Sep 17th / 9:00AM - 5:00PM / Wed" at bounding box center [141, 129] width 105 height 34
click at [194, 391] on link "Sep 17th / 1:00PM - 5:00PM / Wed" at bounding box center [141, 408] width 105 height 34
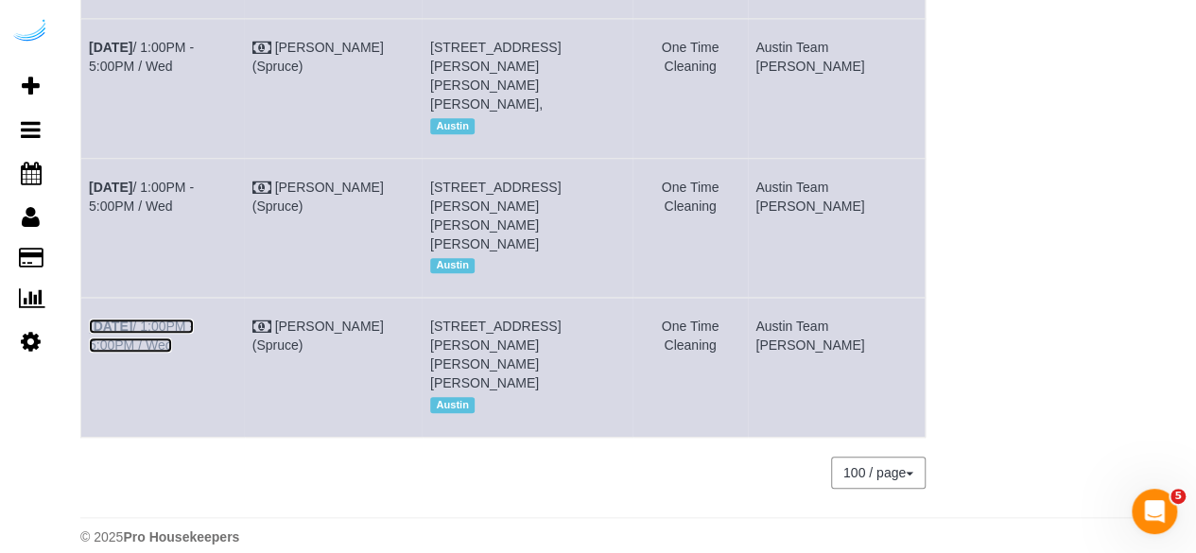
click at [194, 318] on link "Sep 17th / 1:00PM - 5:00PM / Wed" at bounding box center [141, 335] width 105 height 34
click at [194, 180] on link "Sep 17th / 1:00PM - 5:00PM / Wed" at bounding box center [141, 197] width 105 height 34
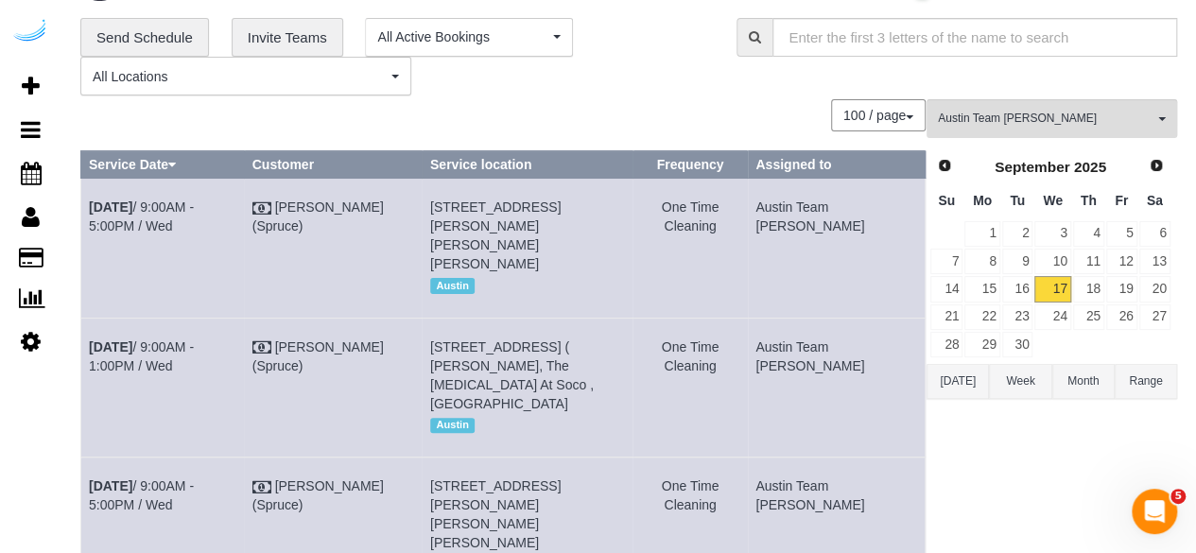
scroll to position [0, 0]
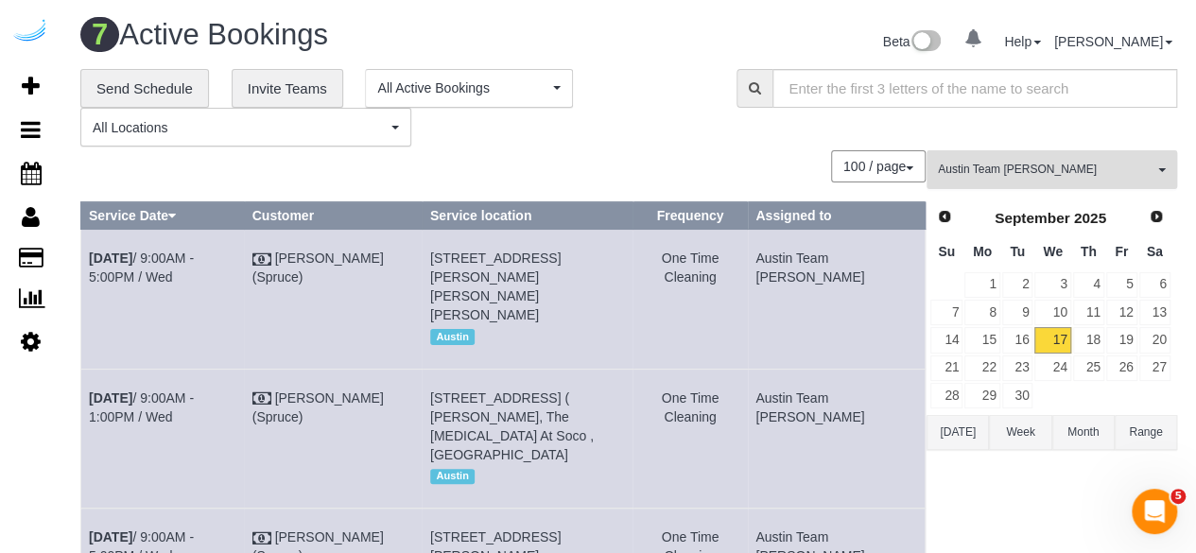
click at [1050, 156] on button "Austin Team Isabel All Teams" at bounding box center [1051, 169] width 250 height 39
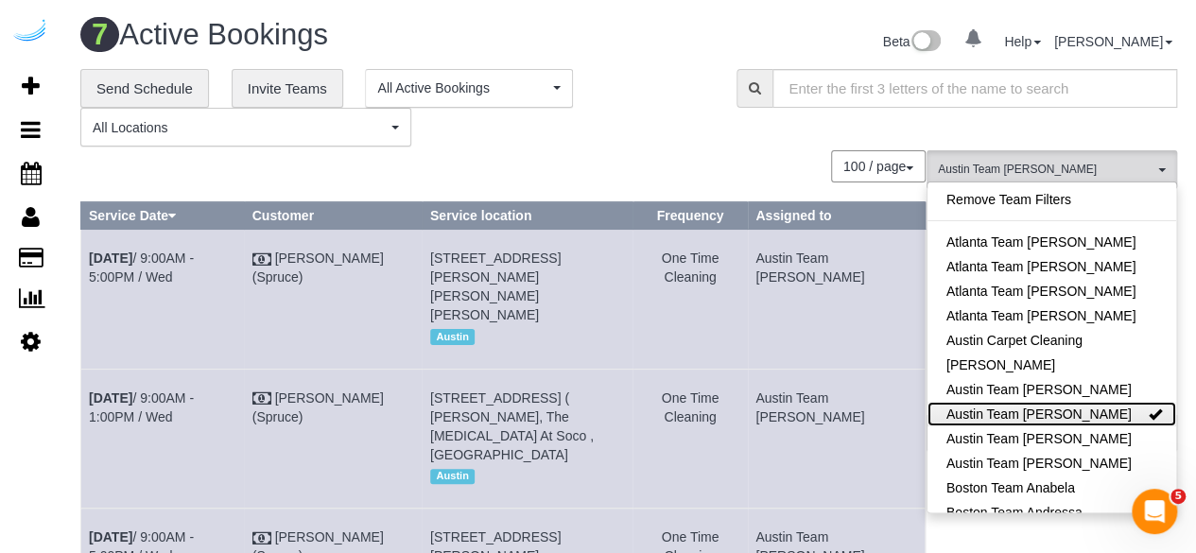
click at [1087, 417] on link "Austin Team [PERSON_NAME]" at bounding box center [1051, 414] width 249 height 25
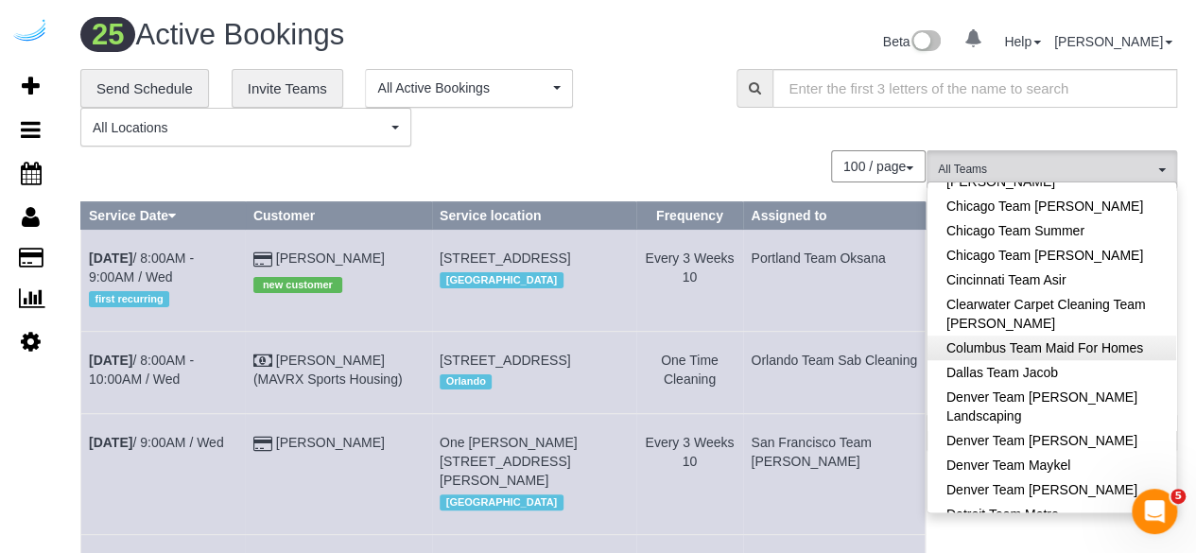
scroll to position [378, 0]
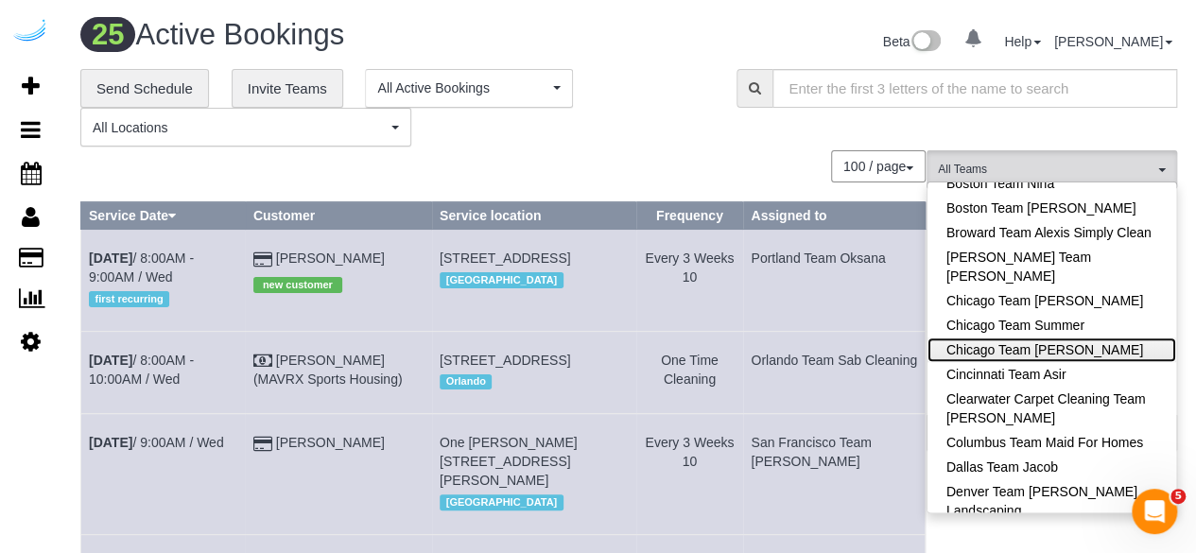
click at [1094, 360] on link "Chicago Team Wesley" at bounding box center [1051, 349] width 249 height 25
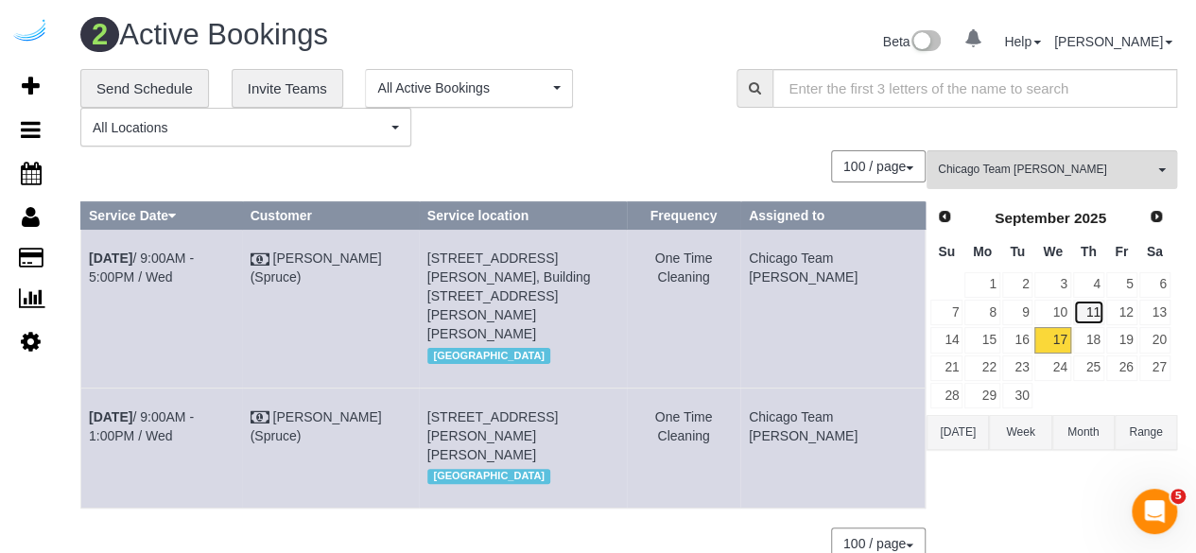
click at [1093, 315] on link "11" at bounding box center [1088, 313] width 31 height 26
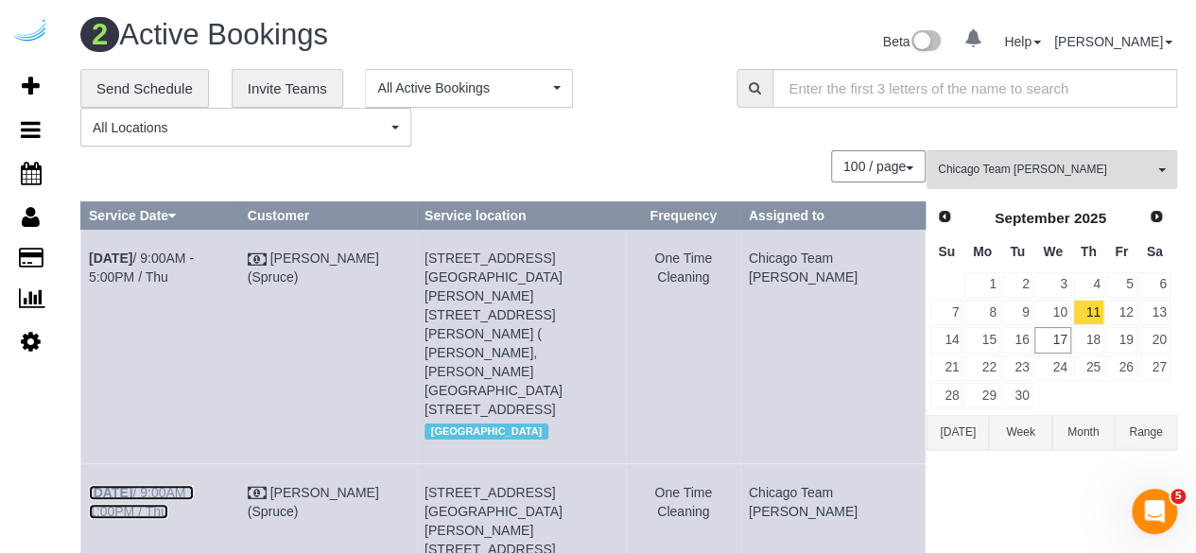
click at [194, 485] on link "Sep 11th / 9:00AM - 1:00PM / Thu" at bounding box center [141, 502] width 105 height 34
drag, startPoint x: 192, startPoint y: 256, endPoint x: 202, endPoint y: 224, distance: 33.8
click at [192, 256] on link "Sep 11th / 9:00AM - 5:00PM / Thu" at bounding box center [141, 267] width 105 height 34
click at [1119, 309] on link "12" at bounding box center [1121, 313] width 31 height 26
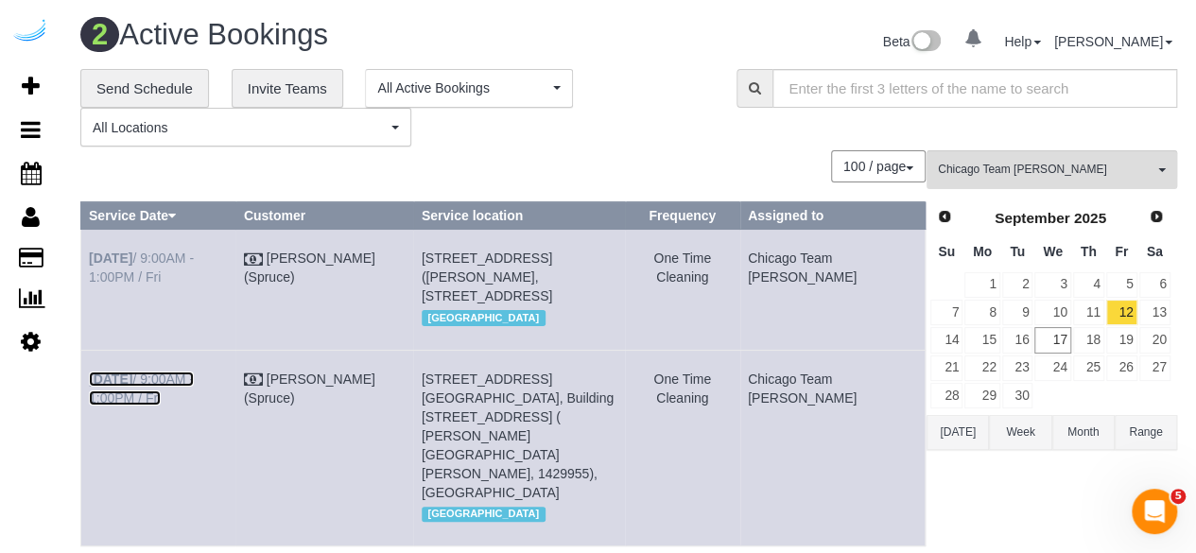
drag, startPoint x: 215, startPoint y: 373, endPoint x: 251, endPoint y: 257, distance: 122.0
click at [194, 375] on link "Sep 12th / 9:00AM - 1:00PM / Fri" at bounding box center [141, 388] width 105 height 34
click at [194, 260] on link "Sep 12th / 9:00AM - 1:00PM / Fri" at bounding box center [141, 267] width 105 height 34
click at [988, 339] on link "15" at bounding box center [981, 340] width 35 height 26
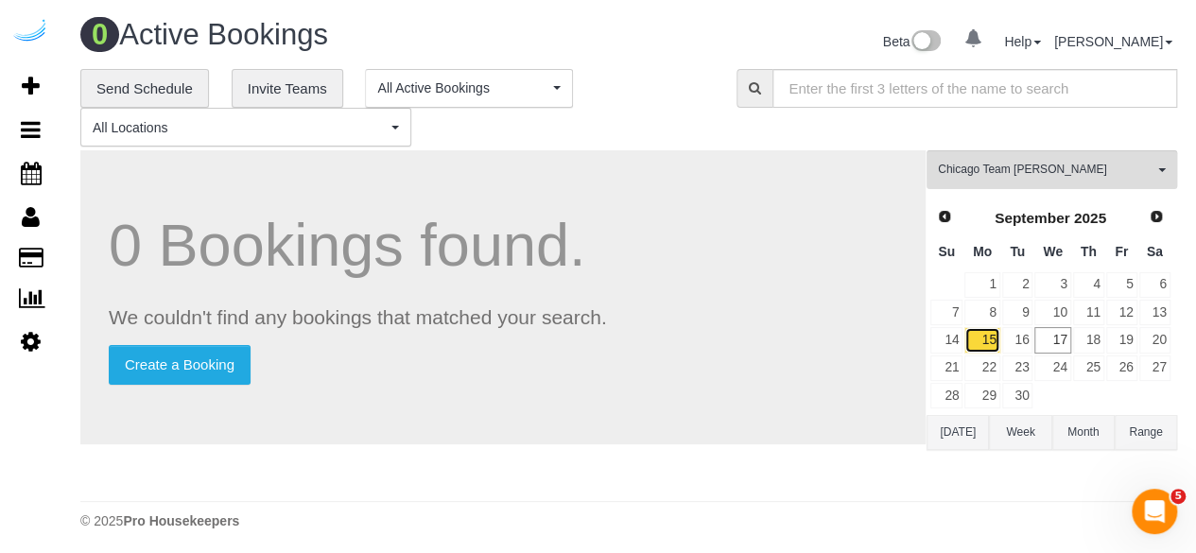
click at [985, 333] on link "15" at bounding box center [981, 340] width 35 height 26
click at [1015, 339] on link "16" at bounding box center [1017, 340] width 31 height 26
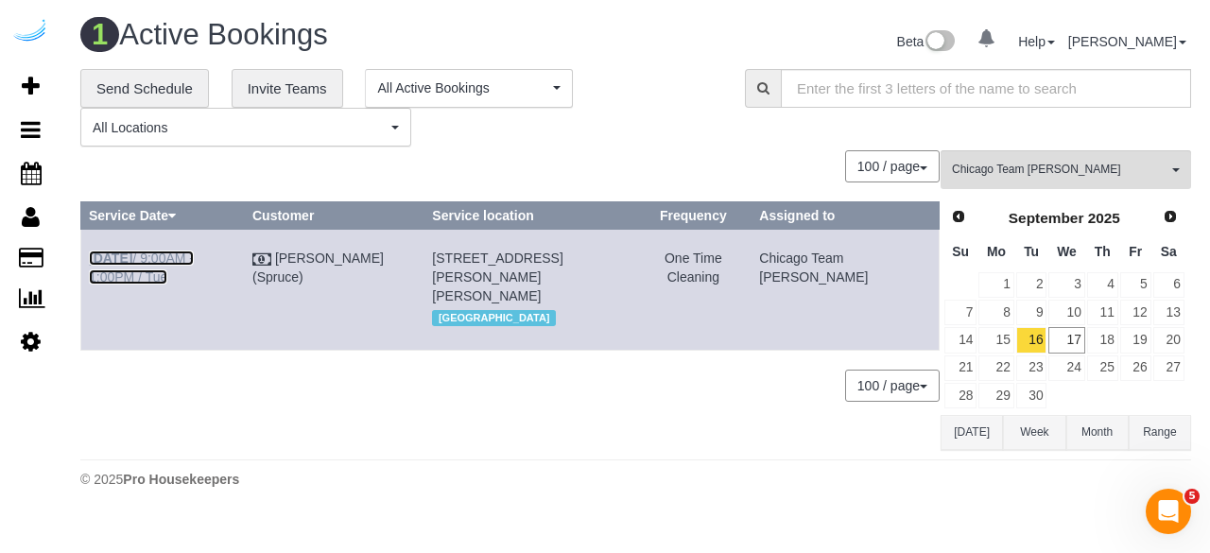
drag, startPoint x: 221, startPoint y: 258, endPoint x: 209, endPoint y: 245, distance: 18.1
click at [194, 258] on link "Sep 16th / 9:00AM - 1:00PM / Tue" at bounding box center [141, 267] width 105 height 34
click at [1062, 337] on link "17" at bounding box center [1066, 340] width 36 height 26
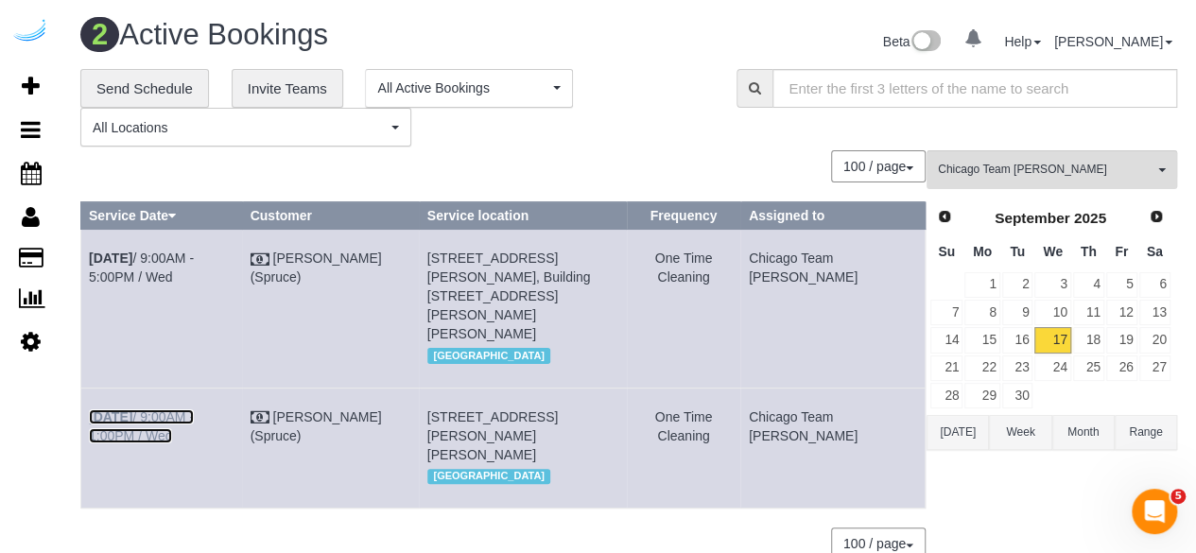
click at [194, 409] on link "Sep 17th / 9:00AM - 1:00PM / Wed" at bounding box center [141, 426] width 105 height 34
click at [159, 409] on link "Sep 17th / 9:00AM - 1:00PM / Wed" at bounding box center [141, 426] width 105 height 34
click at [132, 257] on b "Sep 17th" at bounding box center [110, 257] width 43 height 15
click at [973, 169] on span "Chicago Team Wesley" at bounding box center [1045, 170] width 215 height 16
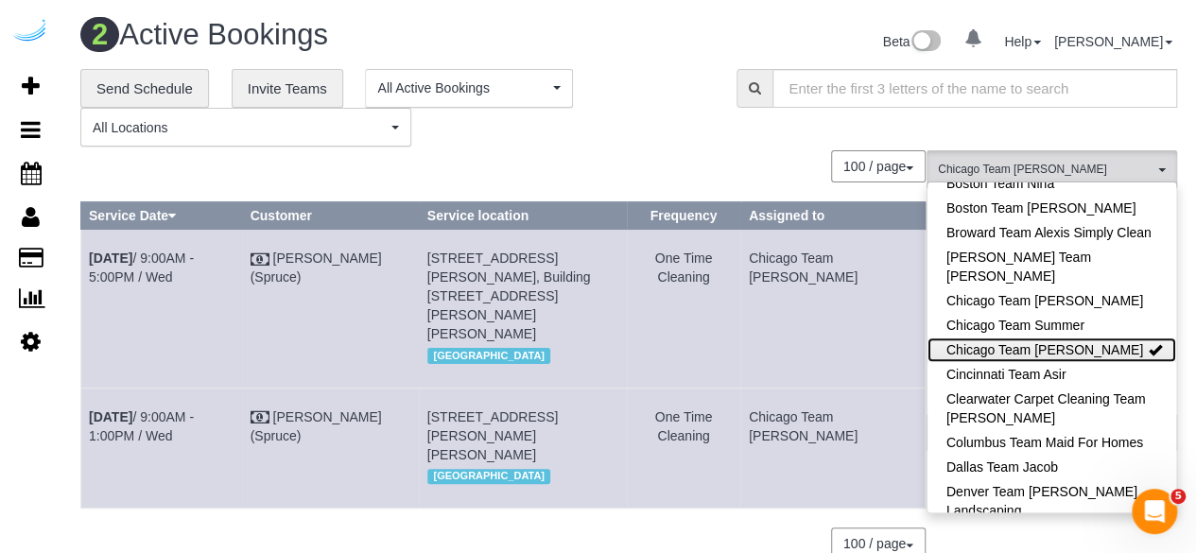
click at [1085, 353] on link "Chicago Team Wesley" at bounding box center [1051, 349] width 249 height 25
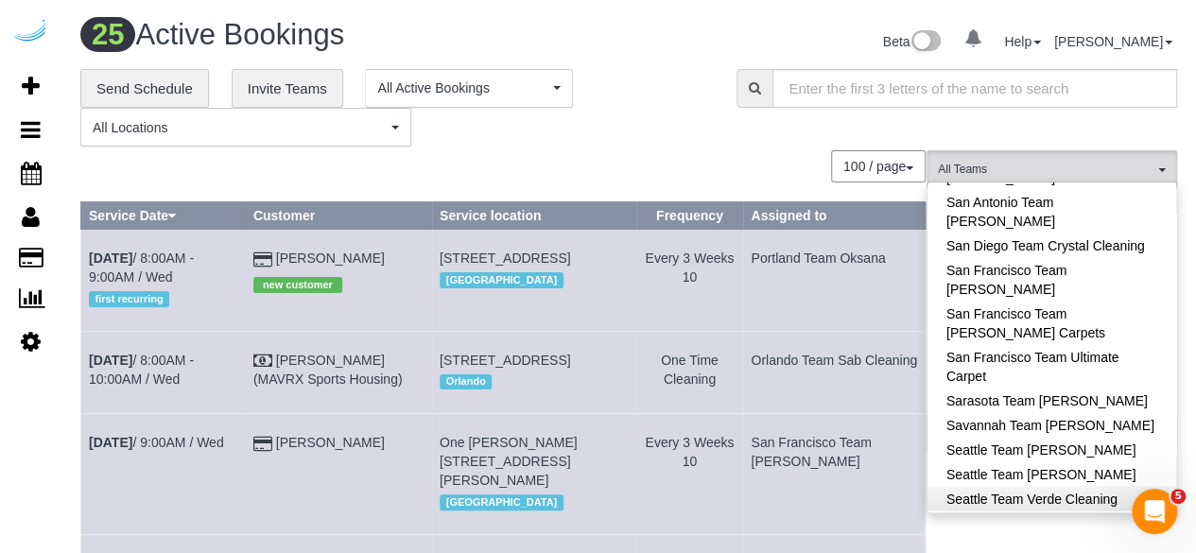
scroll to position [1890, 0]
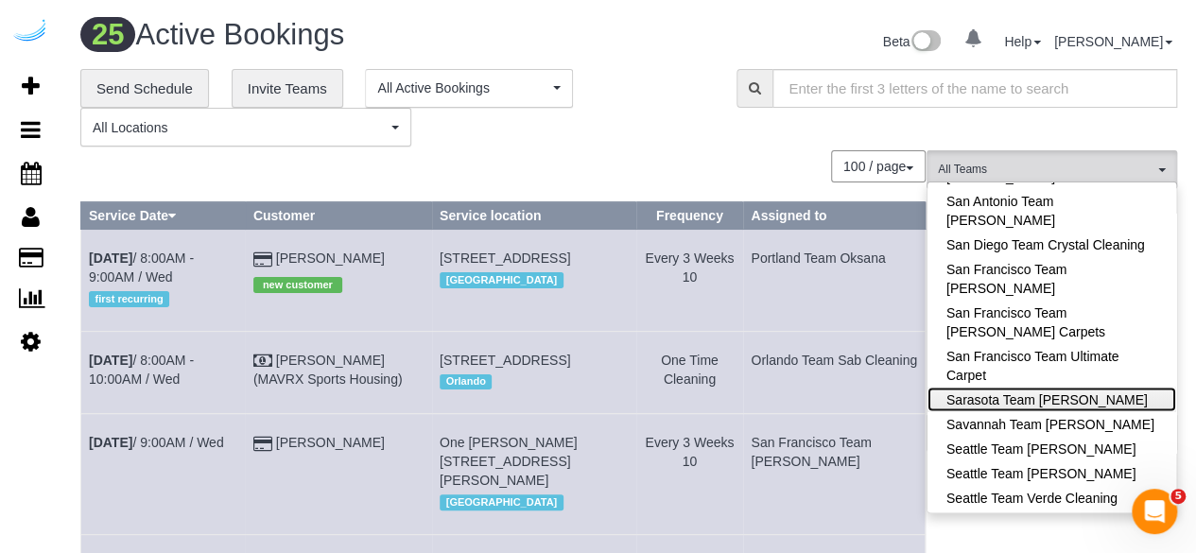
click at [1064, 387] on link "Sarasota Team [PERSON_NAME]" at bounding box center [1051, 399] width 249 height 25
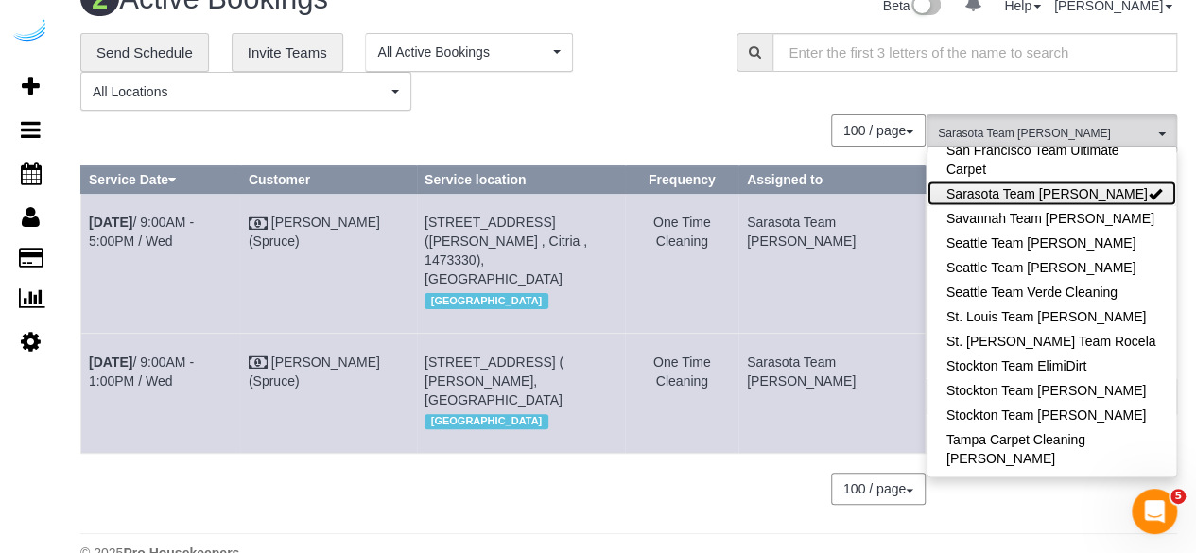
scroll to position [72, 0]
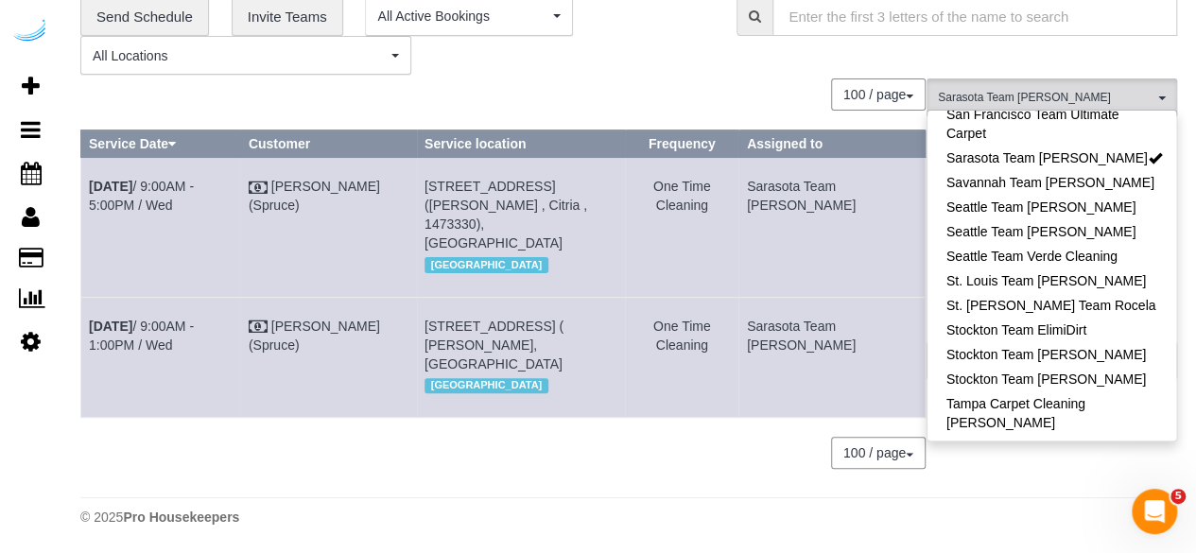
click at [1094, 527] on link "Tampa Team Leidiana" at bounding box center [1051, 539] width 249 height 25
click at [1067, 481] on div "Sarasota Team Juan , Tampa Team Leidiana All Teams Remove Team Filters Atlanta …" at bounding box center [1051, 282] width 250 height 409
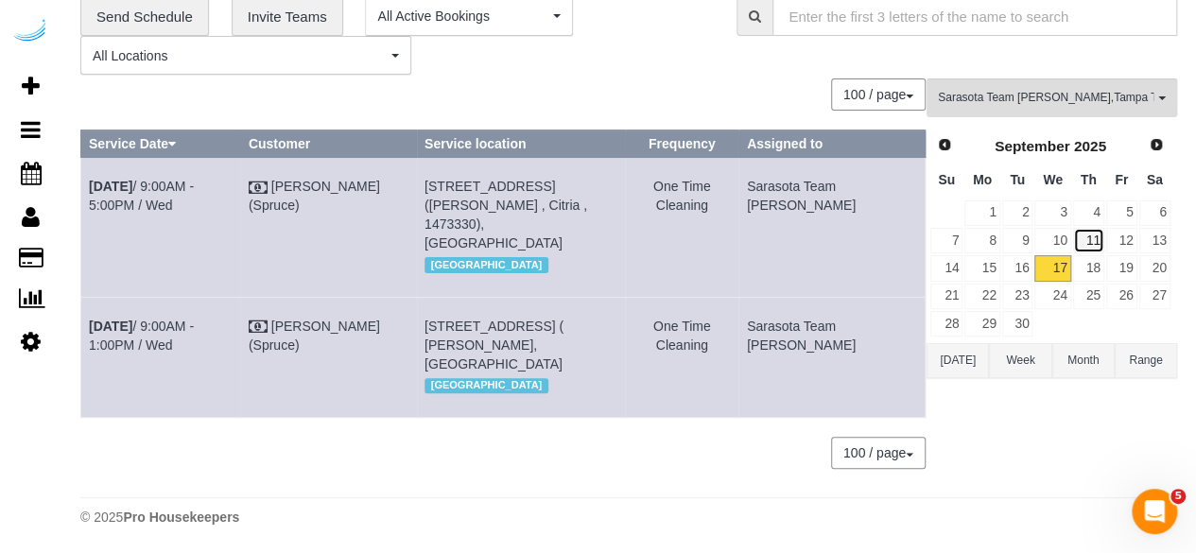
click at [1091, 235] on link "11" at bounding box center [1088, 241] width 31 height 26
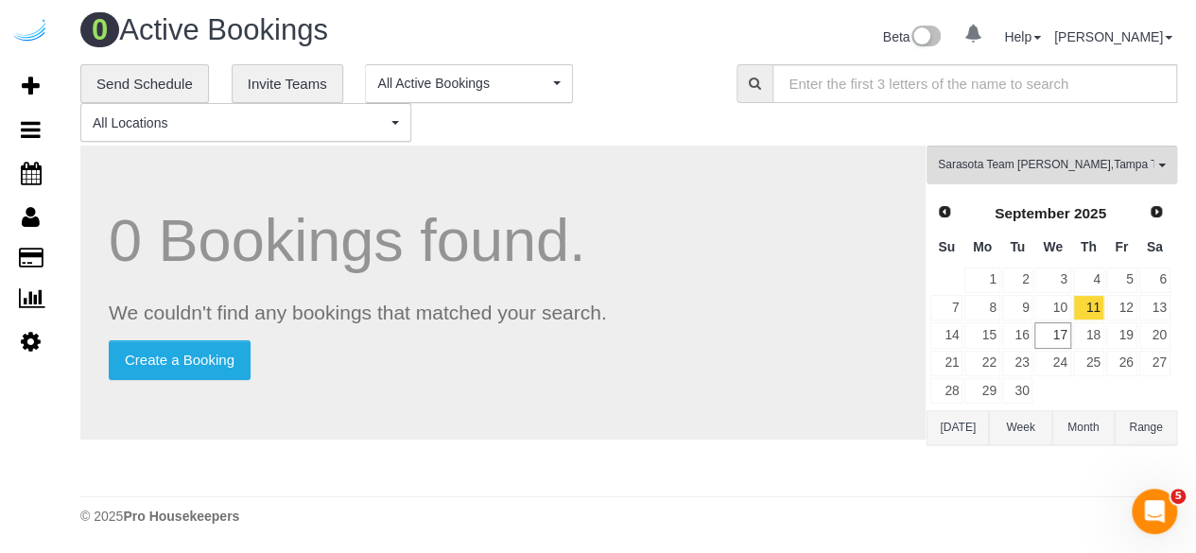
scroll to position [3, 0]
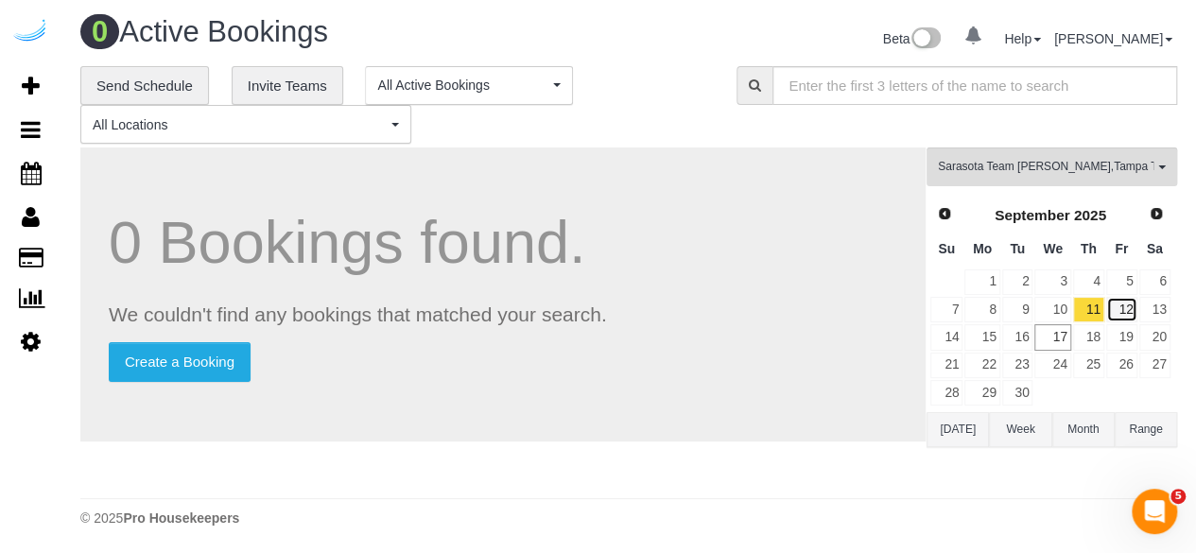
click at [1127, 312] on link "12" at bounding box center [1121, 310] width 31 height 26
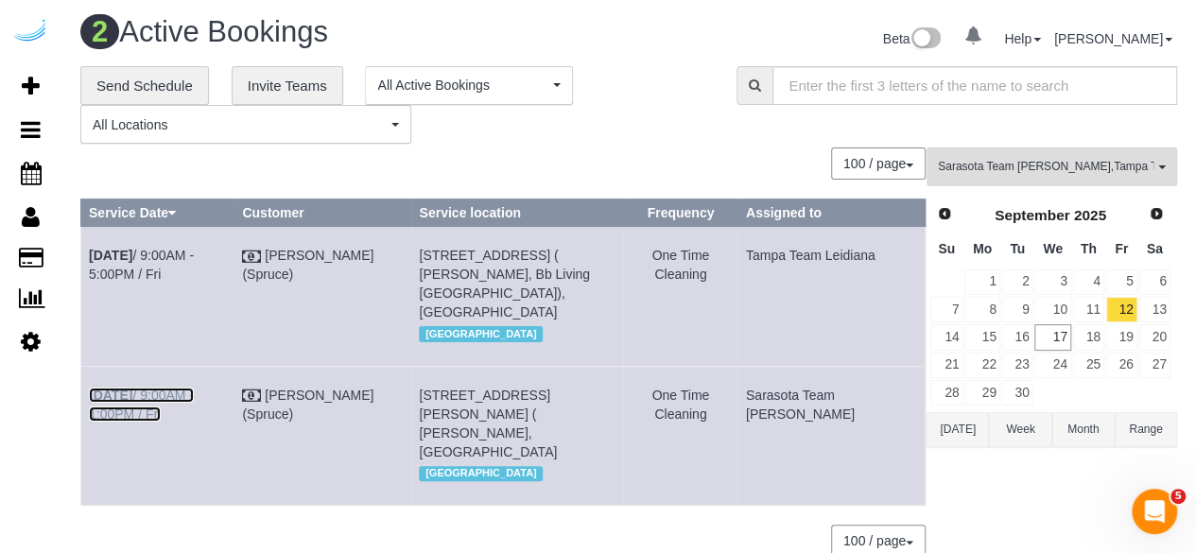
click at [194, 413] on link "Sep 12th / 9:00AM - 1:00PM / Fri" at bounding box center [141, 404] width 105 height 34
click at [194, 250] on link "Sep 12th / 9:00AM - 5:00PM / Fri" at bounding box center [141, 265] width 105 height 34
click at [987, 325] on link "15" at bounding box center [981, 337] width 35 height 26
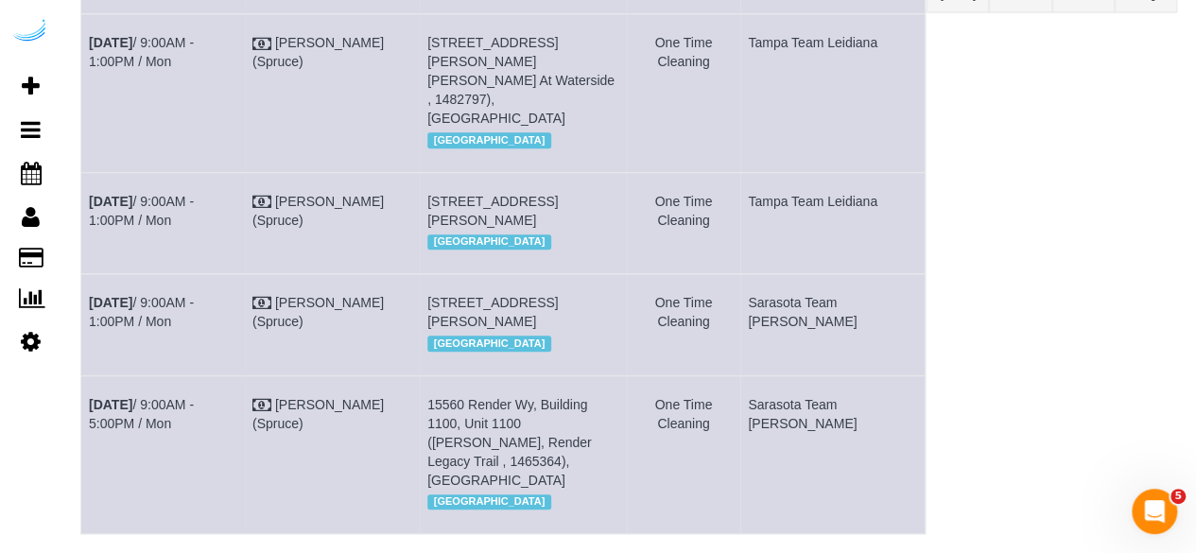
scroll to position [497, 0]
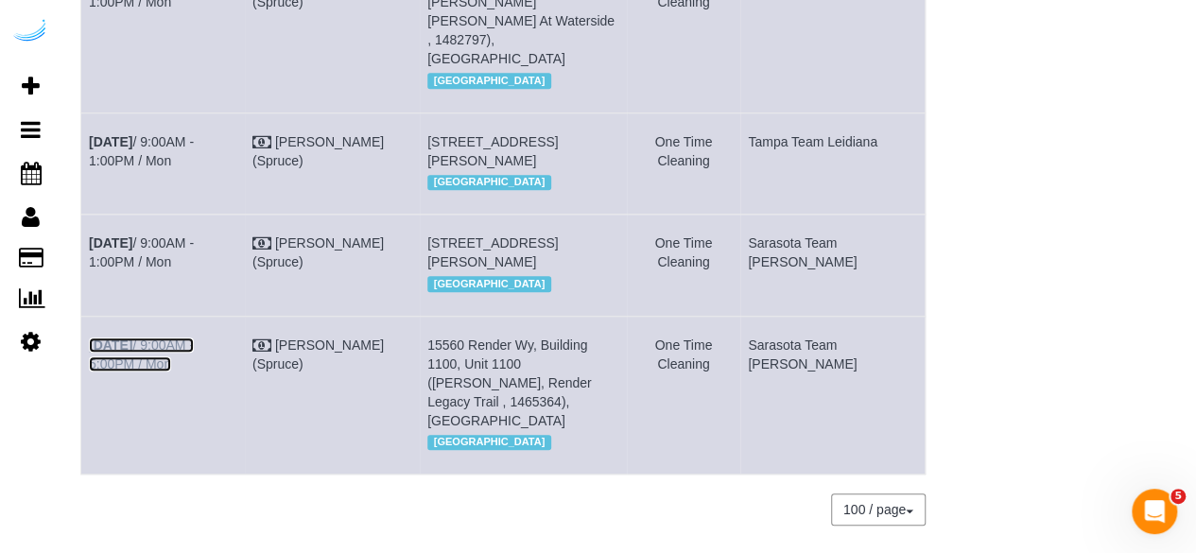
click at [194, 371] on link "Sep 15th / 9:00AM - 5:00PM / Mon" at bounding box center [141, 354] width 105 height 34
click at [201, 267] on td "Sep 15th / 9:00AM - 1:00PM / Mon" at bounding box center [163, 265] width 164 height 101
click at [194, 262] on link "Sep 15th / 9:00AM - 1:00PM / Mon" at bounding box center [141, 252] width 105 height 34
click at [194, 139] on link "Sep 15th / 9:00AM - 1:00PM / Mon" at bounding box center [141, 151] width 105 height 34
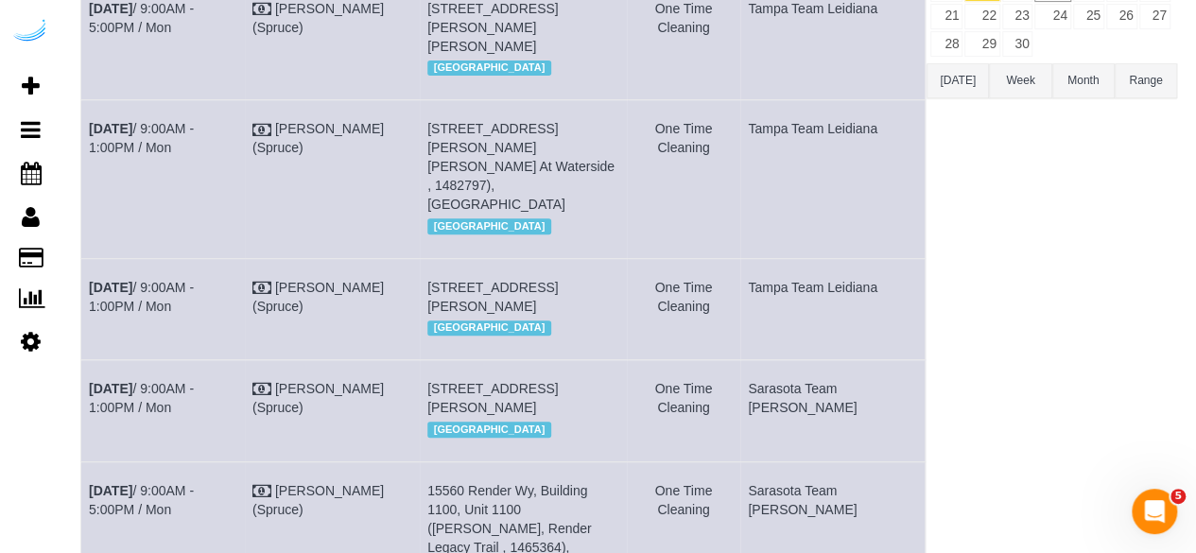
scroll to position [308, 0]
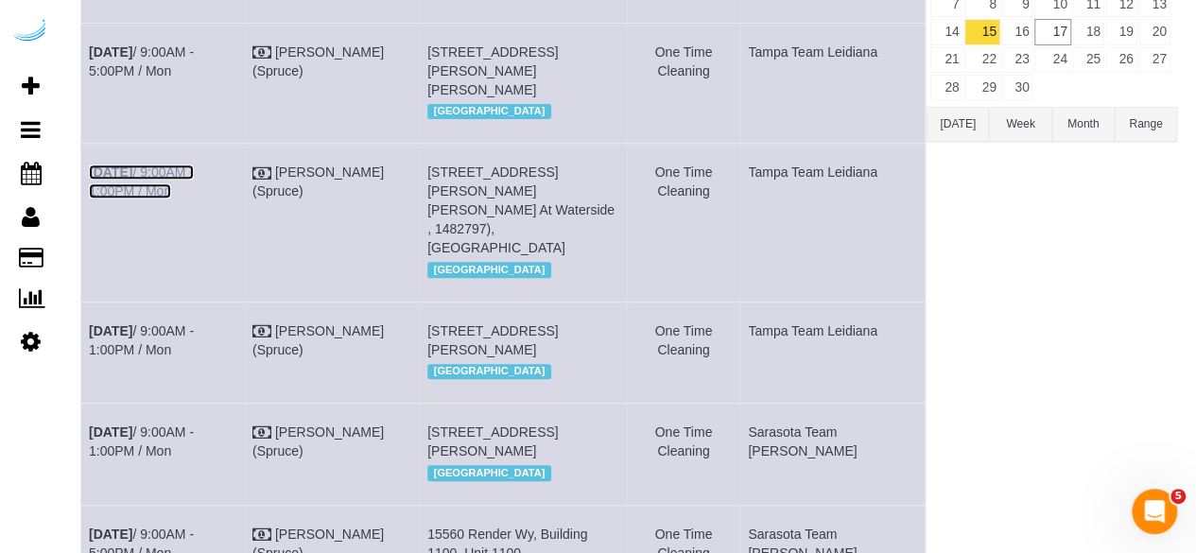
click at [178, 184] on link "Sep 15th / 9:00AM - 1:00PM / Mon" at bounding box center [141, 181] width 105 height 34
click at [194, 47] on link "Sep 15th / 9:00AM - 5:00PM / Mon" at bounding box center [141, 61] width 105 height 34
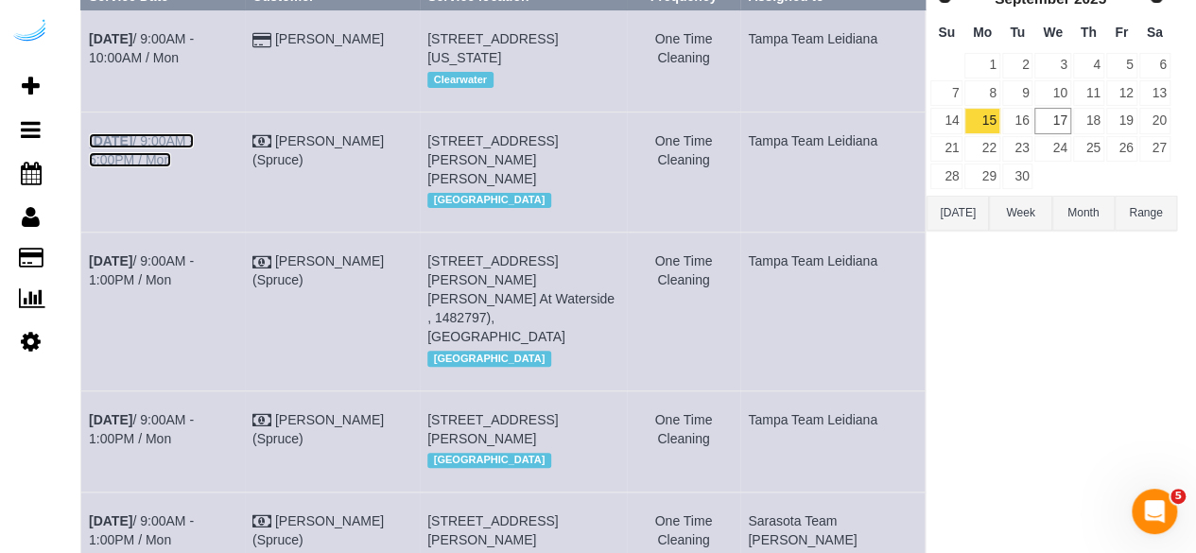
scroll to position [119, 0]
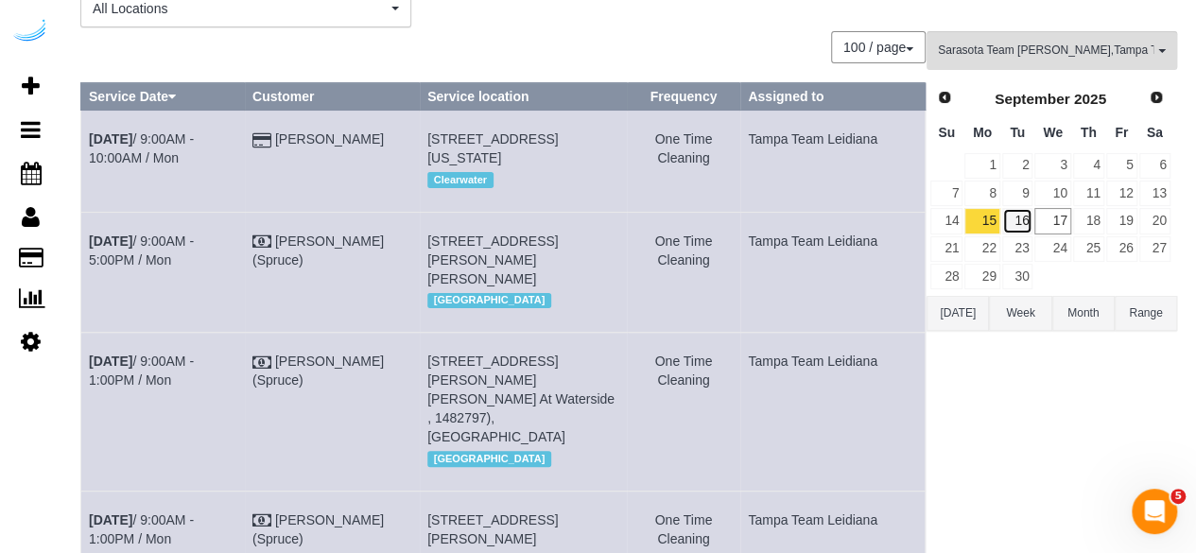
click at [1018, 215] on link "16" at bounding box center [1017, 221] width 31 height 26
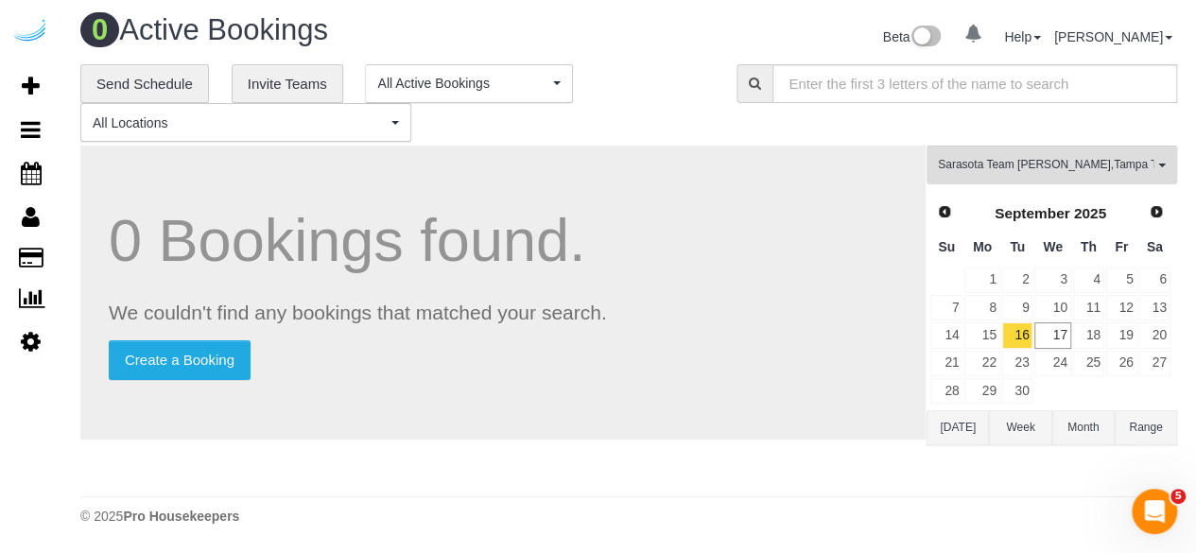
scroll to position [3, 0]
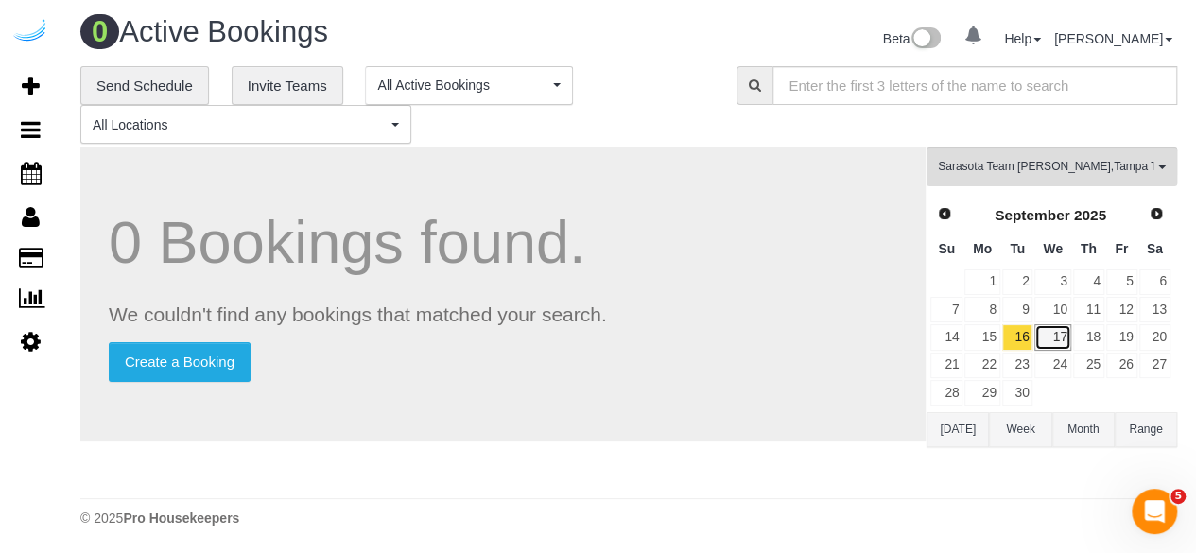
click at [1060, 326] on link "17" at bounding box center [1052, 337] width 36 height 26
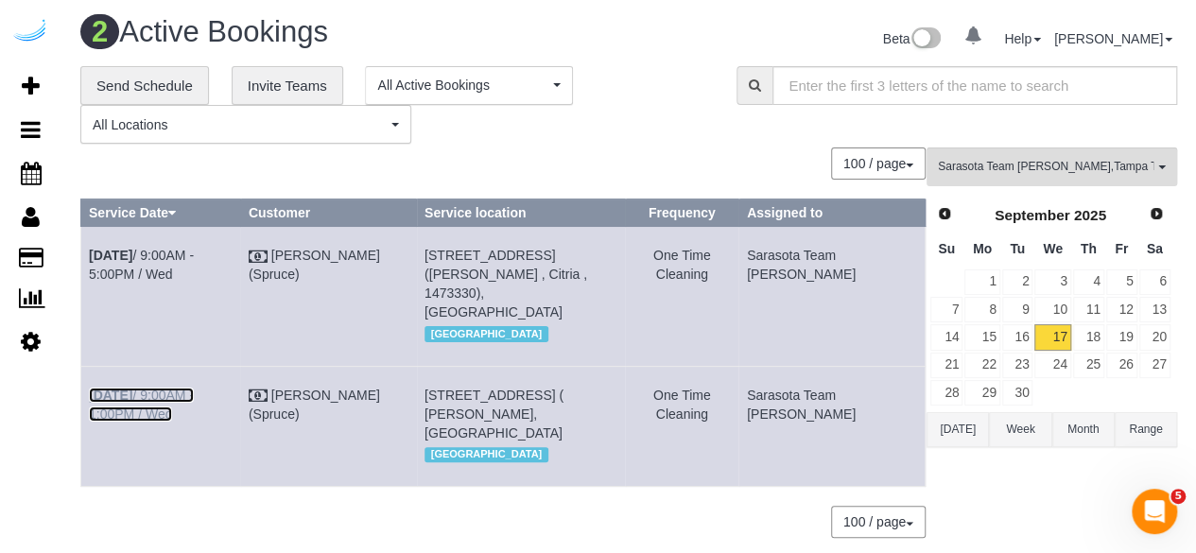
click at [194, 387] on link "Sep 17th / 9:00AM - 1:00PM / Wed" at bounding box center [141, 404] width 105 height 34
click at [194, 258] on link "Sep 17th / 9:00AM - 5:00PM / Wed" at bounding box center [141, 265] width 105 height 34
drag, startPoint x: 1047, startPoint y: 173, endPoint x: 1049, endPoint y: 211, distance: 37.9
click at [1047, 173] on span "Sarasota Team Juan , Tampa Team Leidiana" at bounding box center [1045, 167] width 215 height 16
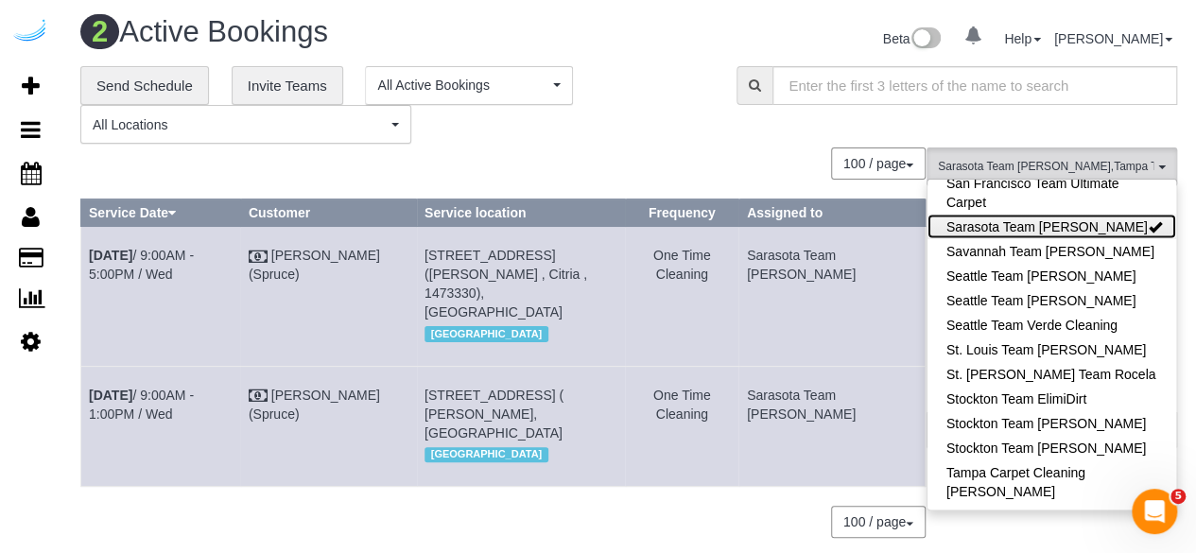
scroll to position [1790, 0]
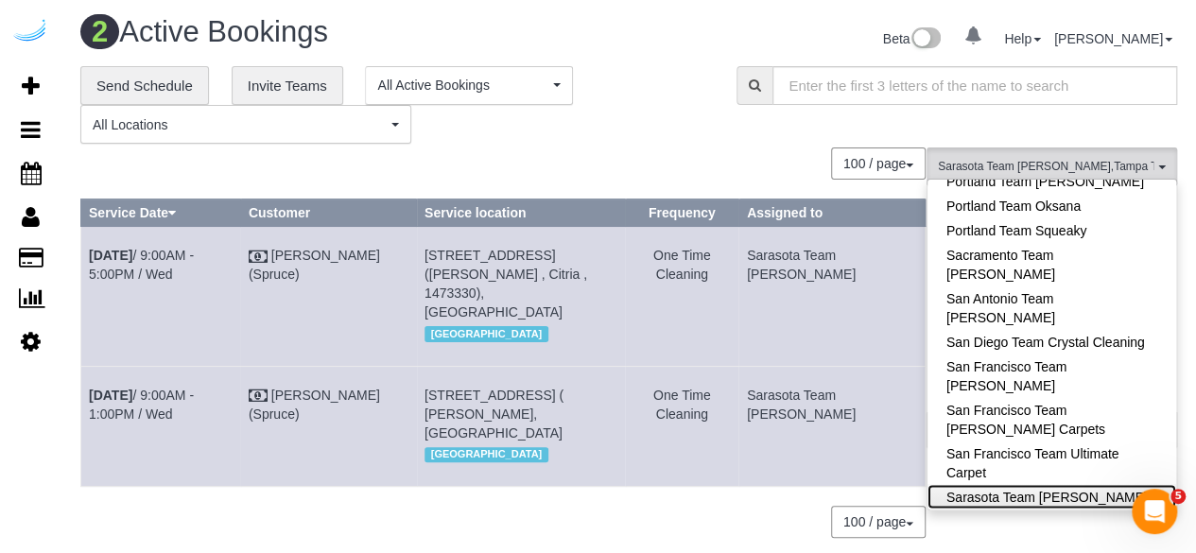
click at [1079, 484] on link "Sarasota Team Juan" at bounding box center [1051, 496] width 249 height 25
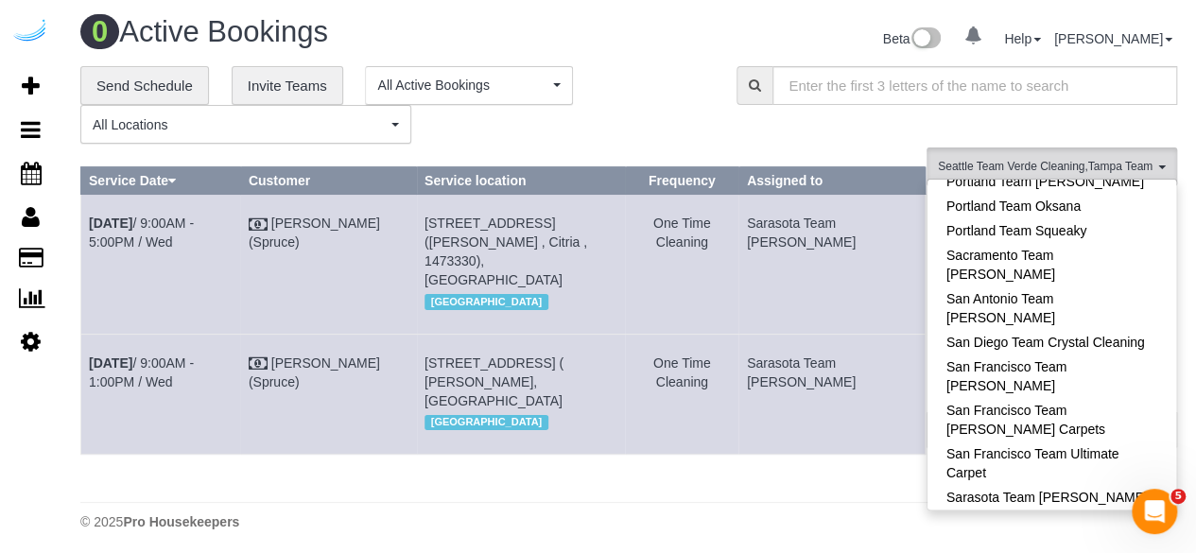
scroll to position [0, 0]
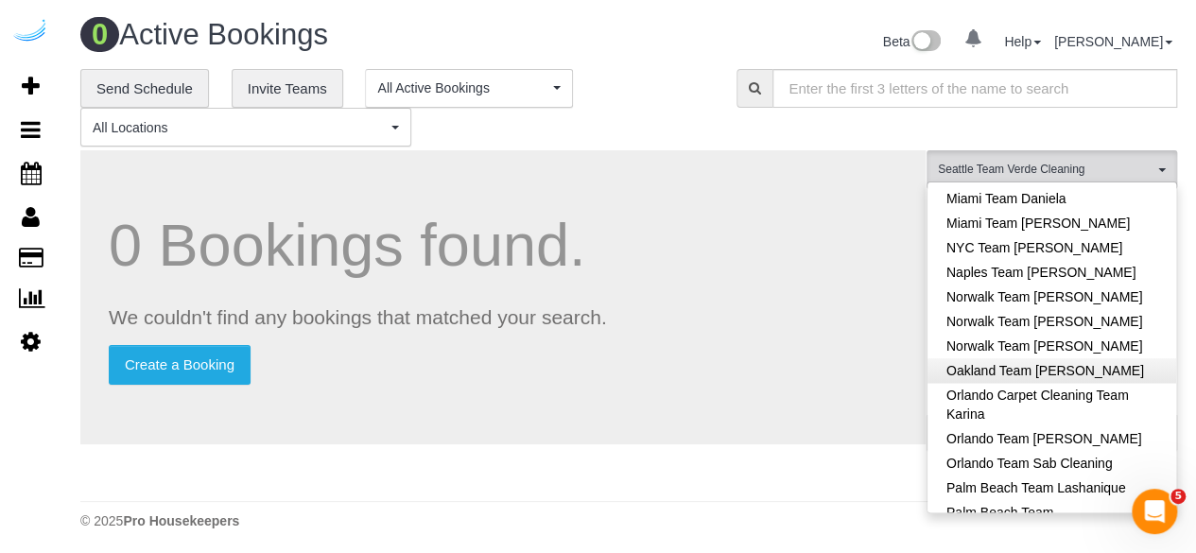
scroll to position [1209, 0]
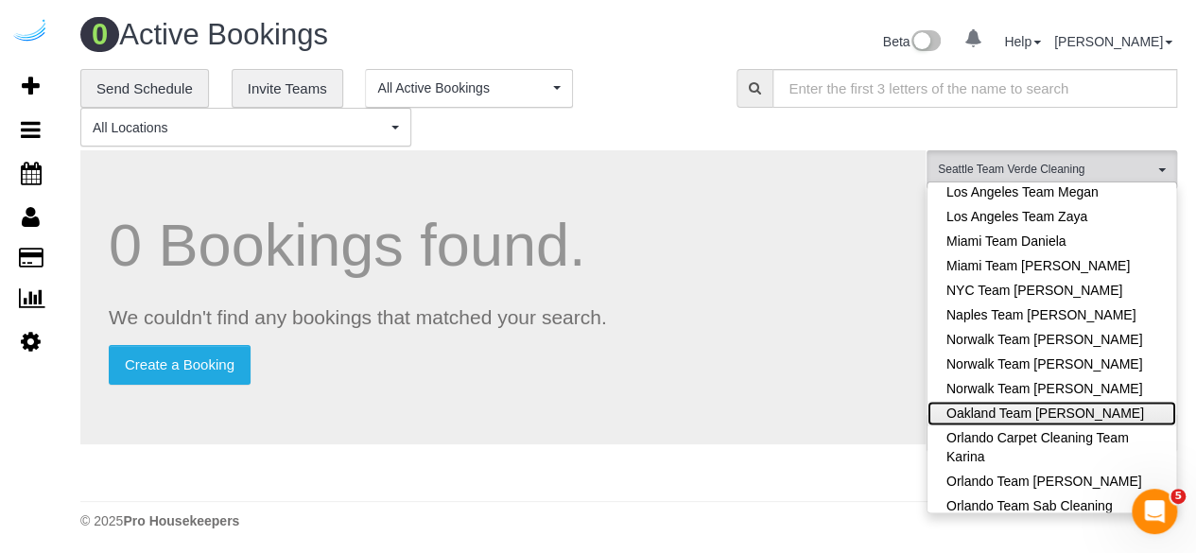
click at [1078, 401] on link "Oakland Team [PERSON_NAME]" at bounding box center [1051, 413] width 249 height 25
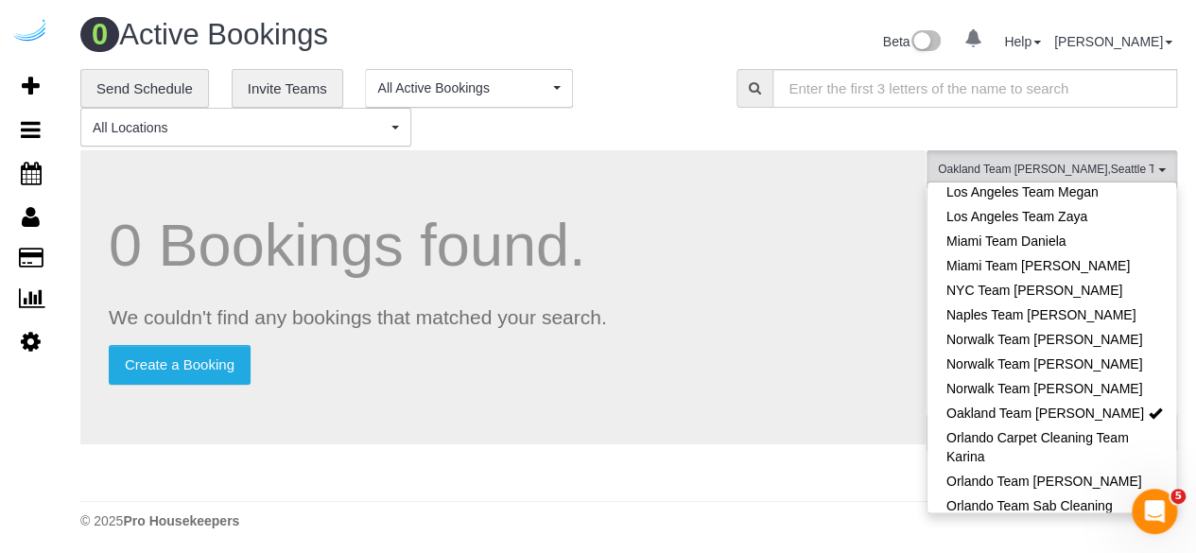
click at [771, 250] on h1 "0 Bookings found." at bounding box center [503, 245] width 788 height 65
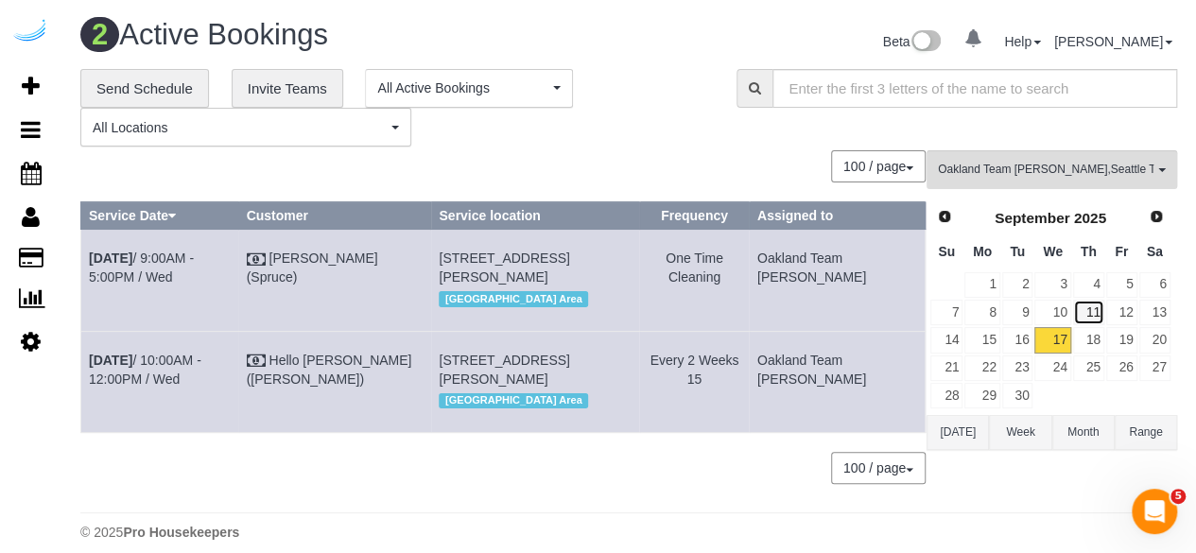
click at [1087, 307] on link "11" at bounding box center [1088, 313] width 31 height 26
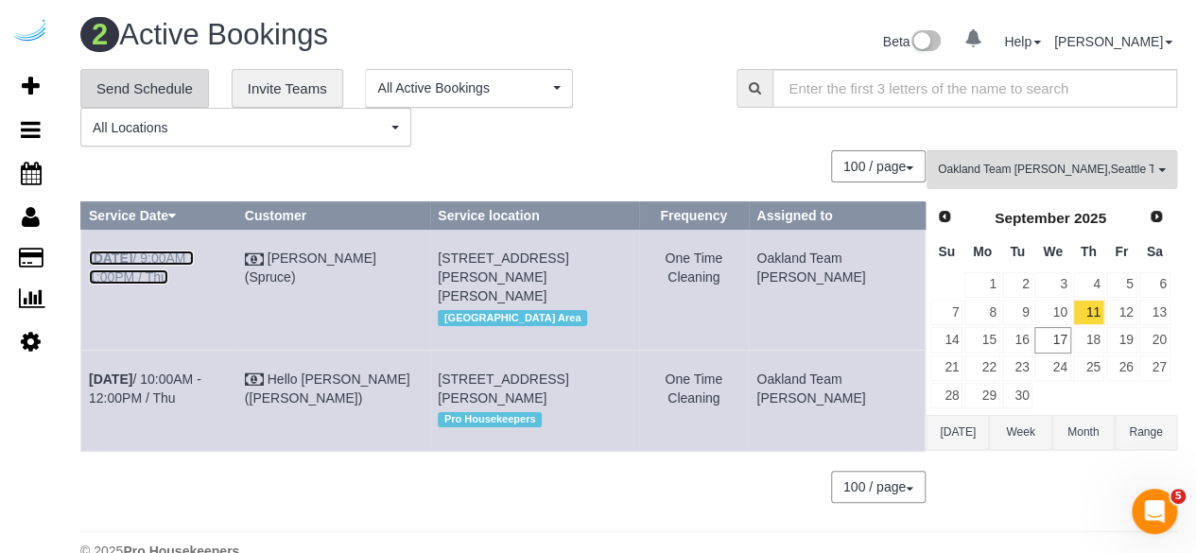
drag, startPoint x: 213, startPoint y: 257, endPoint x: 189, endPoint y: 104, distance: 154.9
click at [194, 257] on link "Sep 11th / 9:00AM - 1:00PM / Thu" at bounding box center [141, 267] width 105 height 34
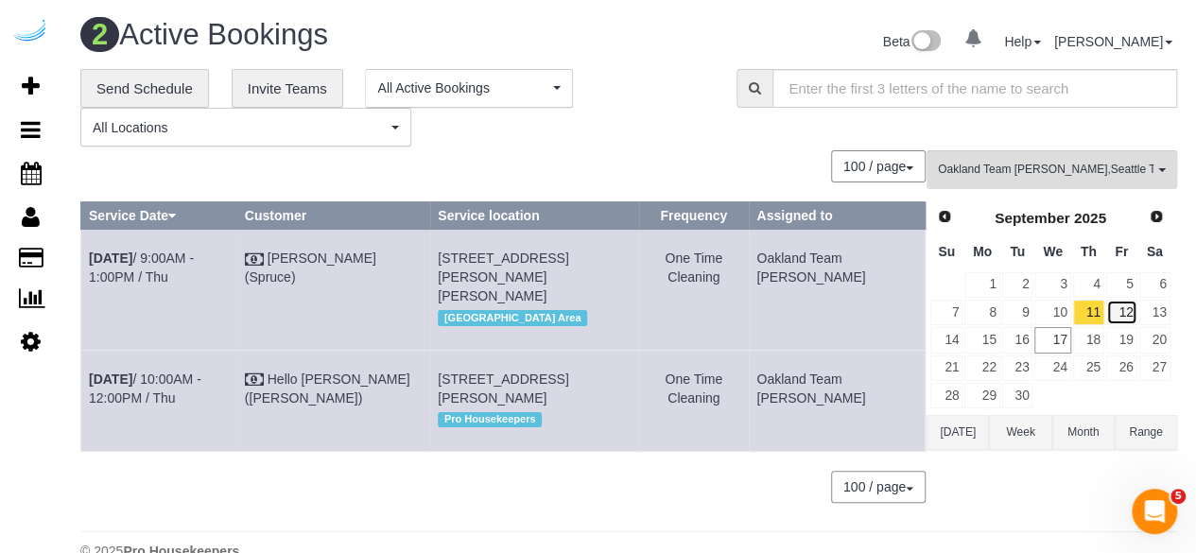
click at [1123, 309] on link "12" at bounding box center [1121, 313] width 31 height 26
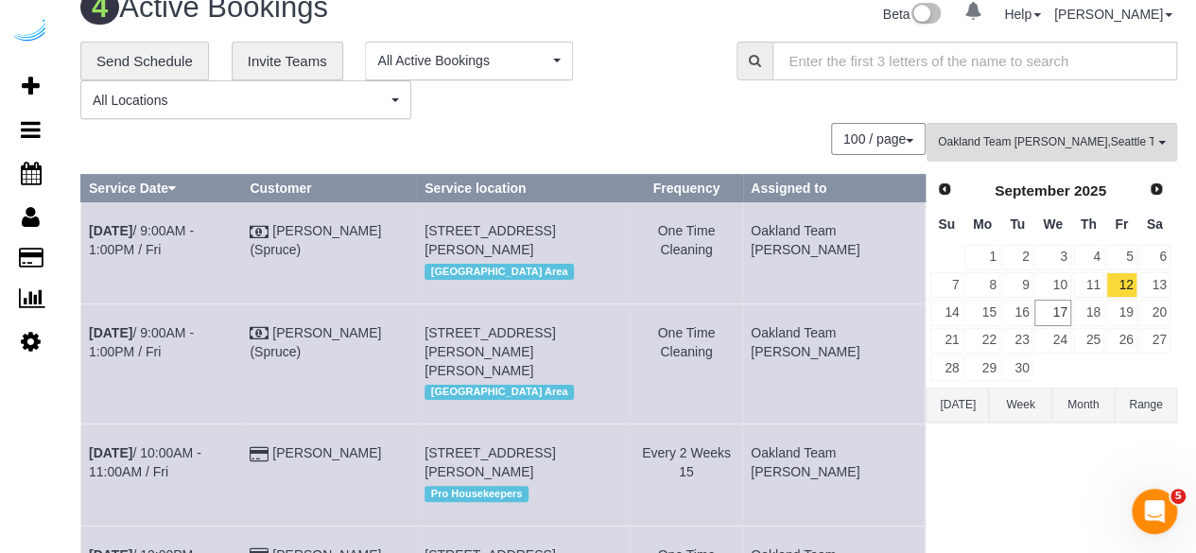
scroll to position [0, 0]
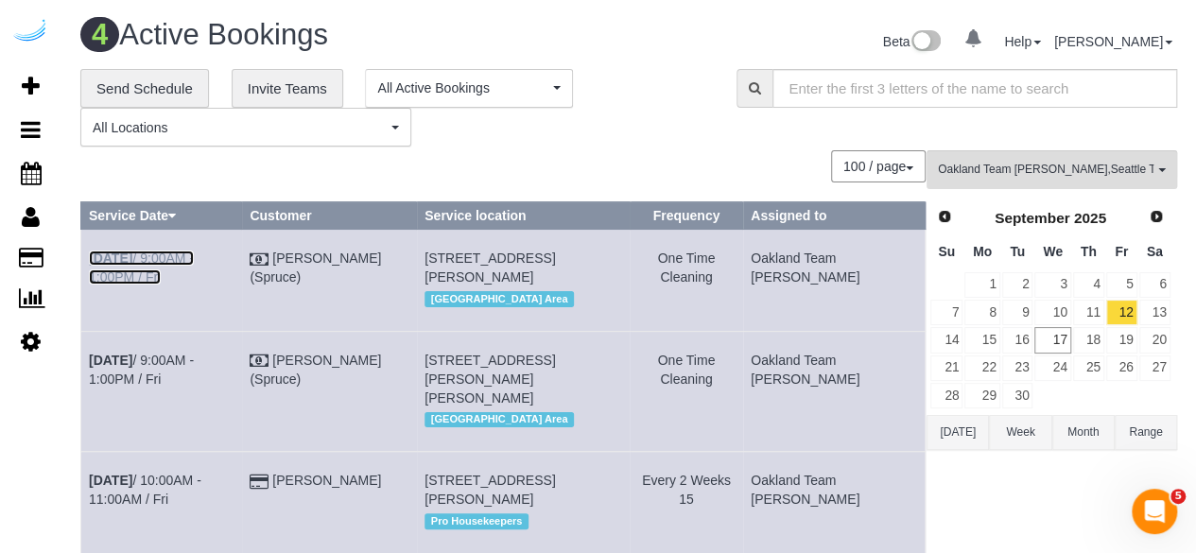
drag, startPoint x: 191, startPoint y: 261, endPoint x: 195, endPoint y: 249, distance: 12.9
click at [191, 261] on link "Sep 12th / 9:00AM - 1:00PM / Fri" at bounding box center [141, 267] width 105 height 34
click at [194, 381] on link "Sep 12th / 9:00AM - 1:00PM / Fri" at bounding box center [141, 370] width 105 height 34
click at [990, 336] on link "15" at bounding box center [981, 340] width 35 height 26
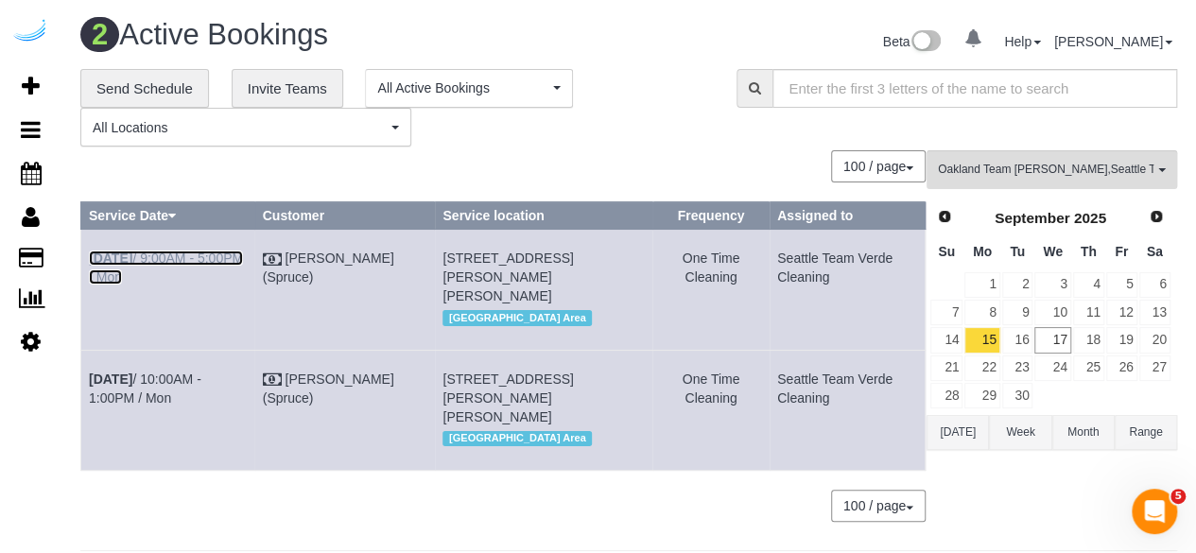
drag, startPoint x: 232, startPoint y: 258, endPoint x: 233, endPoint y: 247, distance: 11.4
click at [232, 258] on link "Sep 15th / 9:00AM - 5:00PM / Mon" at bounding box center [166, 267] width 154 height 34
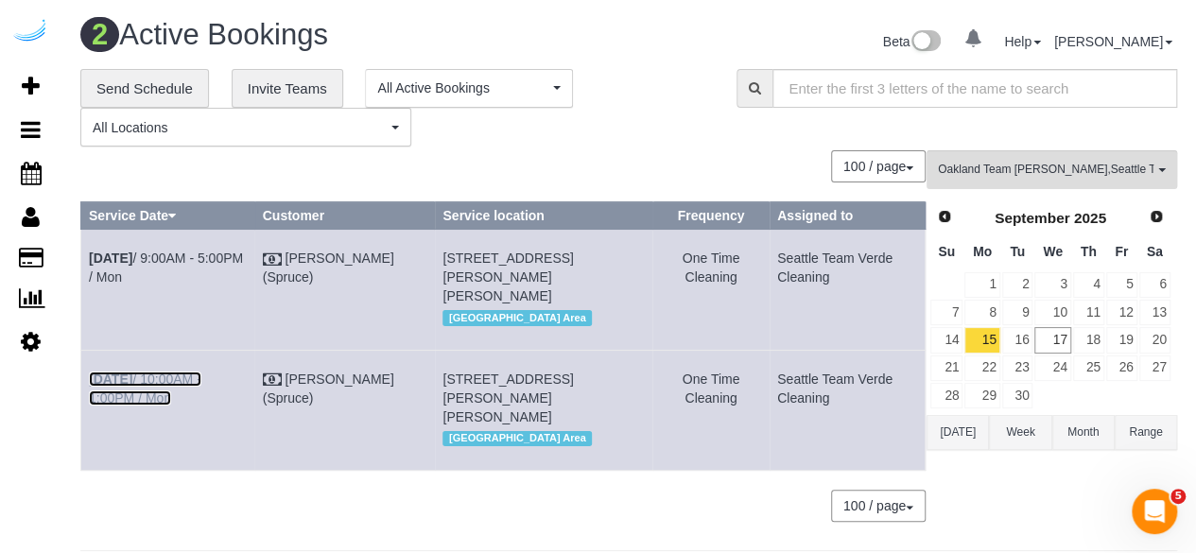
click at [201, 399] on link "Sep 15th / 10:00AM - 1:00PM / Mon" at bounding box center [145, 388] width 112 height 34
click at [1025, 334] on link "16" at bounding box center [1017, 340] width 31 height 26
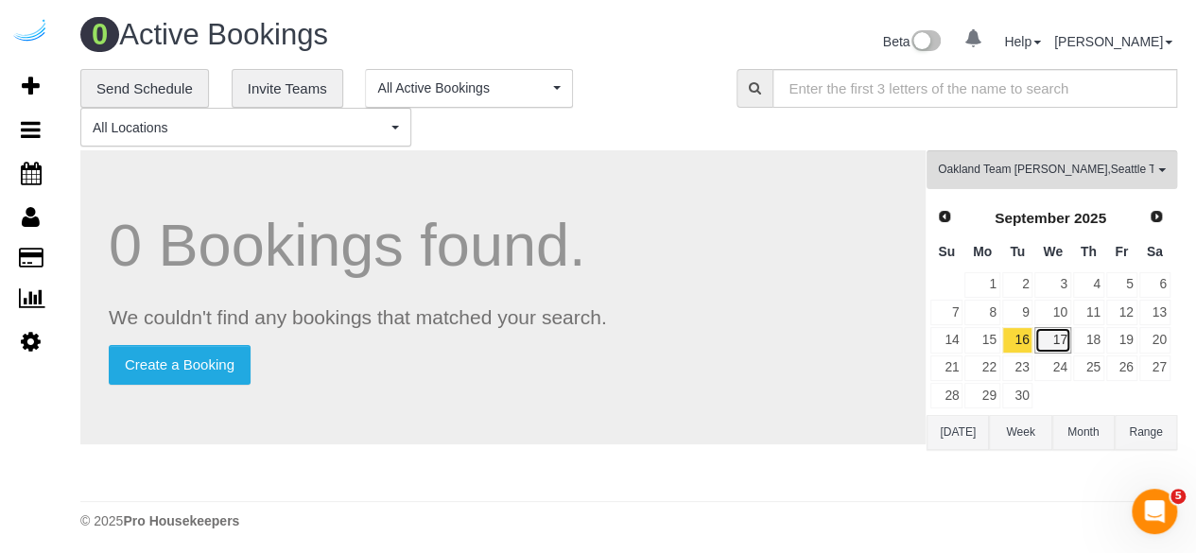
click at [1052, 331] on link "17" at bounding box center [1052, 340] width 36 height 26
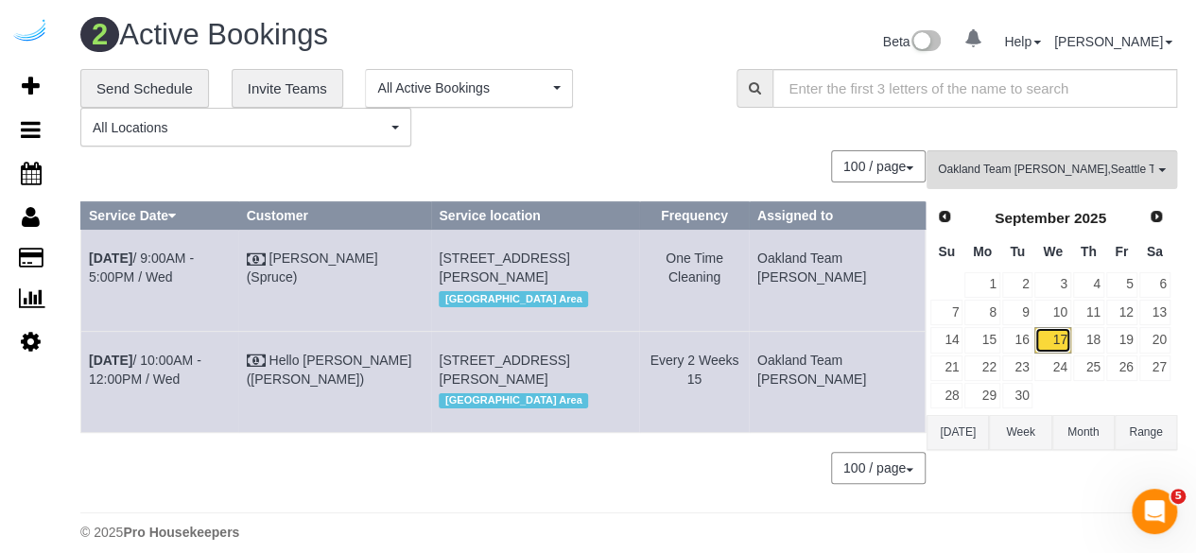
click at [1043, 336] on link "17" at bounding box center [1052, 340] width 36 height 26
click at [193, 258] on link "Sep 17th / 9:00AM - 5:00PM / Wed" at bounding box center [141, 267] width 105 height 34
click at [760, 155] on div "100 / page 10 / page 20 / page 30 / page 40 / page 50 / page 100 / page" at bounding box center [502, 166] width 845 height 32
click at [970, 158] on button "Oakland Team Cristina , Seattle Team Verde Cleaning All Teams" at bounding box center [1051, 169] width 250 height 39
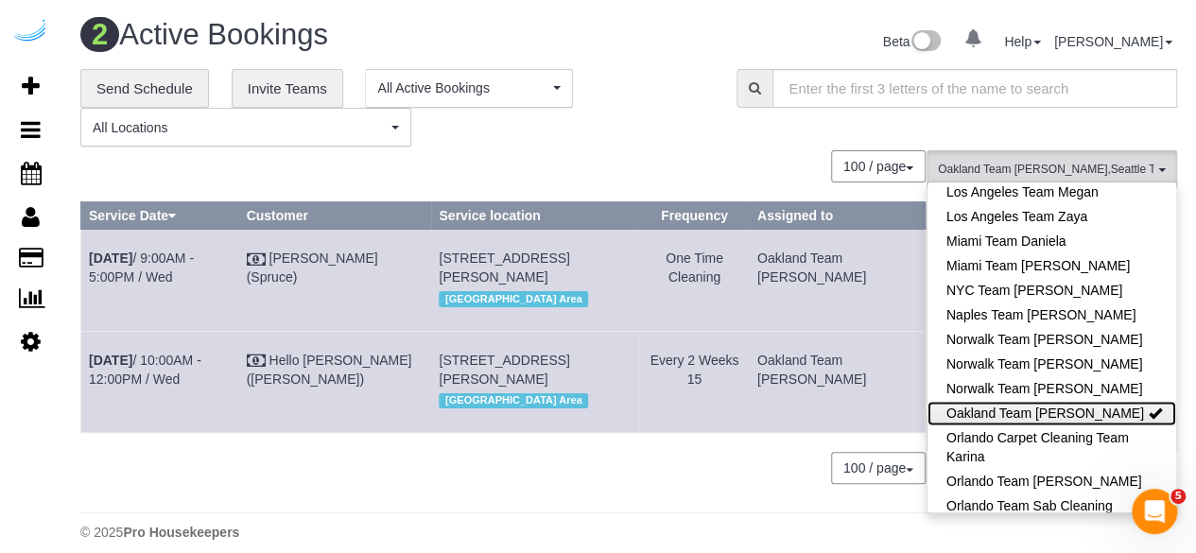
click at [1017, 401] on link "Oakland Team [PERSON_NAME]" at bounding box center [1051, 413] width 249 height 25
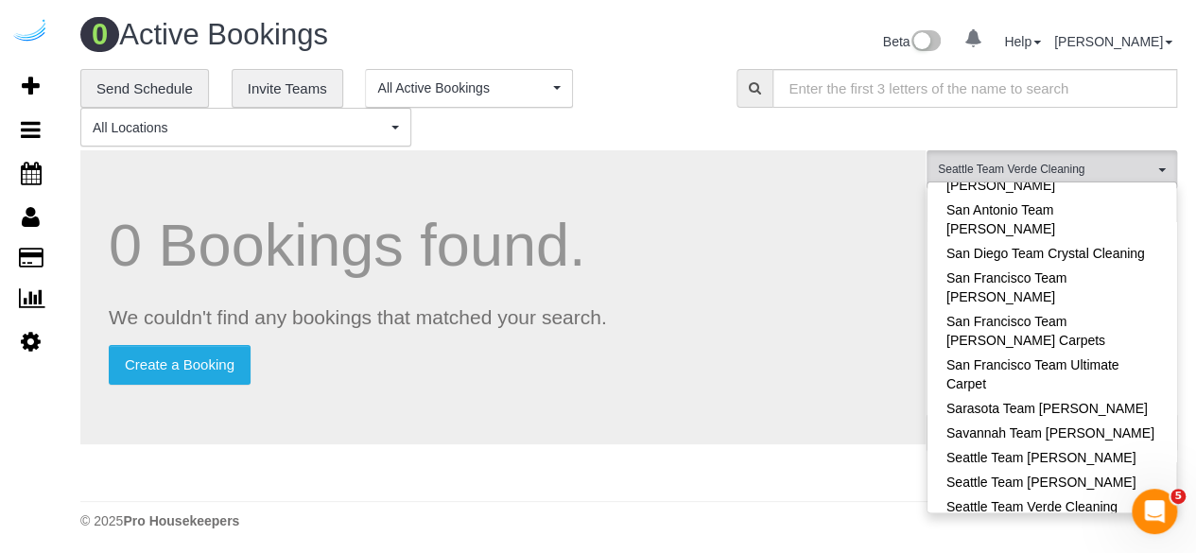
scroll to position [1903, 0]
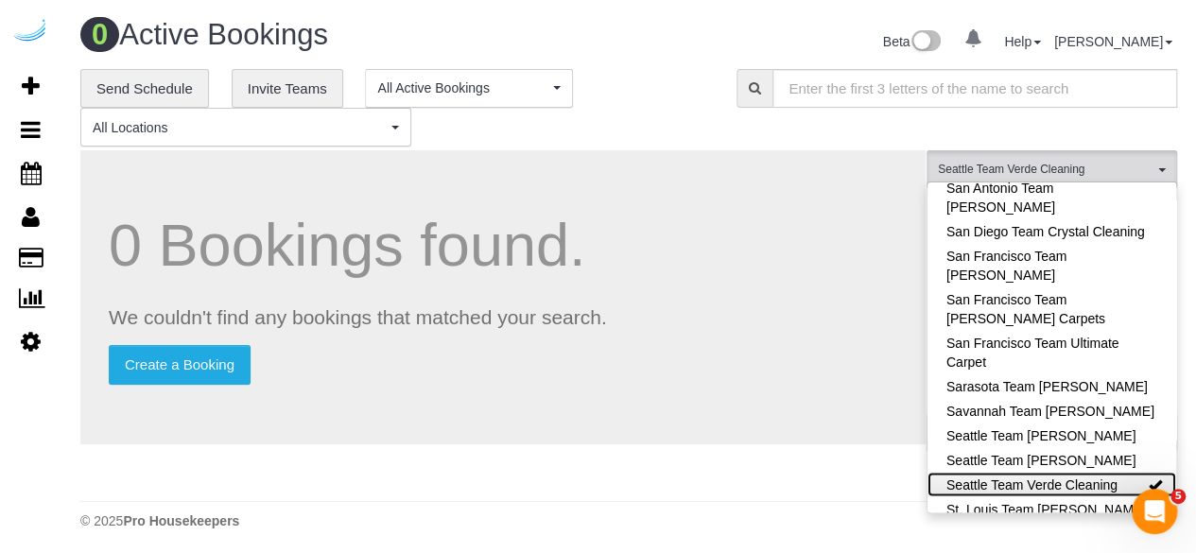
click at [1030, 472] on link "Seattle Team Verde Cleaning" at bounding box center [1051, 484] width 249 height 25
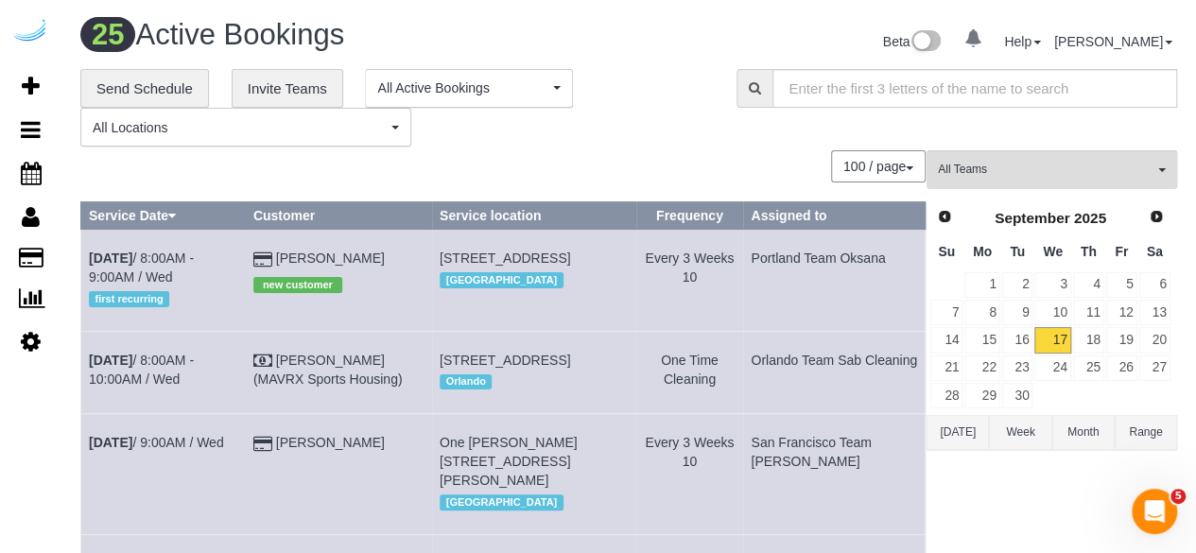
click at [629, 107] on div "**********" at bounding box center [394, 108] width 628 height 78
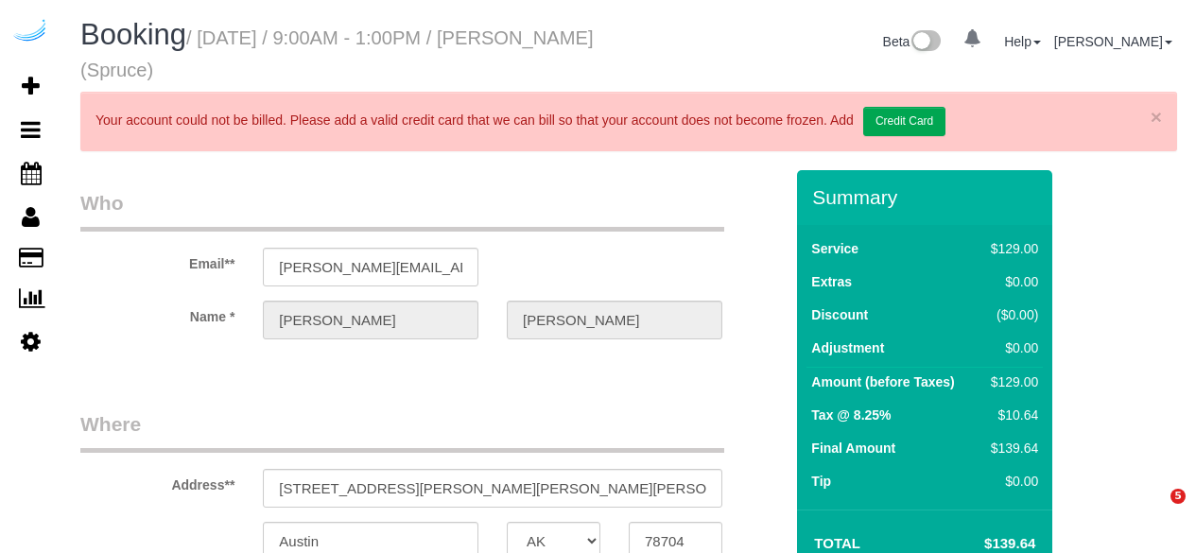
select select "[GEOGRAPHIC_DATA]"
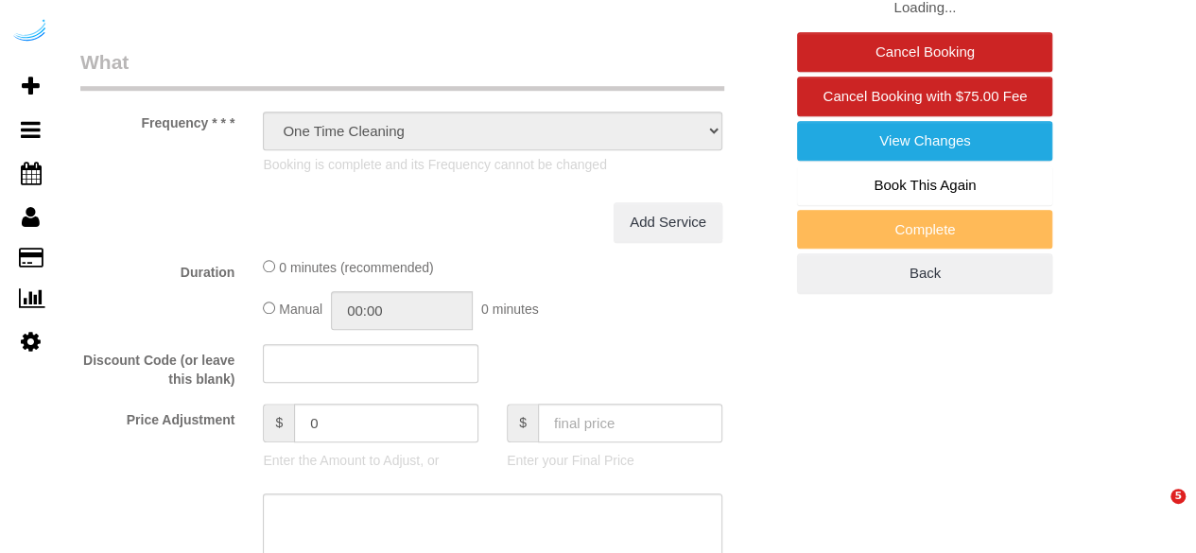
select select "282"
select select "number:9"
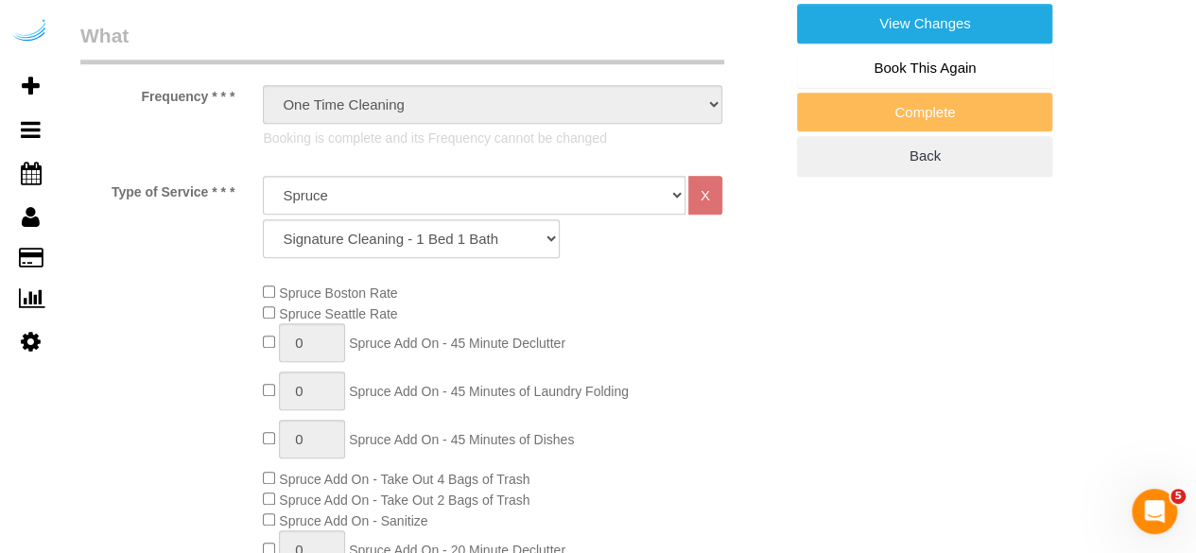
select select "object:810"
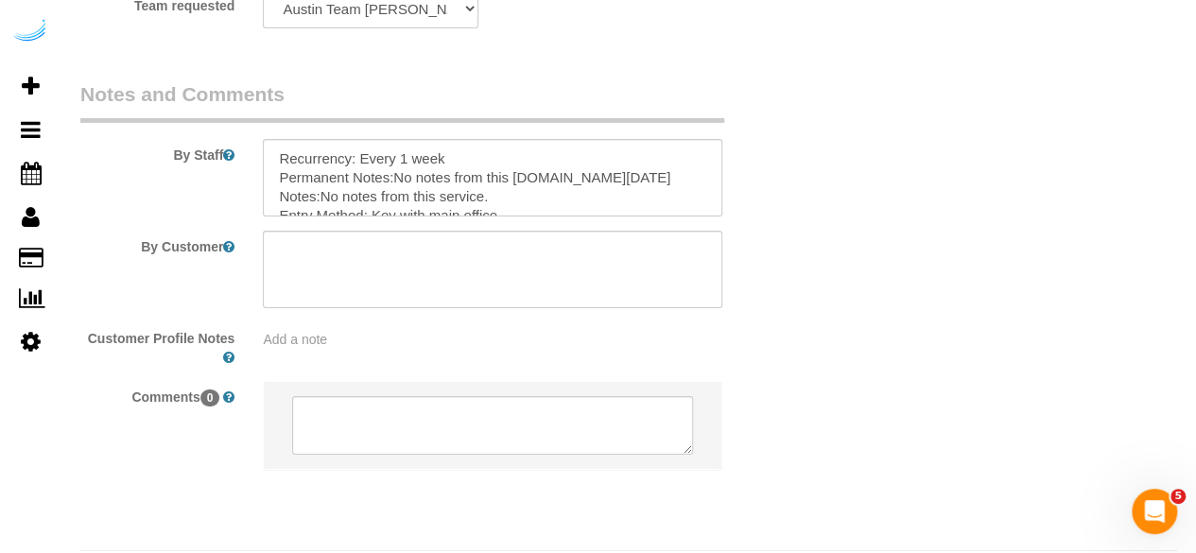
scroll to position [3257, 0]
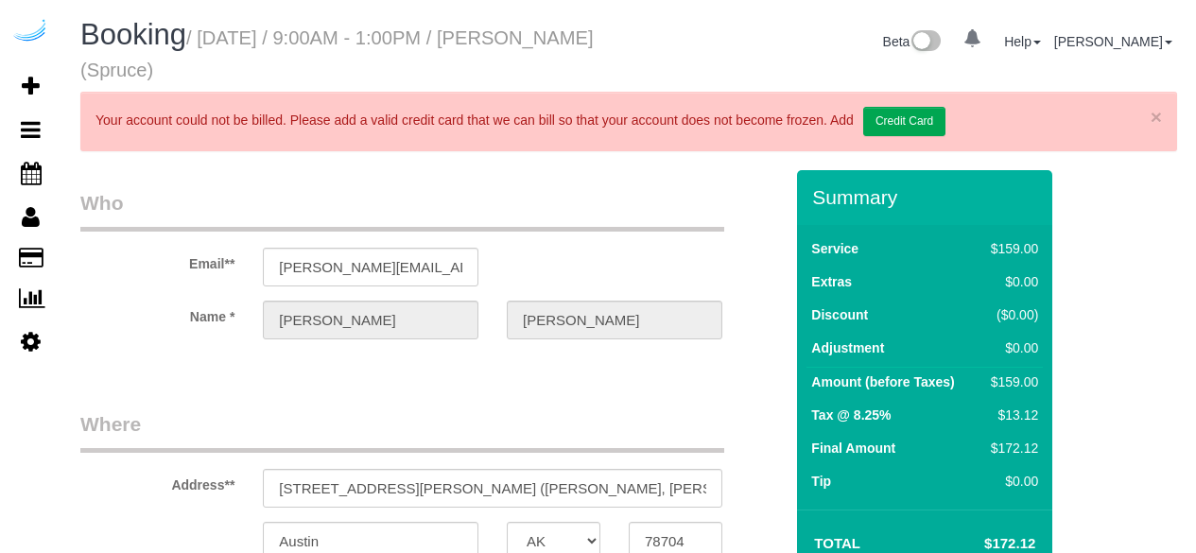
select select "[GEOGRAPHIC_DATA]"
select select "number:9"
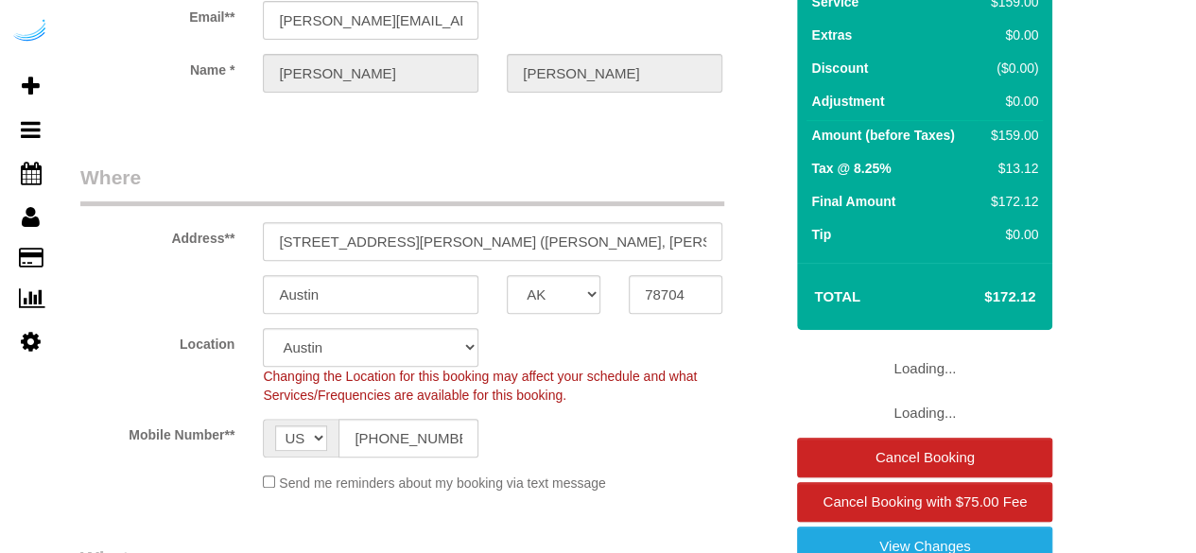
select select "object:723"
select select "282"
select select "object:807"
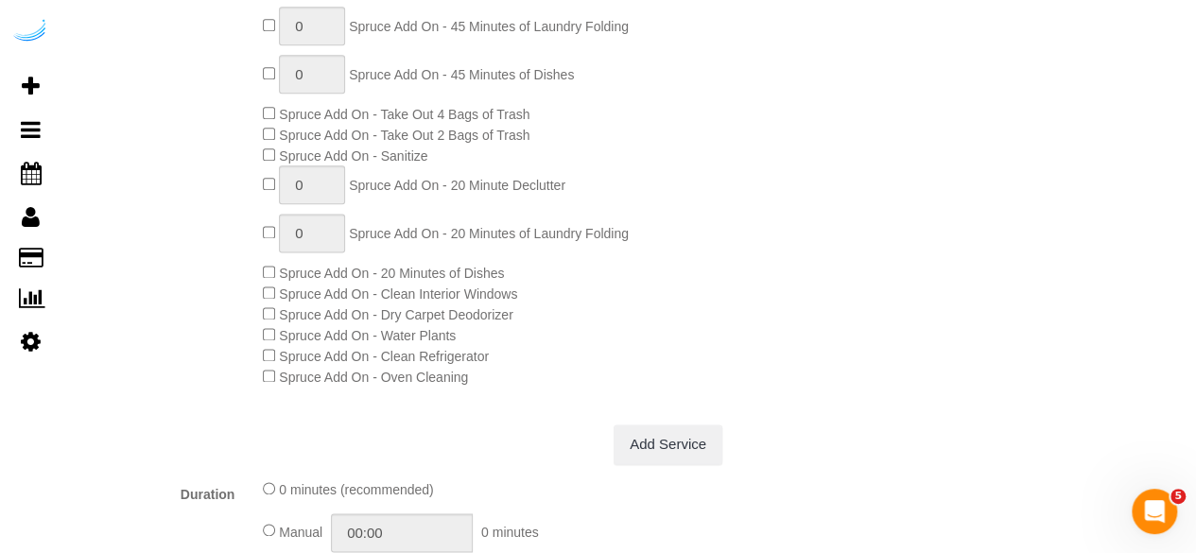
scroll to position [473, 0]
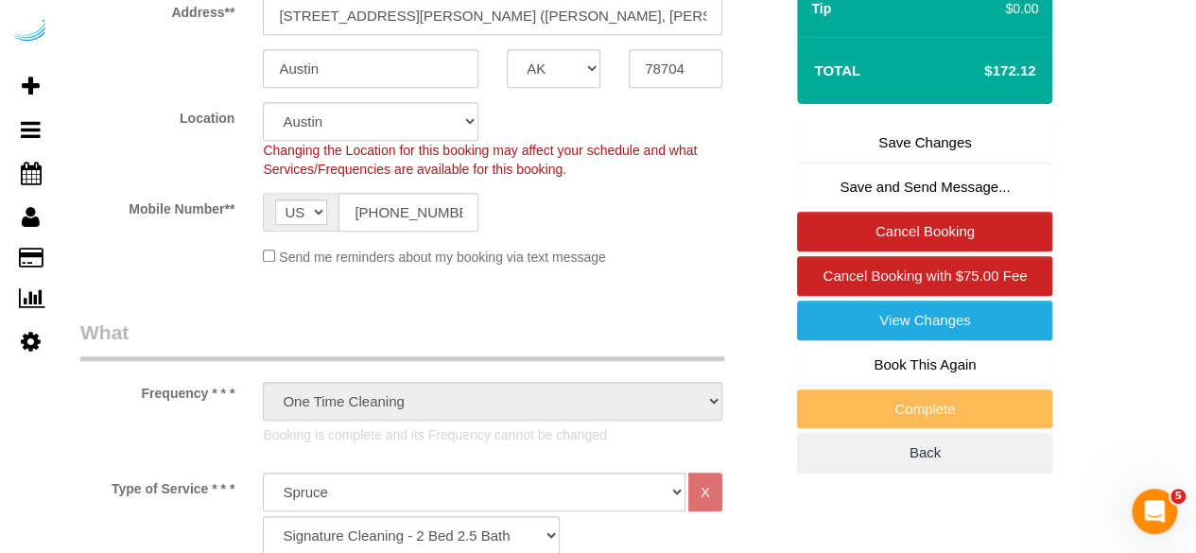
click at [860, 139] on link "Save Changes" at bounding box center [924, 143] width 255 height 40
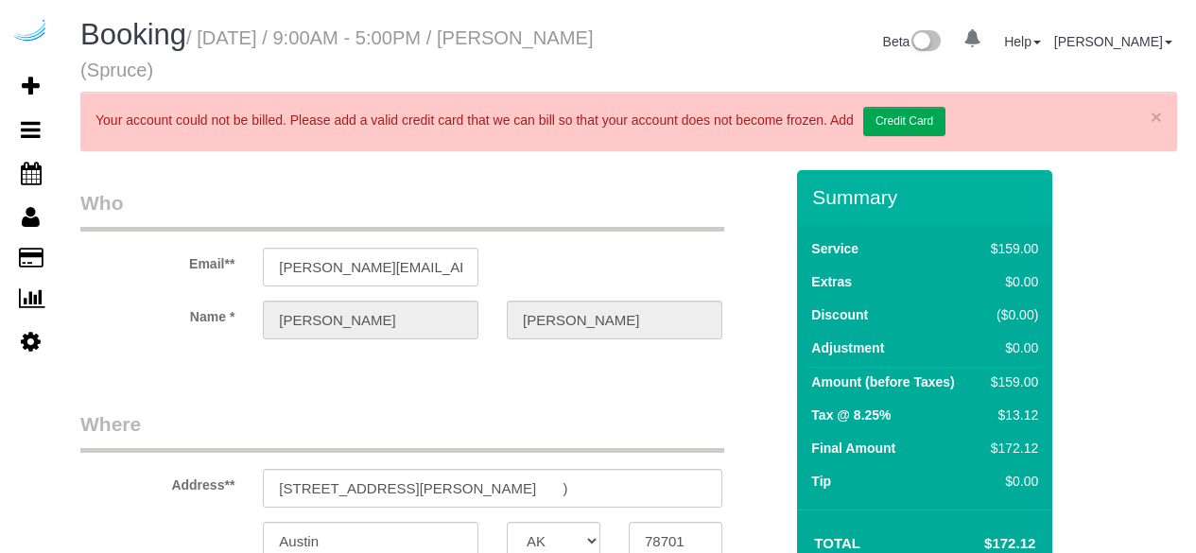
select select "[GEOGRAPHIC_DATA]"
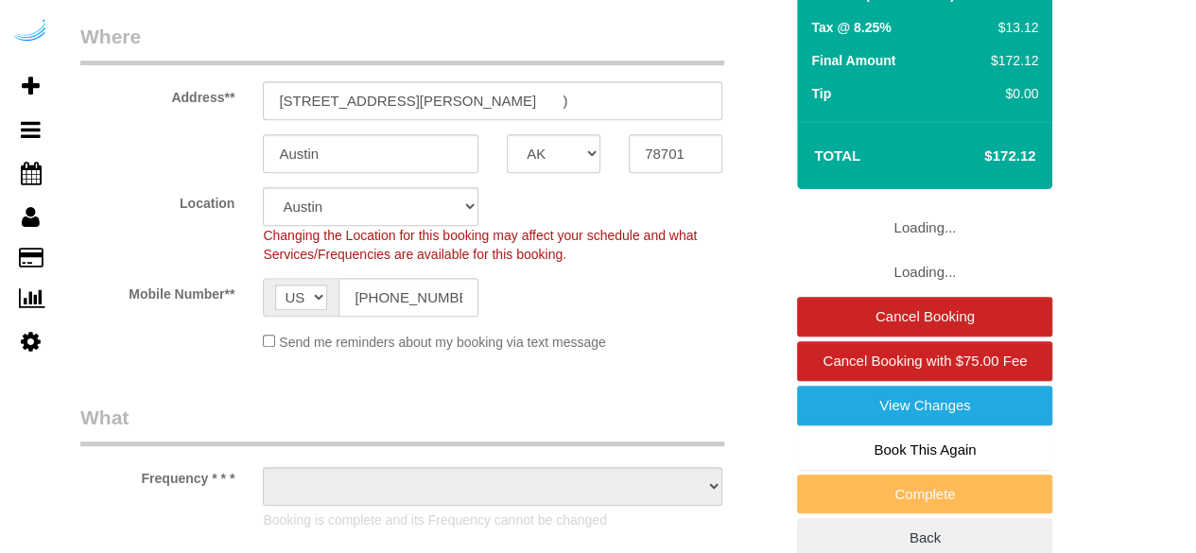
select select "object:666"
select select "number:9"
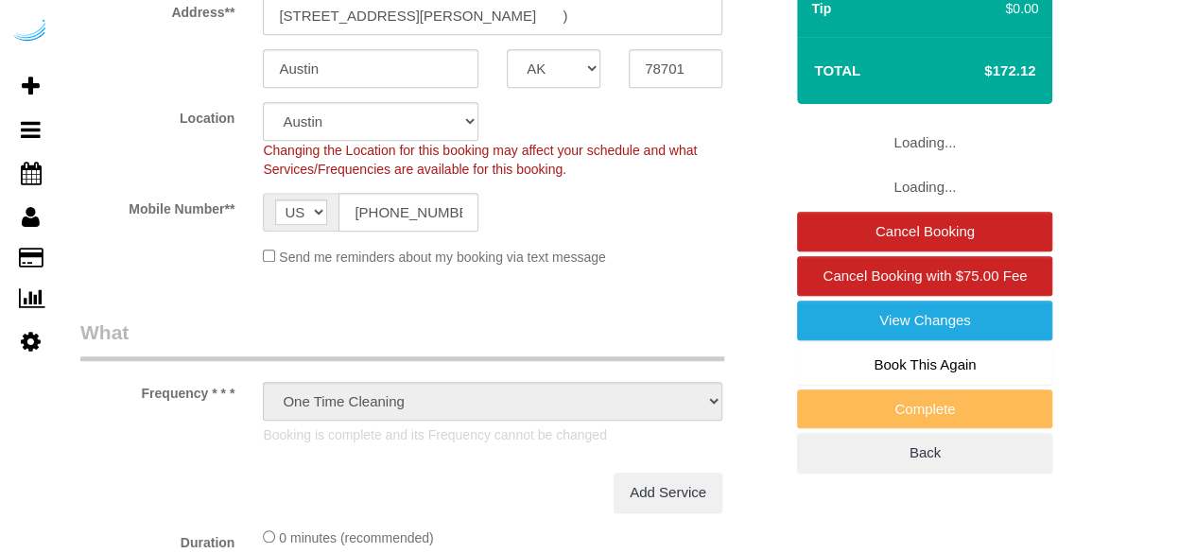
select select "282"
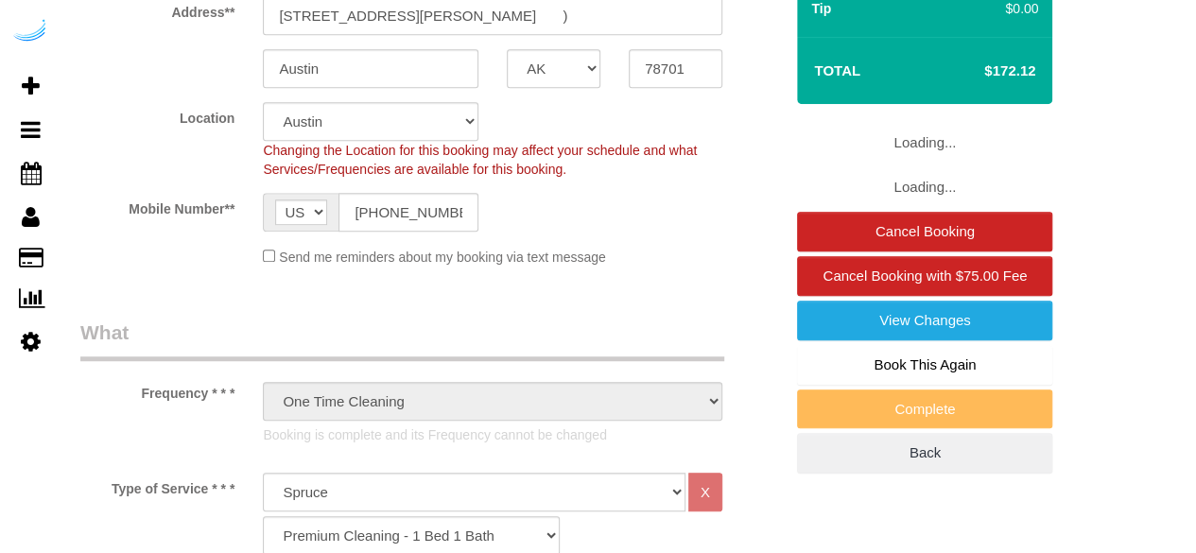
select select "object:807"
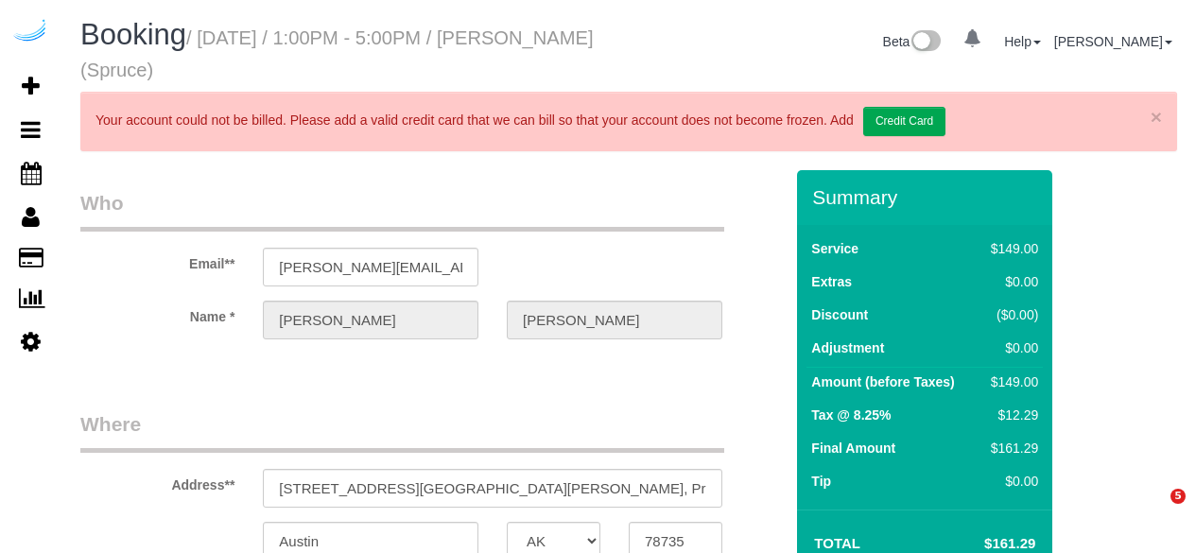
select select "[GEOGRAPHIC_DATA]"
select select "282"
select select "number:9"
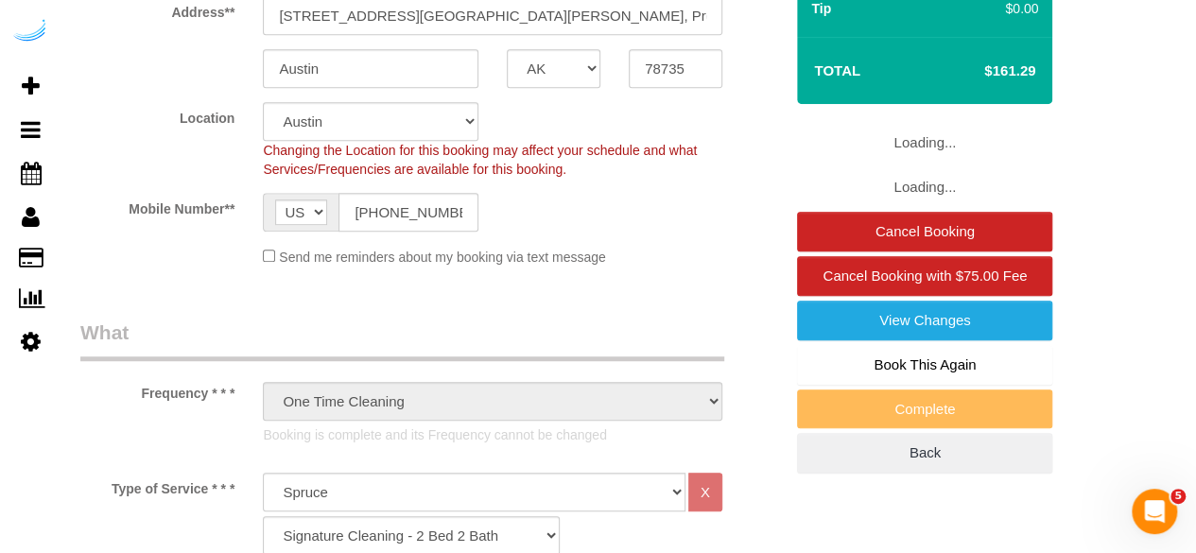
select select "object:807"
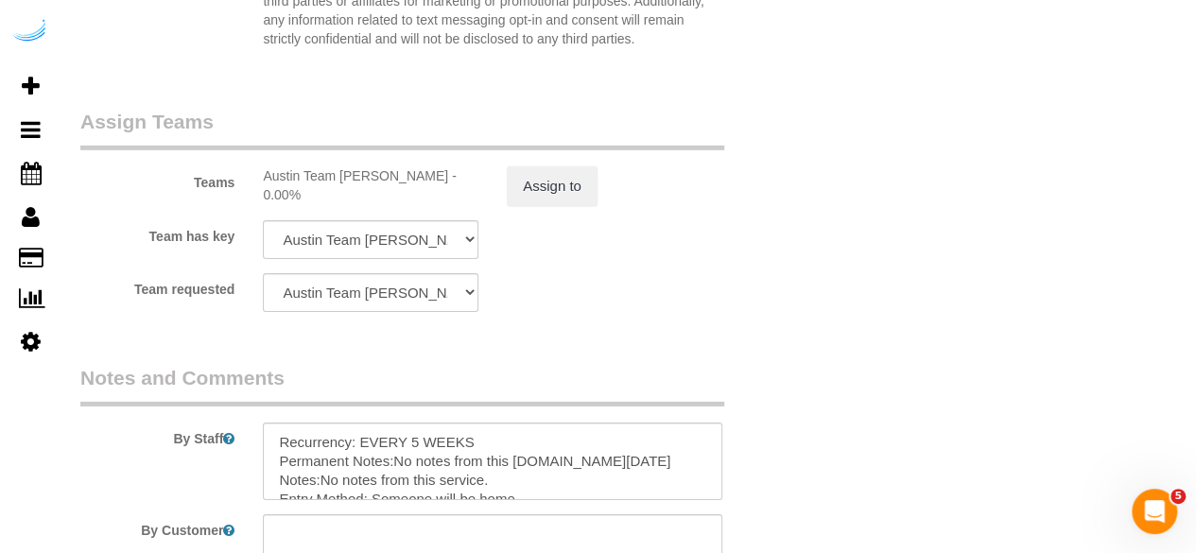
scroll to position [3024, 0]
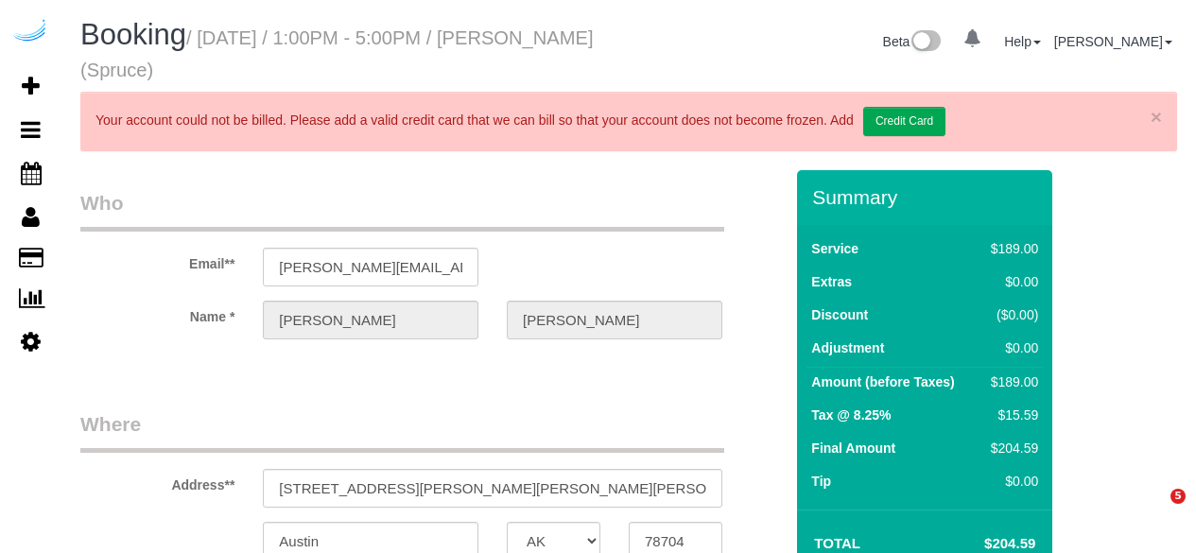
select select "[GEOGRAPHIC_DATA]"
select select "number:9"
select select "282"
select select "object:807"
click at [482, 203] on legend "Who" at bounding box center [402, 210] width 644 height 43
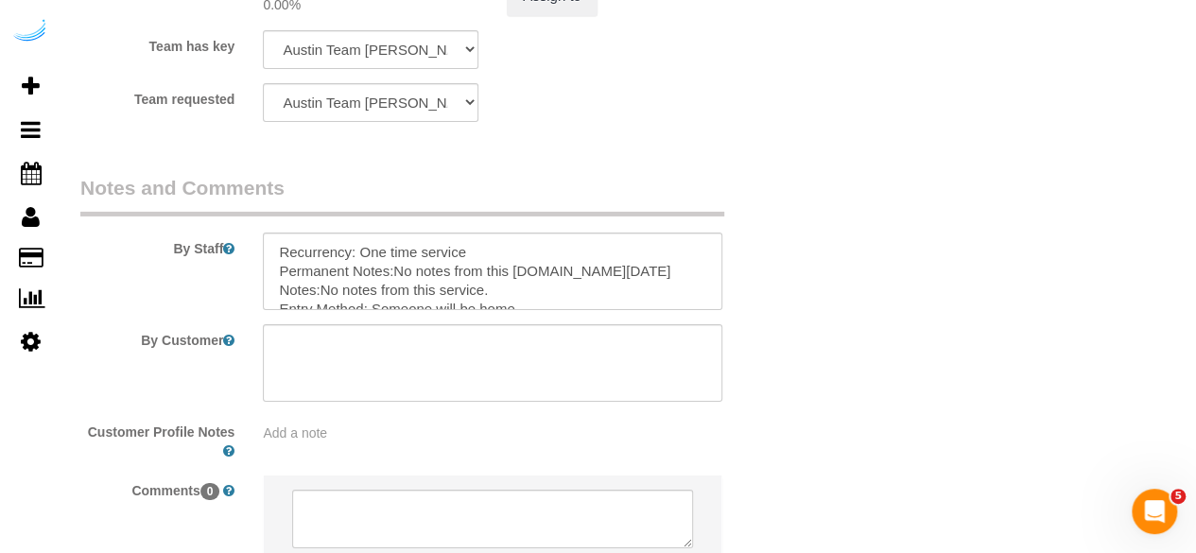
scroll to position [3119, 0]
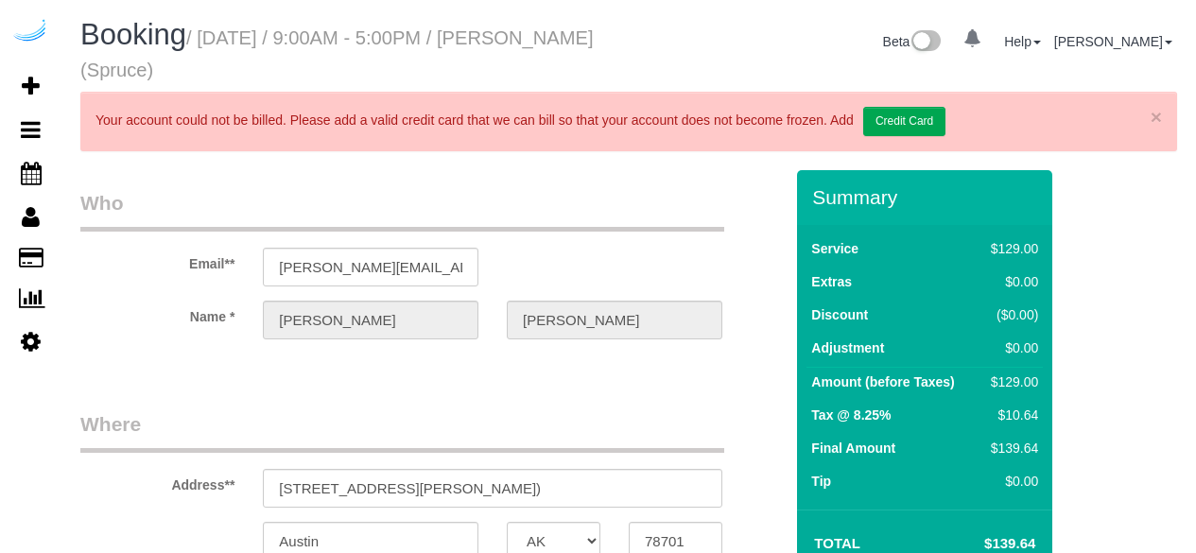
select select "[GEOGRAPHIC_DATA]"
select select "282"
select select "number:9"
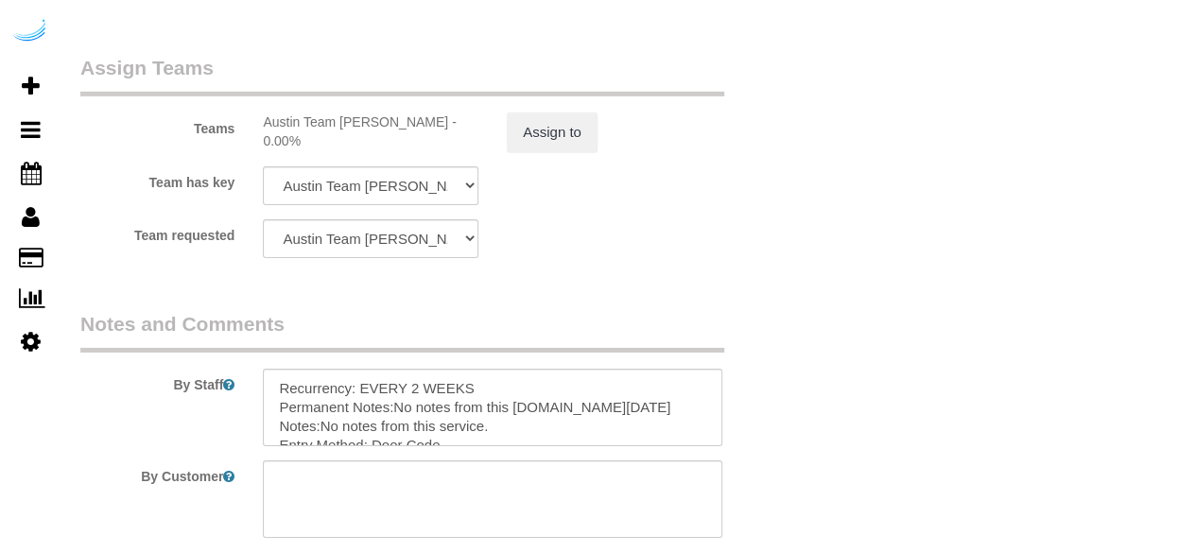
scroll to position [3257, 0]
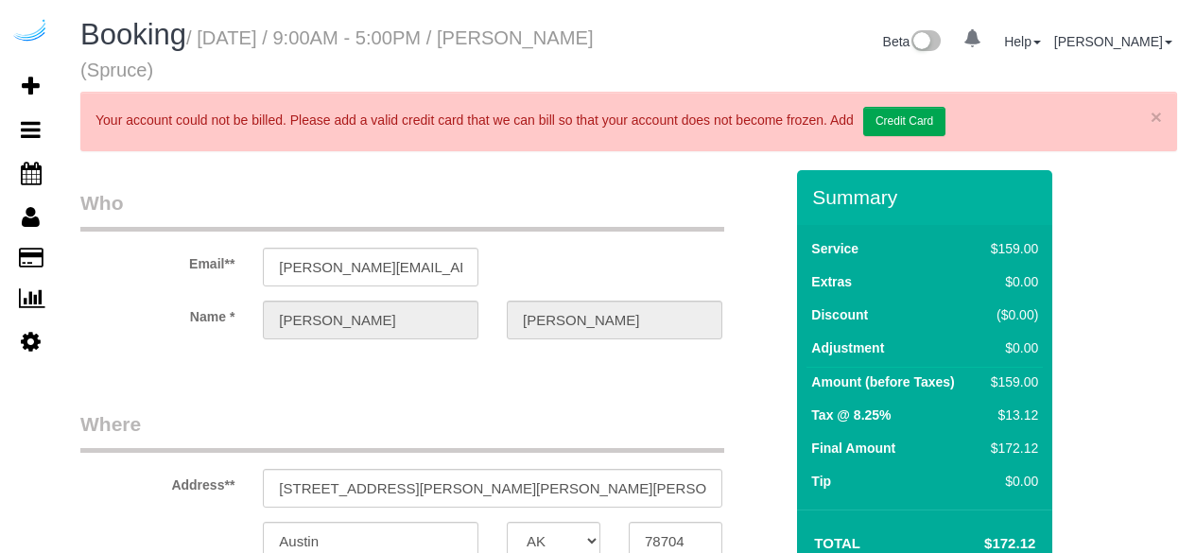
select select "[GEOGRAPHIC_DATA]"
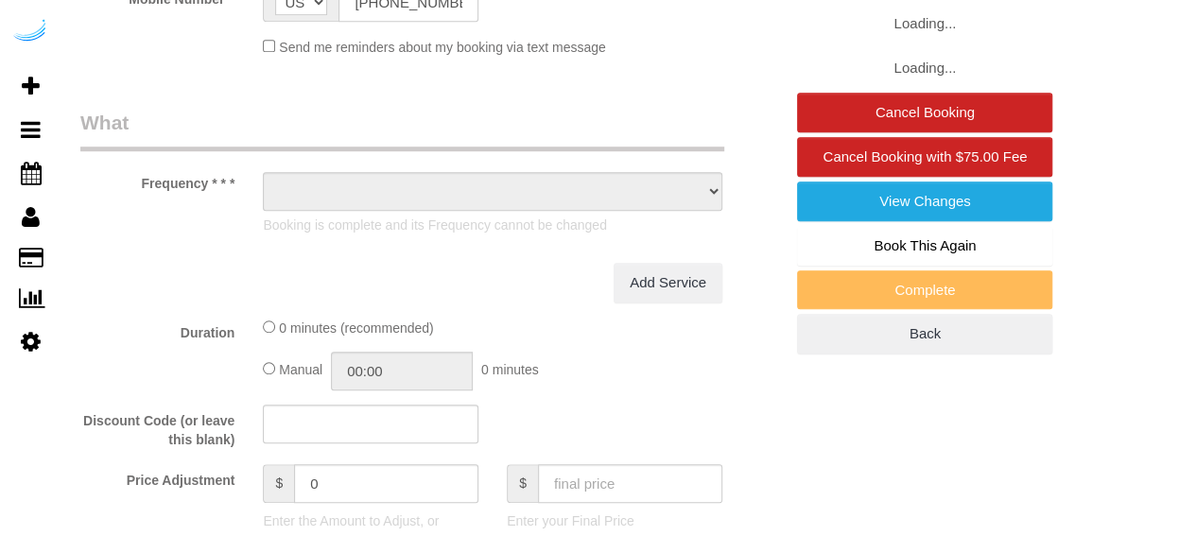
select select "object:723"
select select "282"
select select "number:9"
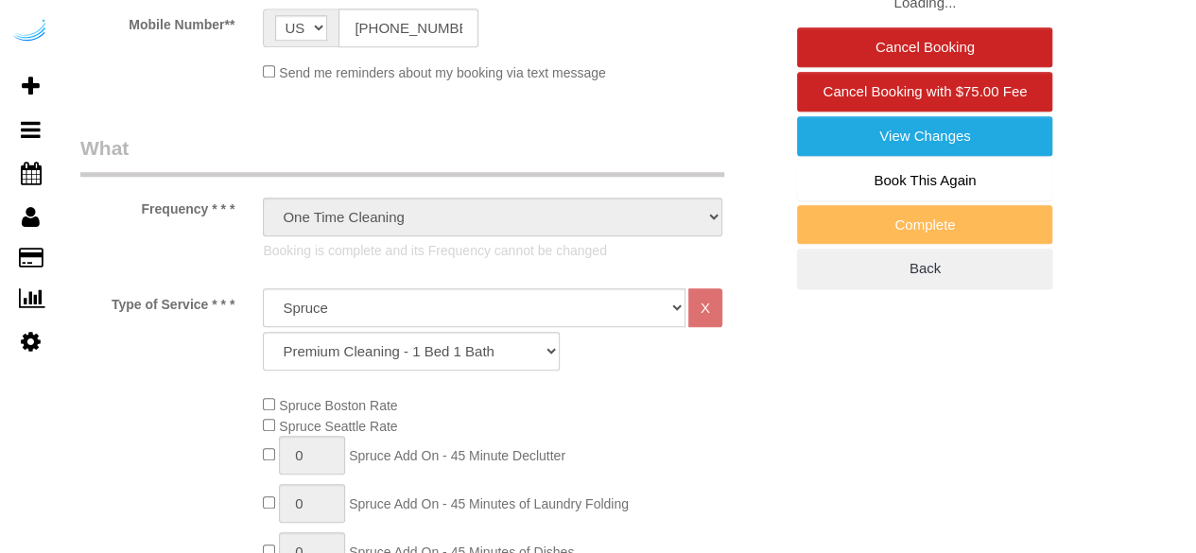
select select "object:807"
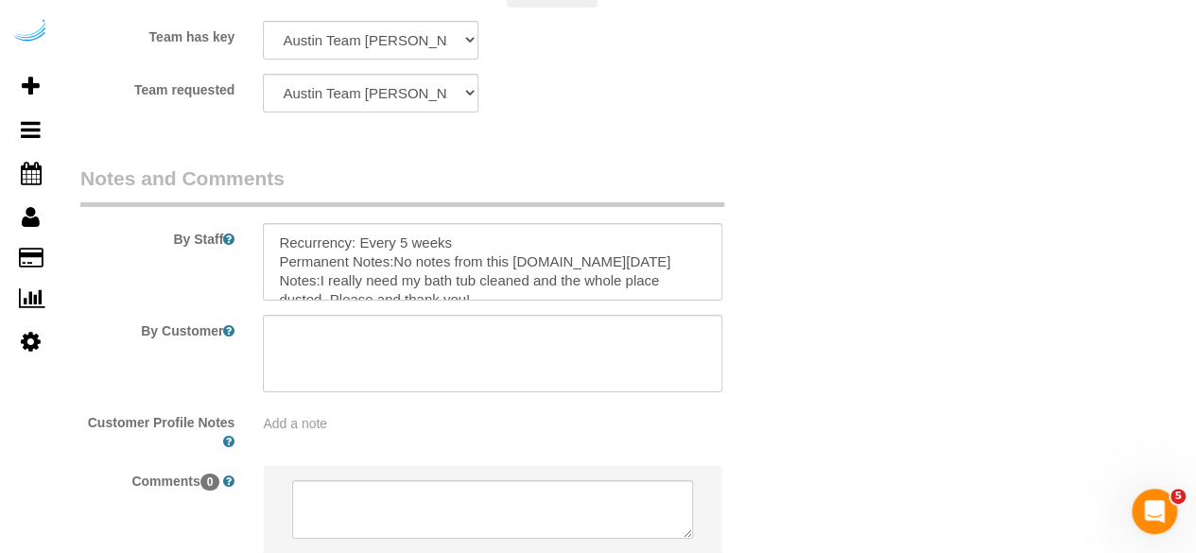
scroll to position [3257, 0]
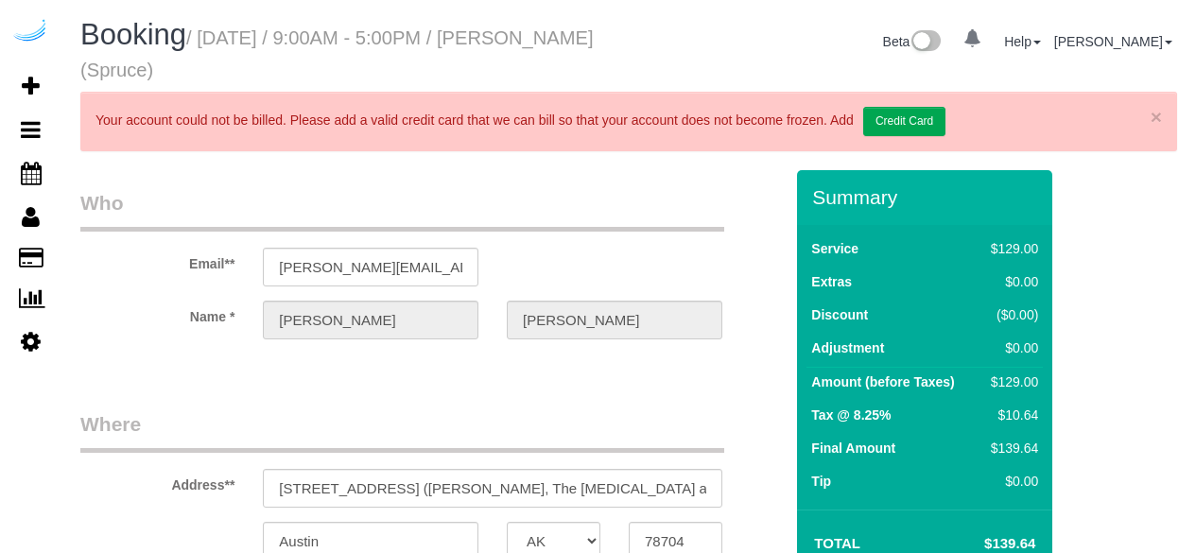
select select "[GEOGRAPHIC_DATA]"
select select "282"
select select "number:9"
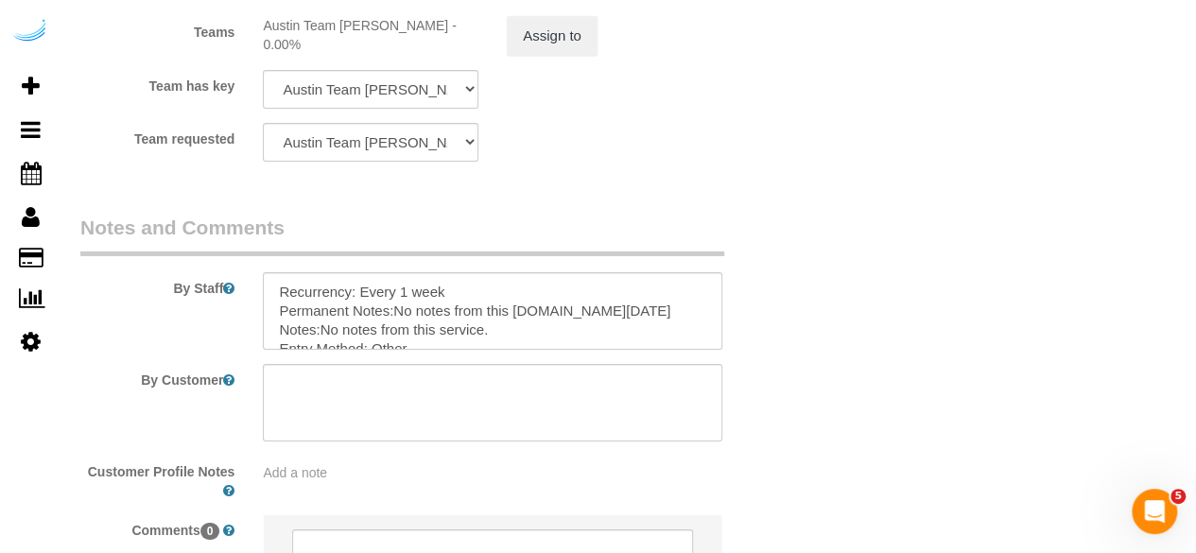
scroll to position [3119, 0]
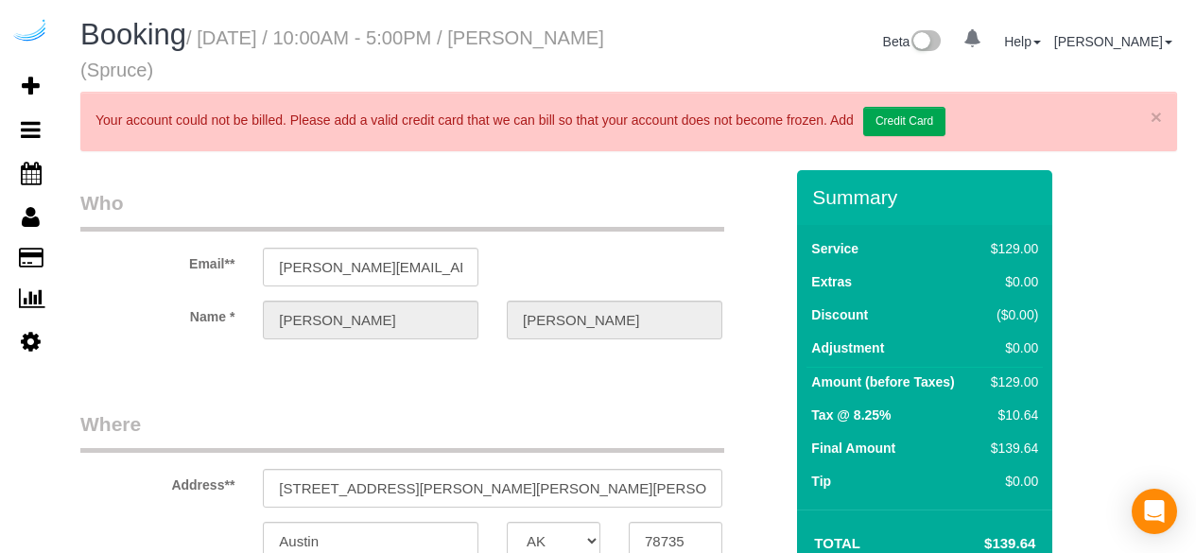
select select "[GEOGRAPHIC_DATA]"
select select "282"
select select "number:9"
select select "object:807"
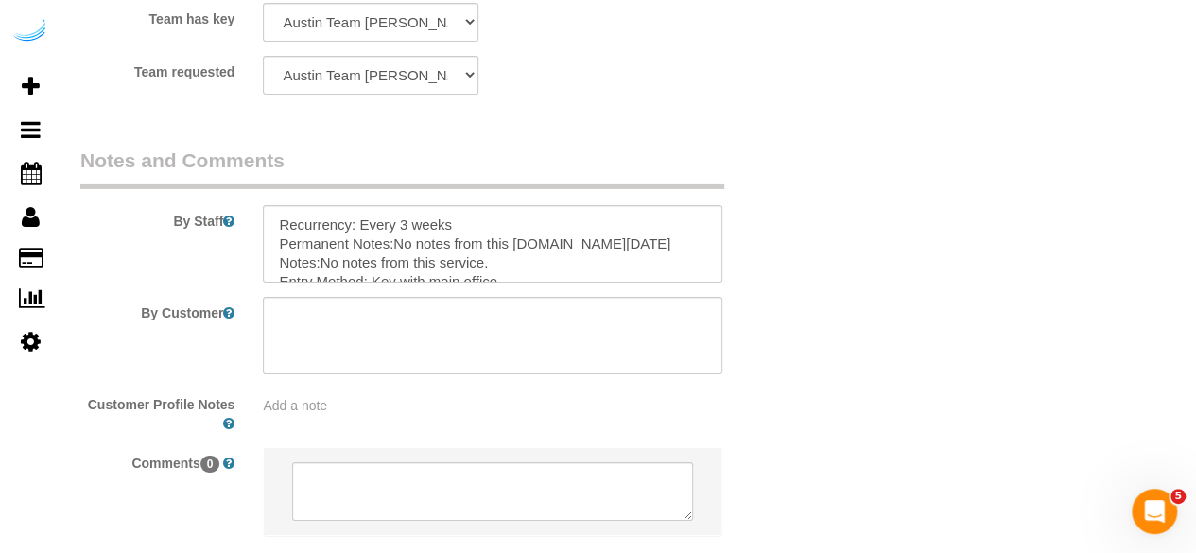
scroll to position [3257, 0]
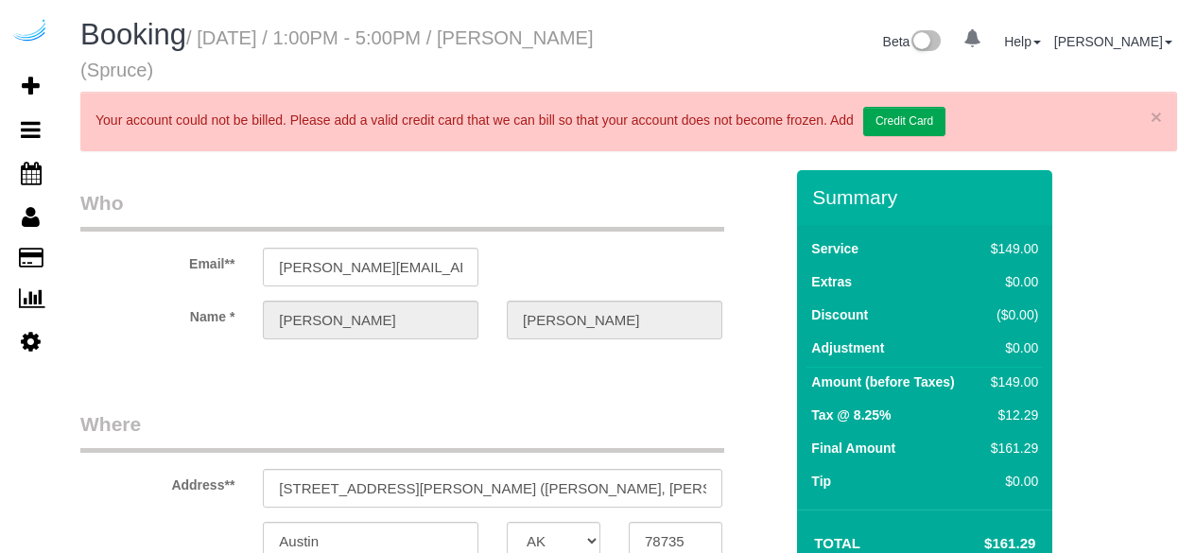
select select "[GEOGRAPHIC_DATA]"
select select "number:9"
select select "object:723"
select select "282"
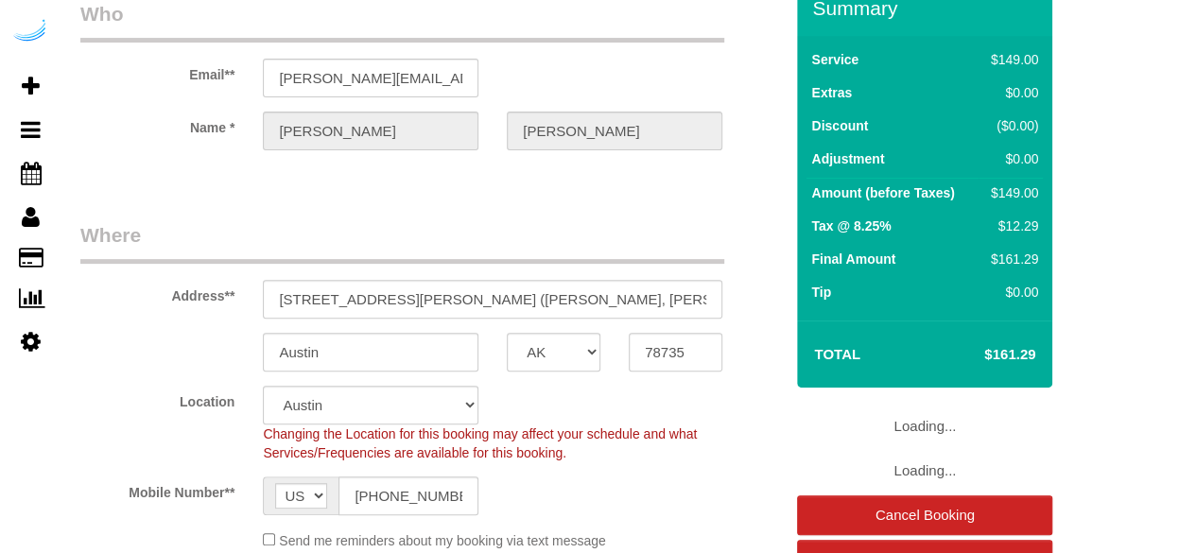
select select "object:807"
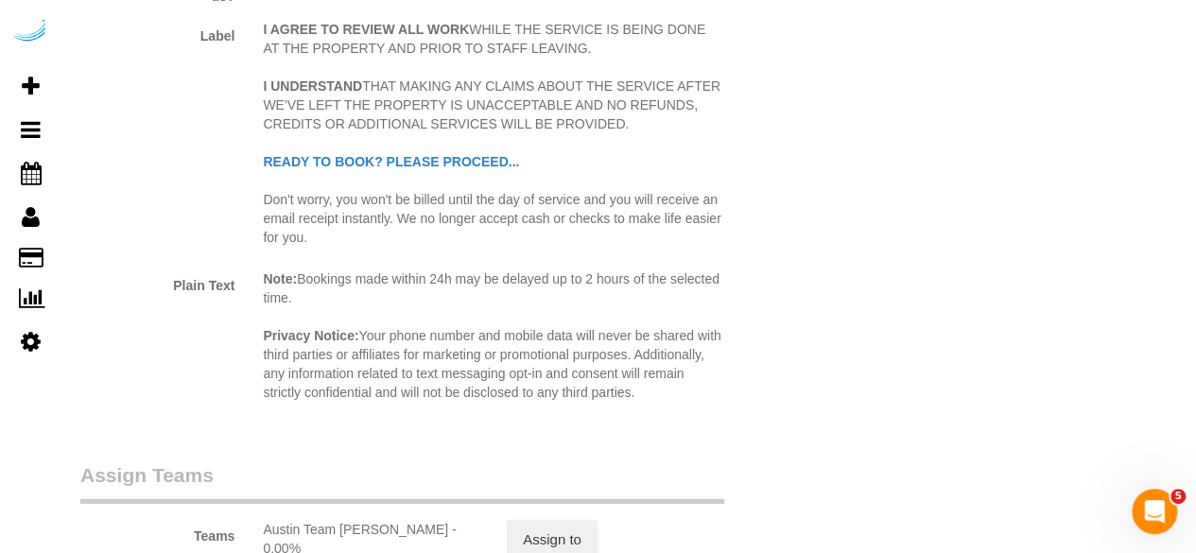
scroll to position [3119, 0]
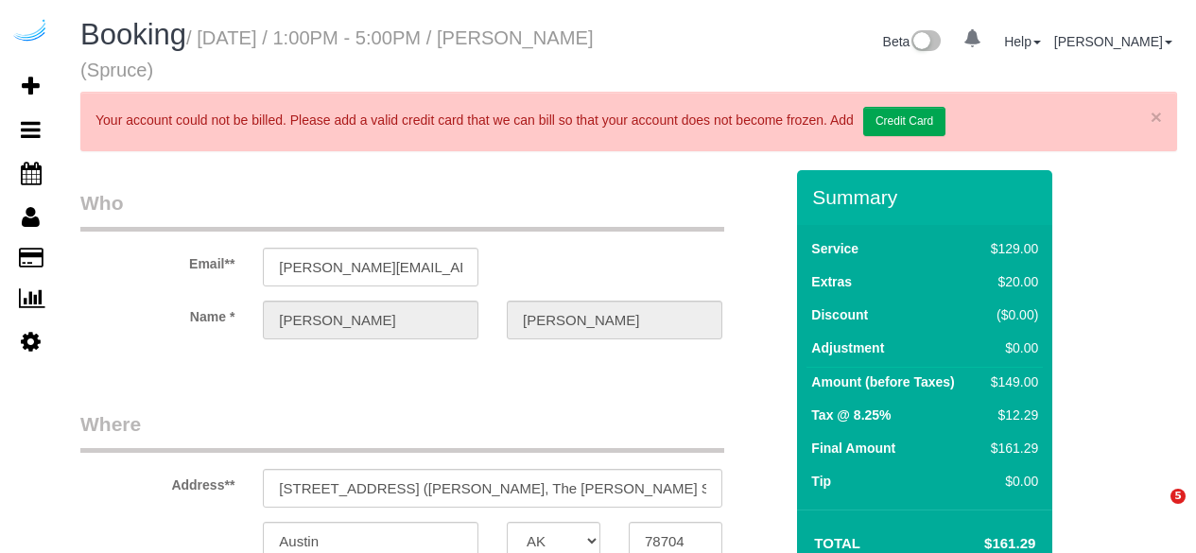
select select "[GEOGRAPHIC_DATA]"
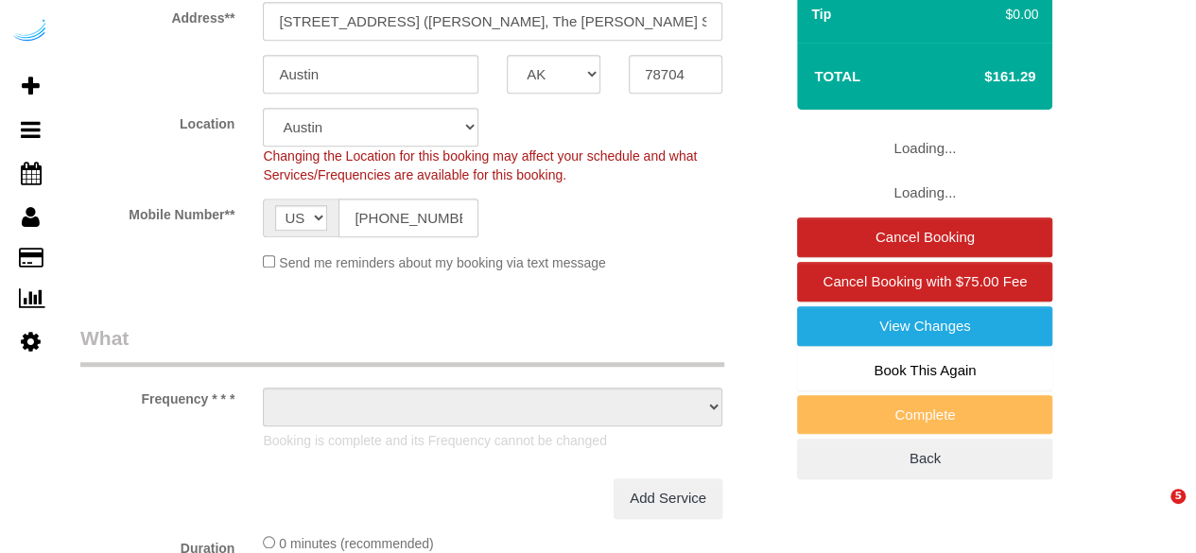
select select "object:723"
select select "282"
select select "number:9"
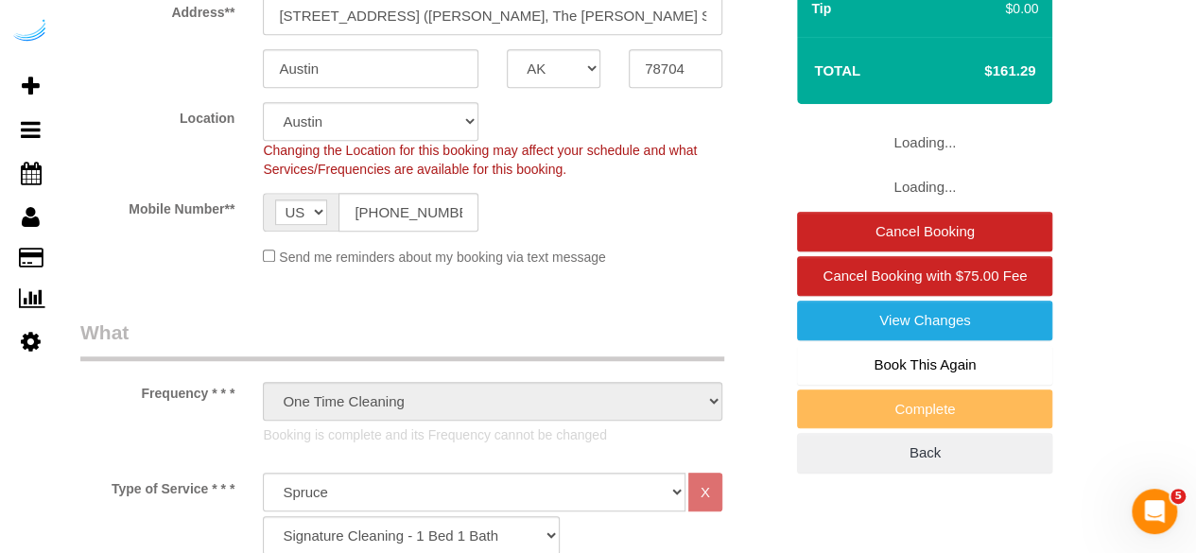
select select "object:807"
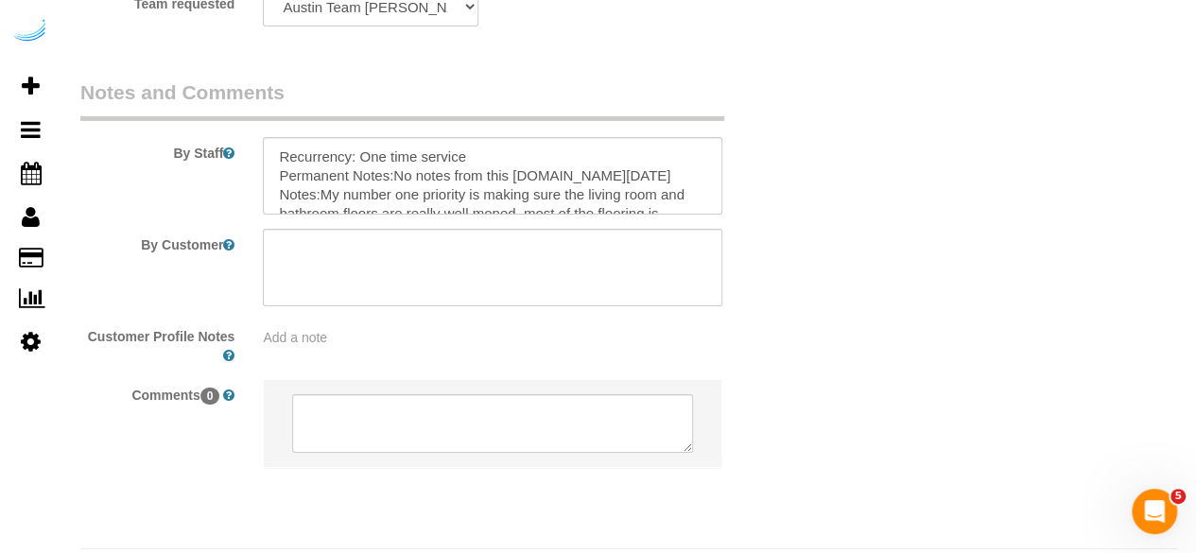
scroll to position [3213, 0]
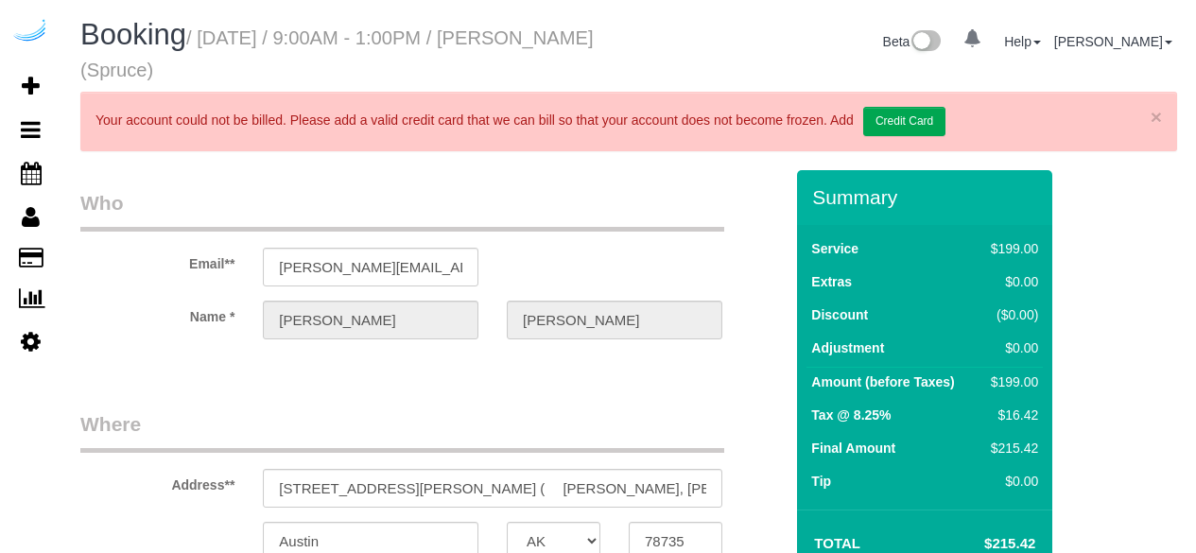
select select "[GEOGRAPHIC_DATA]"
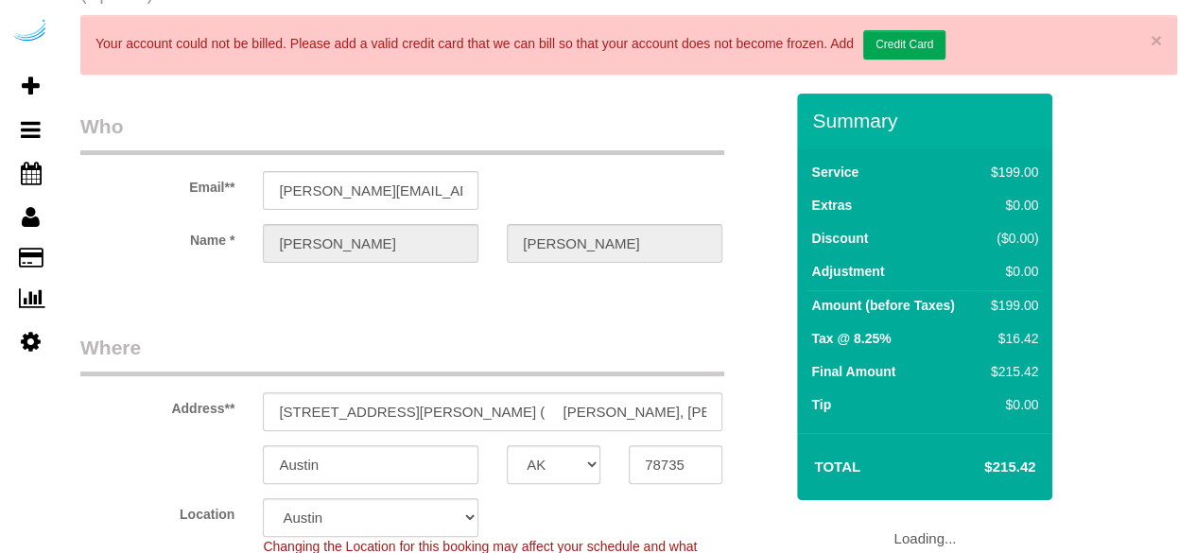
select select "string:[GEOGRAPHIC_DATA]"
select select "object:620"
select select "number:9"
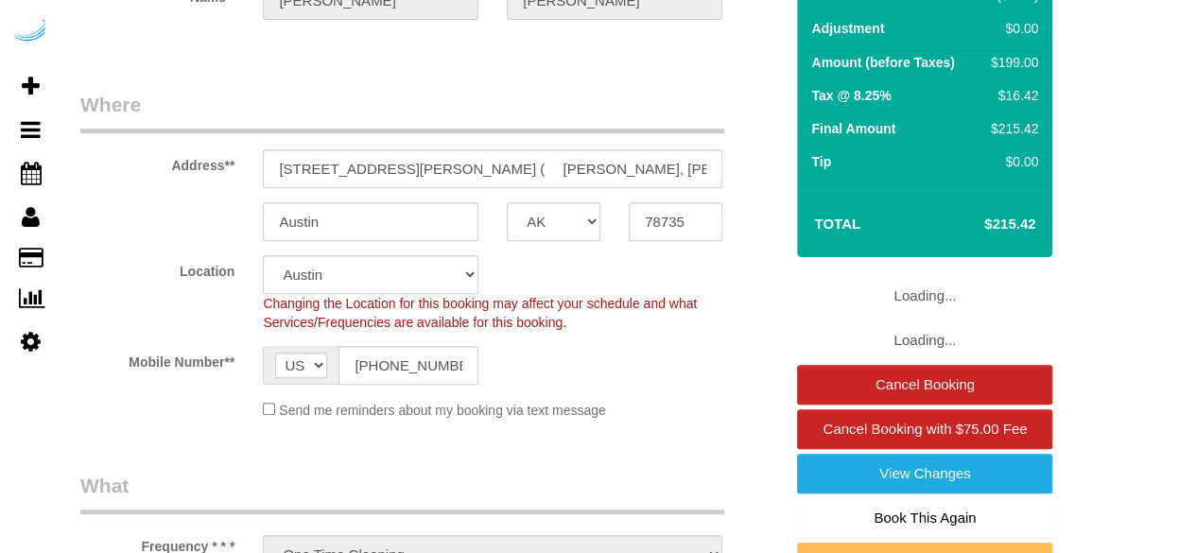
select select "282"
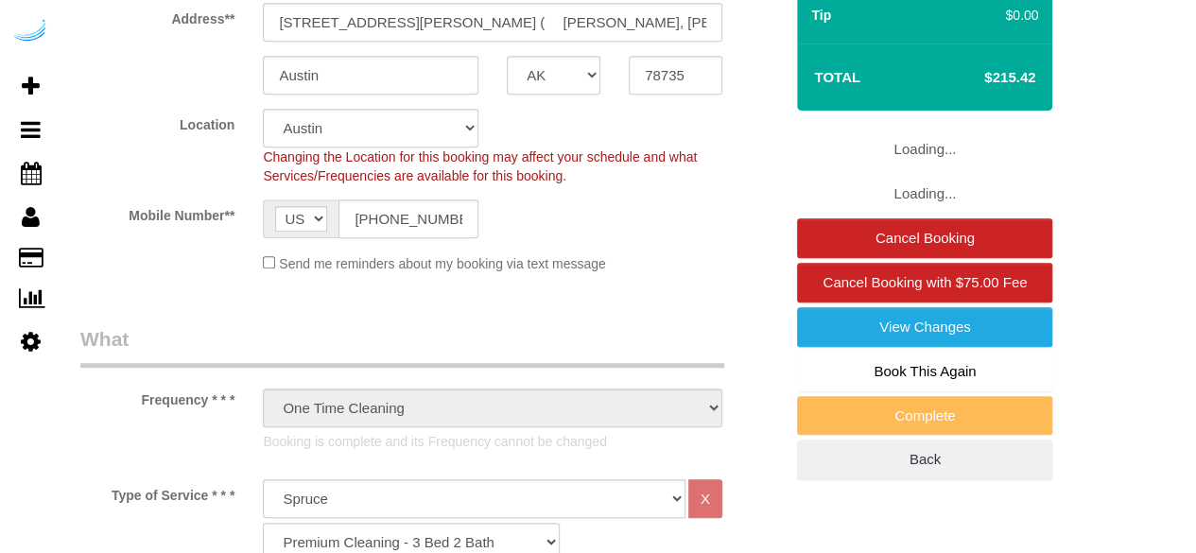
select select "object:807"
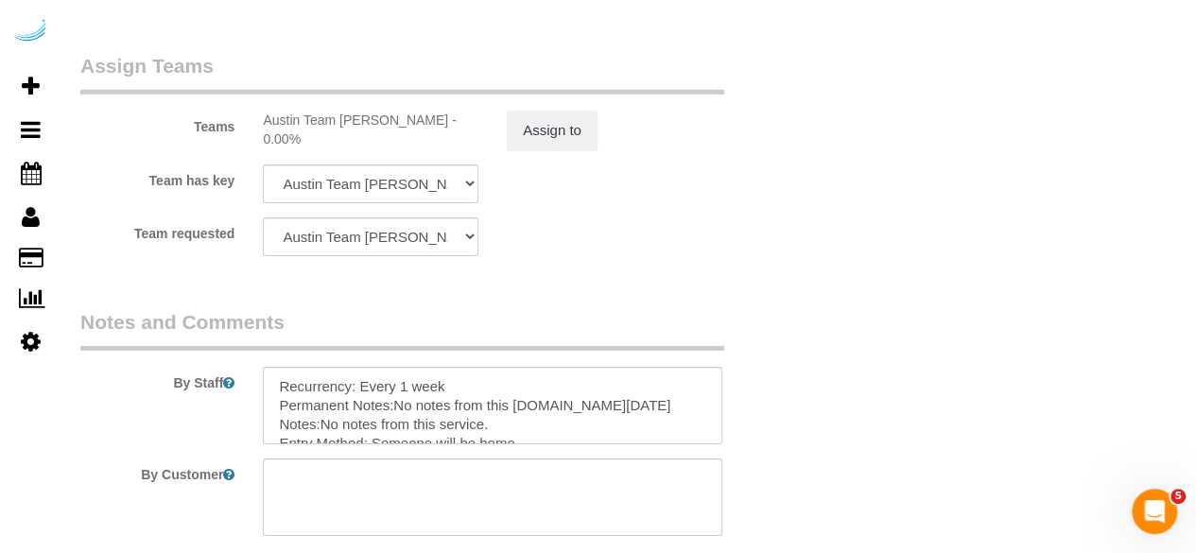
scroll to position [3213, 0]
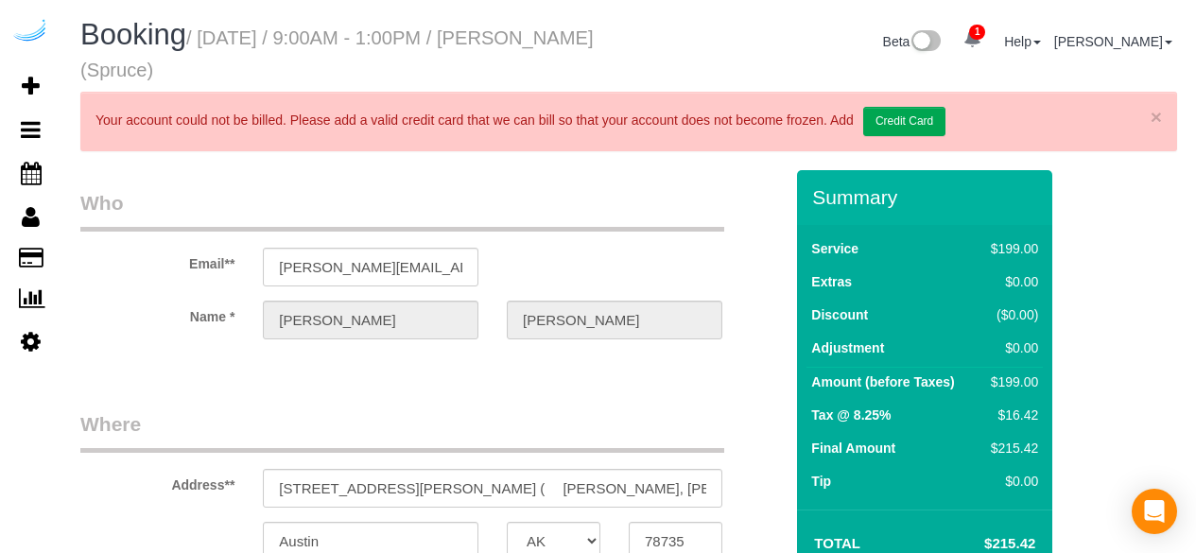
select select "[GEOGRAPHIC_DATA]"
select select "282"
select select "number:9"
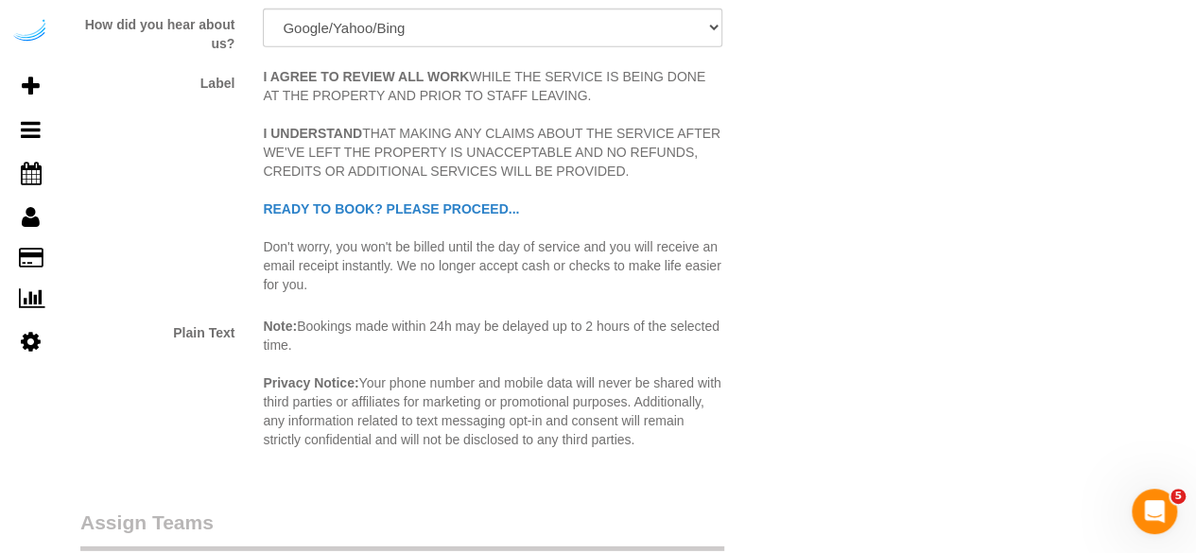
scroll to position [2930, 0]
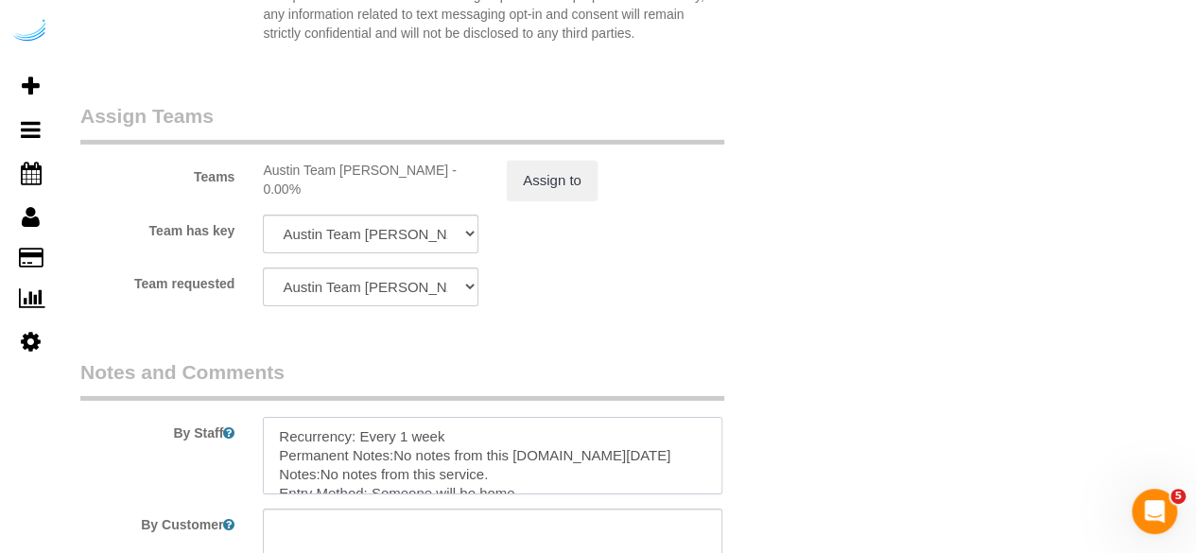
drag, startPoint x: 463, startPoint y: 429, endPoint x: 345, endPoint y: 424, distance: 118.2
click at [354, 432] on textarea at bounding box center [492, 455] width 459 height 77
click at [355, 432] on textarea at bounding box center [492, 455] width 459 height 77
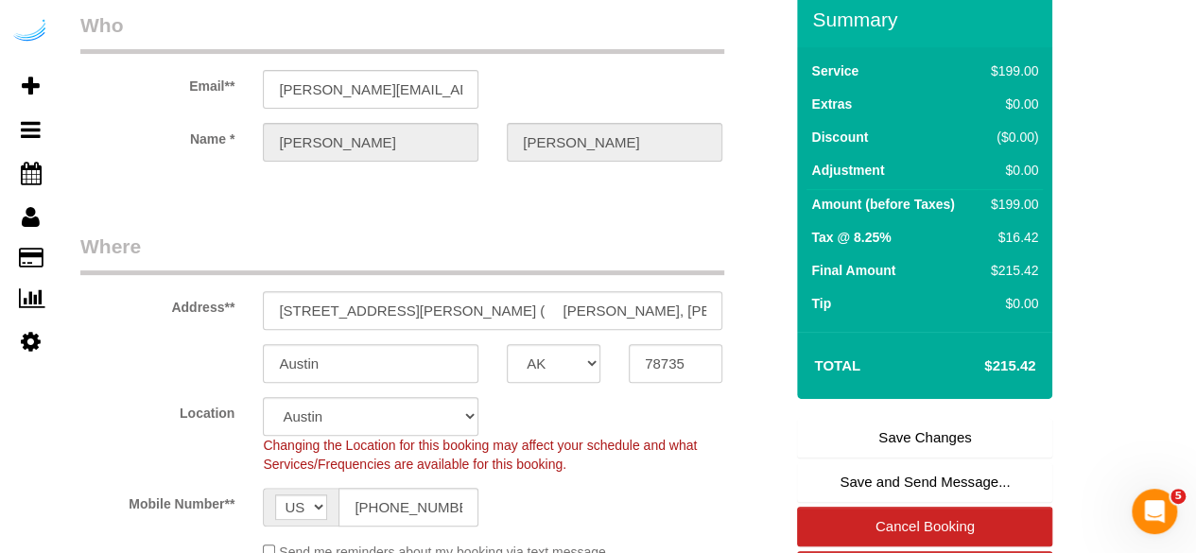
scroll to position [95, 0]
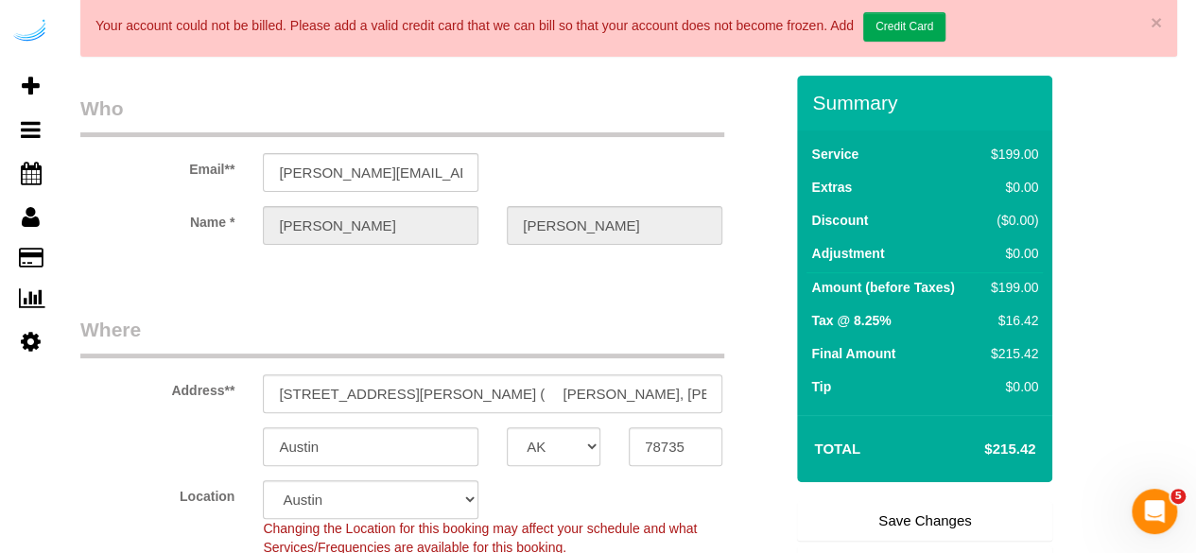
type textarea "Recurrency: One time service Permanent Notes:No notes from this [DOMAIN_NAME][D…"
click at [897, 510] on link "Save Changes" at bounding box center [924, 521] width 255 height 40
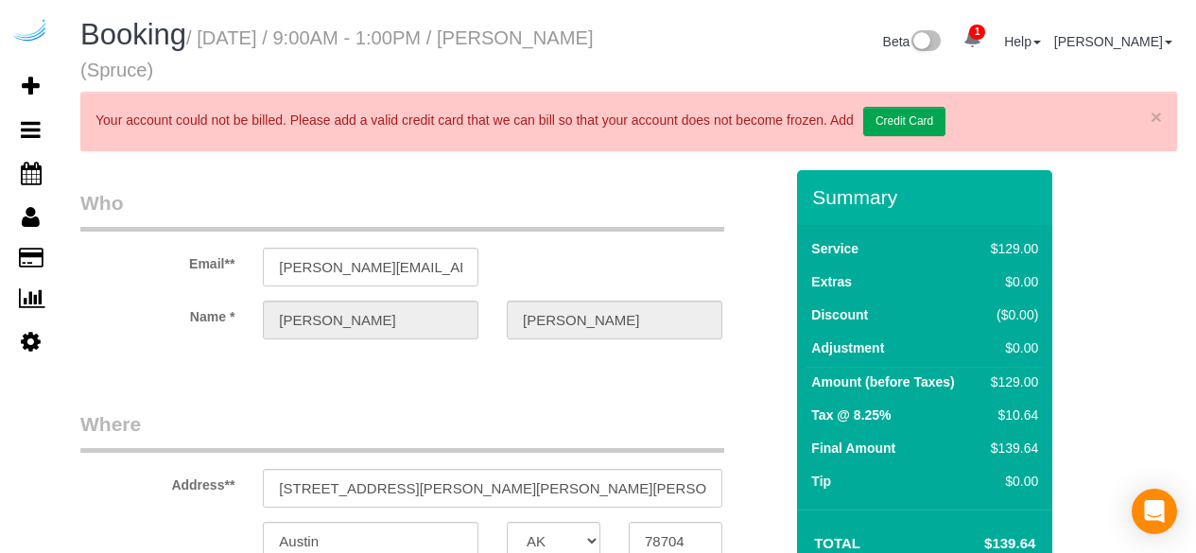
select select "[GEOGRAPHIC_DATA]"
select select "282"
select select "number:9"
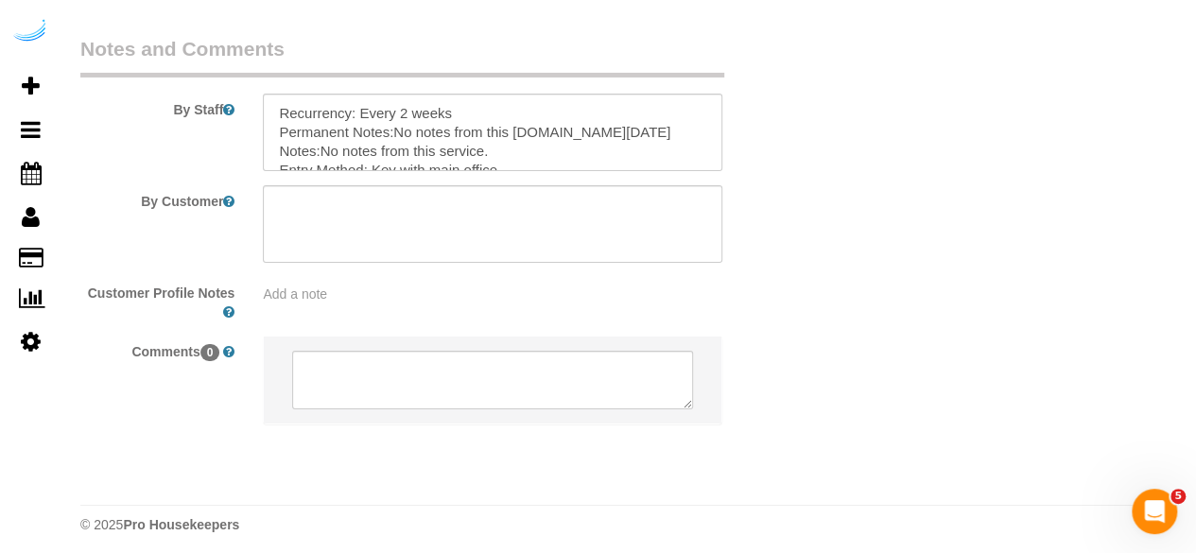
scroll to position [3257, 0]
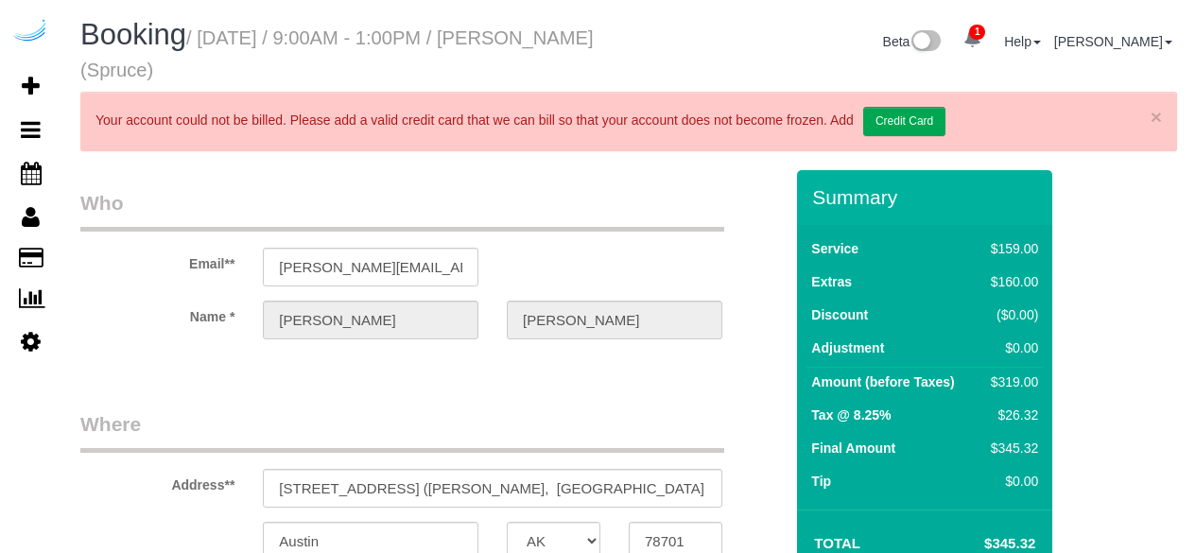
select select "[GEOGRAPHIC_DATA]"
select select "282"
select select "number:9"
select select "object:816"
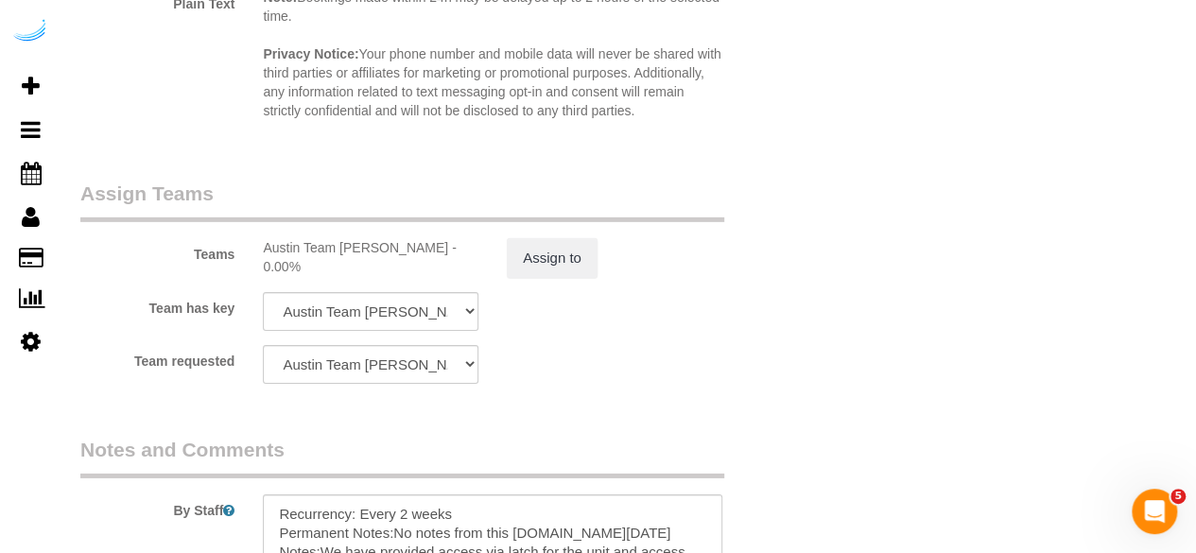
scroll to position [3024, 0]
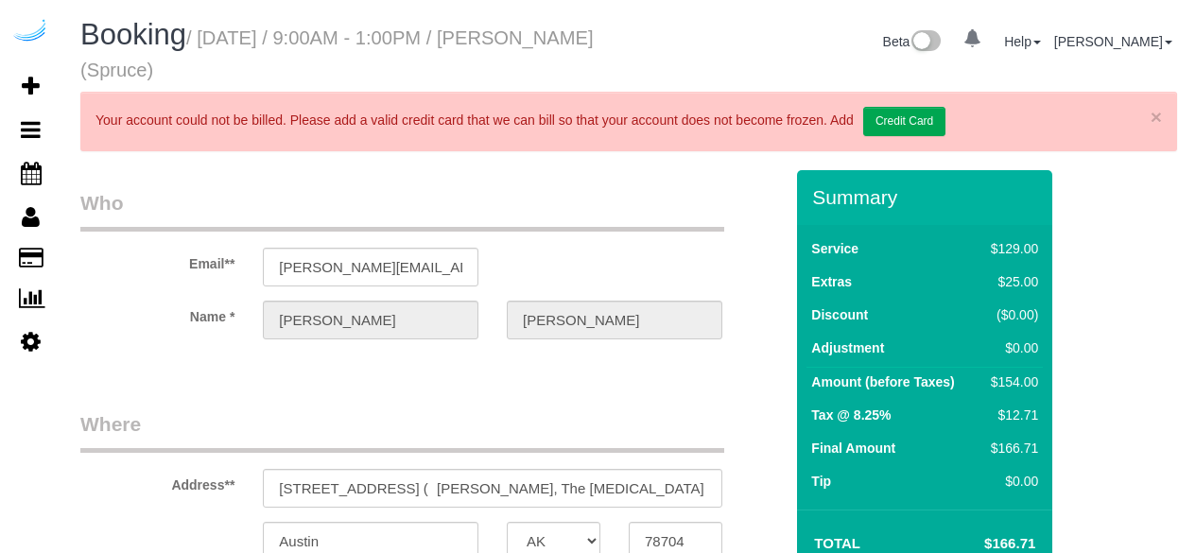
select select "[GEOGRAPHIC_DATA]"
select select "string:[GEOGRAPHIC_DATA]"
select select "object:622"
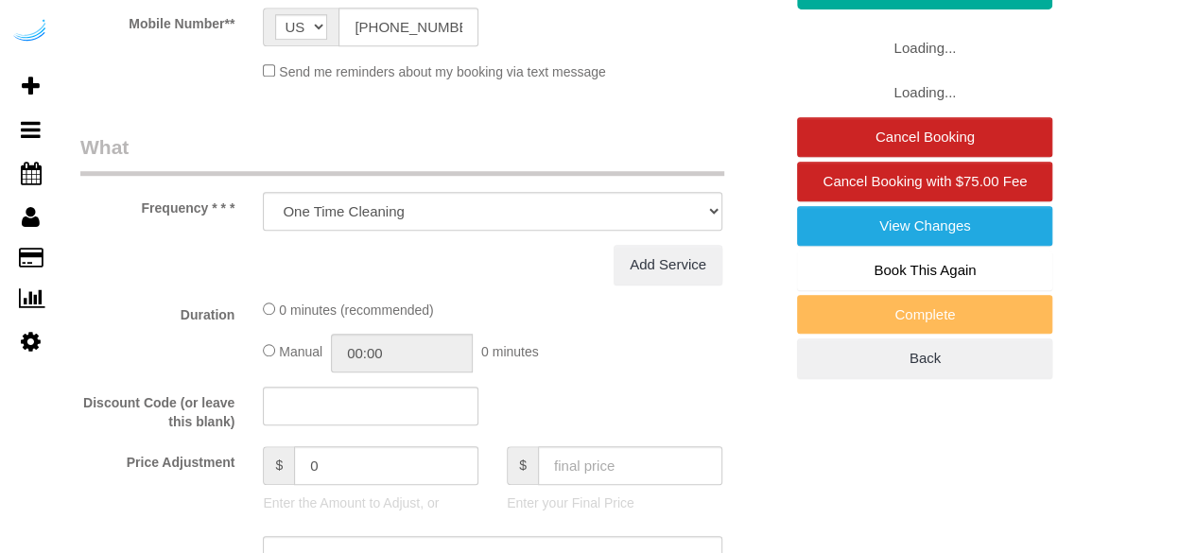
select select "number:9"
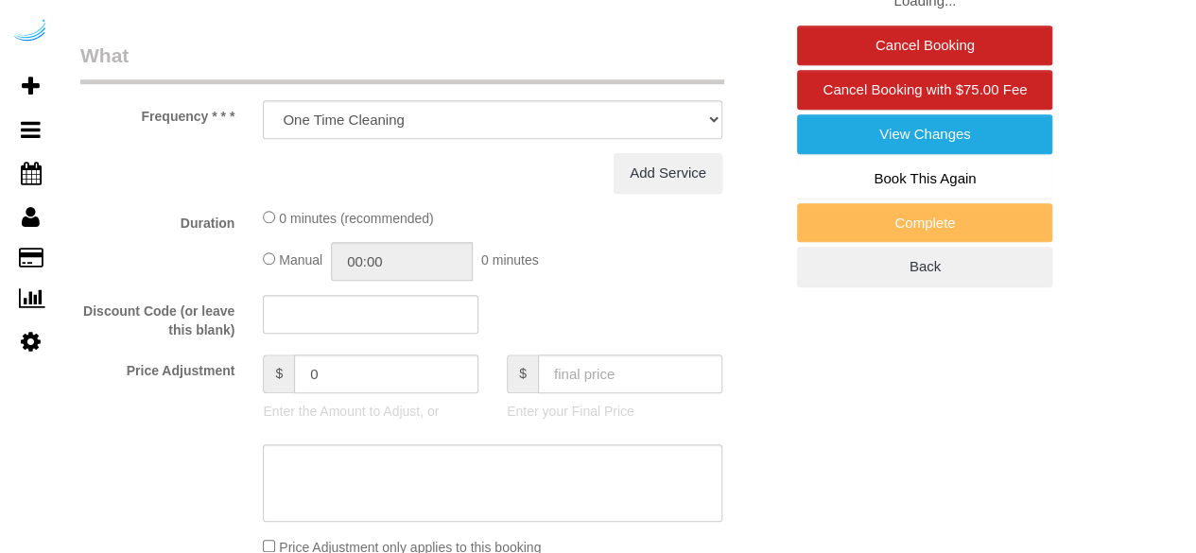
select select "282"
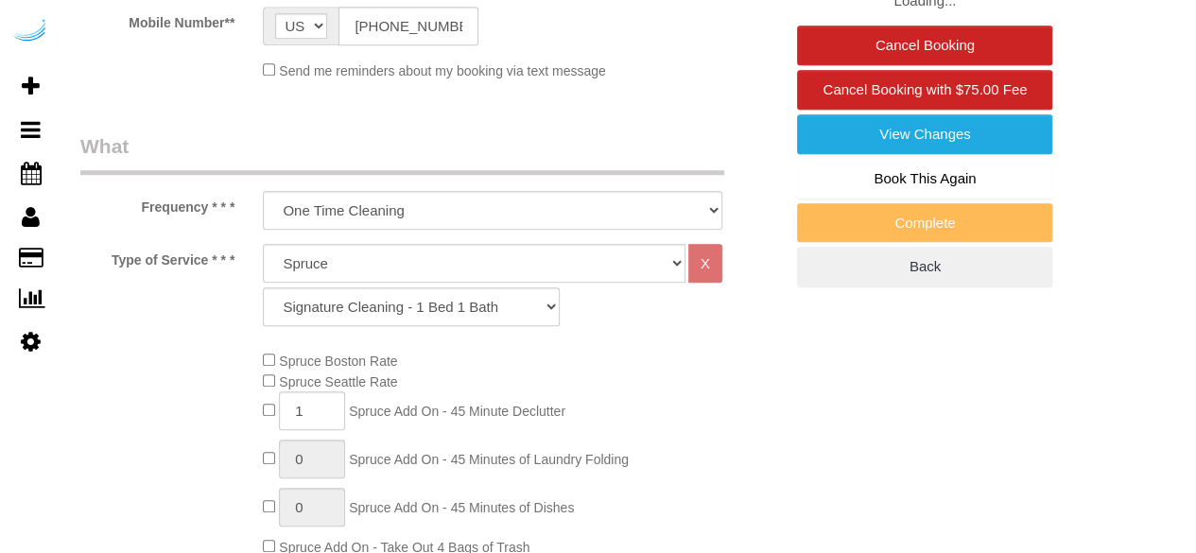
scroll to position [941, 0]
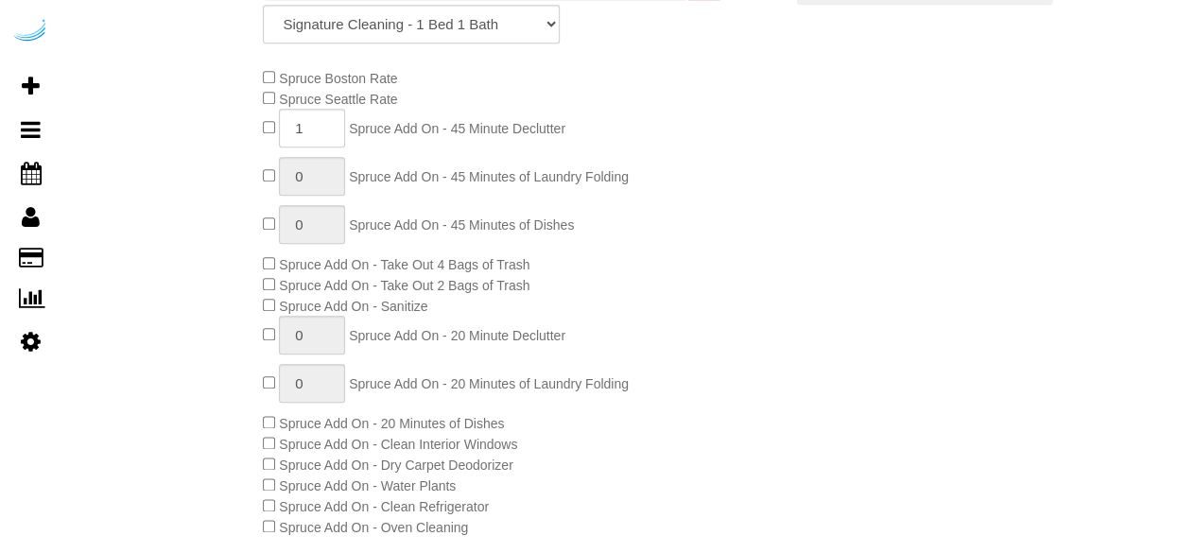
select select "object:809"
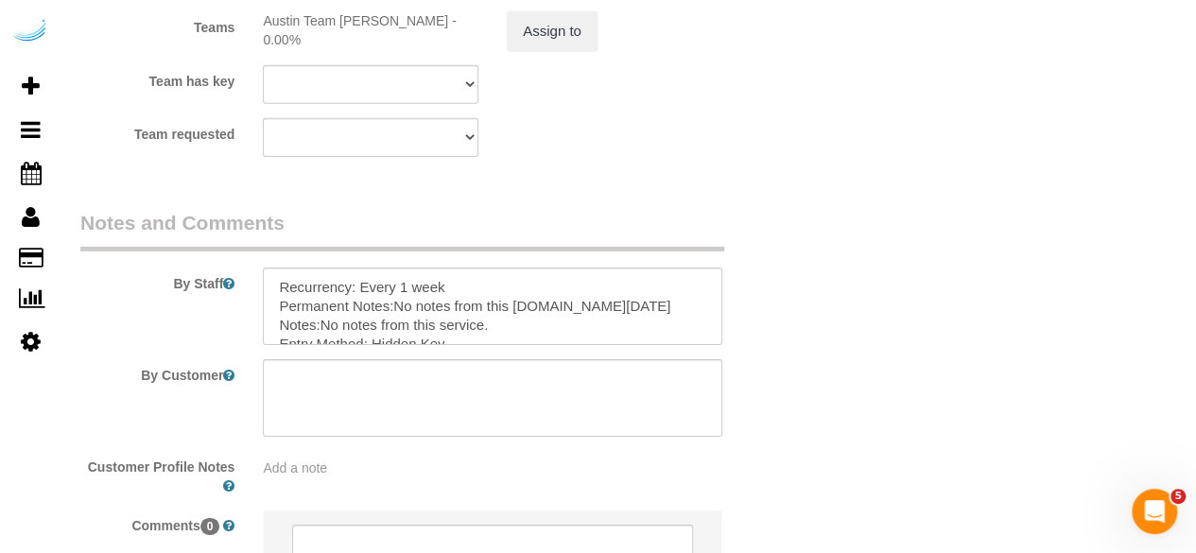
scroll to position [3181, 0]
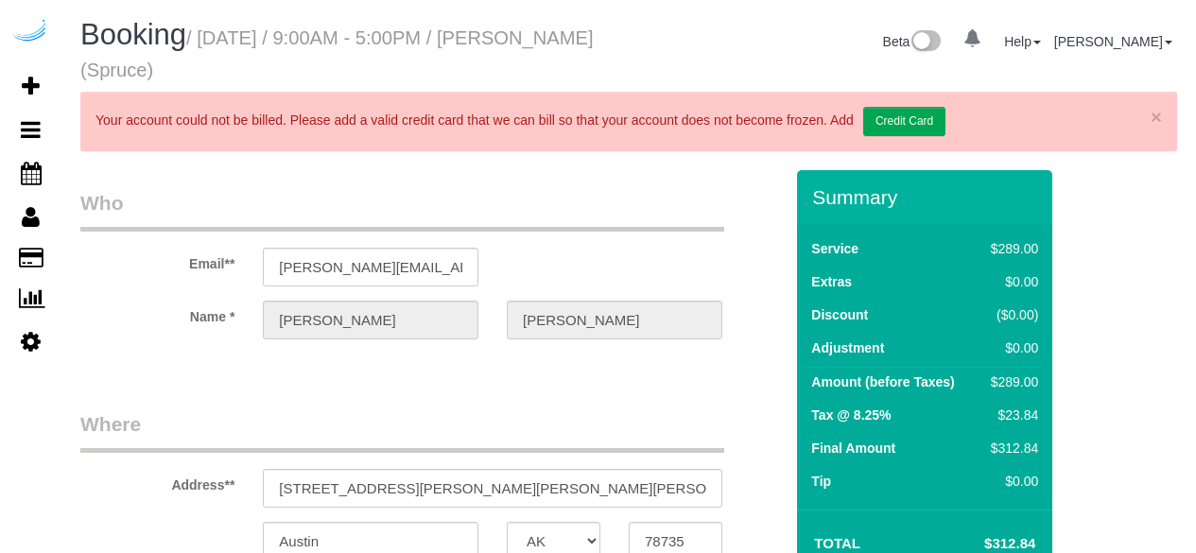
select select "[GEOGRAPHIC_DATA]"
select select "string:[GEOGRAPHIC_DATA]"
select select "object:372"
select select "282"
select select "number:9"
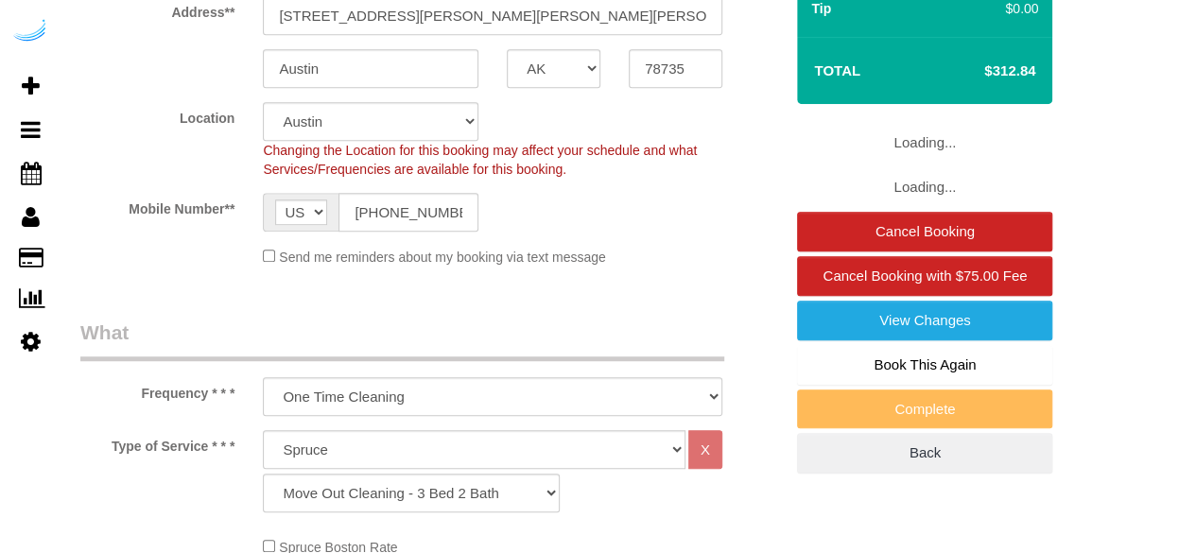
select select "object:809"
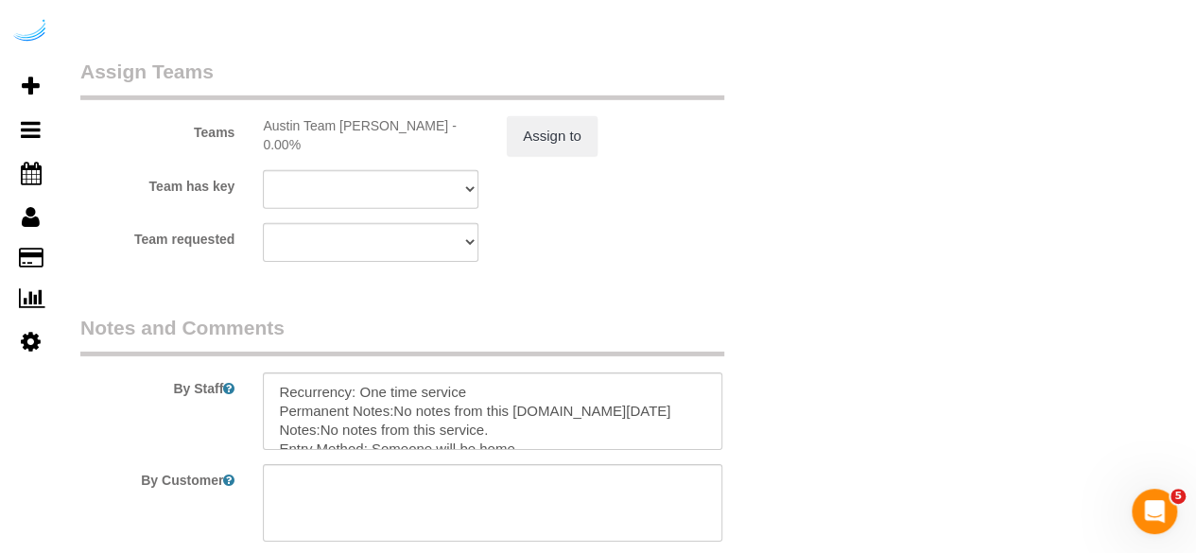
scroll to position [3119, 0]
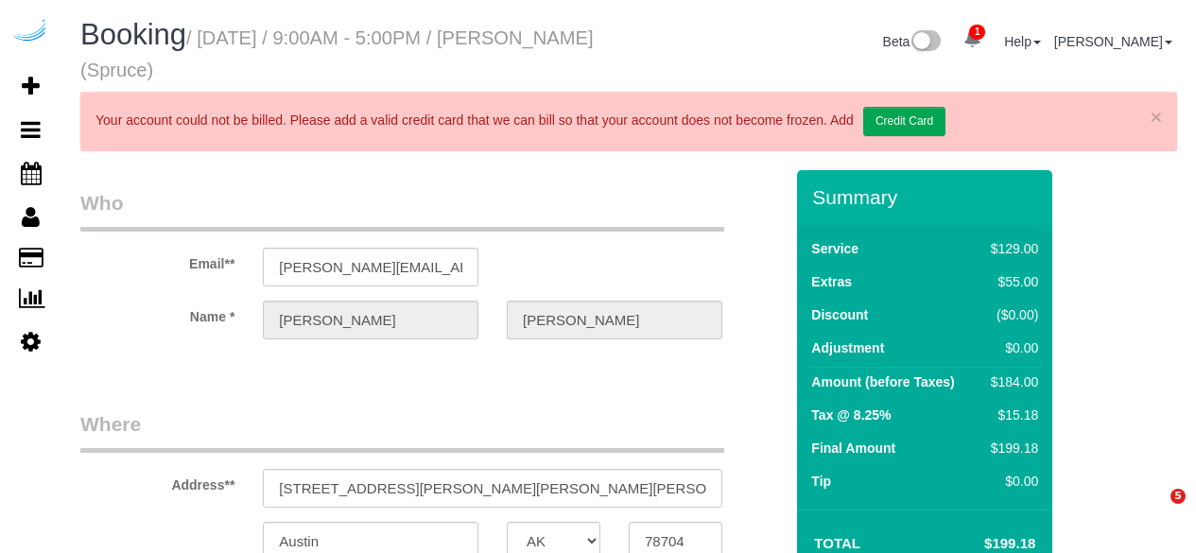
select select "[GEOGRAPHIC_DATA]"
select select "282"
select select "number:9"
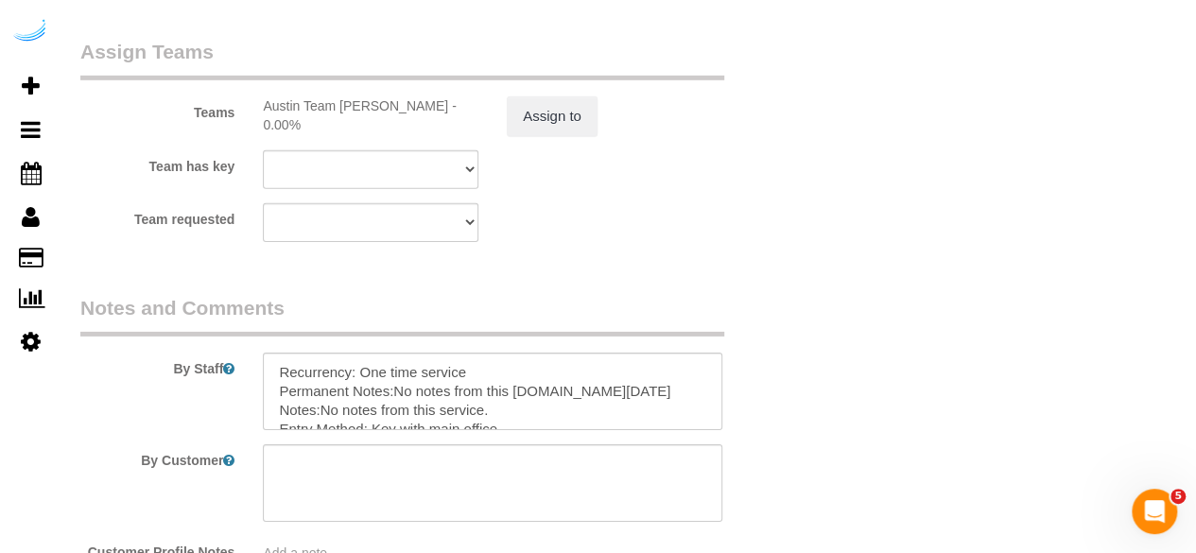
scroll to position [3119, 0]
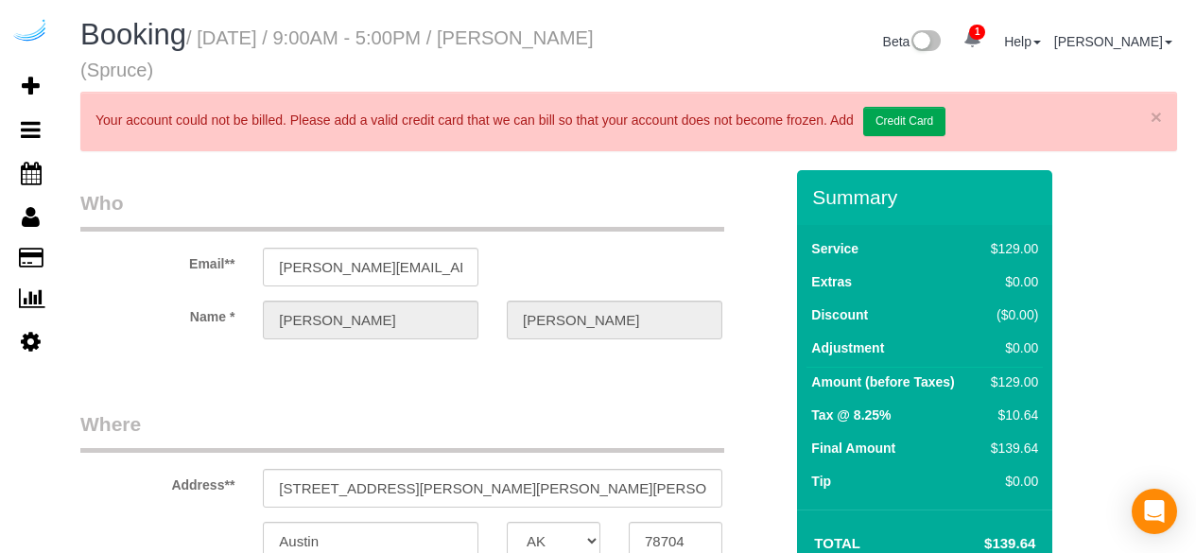
select select "[GEOGRAPHIC_DATA]"
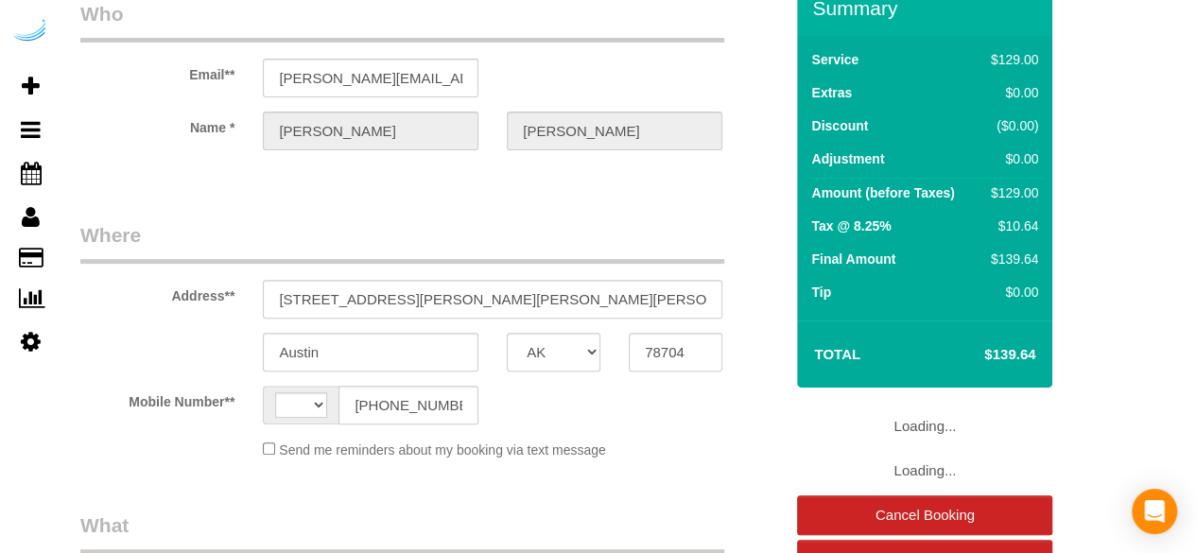
select select "string:[GEOGRAPHIC_DATA]"
select select "object:622"
select select "282"
select select "number:9"
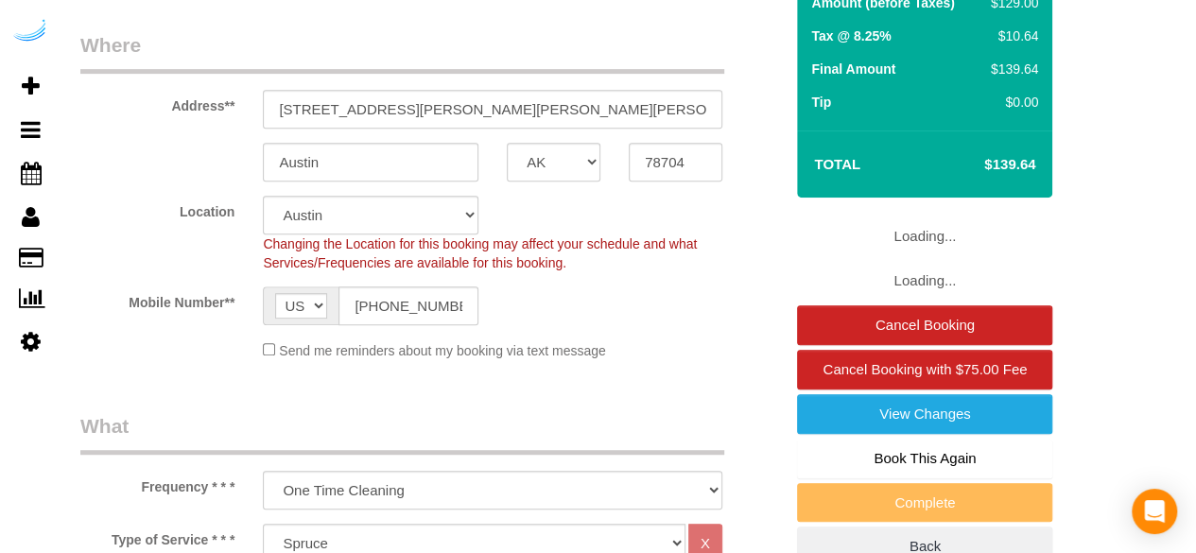
select select "object:809"
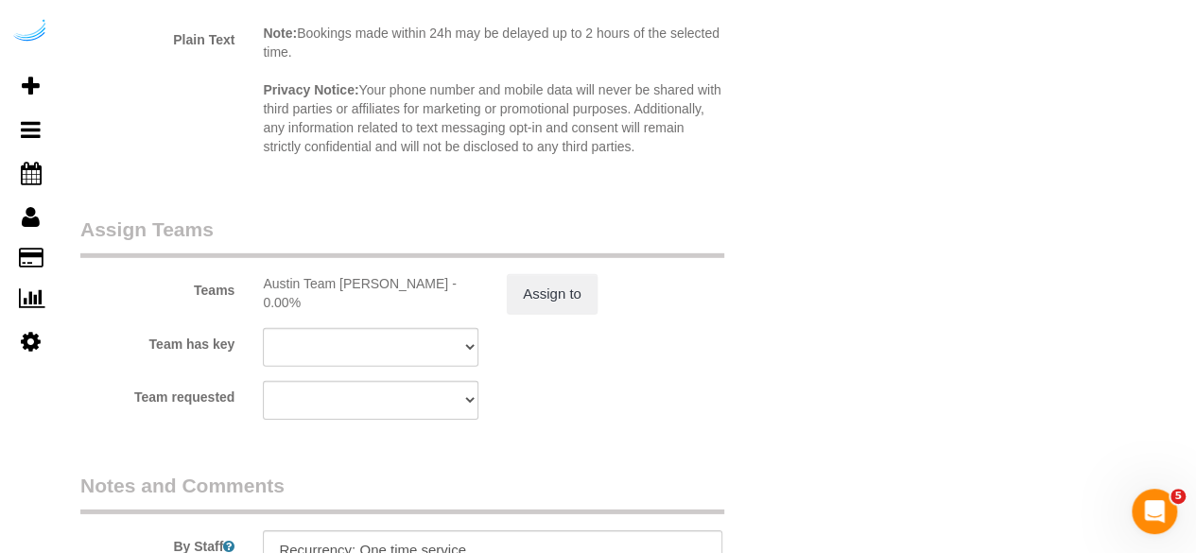
scroll to position [3181, 0]
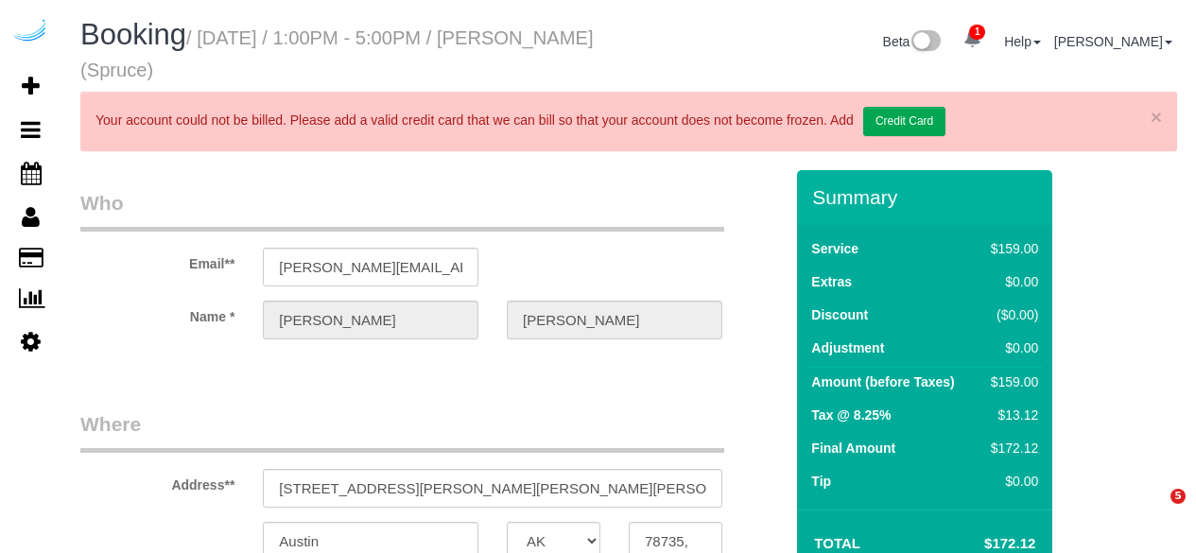
select select "[GEOGRAPHIC_DATA]"
select select "number:9"
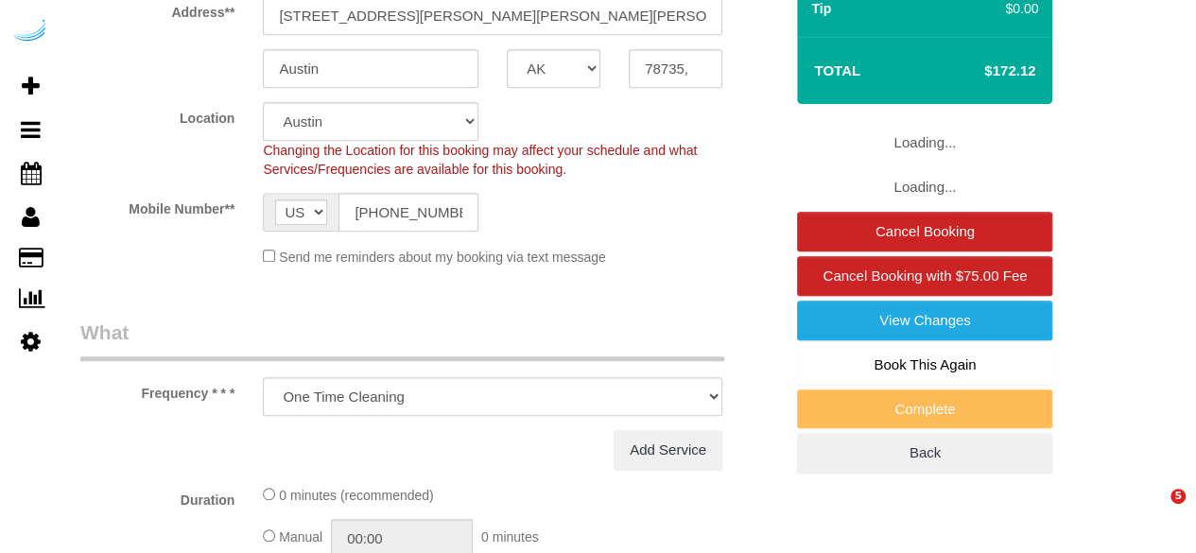
select select "object:809"
select select "282"
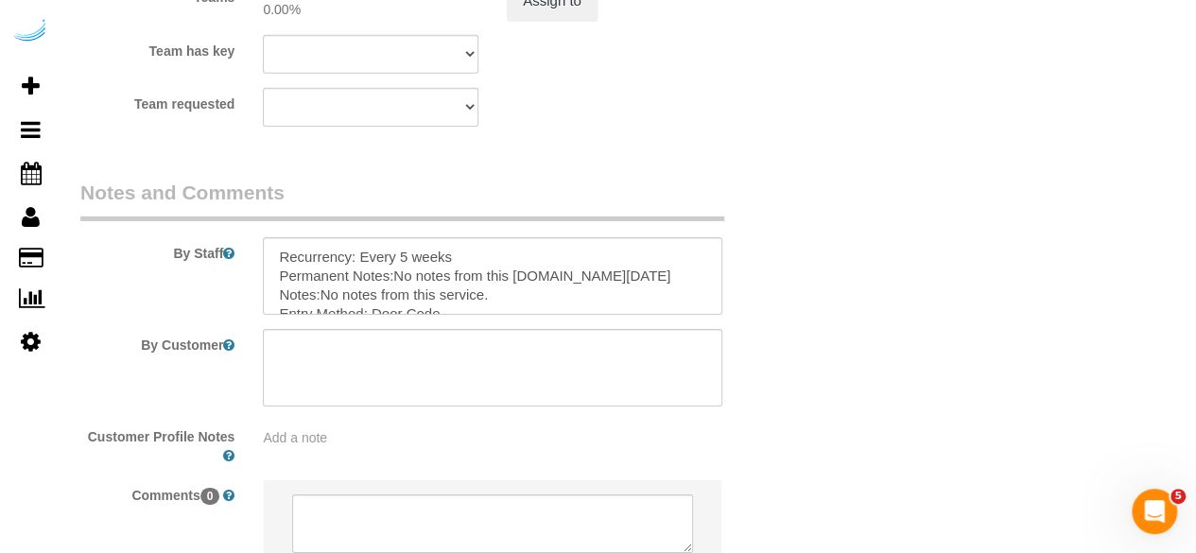
scroll to position [3119, 0]
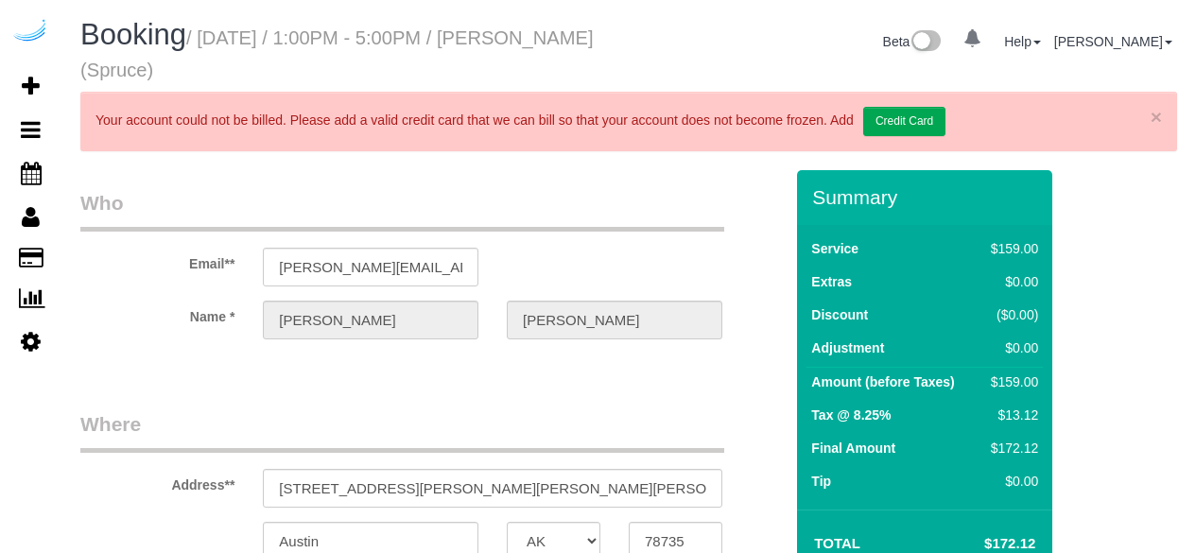
select select "[GEOGRAPHIC_DATA]"
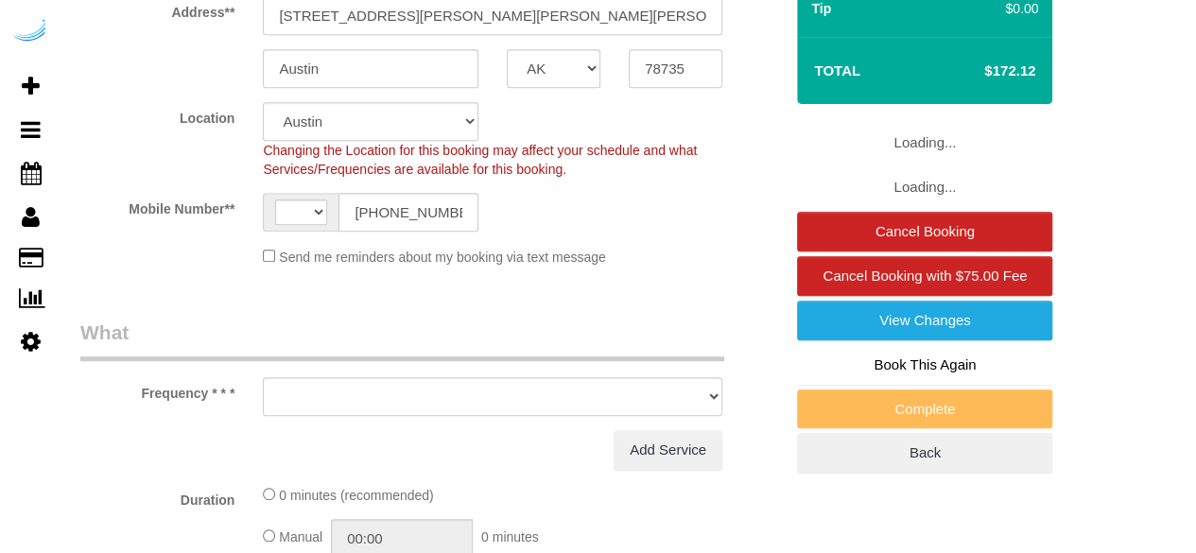
select select "string:[GEOGRAPHIC_DATA]"
select select "number:9"
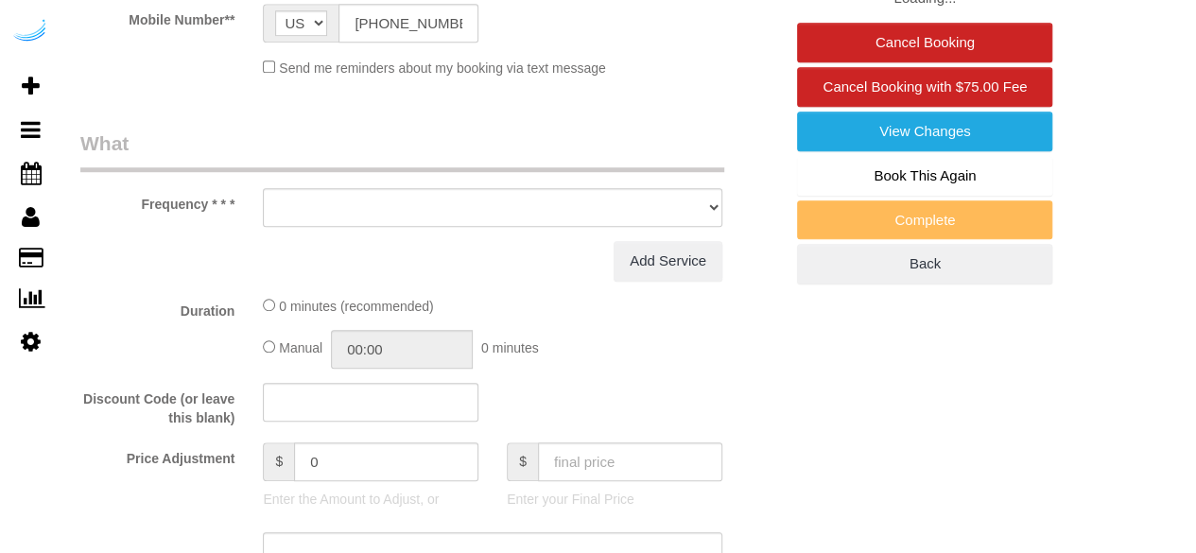
select select "object:670"
select select "282"
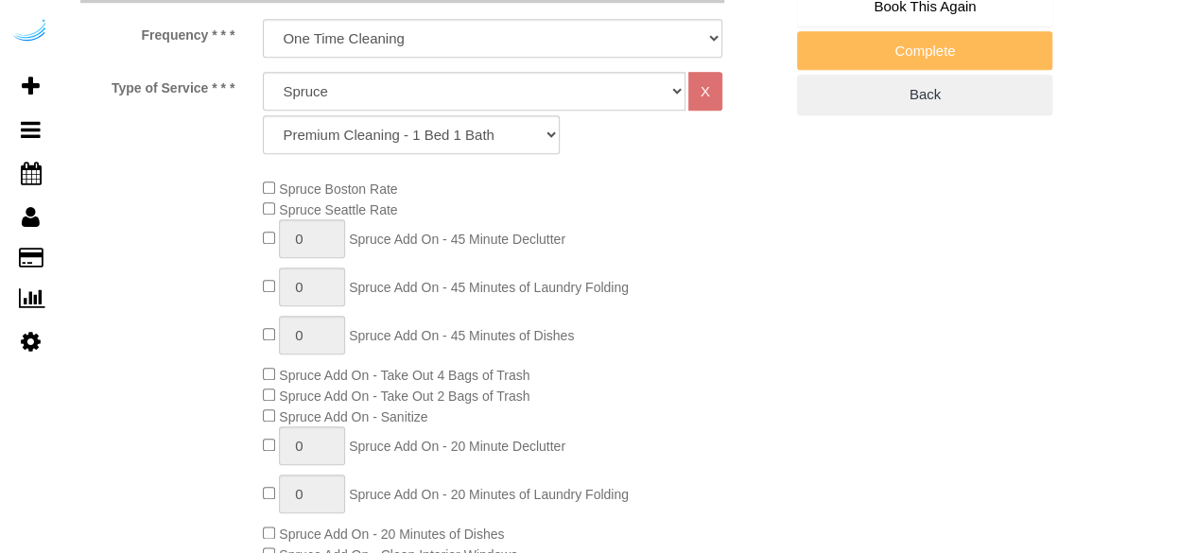
select select "object:809"
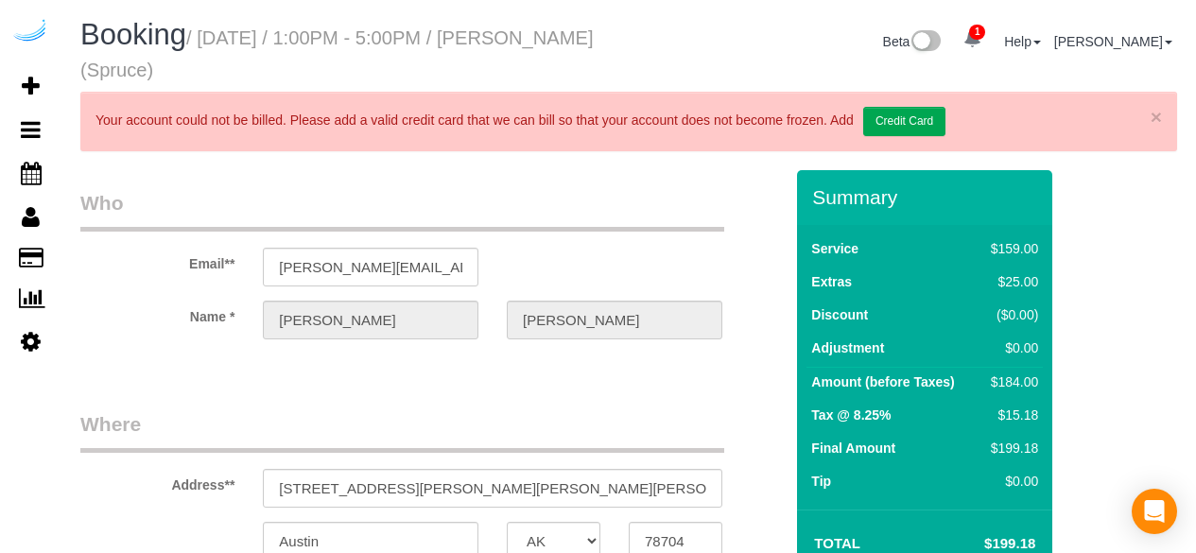
select select "[GEOGRAPHIC_DATA]"
select select "number:9"
select select "object:809"
select select "282"
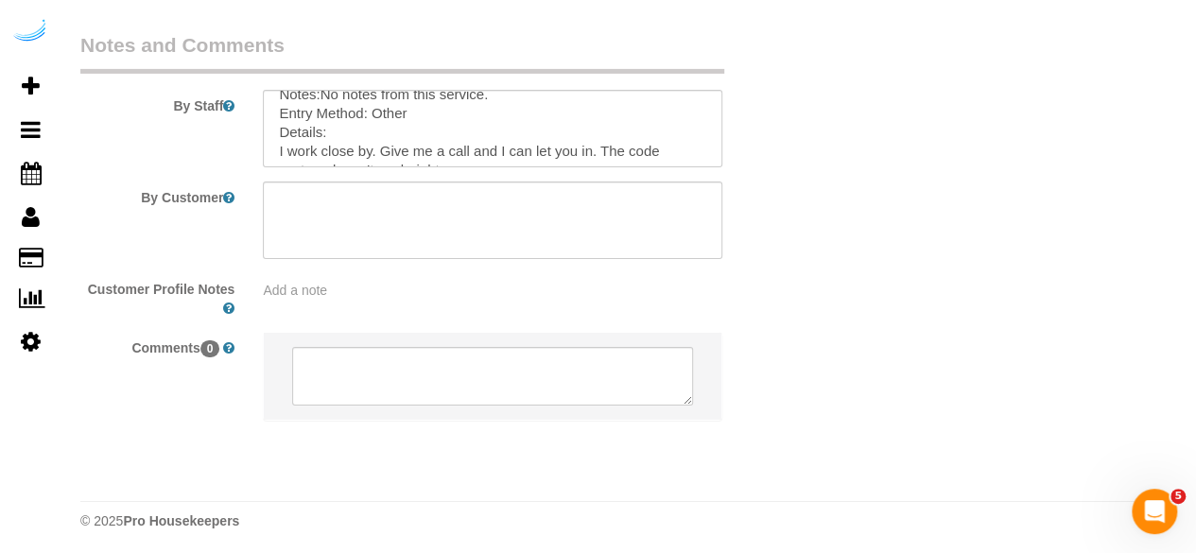
scroll to position [95, 0]
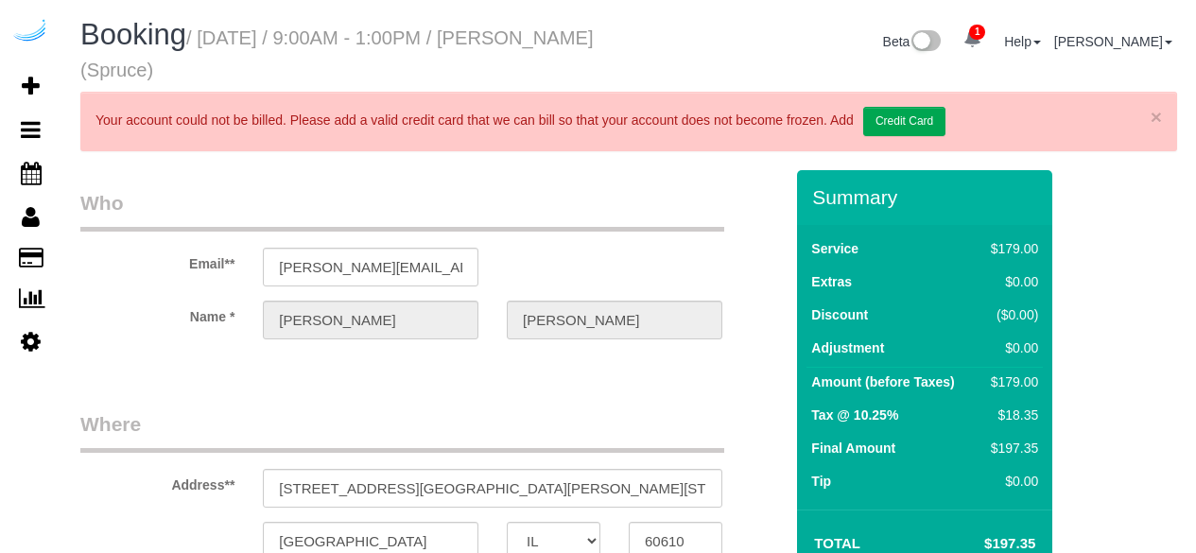
select select "IL"
select select "number:9"
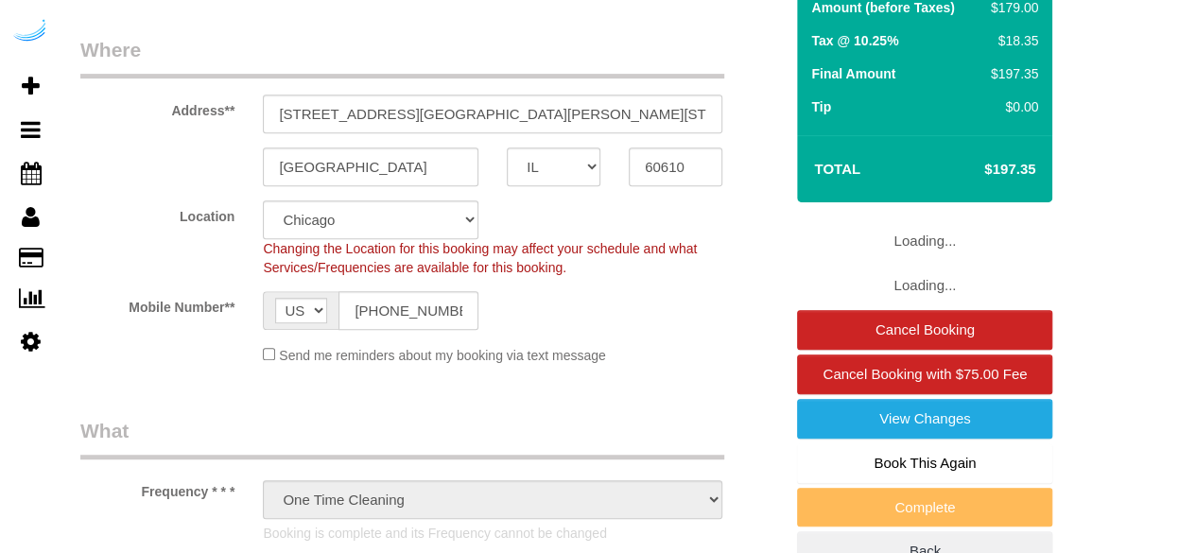
select select "object:796"
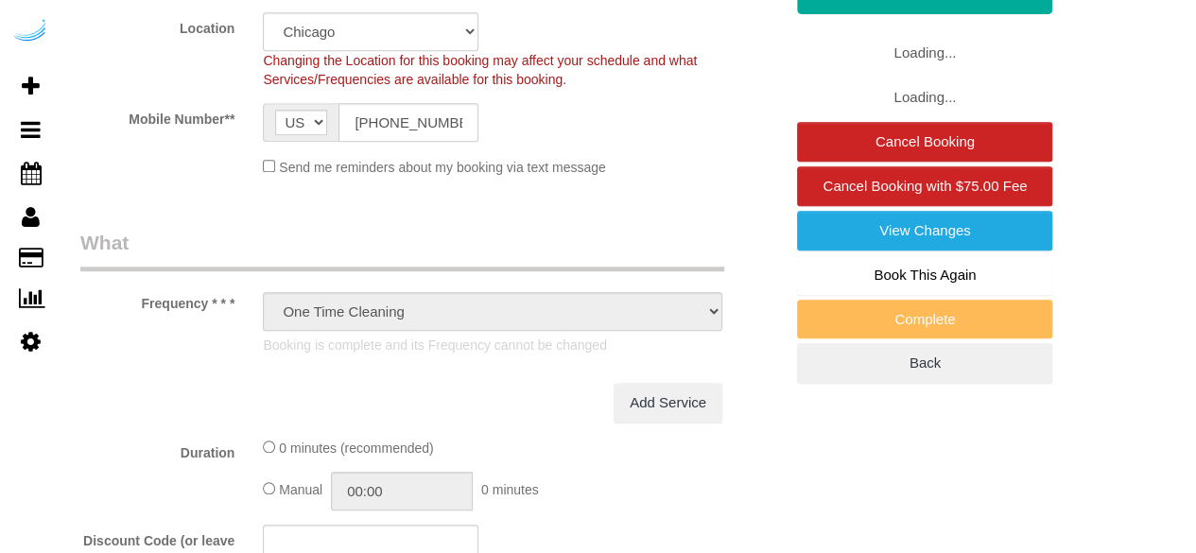
select select "282"
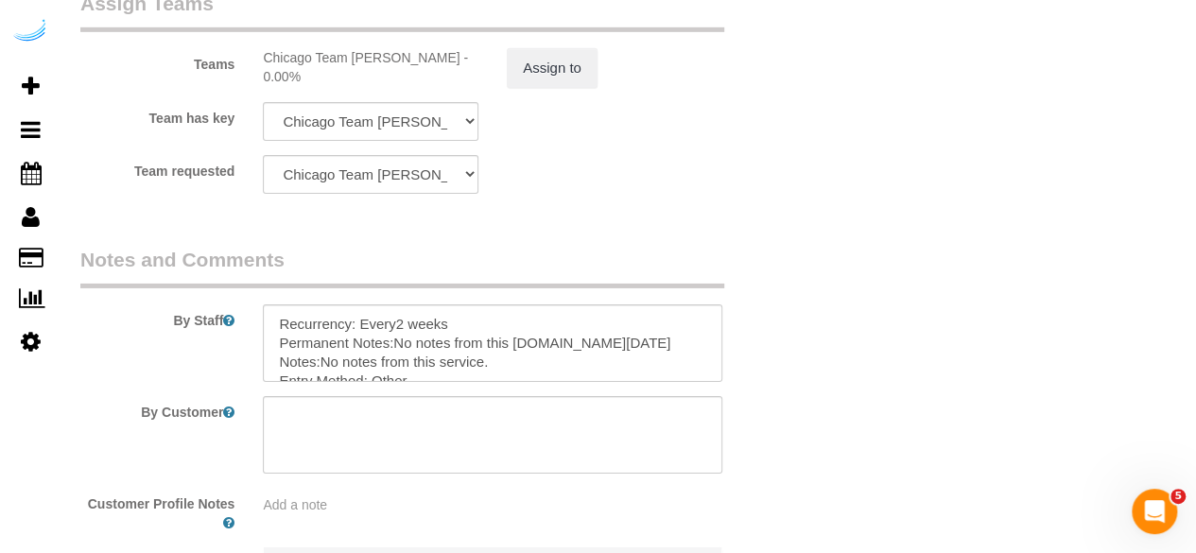
scroll to position [3213, 0]
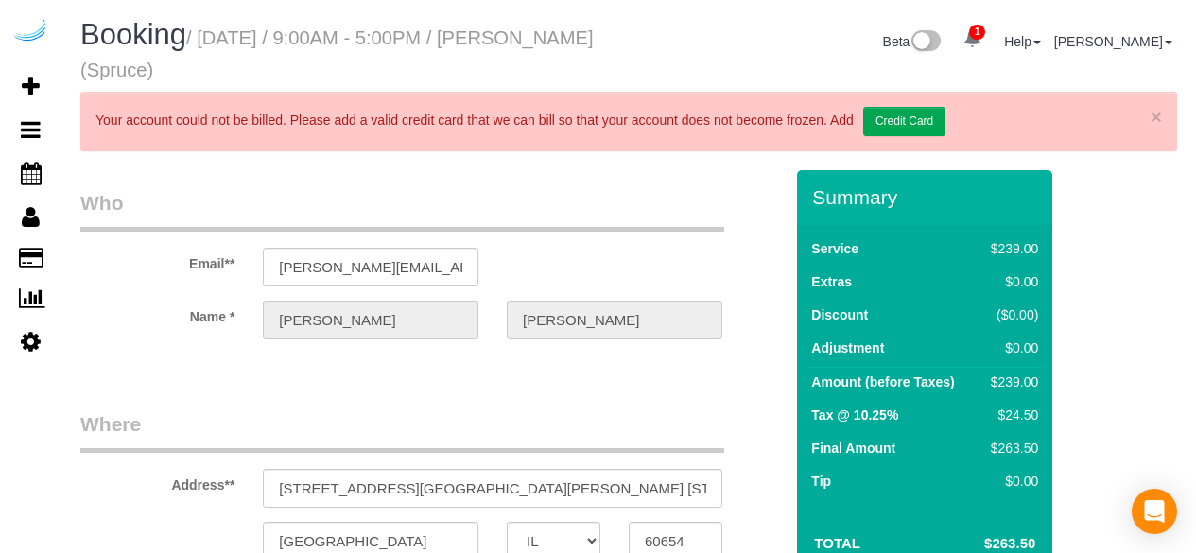
select select "IL"
select select "number:9"
select select "object:796"
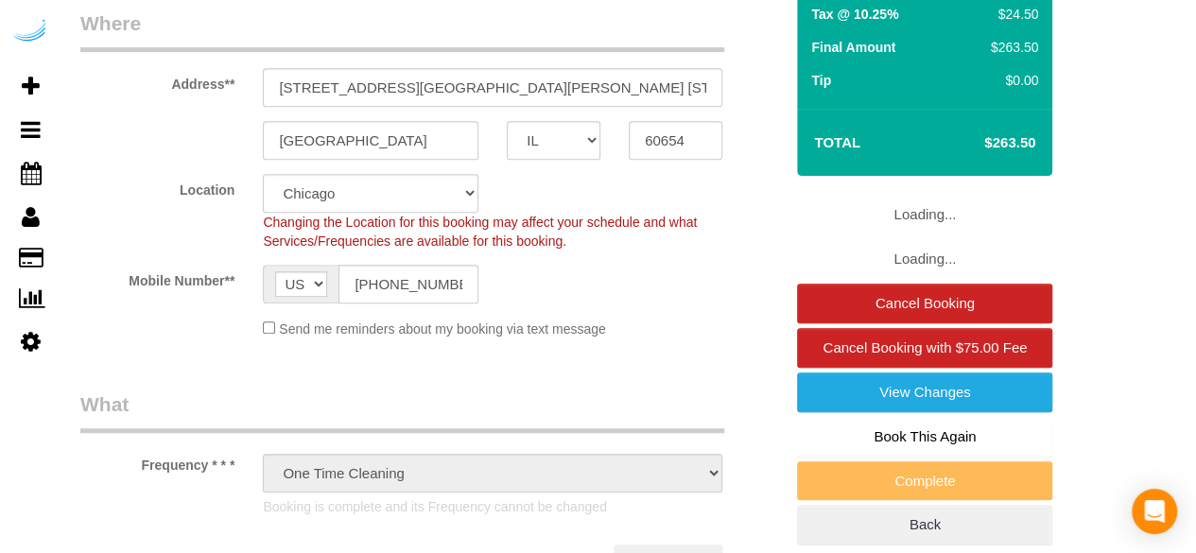
select select "282"
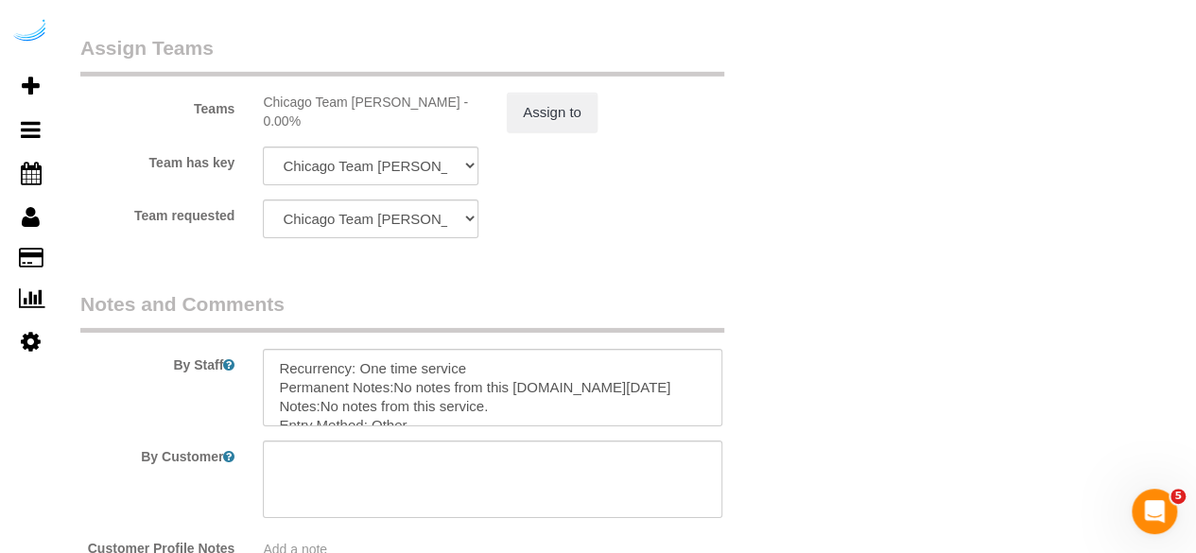
scroll to position [3213, 0]
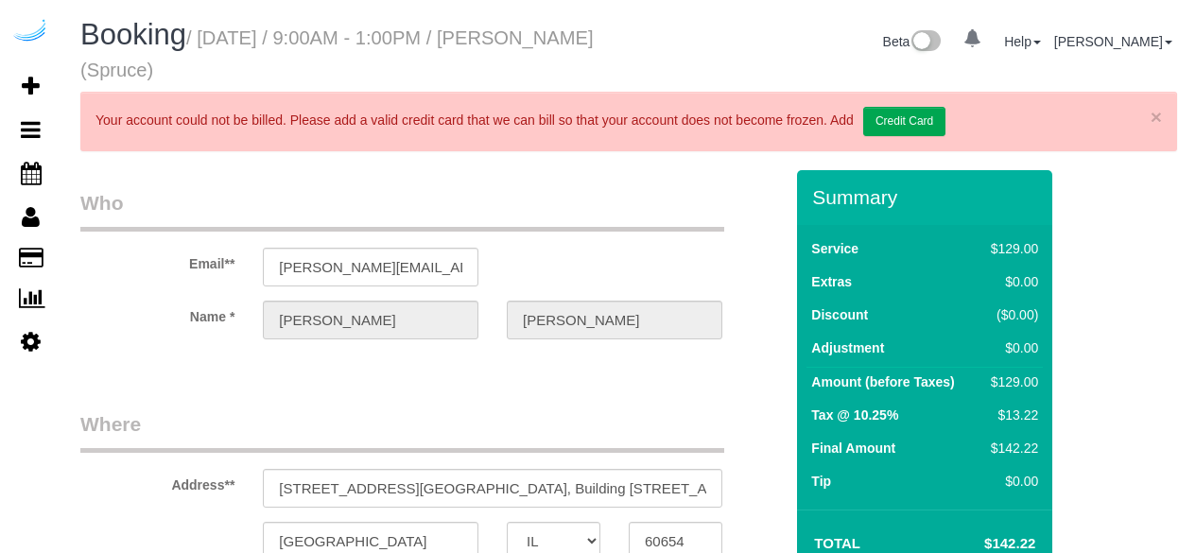
select select "IL"
select select "number:9"
select select "object:796"
select select "282"
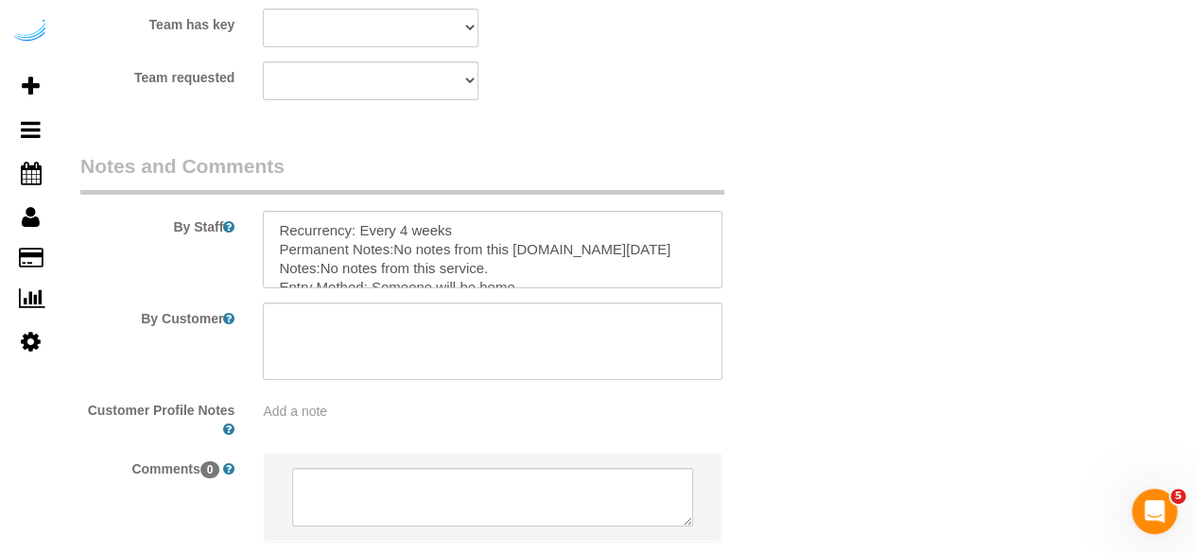
scroll to position [3257, 0]
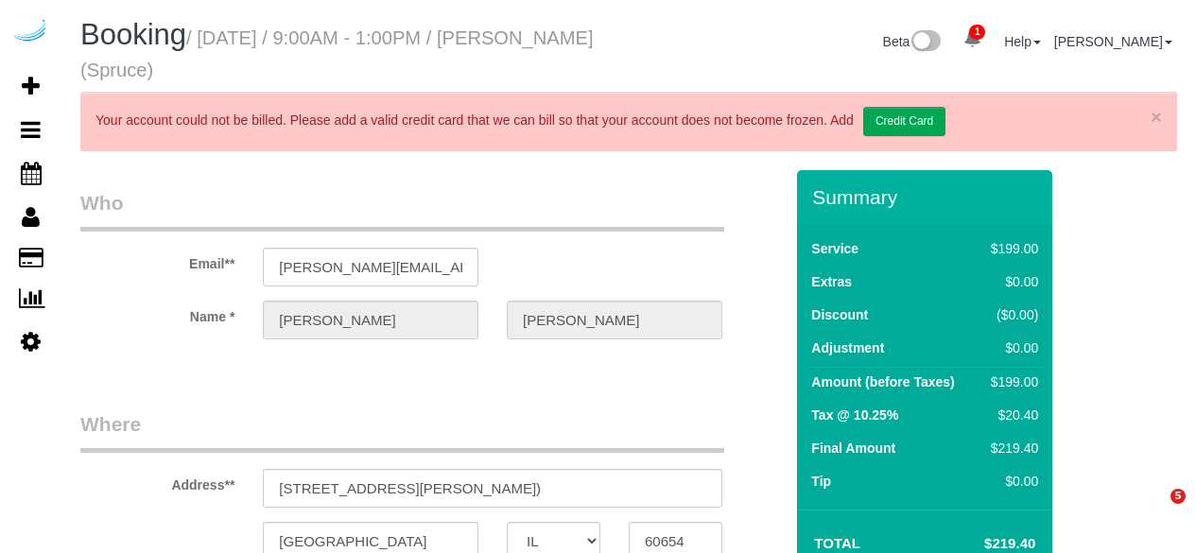
select select "IL"
select select "282"
select select "number:9"
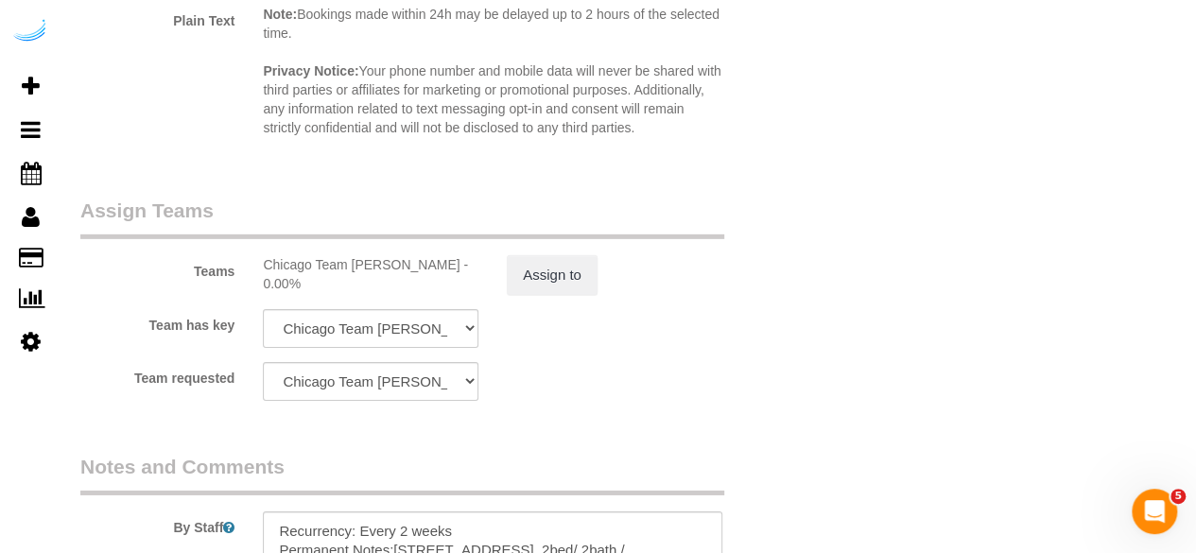
scroll to position [3257, 0]
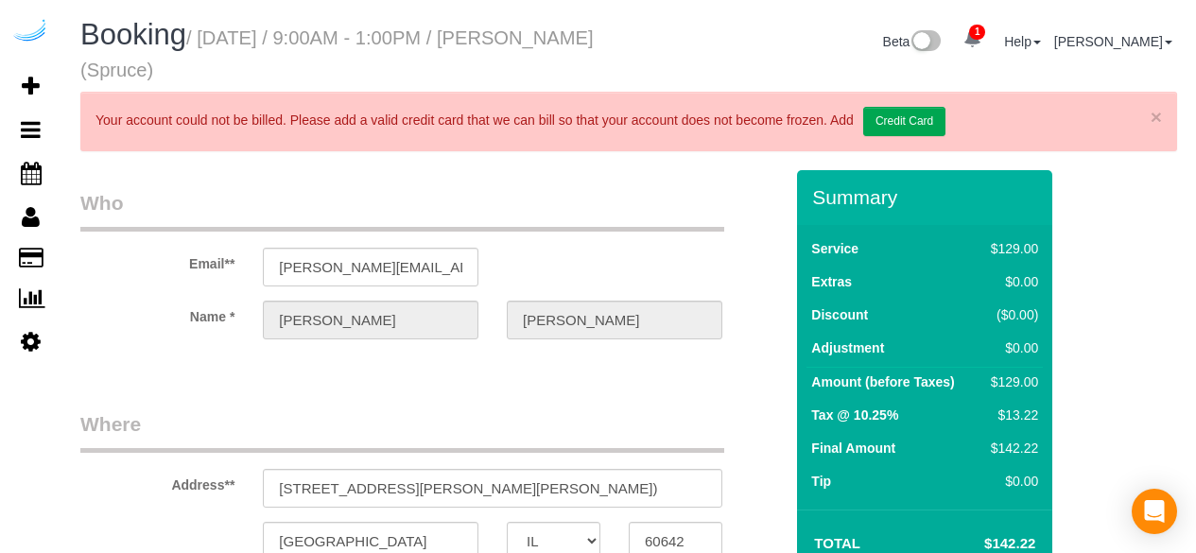
select select "IL"
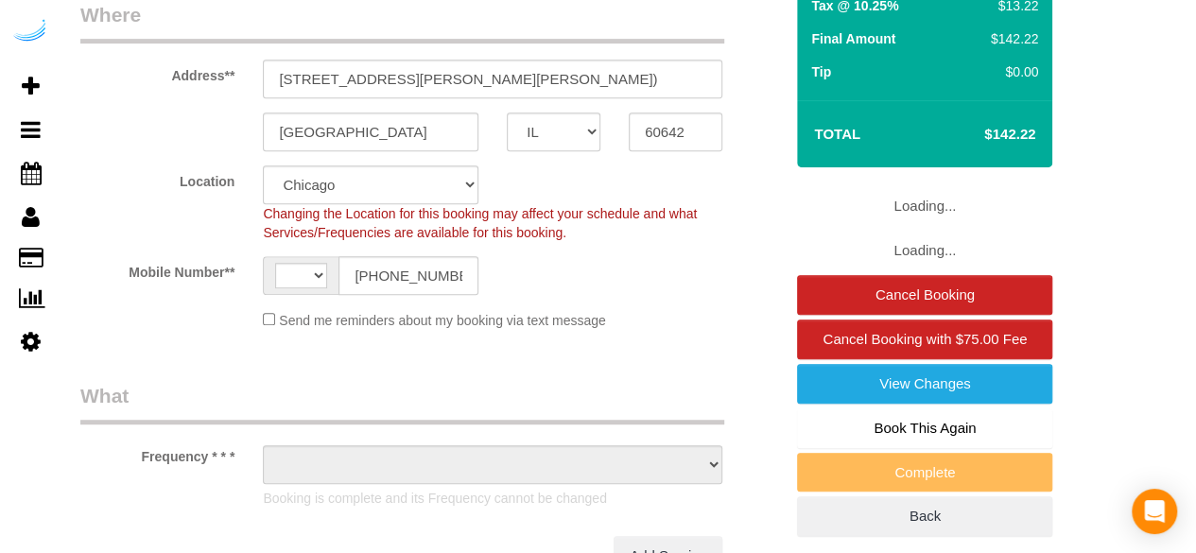
select select "string:[GEOGRAPHIC_DATA]"
select select "number:9"
select select "object:691"
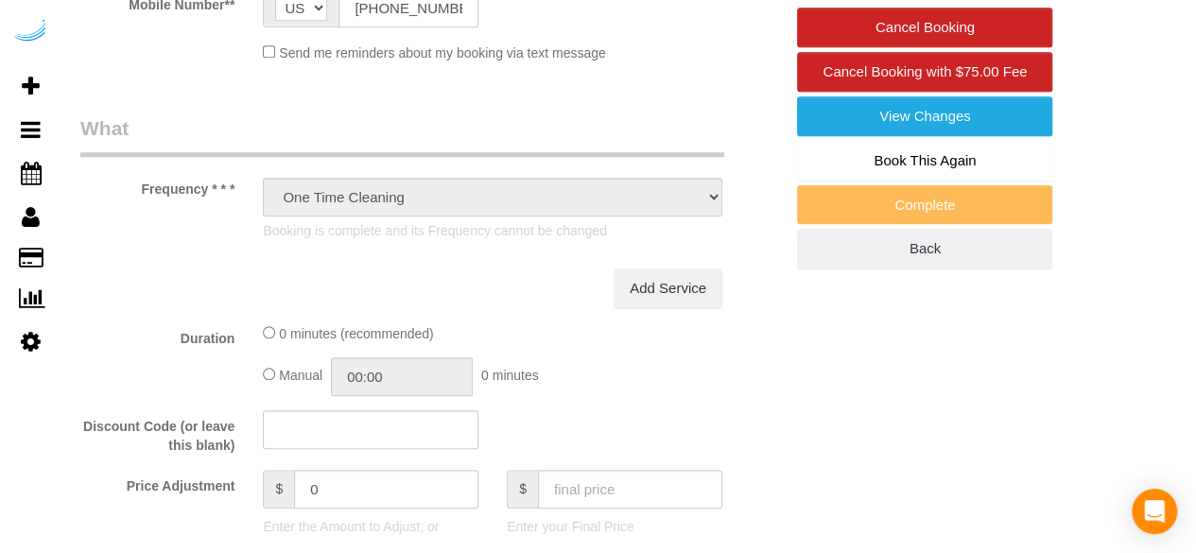
select select "282"
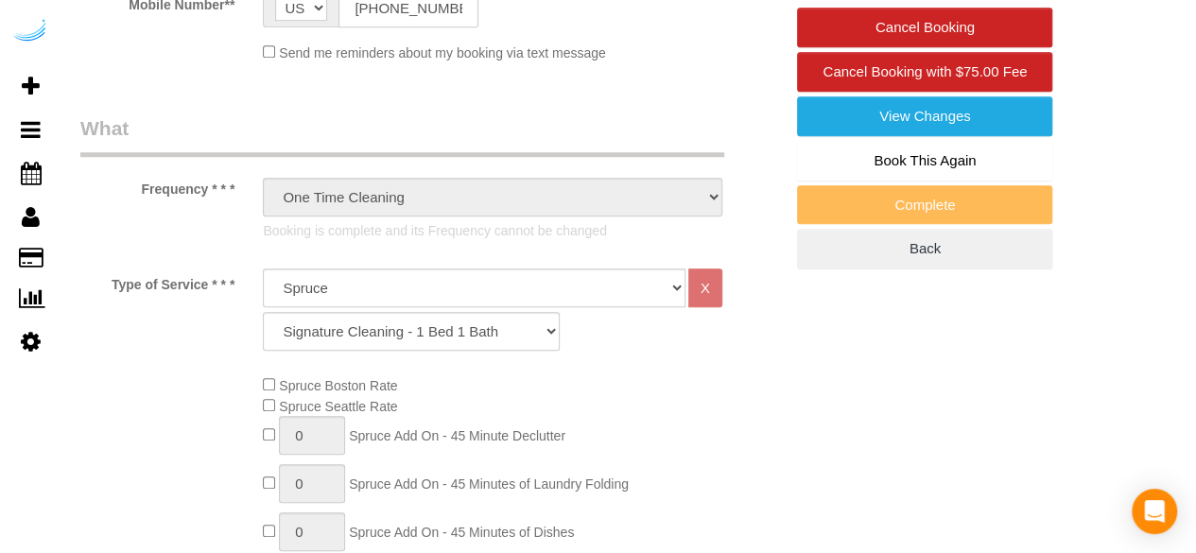
select select "object:796"
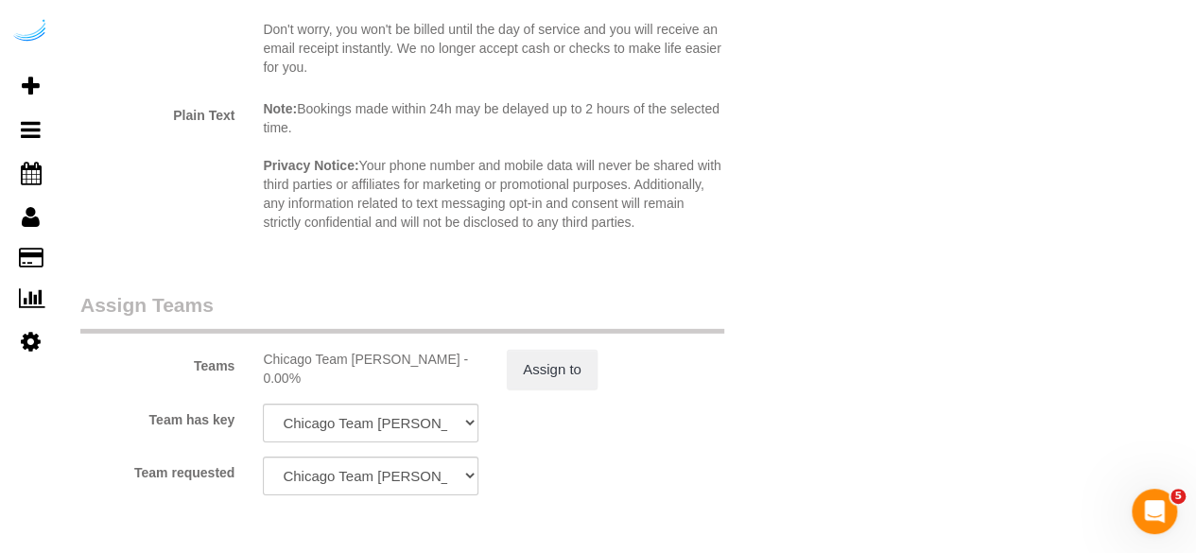
scroll to position [3257, 0]
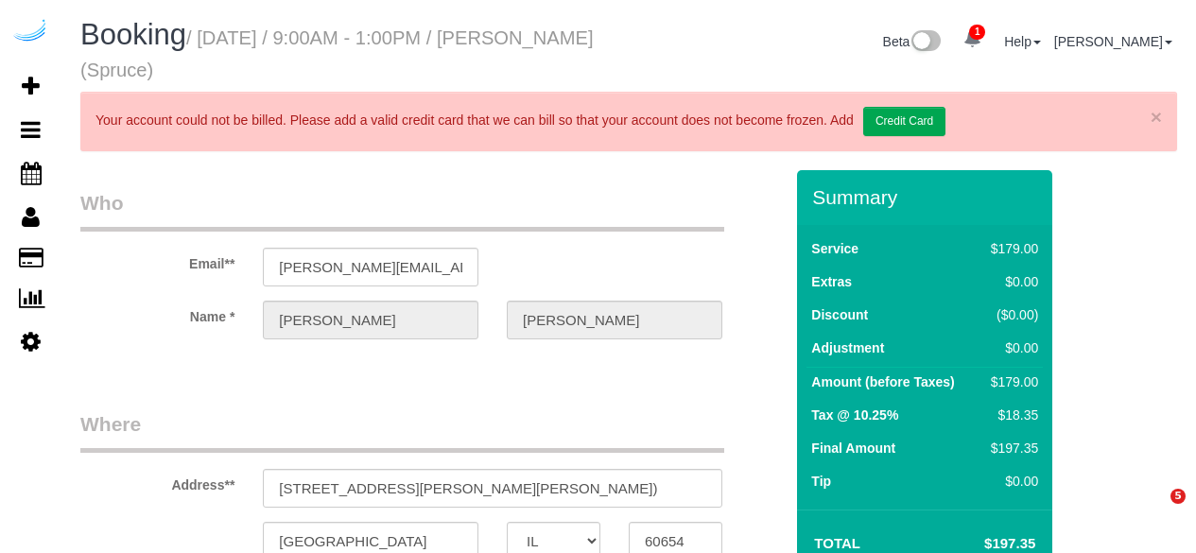
select select "IL"
select select "number:9"
select select "282"
select select "object:789"
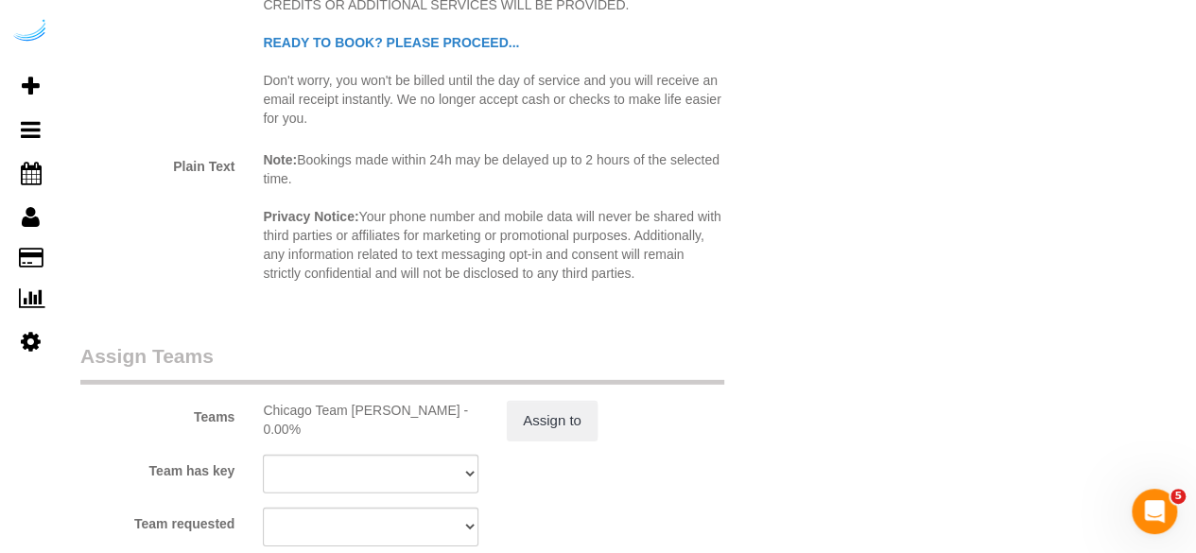
scroll to position [2898, 0]
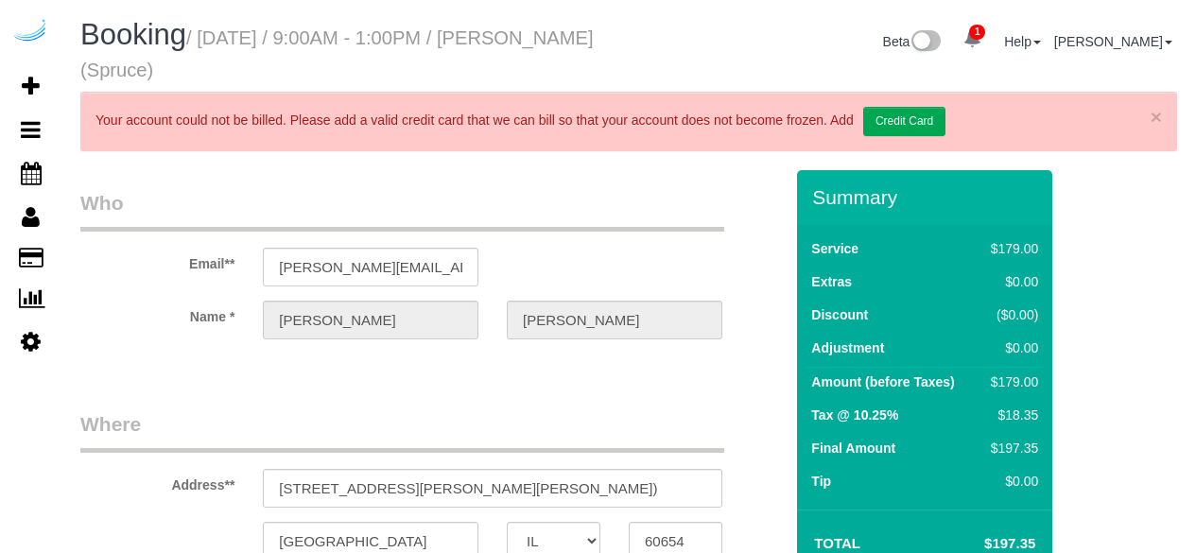
select select "IL"
select select "number:9"
select select "282"
select select "object:789"
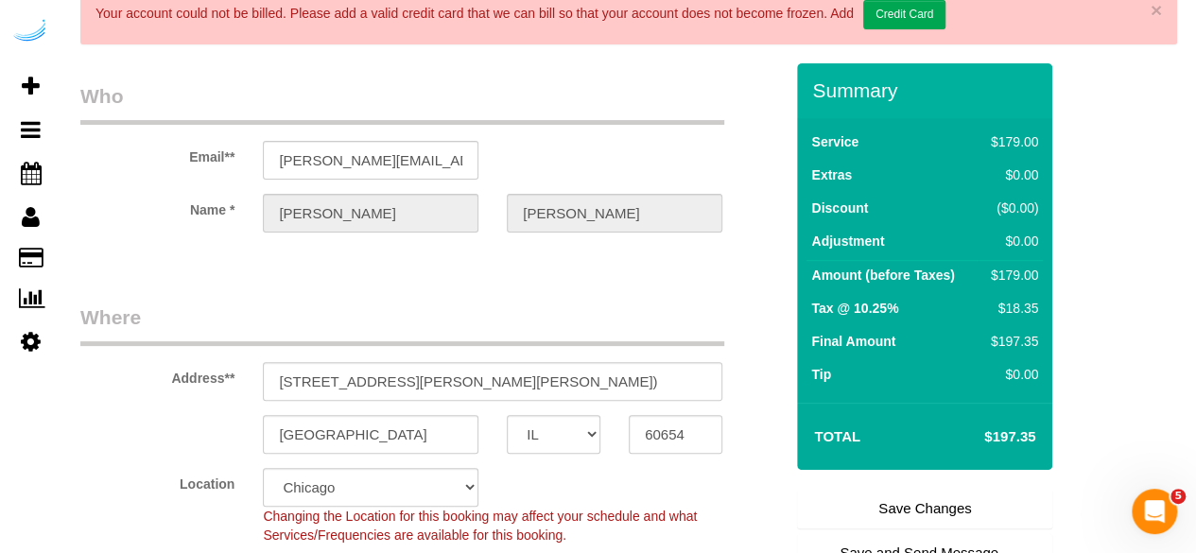
scroll to position [95, 0]
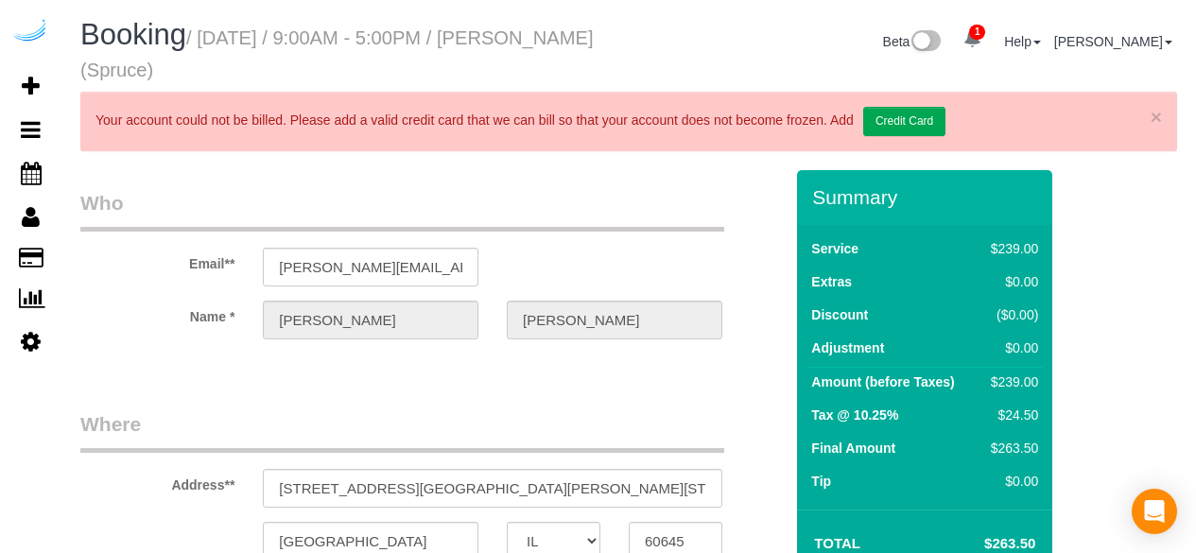
select select "IL"
select select "282"
select select "number:9"
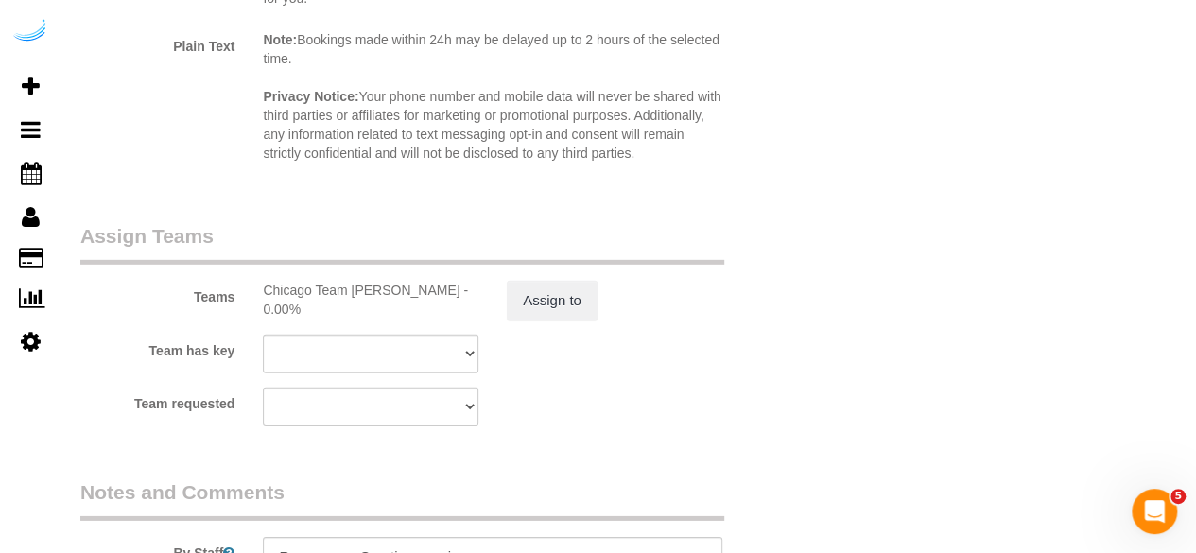
scroll to position [2930, 0]
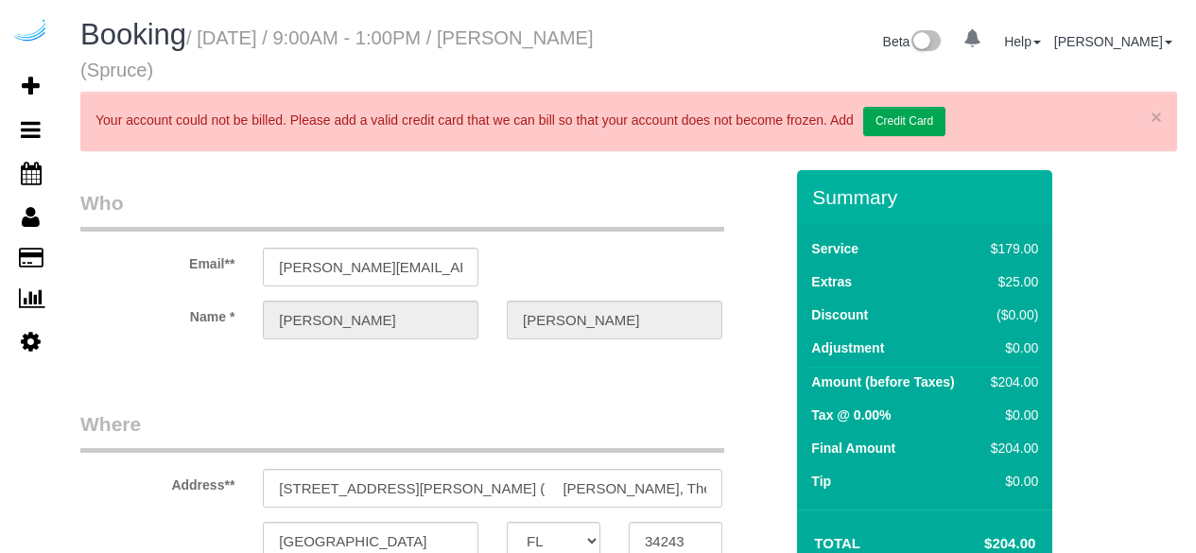
select select "FL"
select select "object:428"
select select "number:9"
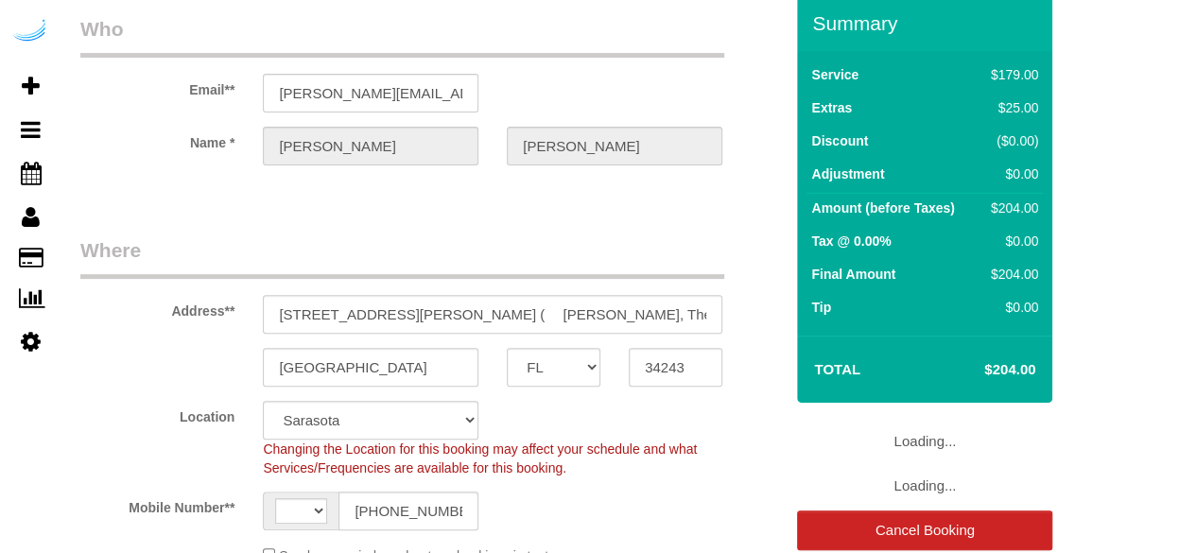
select select "string:[GEOGRAPHIC_DATA]"
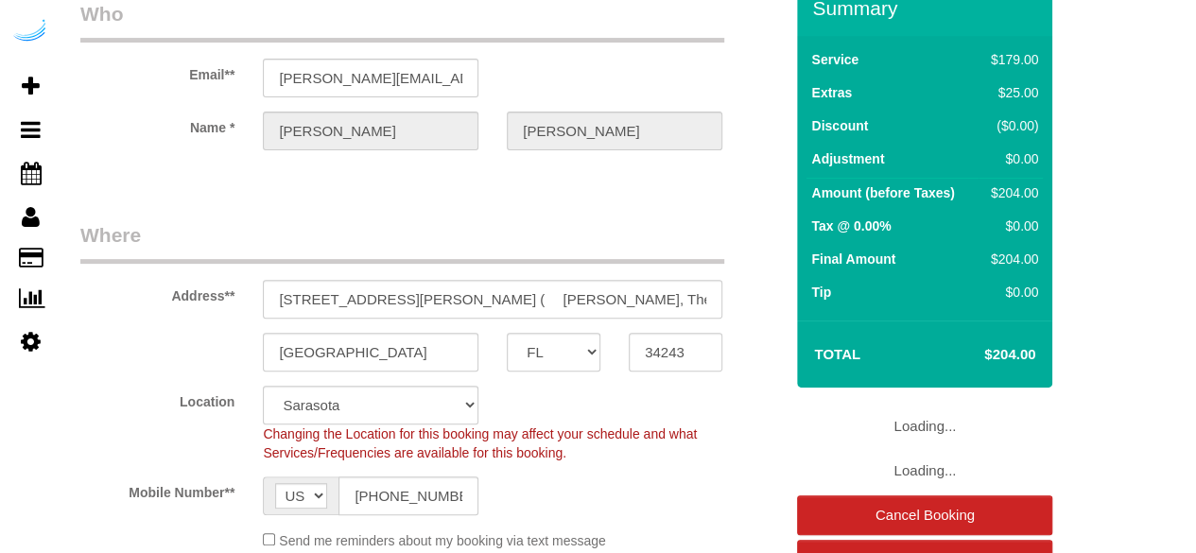
select select "object:719"
select select "282"
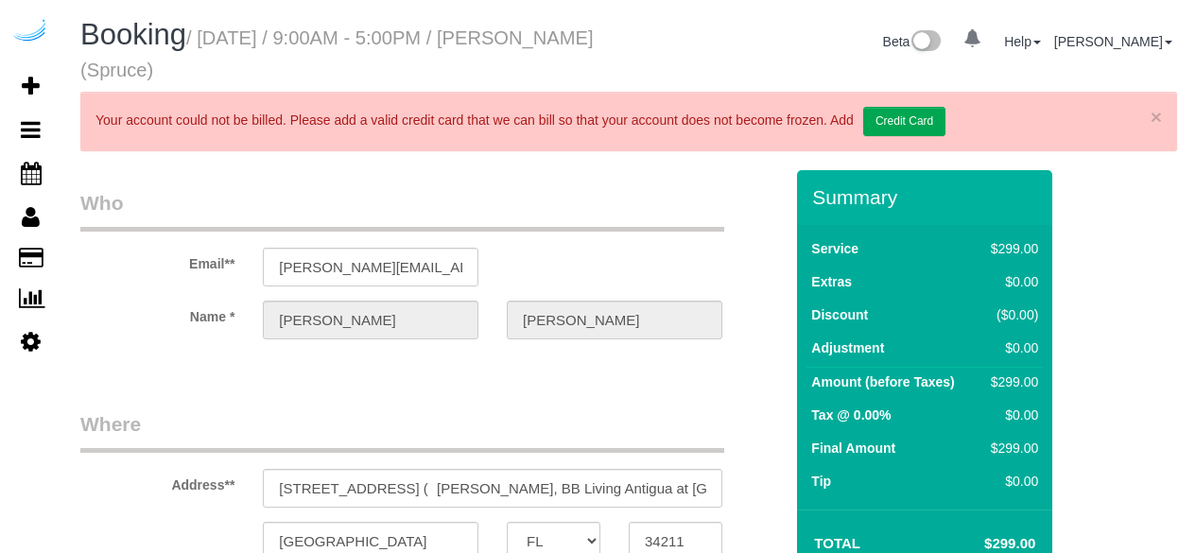
select select "FL"
select select "number:9"
select select "object:789"
select select "282"
select select "object:796"
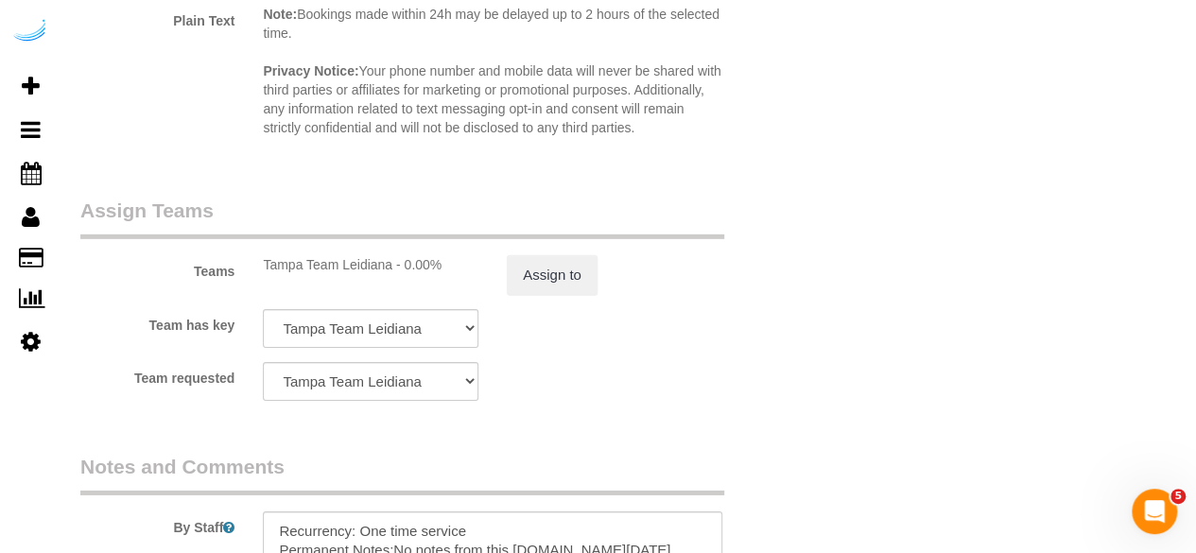
scroll to position [3257, 0]
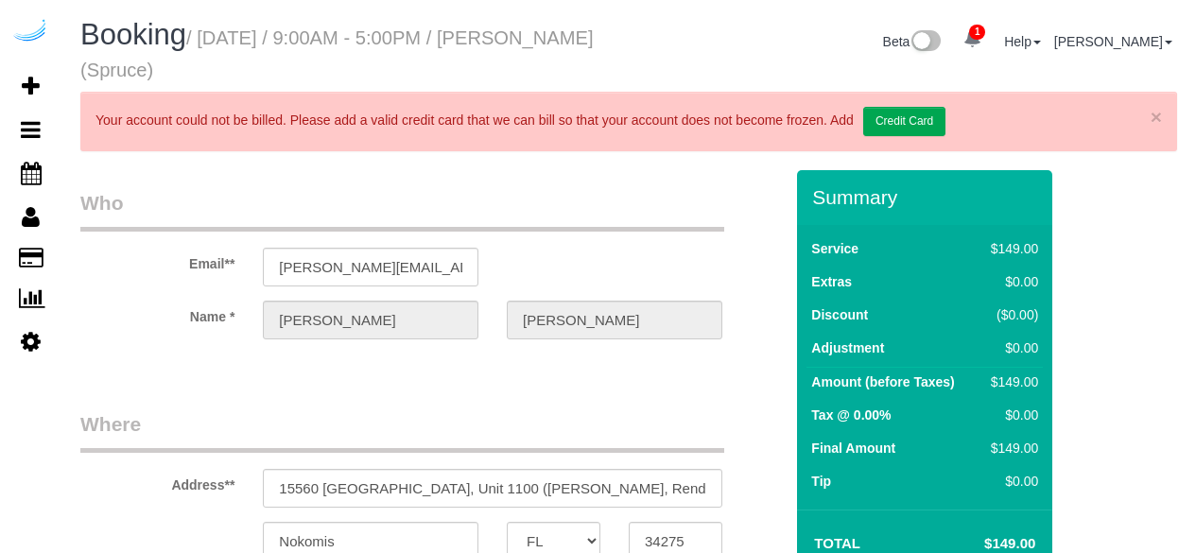
select select "FL"
select select "282"
select select "number:9"
select select "object:821"
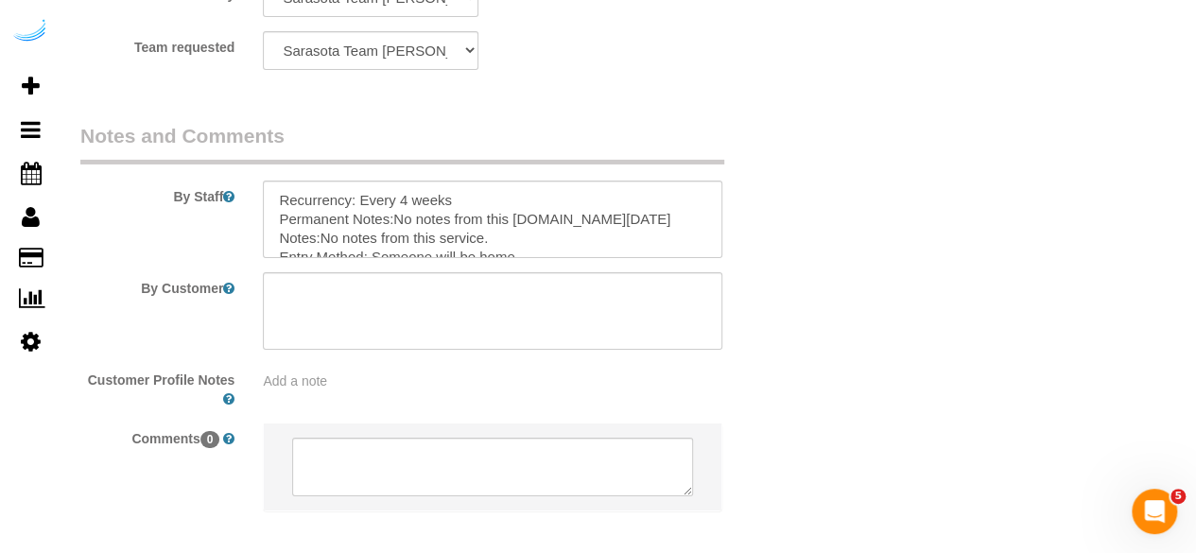
scroll to position [3257, 0]
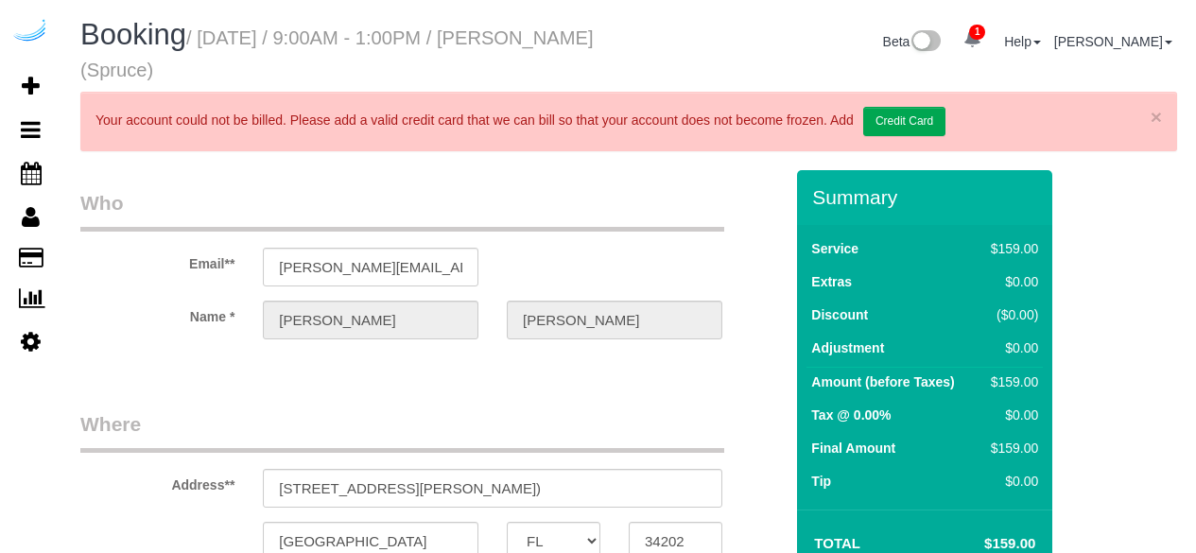
select select "FL"
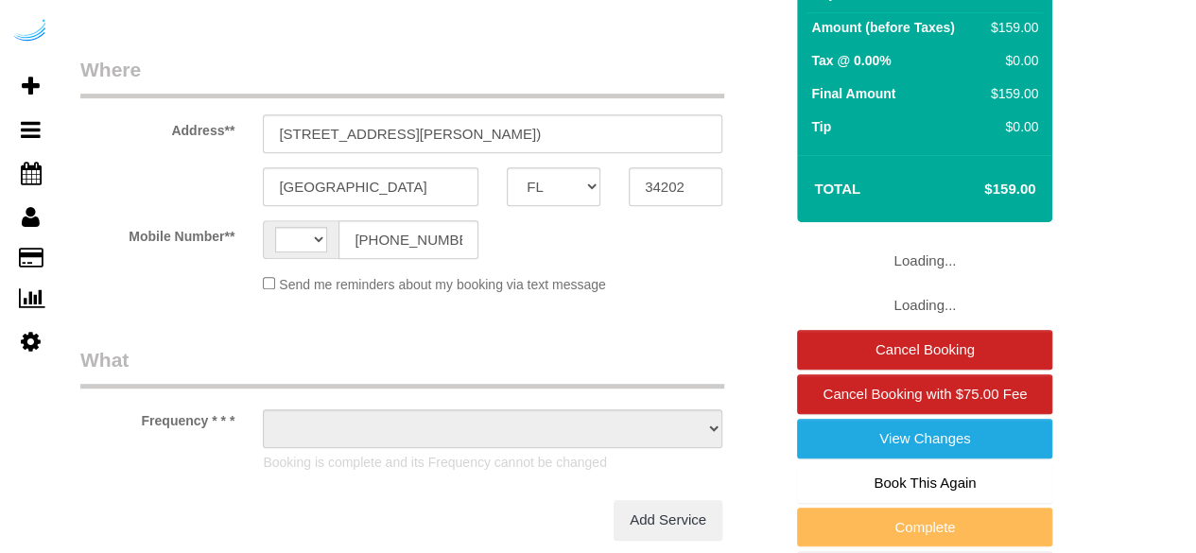
select select "string:[GEOGRAPHIC_DATA]"
select select "282"
select select "number:9"
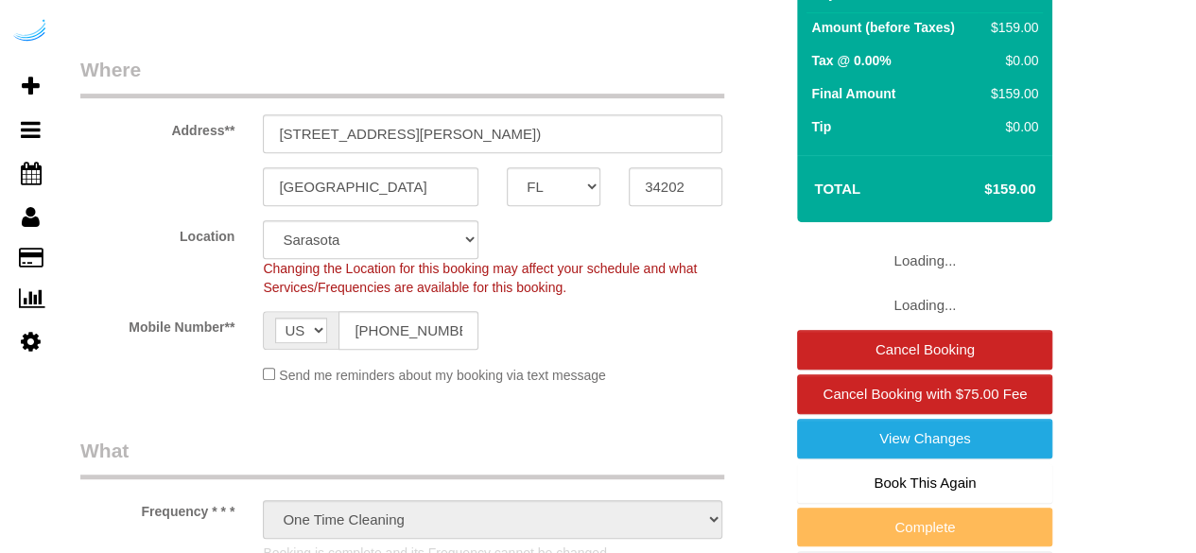
select select "object:796"
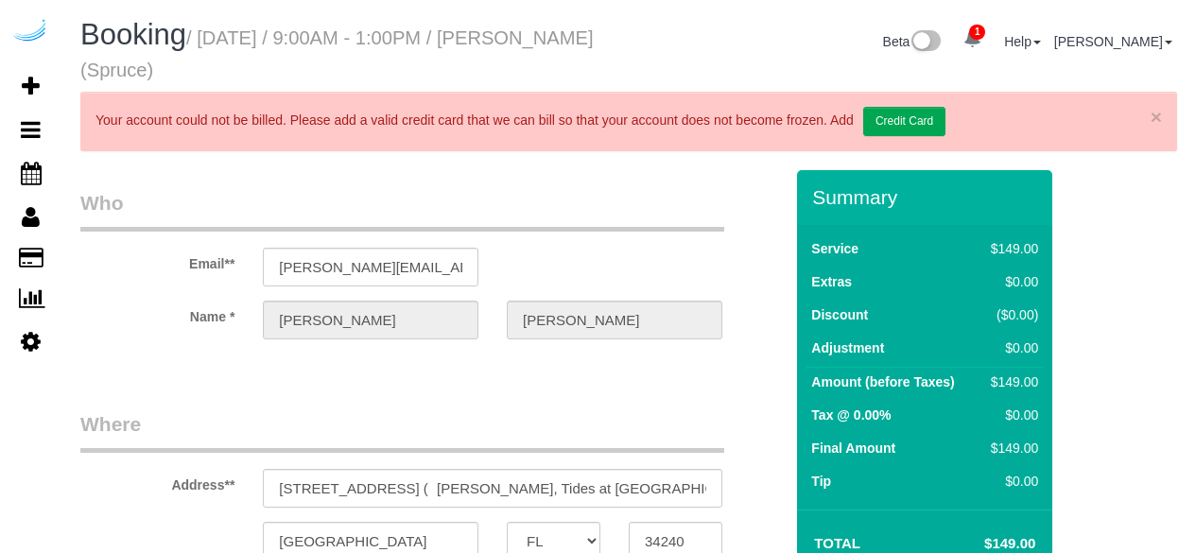
select select "FL"
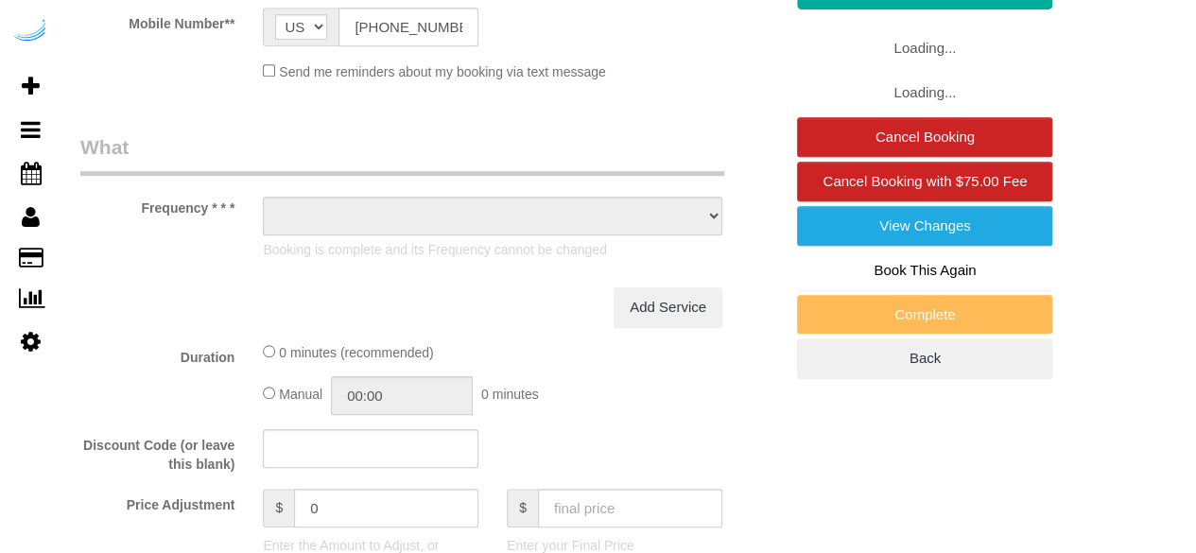
select select "object:712"
select select "number:9"
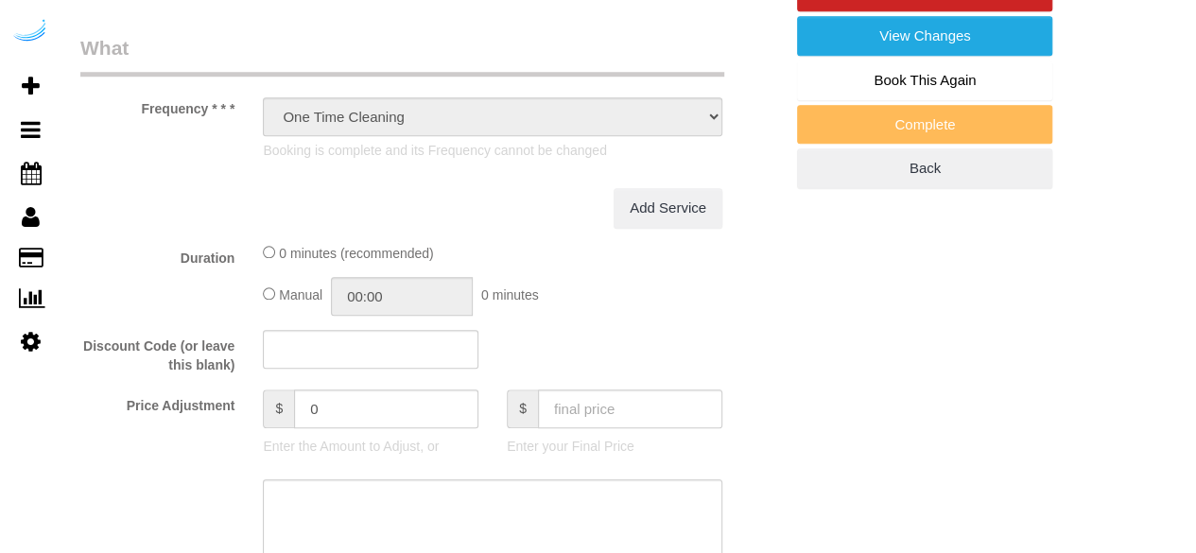
select select "object:799"
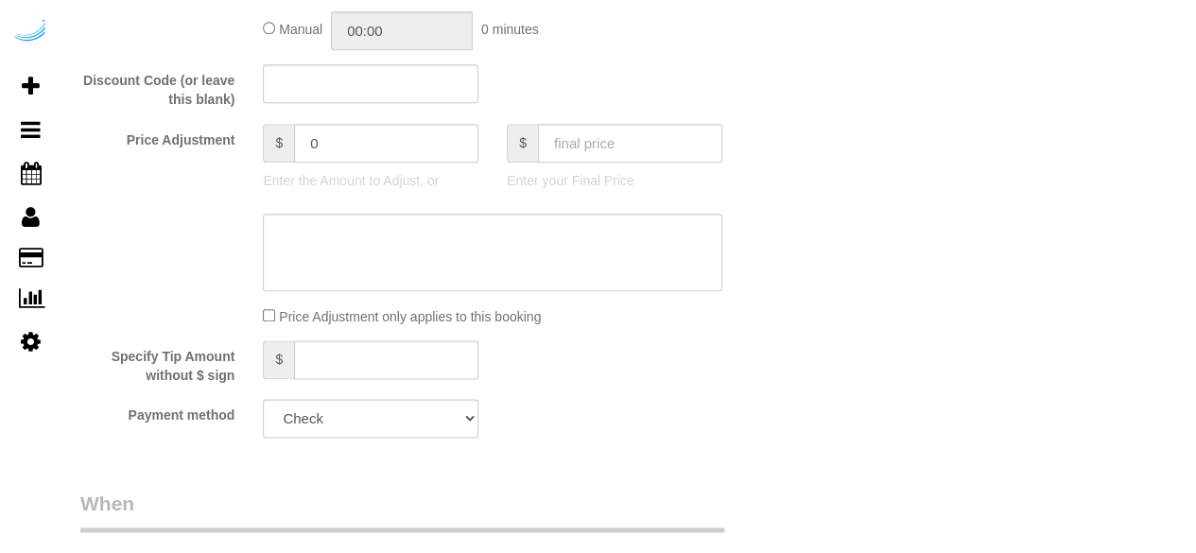
select select "282"
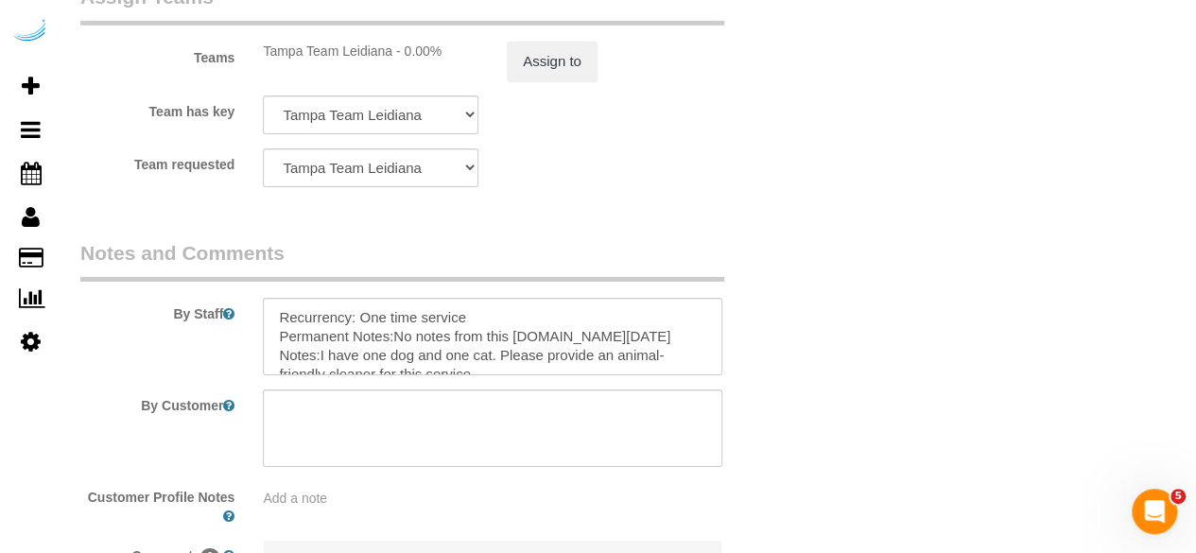
scroll to position [3257, 0]
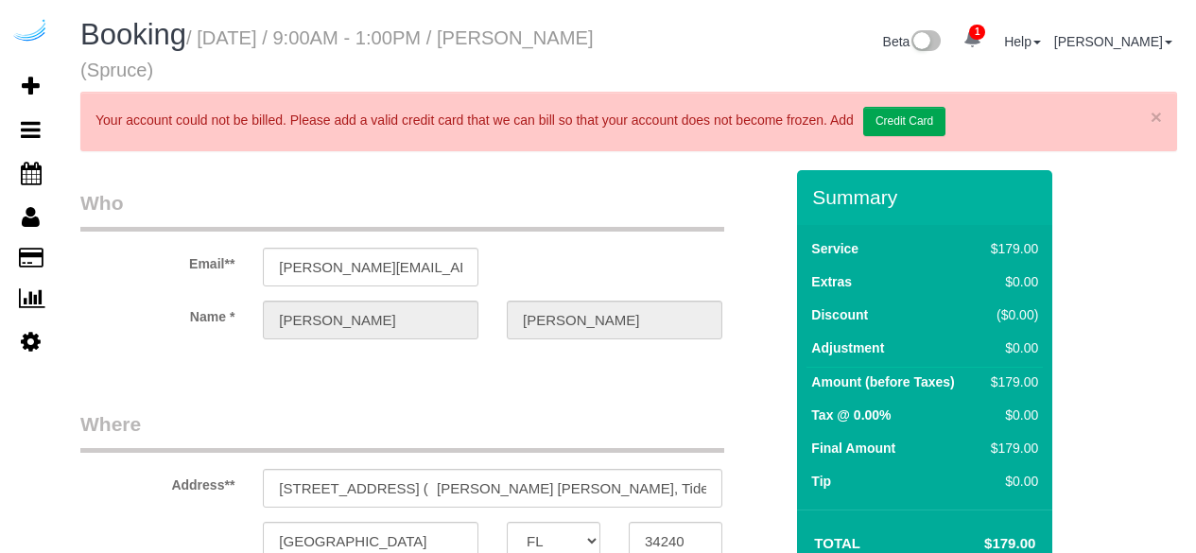
select select "FL"
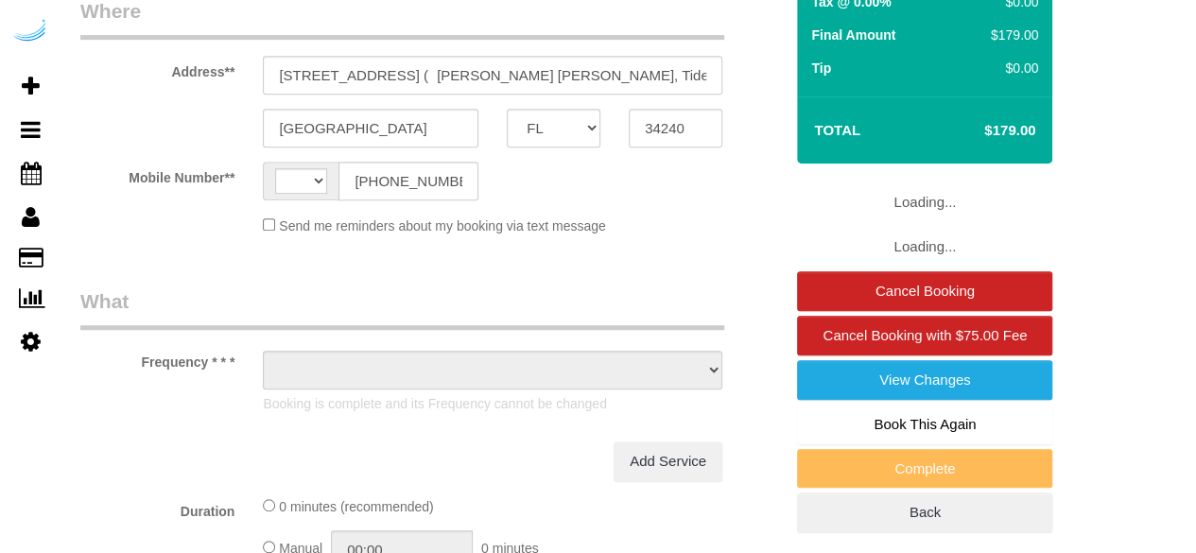
select select "string:US"
select select "object:712"
select select "282"
select select "number:9"
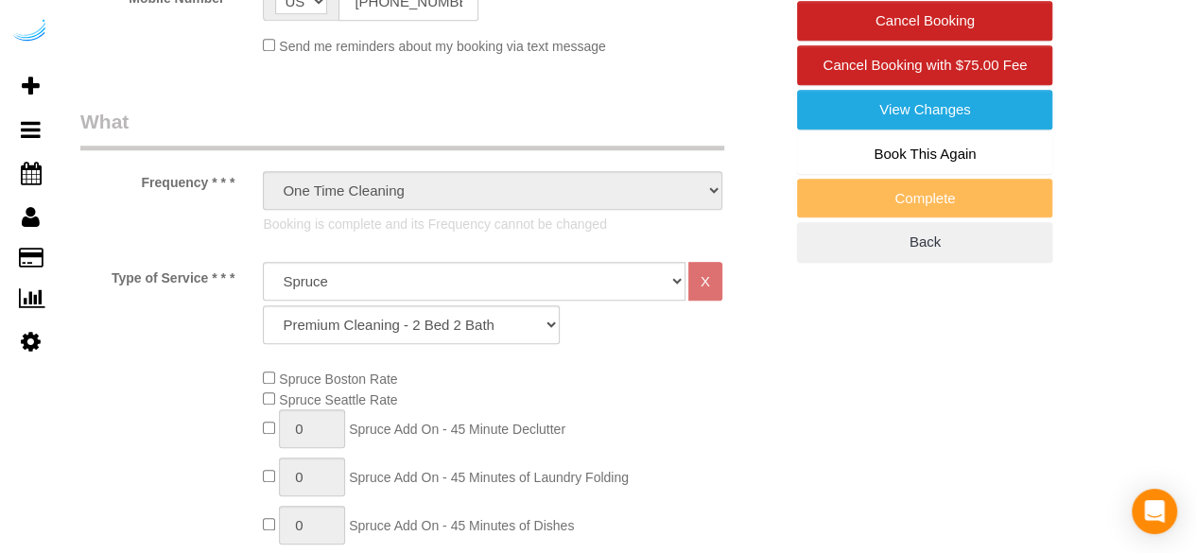
select select "object:796"
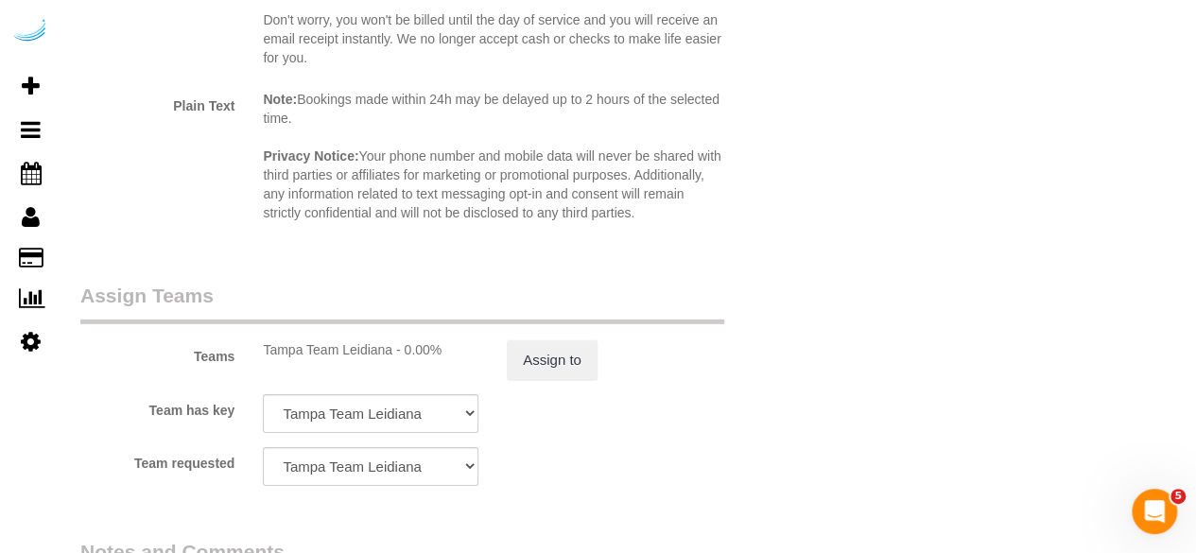
scroll to position [3024, 0]
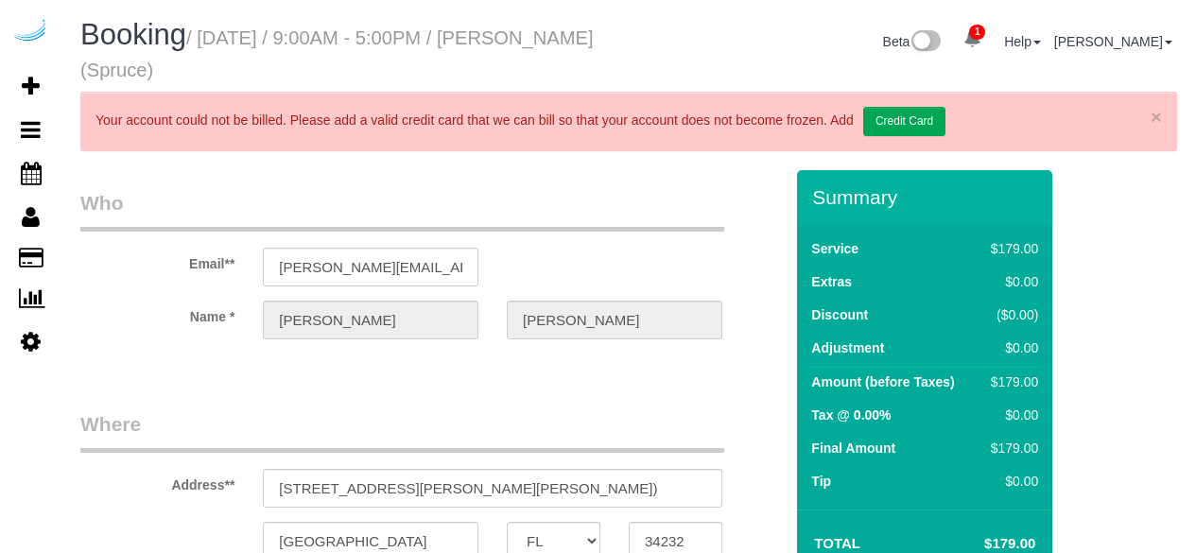
select select "FL"
select select "string:[GEOGRAPHIC_DATA]"
select select "object:675"
select select "282"
select select "number:9"
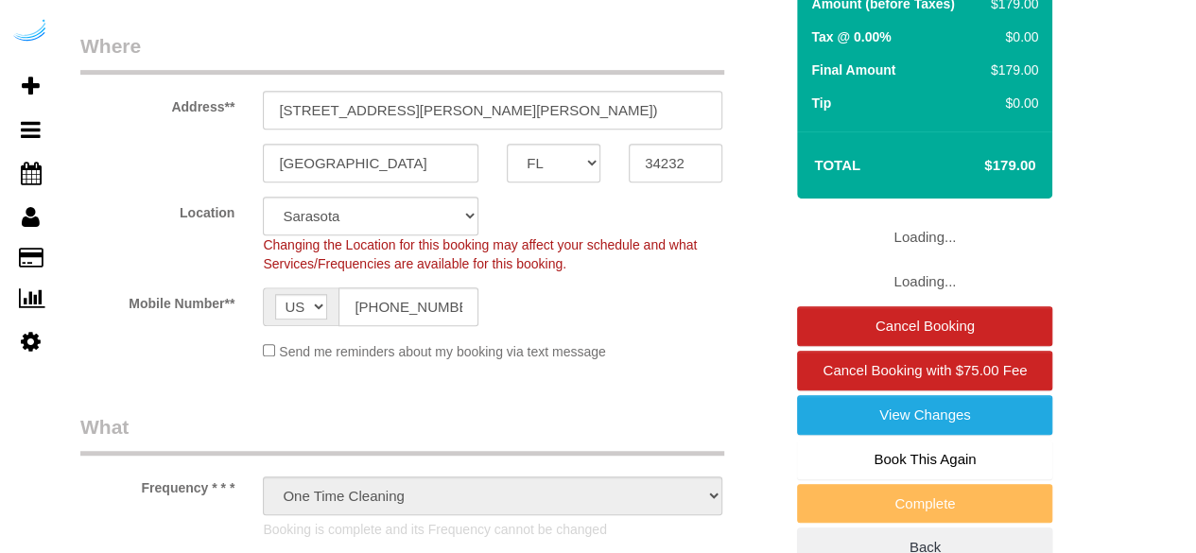
select select "object:796"
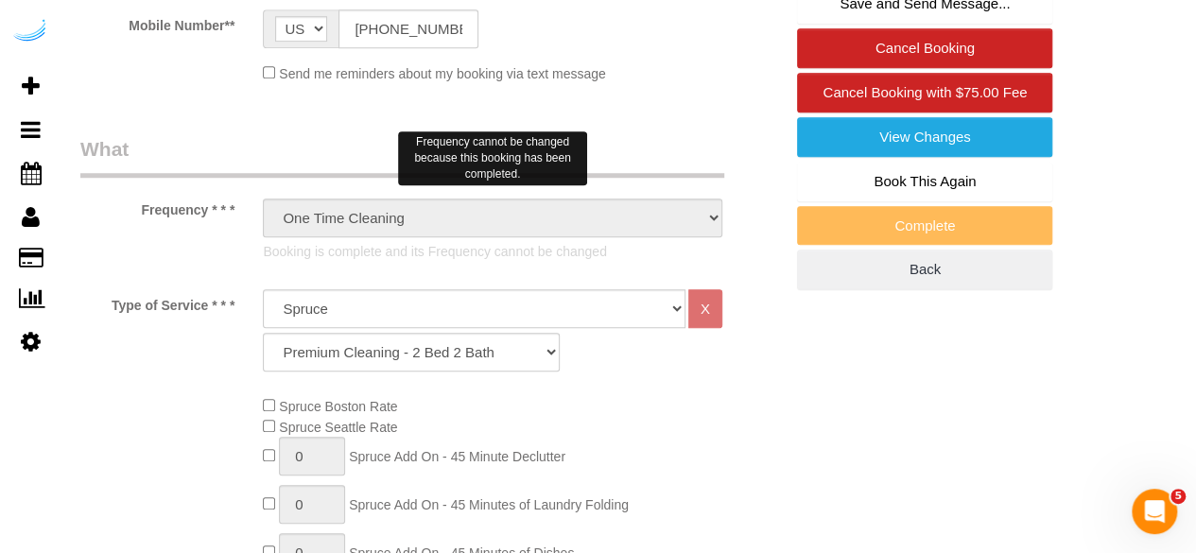
scroll to position [378, 0]
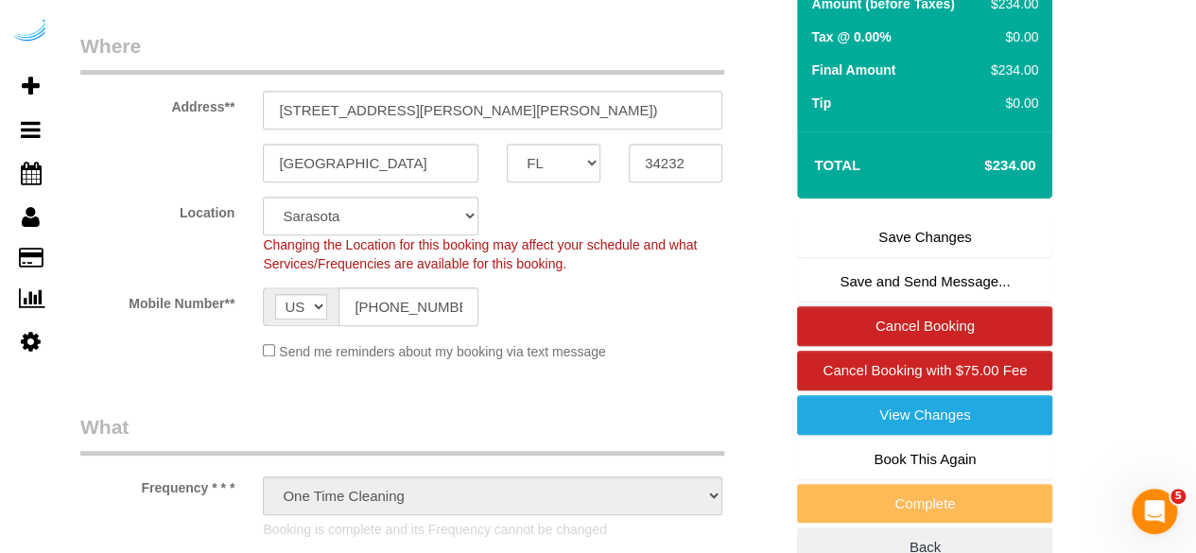
drag, startPoint x: 904, startPoint y: 233, endPoint x: 893, endPoint y: 232, distance: 10.4
click at [904, 232] on link "Save Changes" at bounding box center [924, 237] width 255 height 40
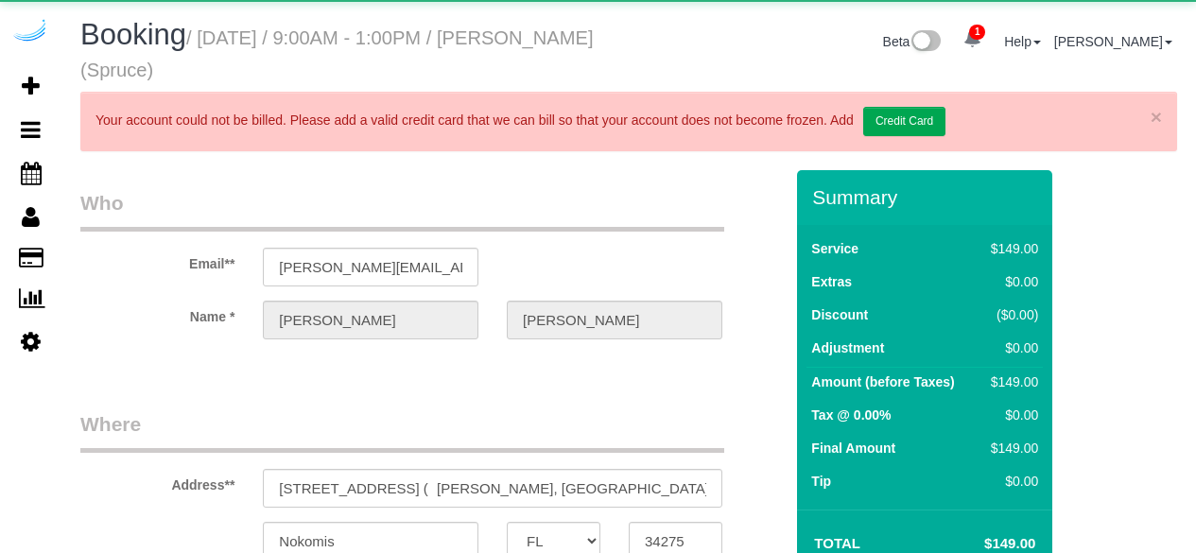
select select "FL"
select select "number:9"
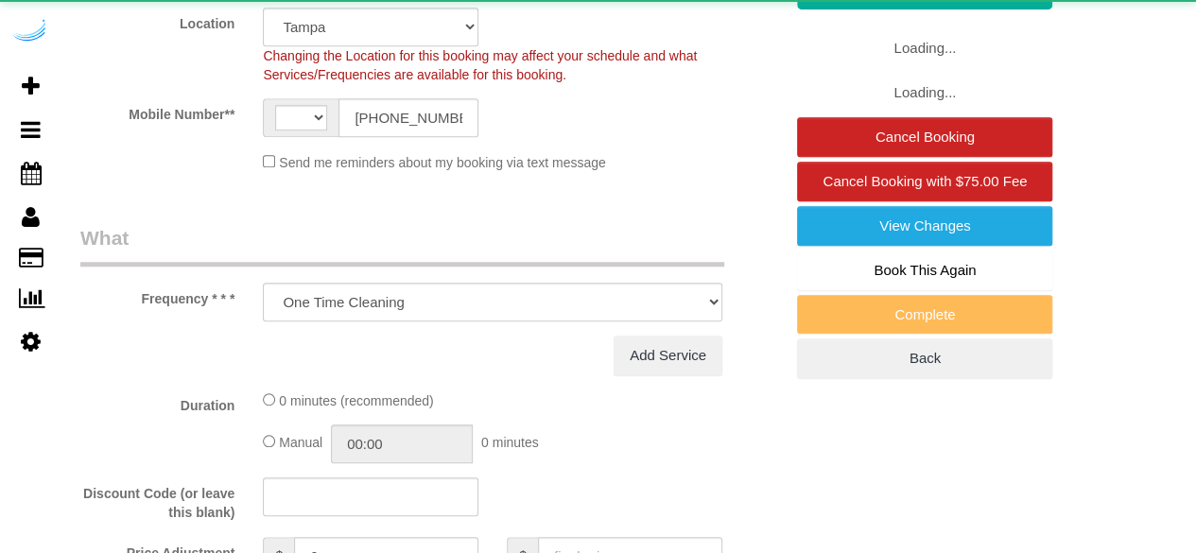
select select "string:[GEOGRAPHIC_DATA]"
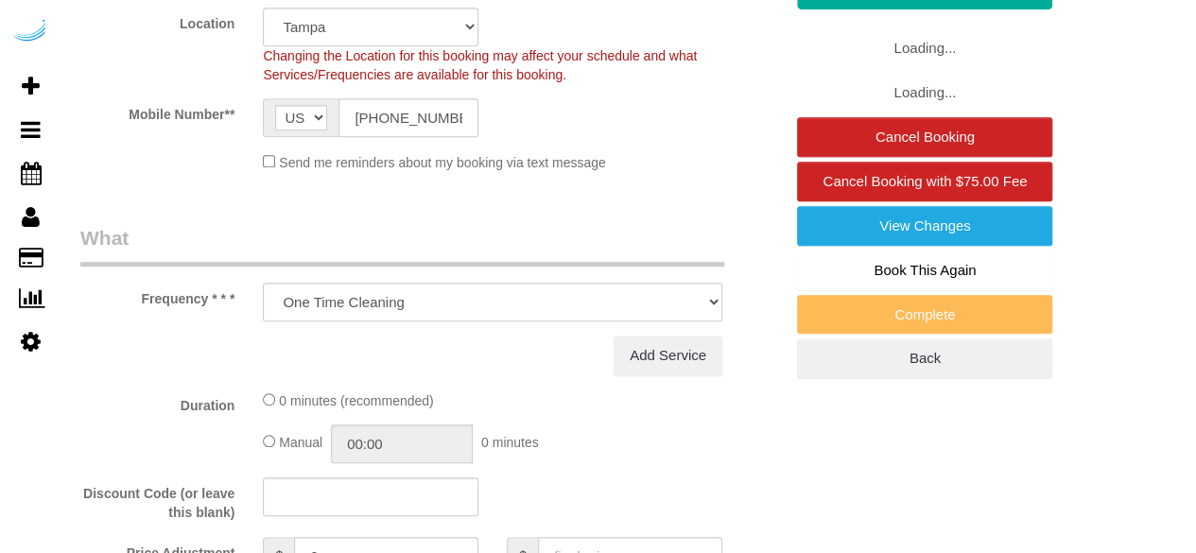
select select "object:677"
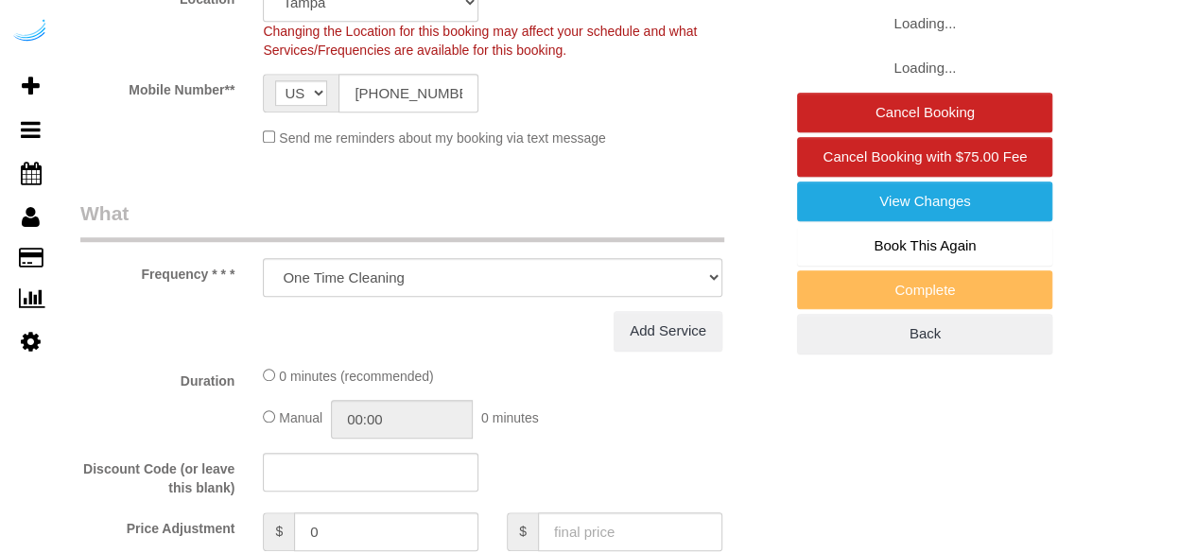
select select "282"
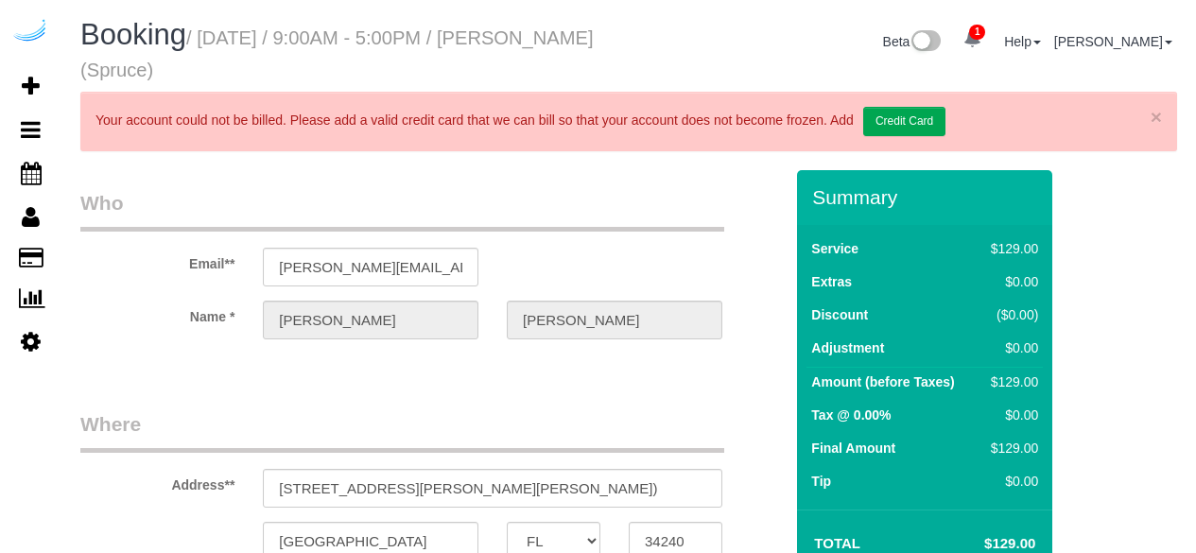
select select "FL"
select select "number:9"
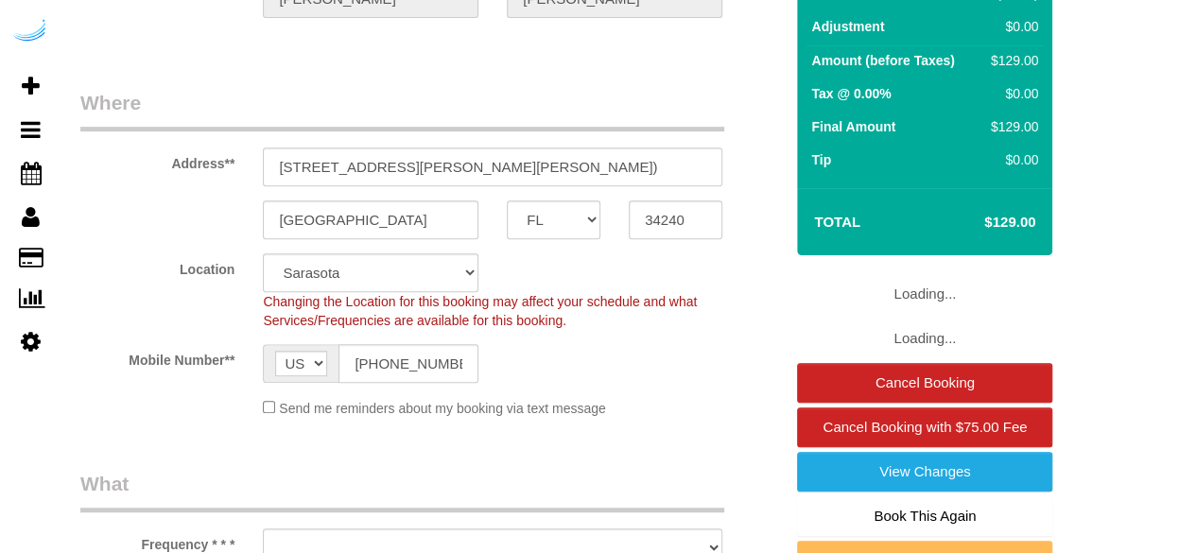
select select "object:789"
select select "282"
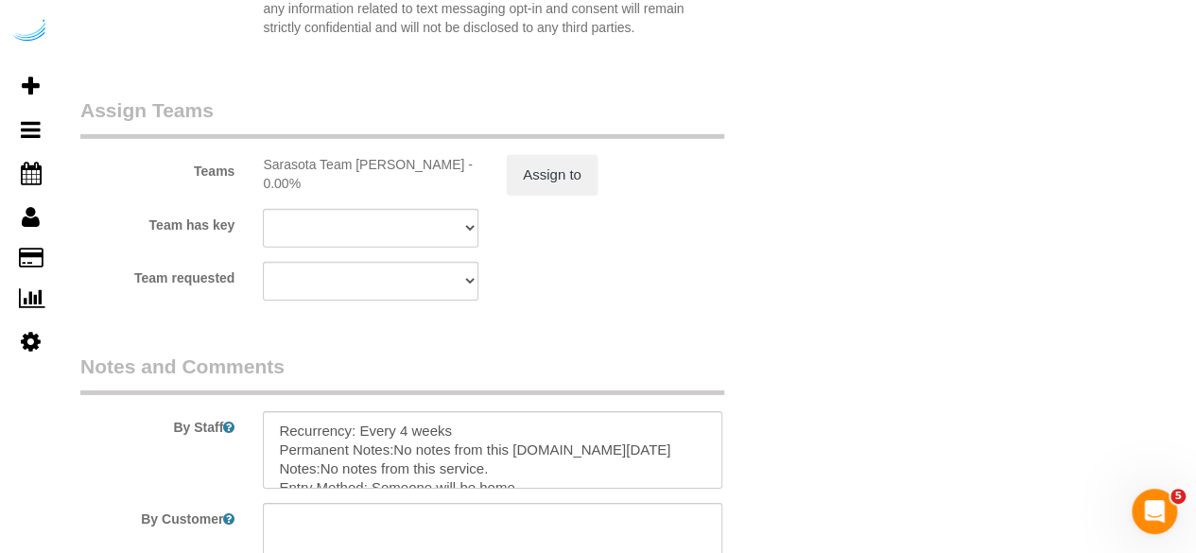
scroll to position [3119, 0]
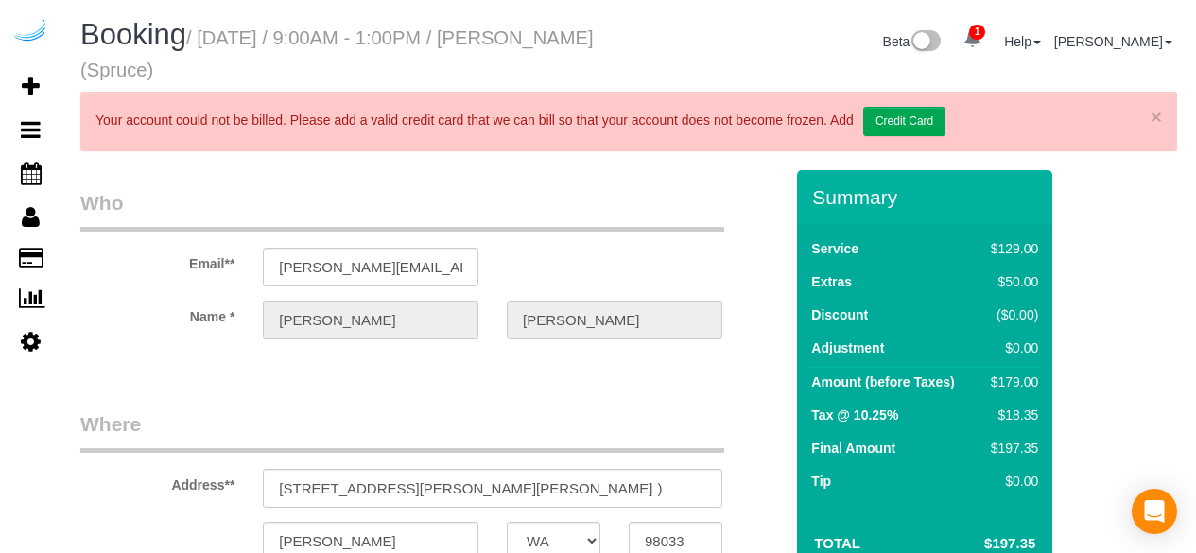
select select "WA"
select select "282"
select select "number:9"
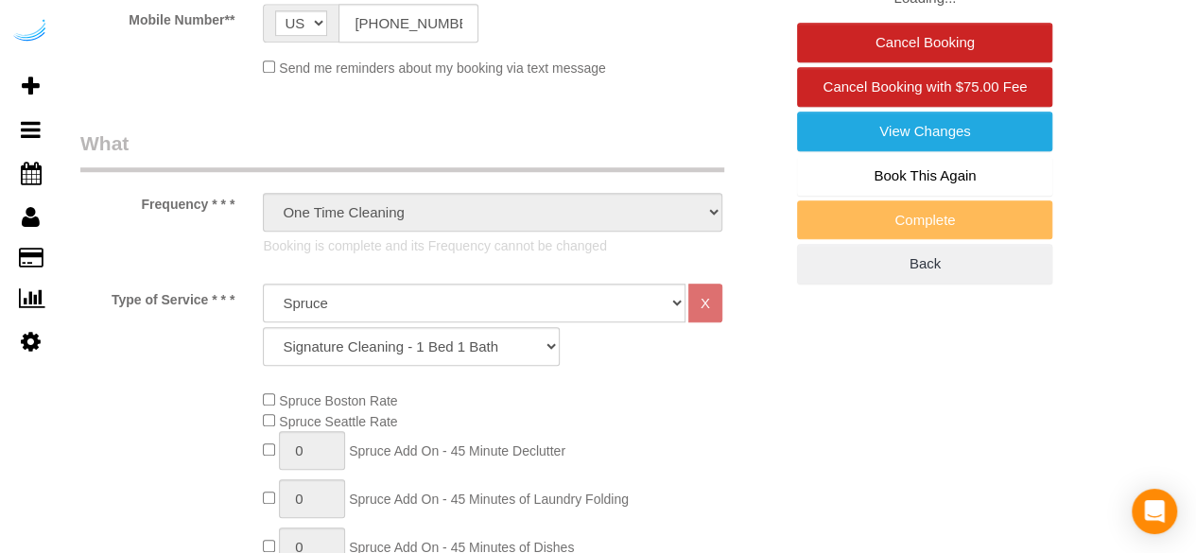
select select "object:796"
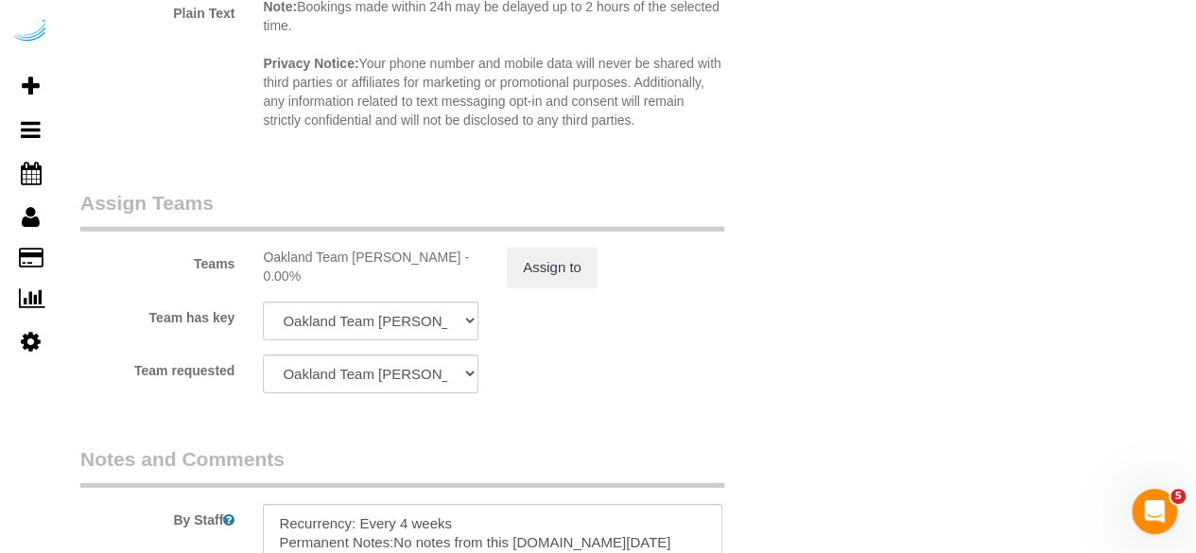
scroll to position [3024, 0]
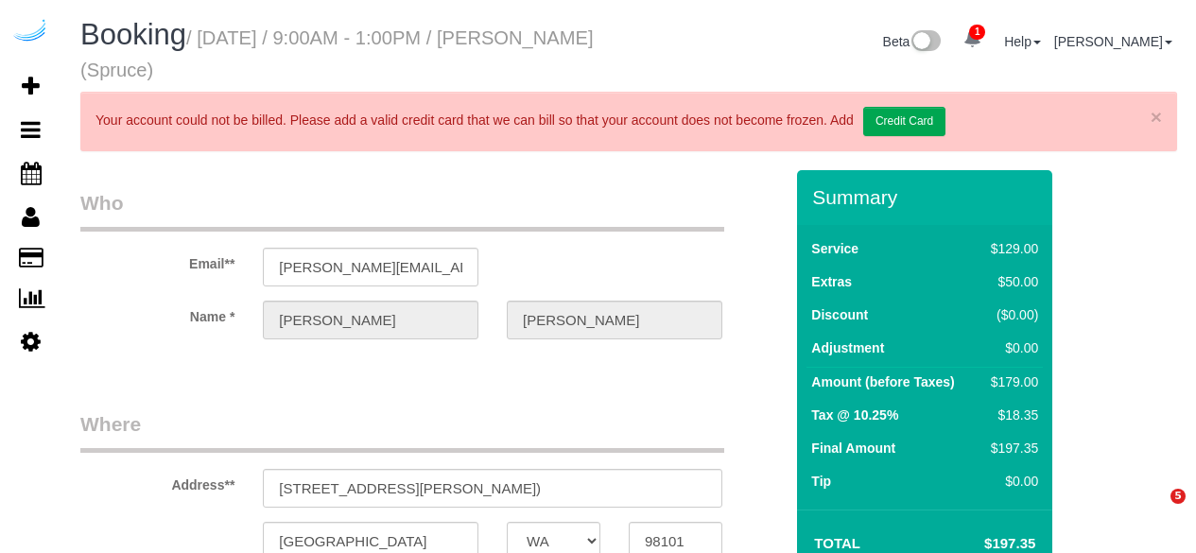
select select "WA"
select select "282"
select select "number:9"
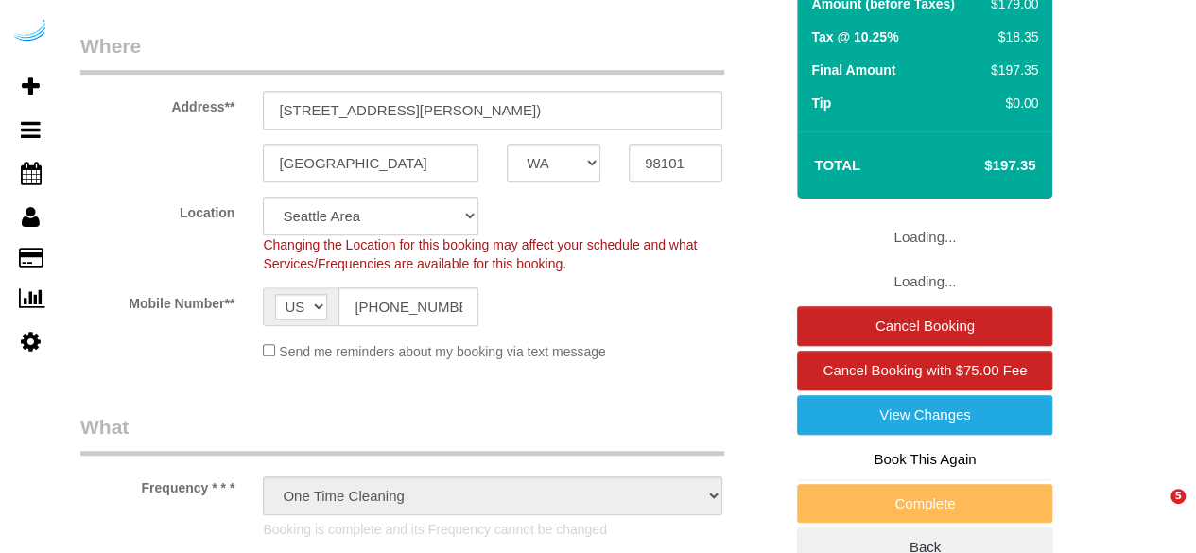
select select "object:796"
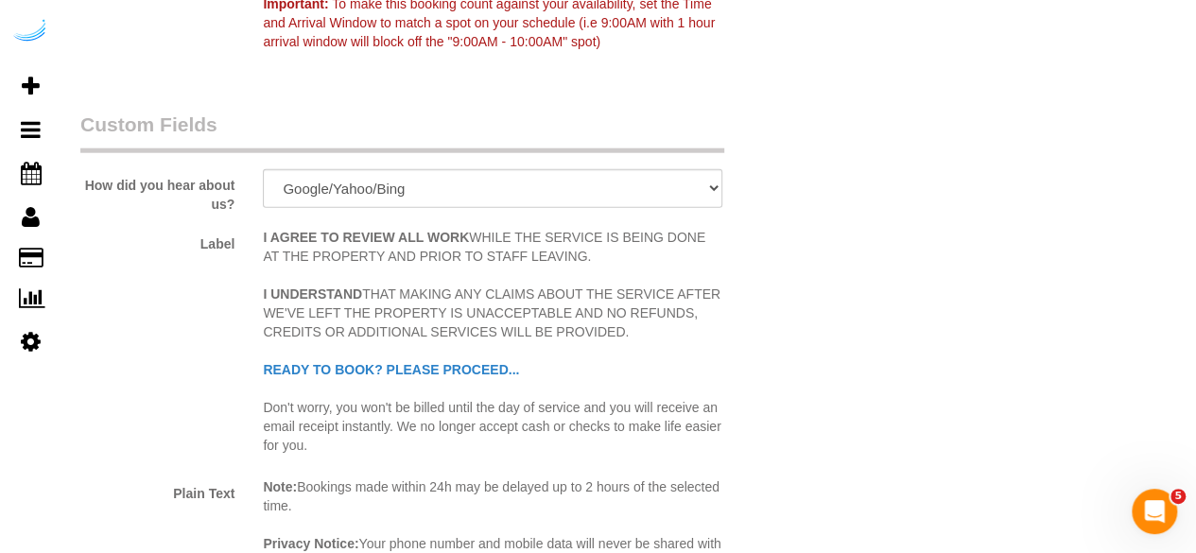
scroll to position [2930, 0]
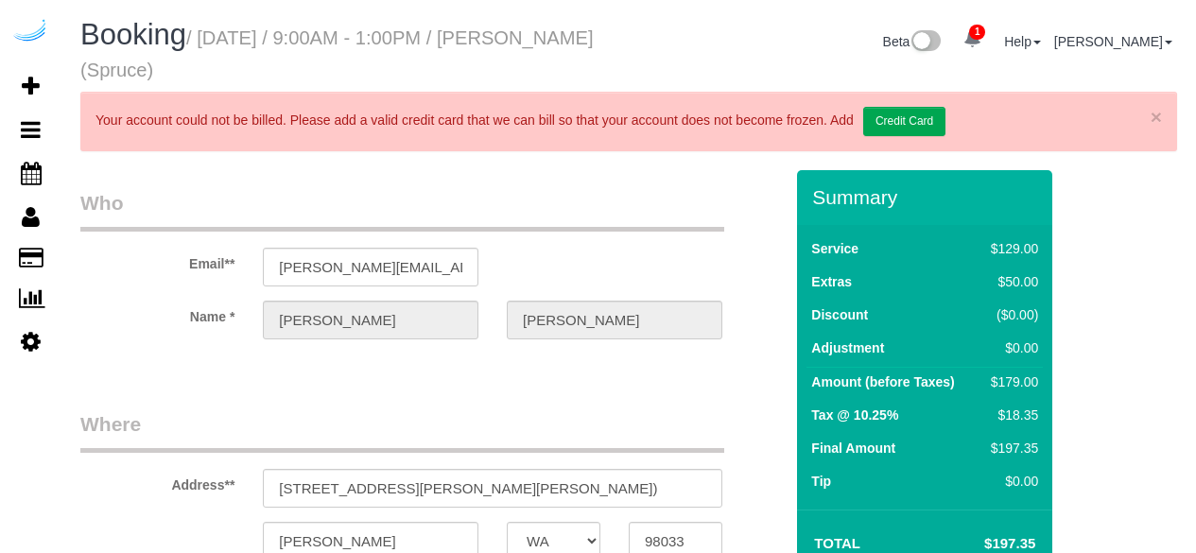
select select "WA"
select select "282"
select select "number:9"
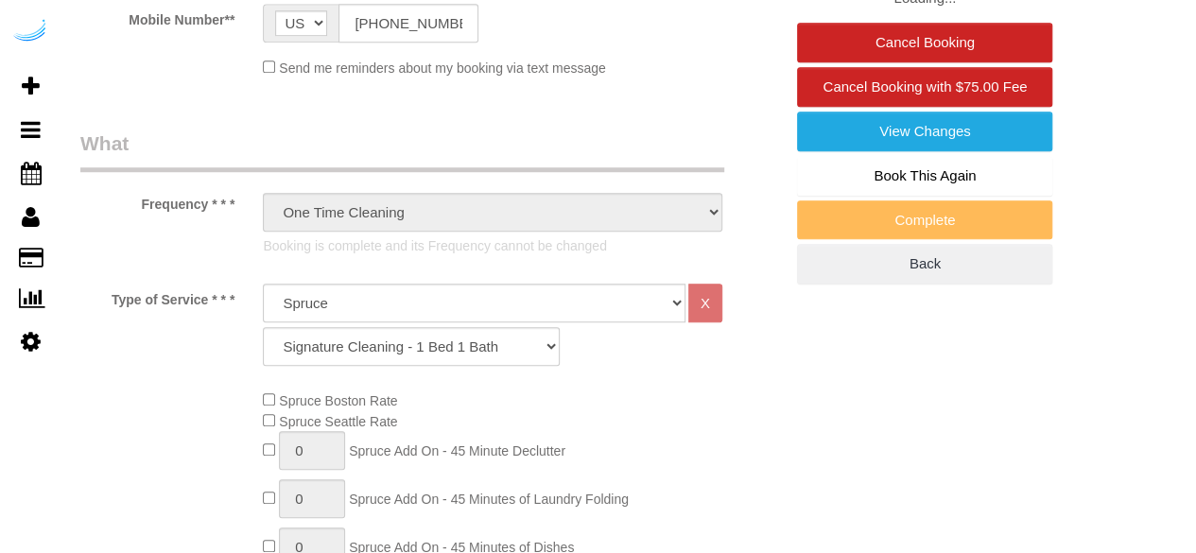
select select "object:798"
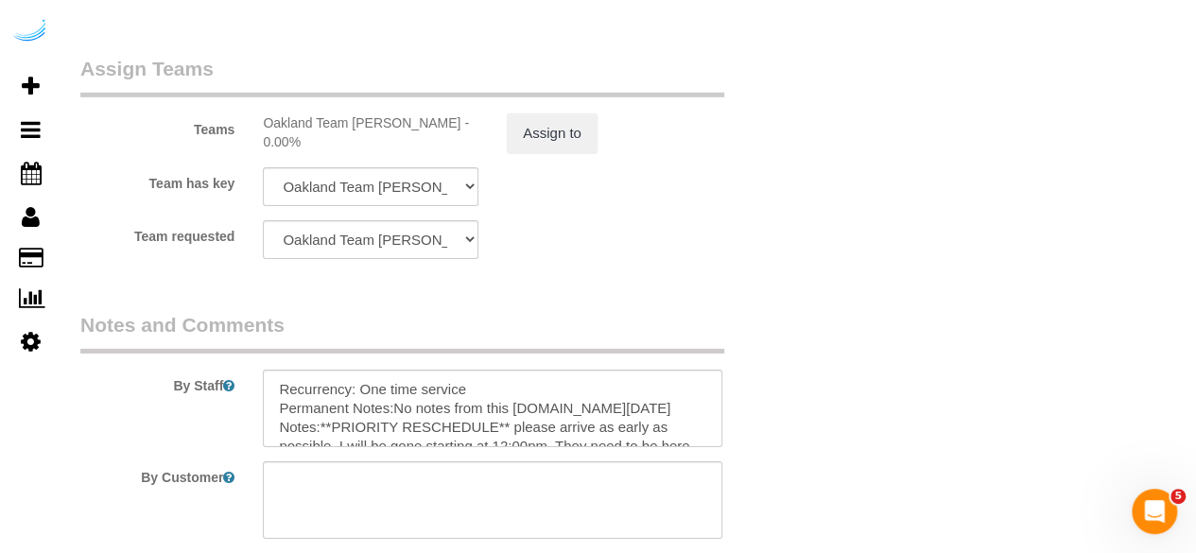
scroll to position [3119, 0]
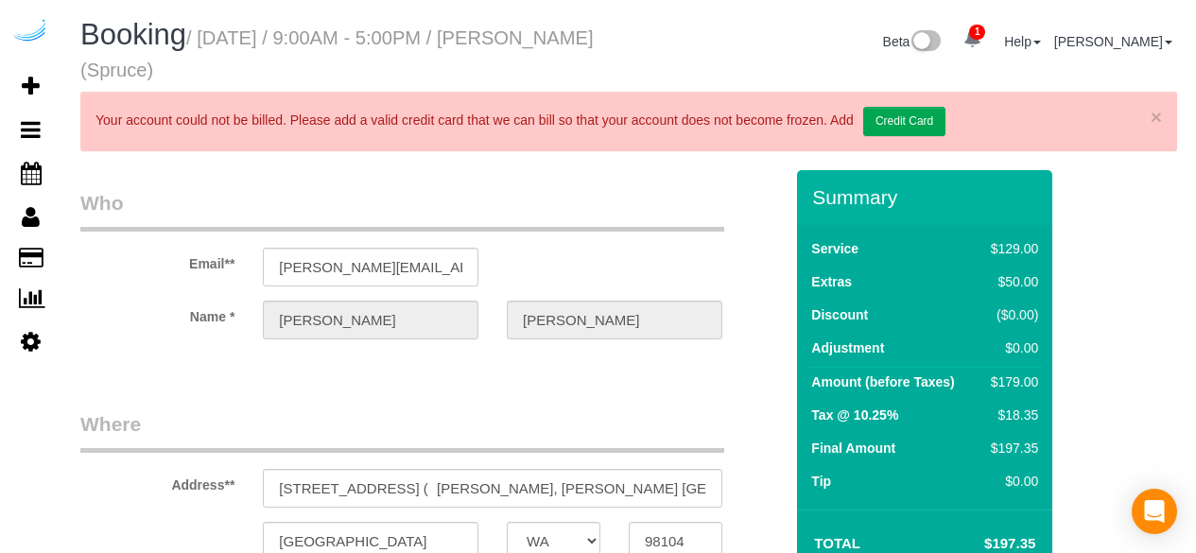
select select "WA"
select select "282"
select select "number:9"
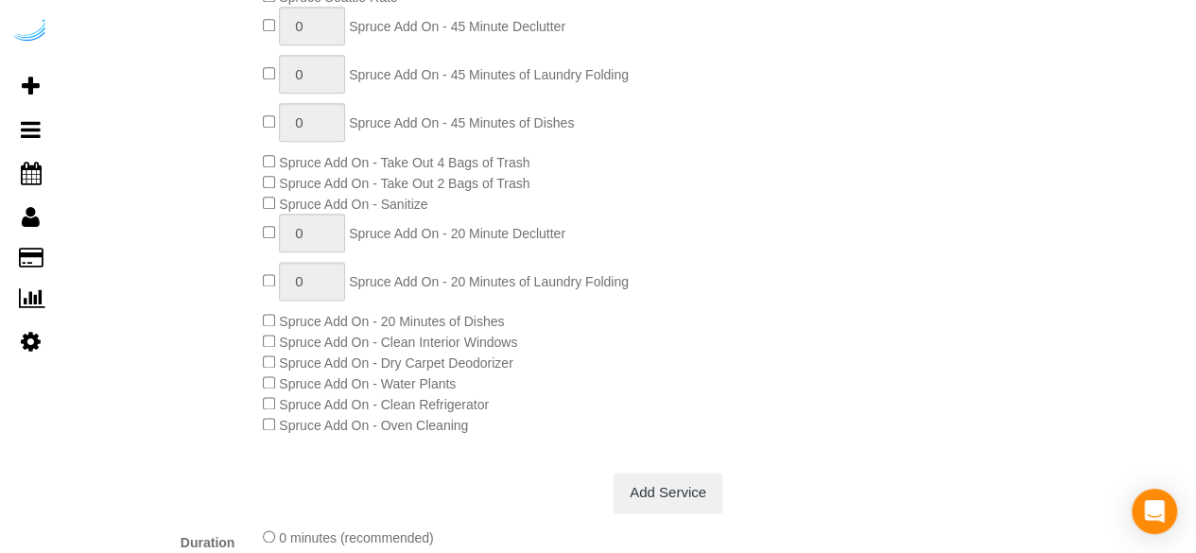
select select "object:799"
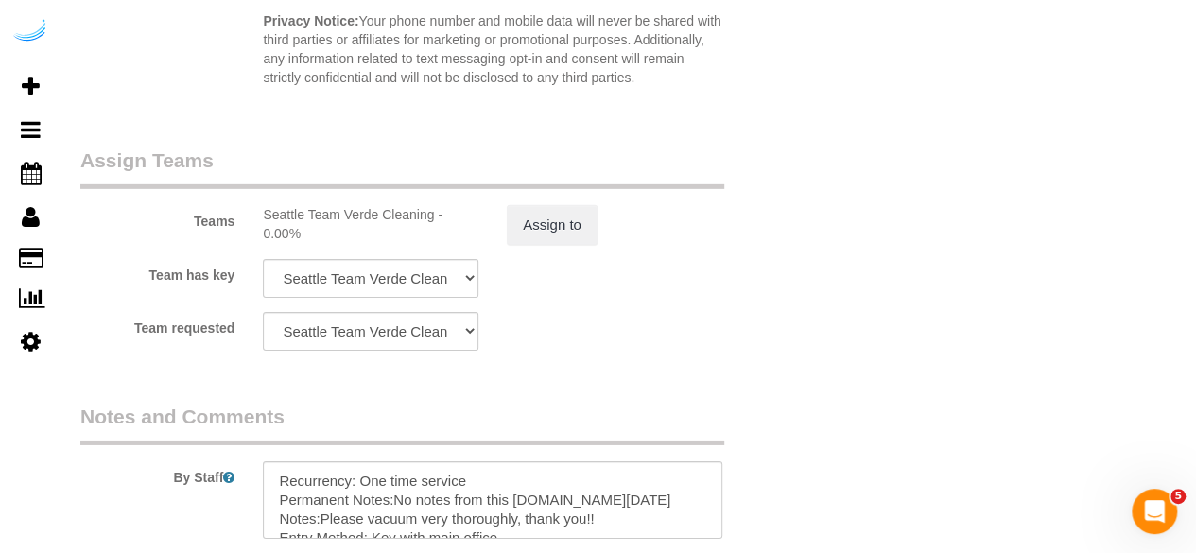
scroll to position [3119, 0]
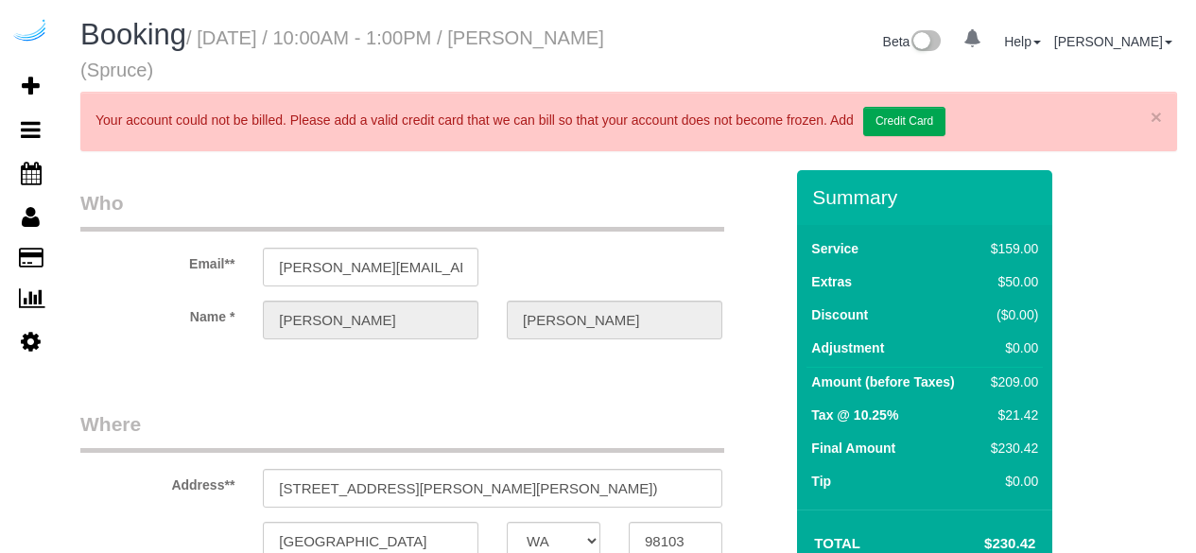
select select "WA"
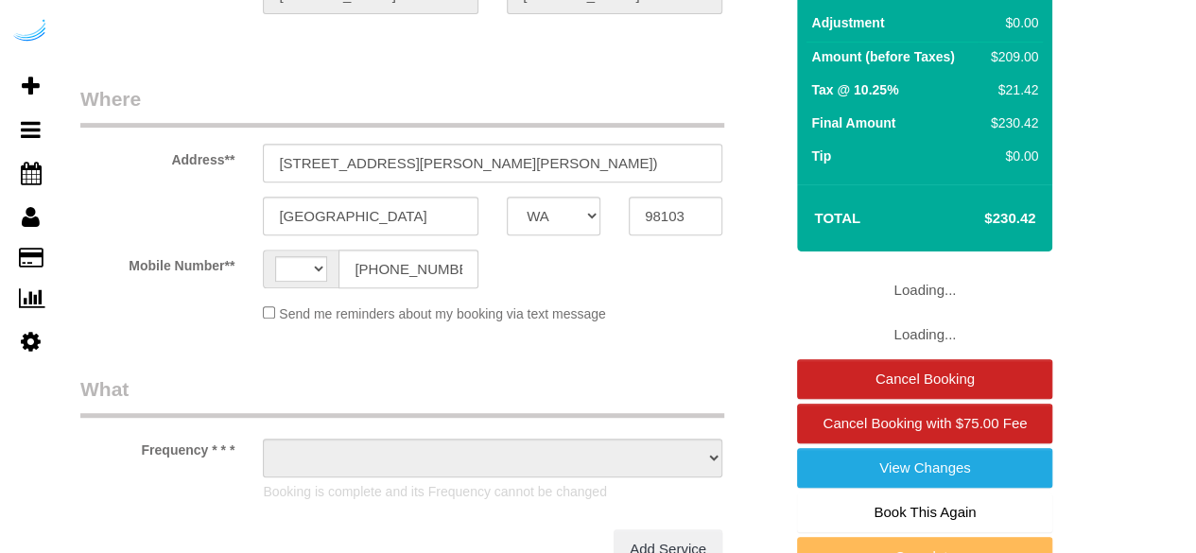
select select "string:[GEOGRAPHIC_DATA]"
select select "number:9"
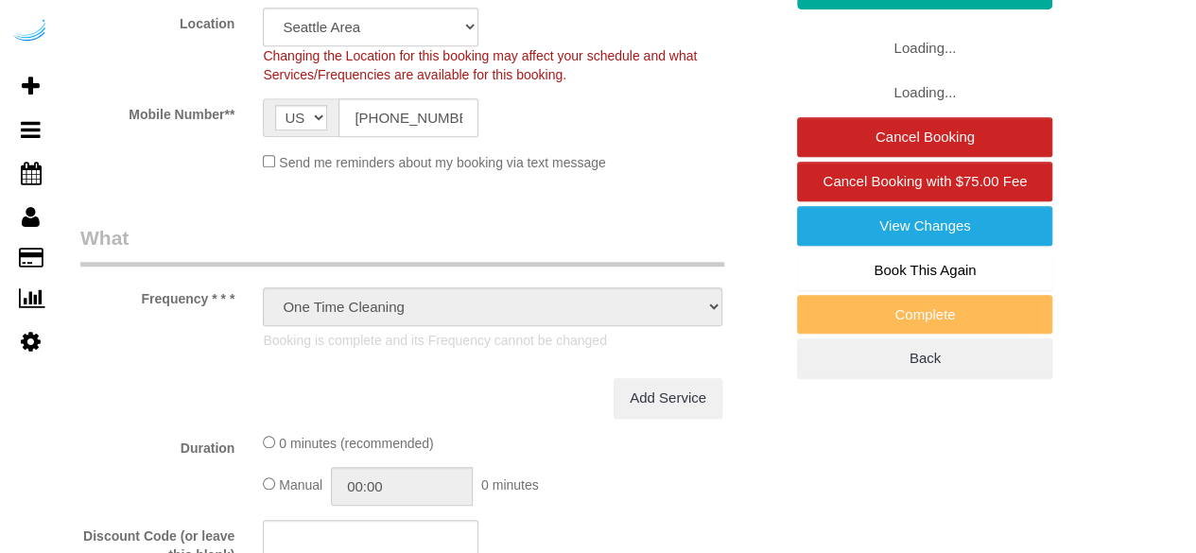
select select "object:796"
select select "282"
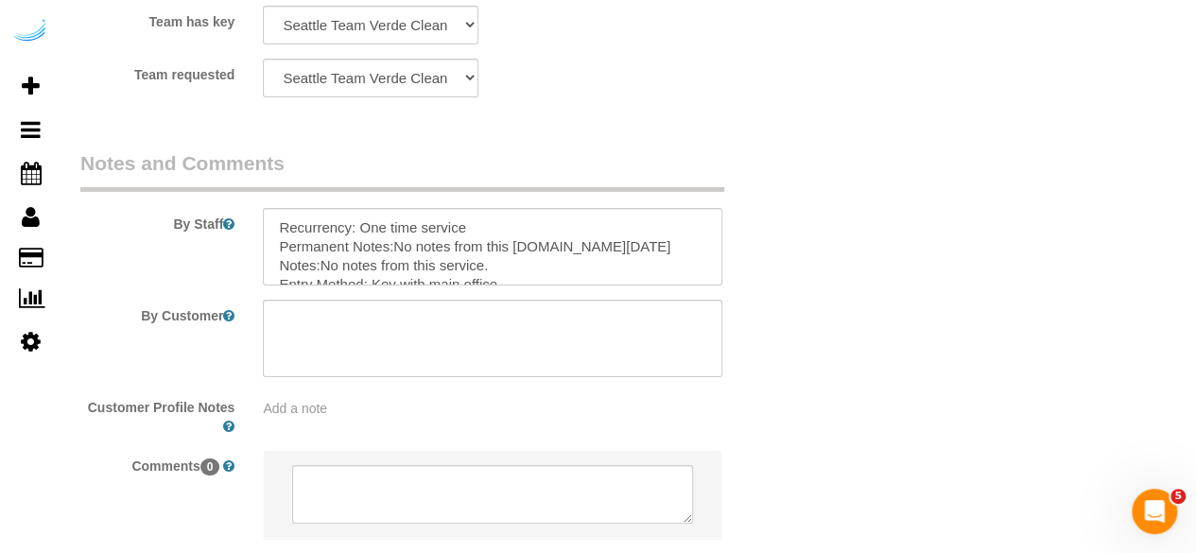
scroll to position [3257, 0]
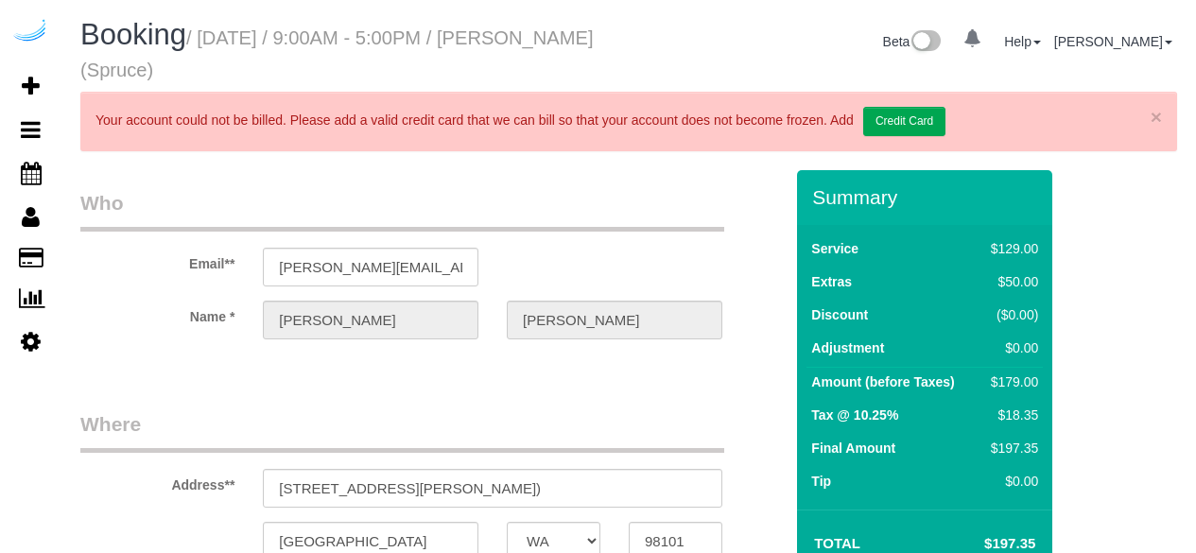
select select "WA"
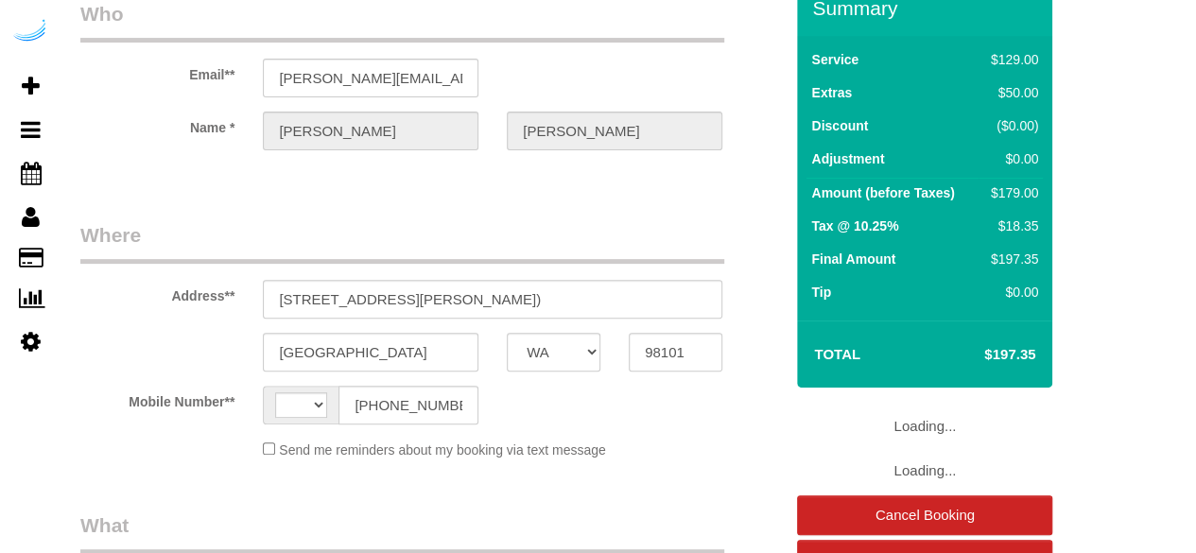
select select "string:[GEOGRAPHIC_DATA]"
select select "object:622"
select select "282"
select select "number:9"
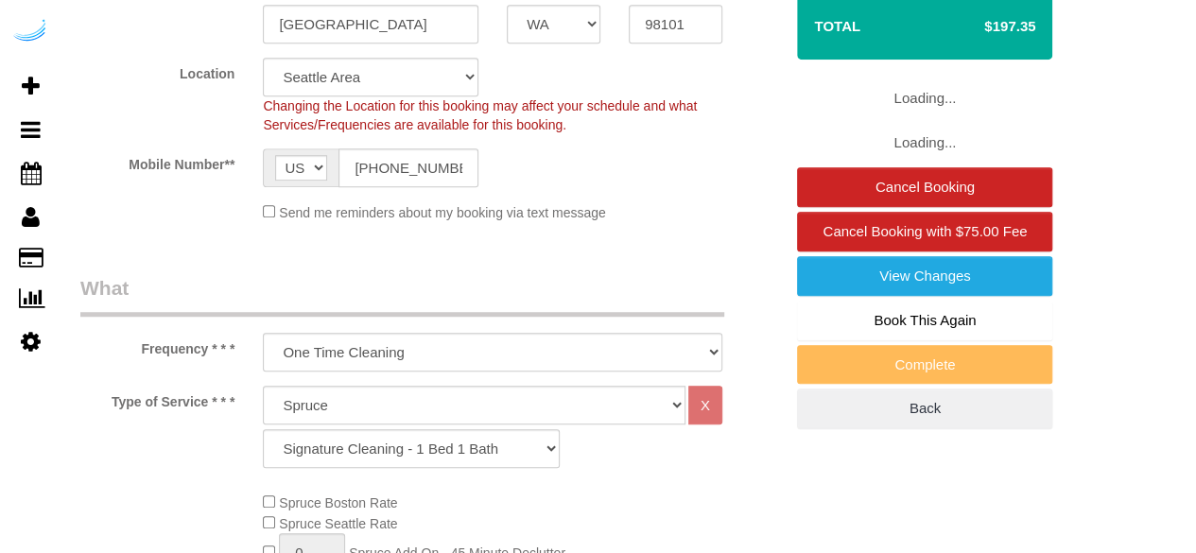
select select "object:789"
